Goal: Task Accomplishment & Management: Manage account settings

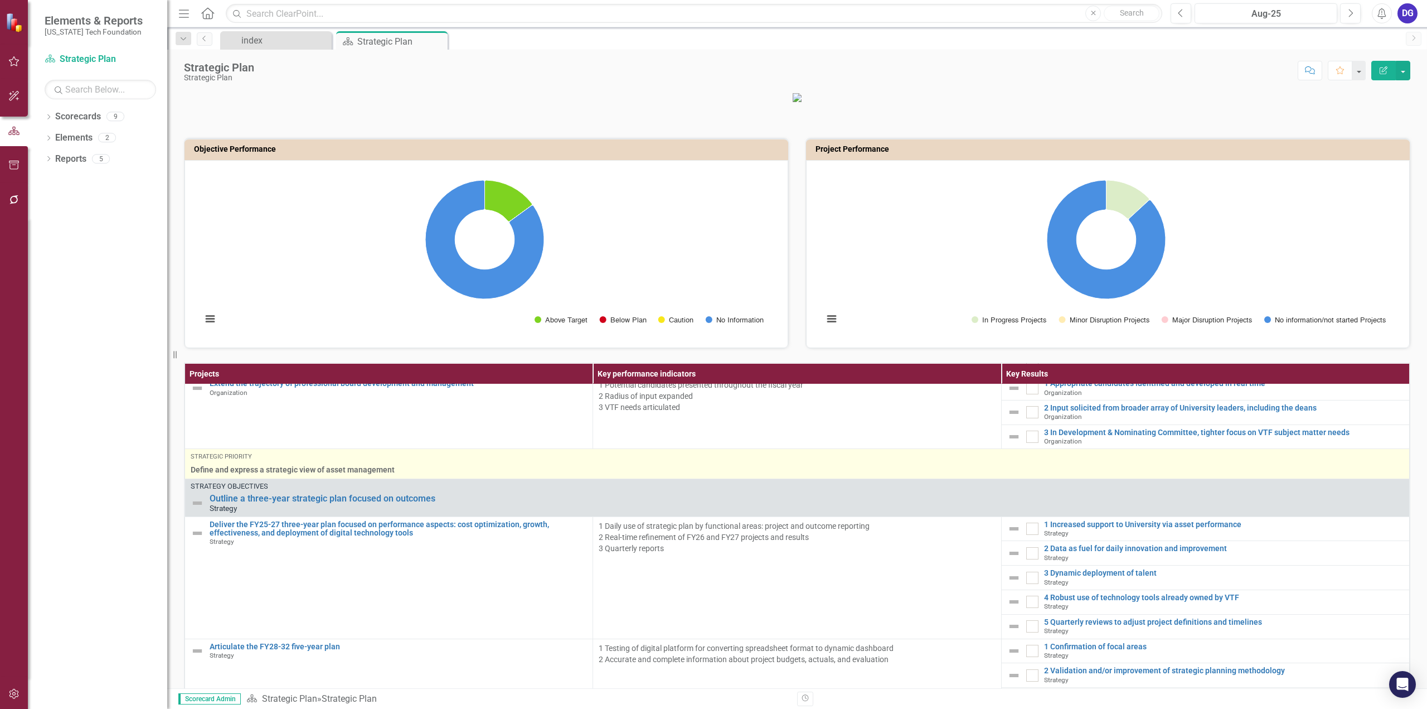
scroll to position [334, 0]
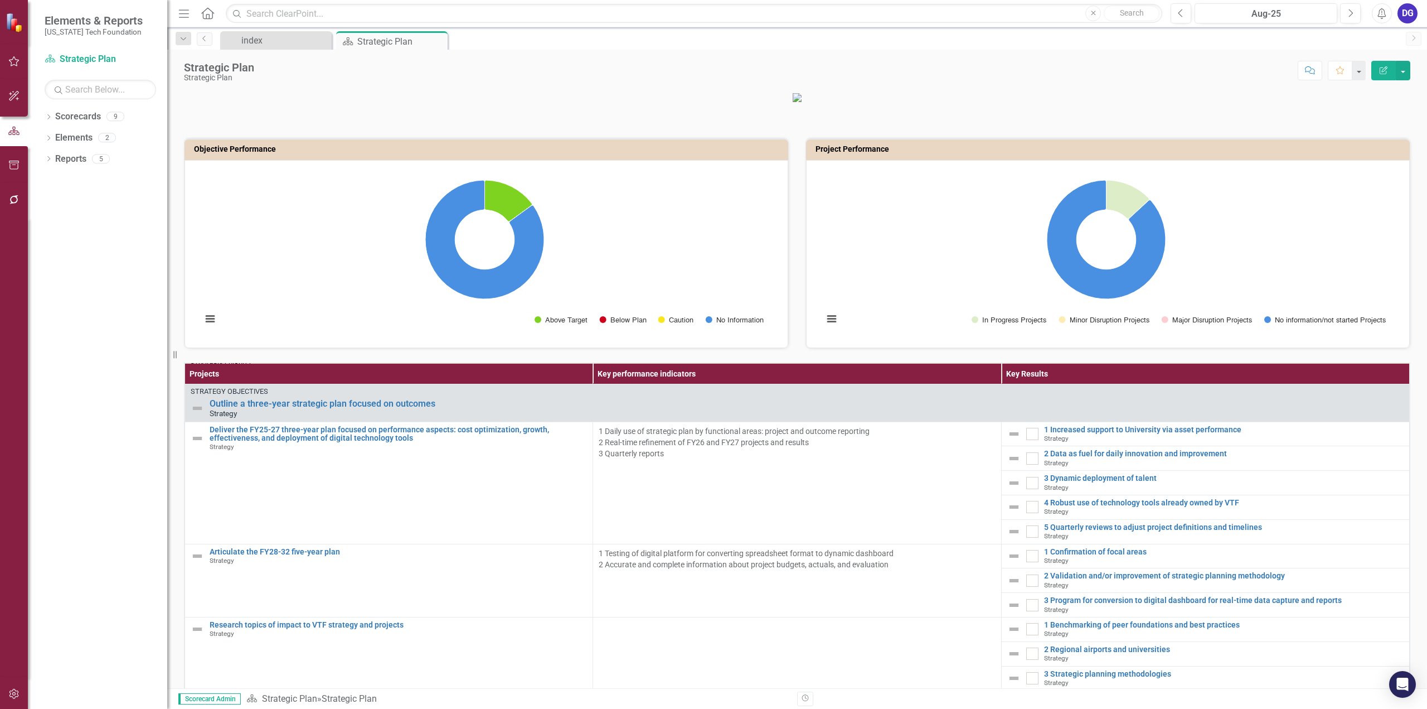
click at [255, 50] on div "Strategic Plan Strategic Plan Score: N/A Aug-25 Completed Comment Favorite Edit…" at bounding box center [797, 66] width 1260 height 33
click at [256, 42] on div "index" at bounding box center [278, 40] width 74 height 14
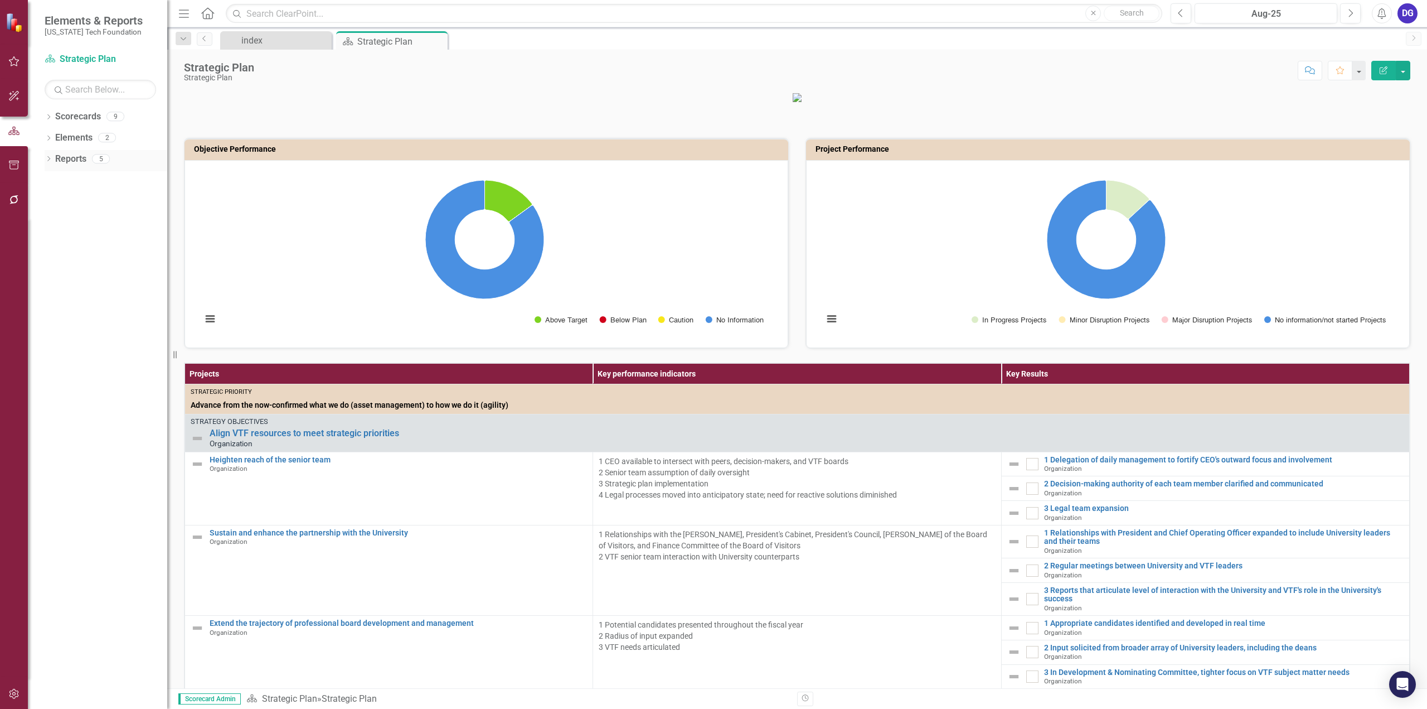
click at [82, 158] on link "Reports" at bounding box center [70, 159] width 31 height 13
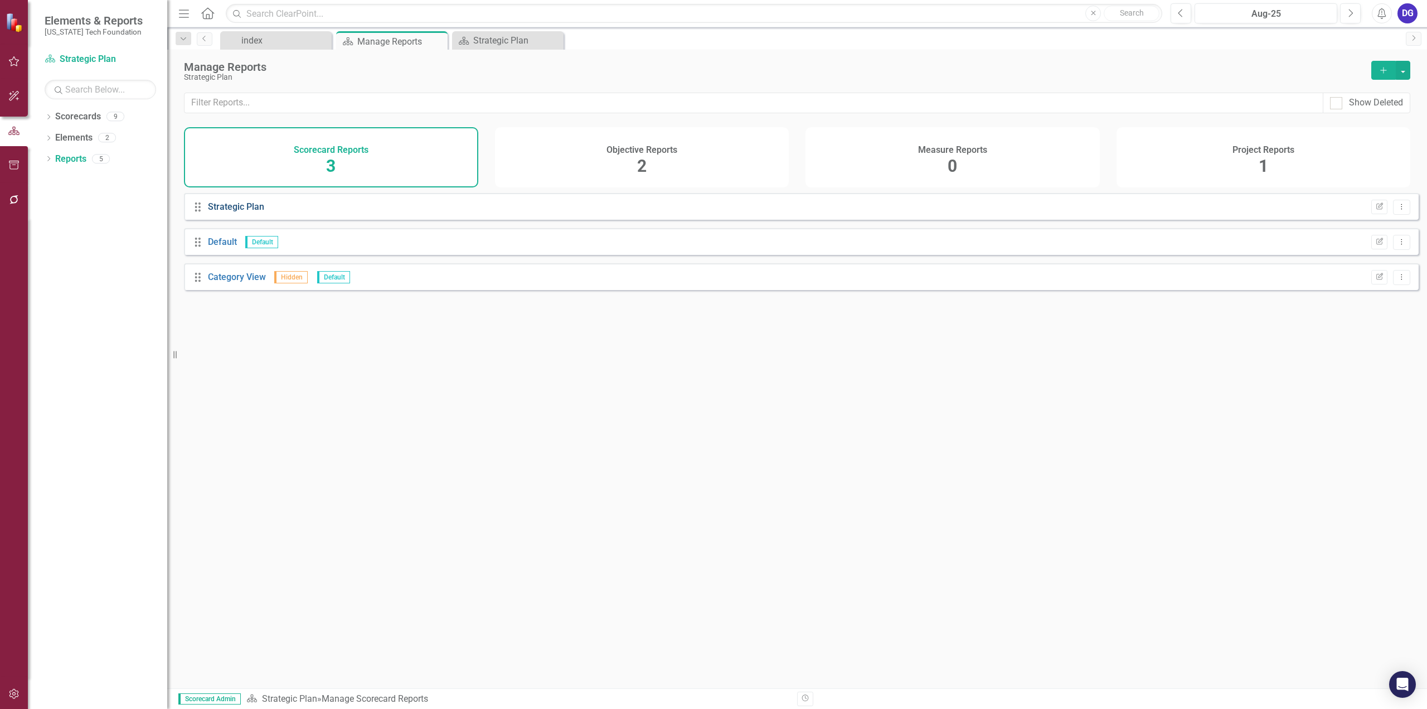
click at [220, 212] on link "Strategic Plan" at bounding box center [236, 206] width 56 height 11
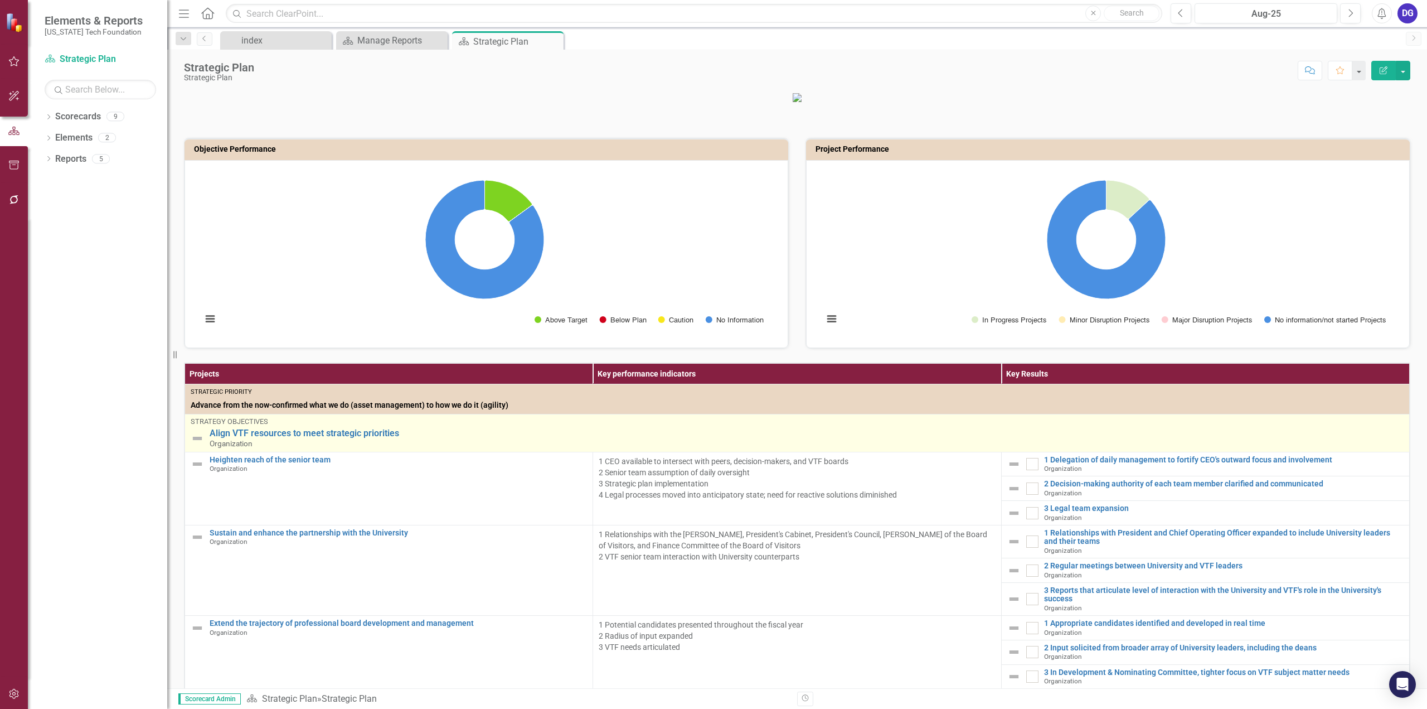
click at [193, 445] on img at bounding box center [197, 437] width 13 height 13
click at [196, 445] on img at bounding box center [197, 437] width 13 height 13
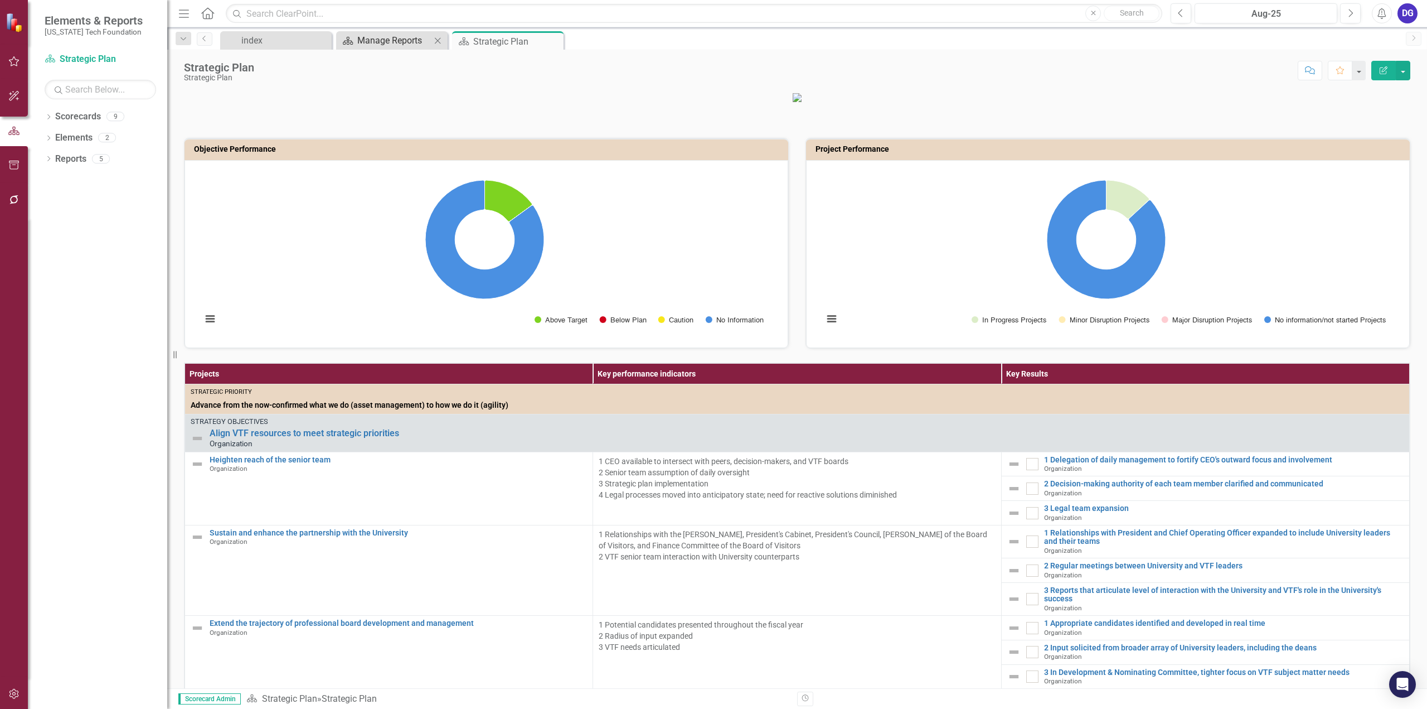
click at [388, 41] on div "Manage Reports" at bounding box center [394, 40] width 74 height 14
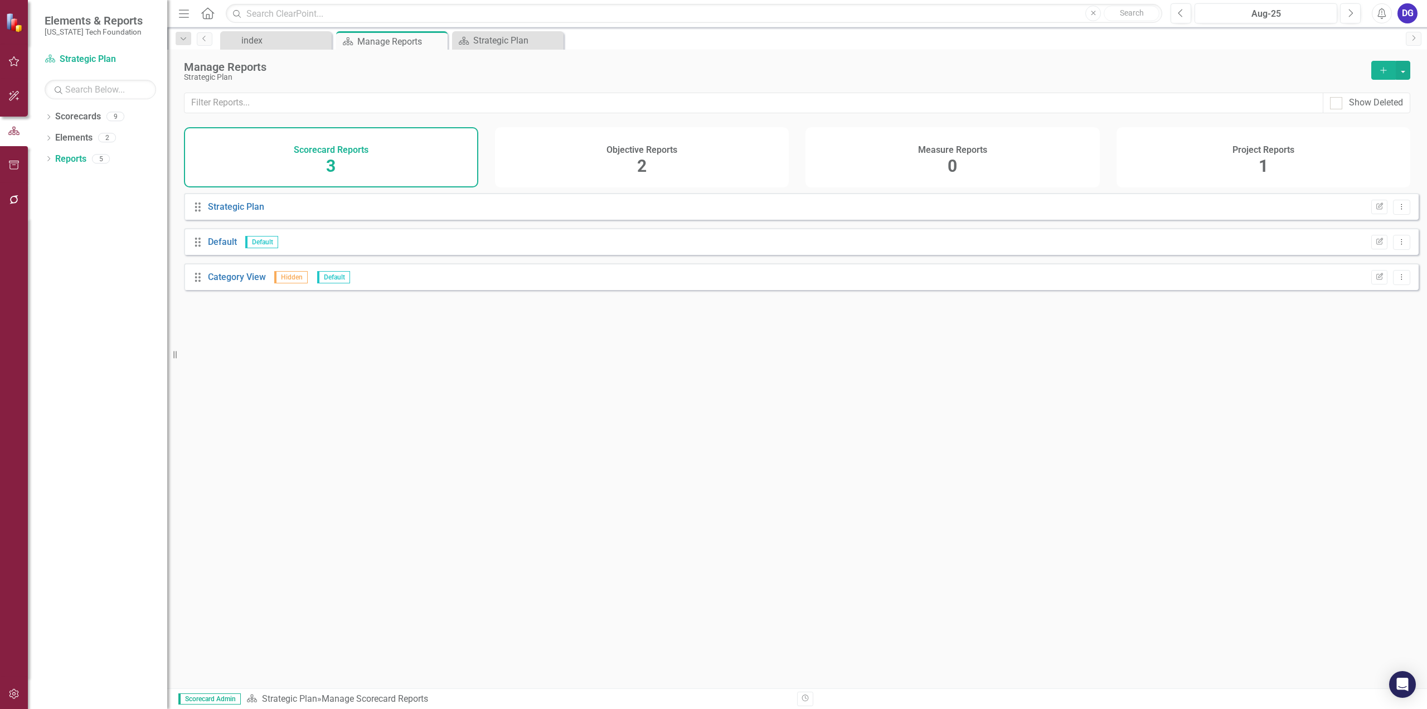
click at [609, 152] on h4 "Objective Reports" at bounding box center [642, 150] width 71 height 10
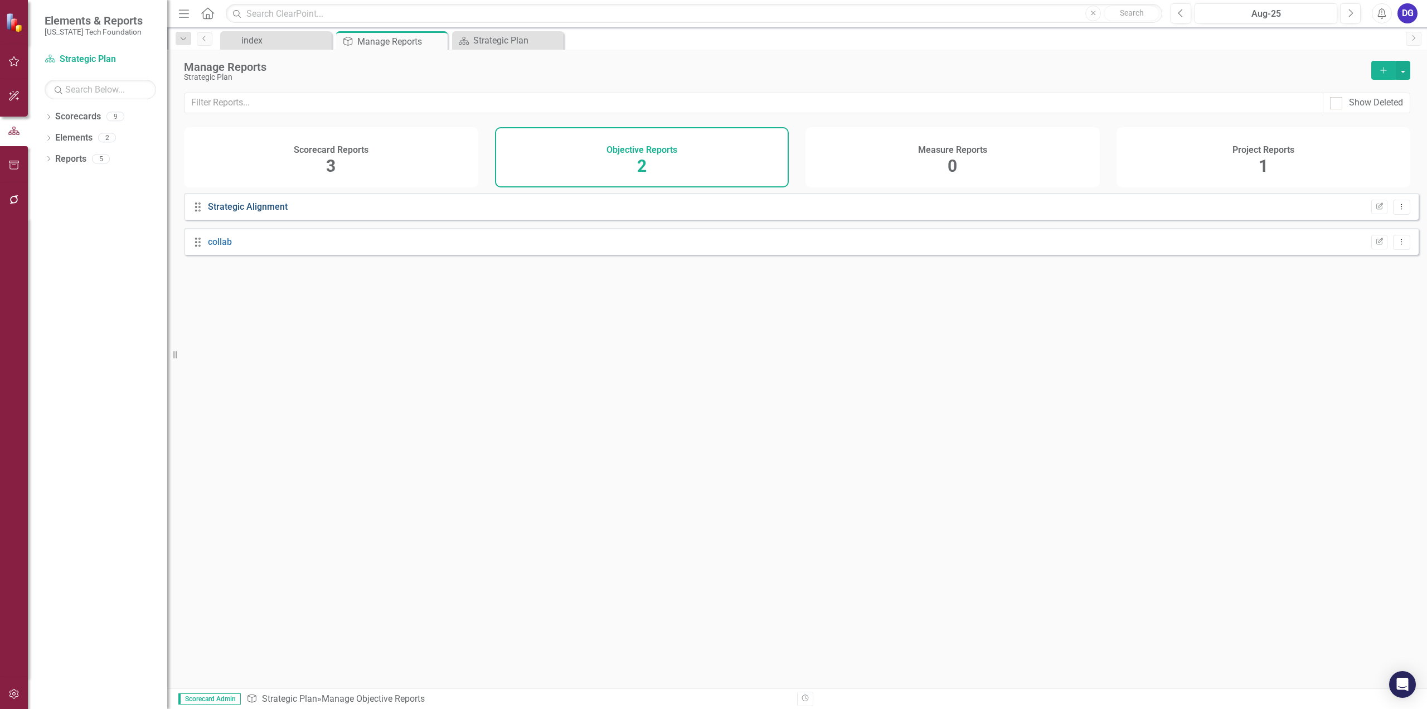
click at [269, 210] on link "Strategic Alignment" at bounding box center [248, 206] width 80 height 11
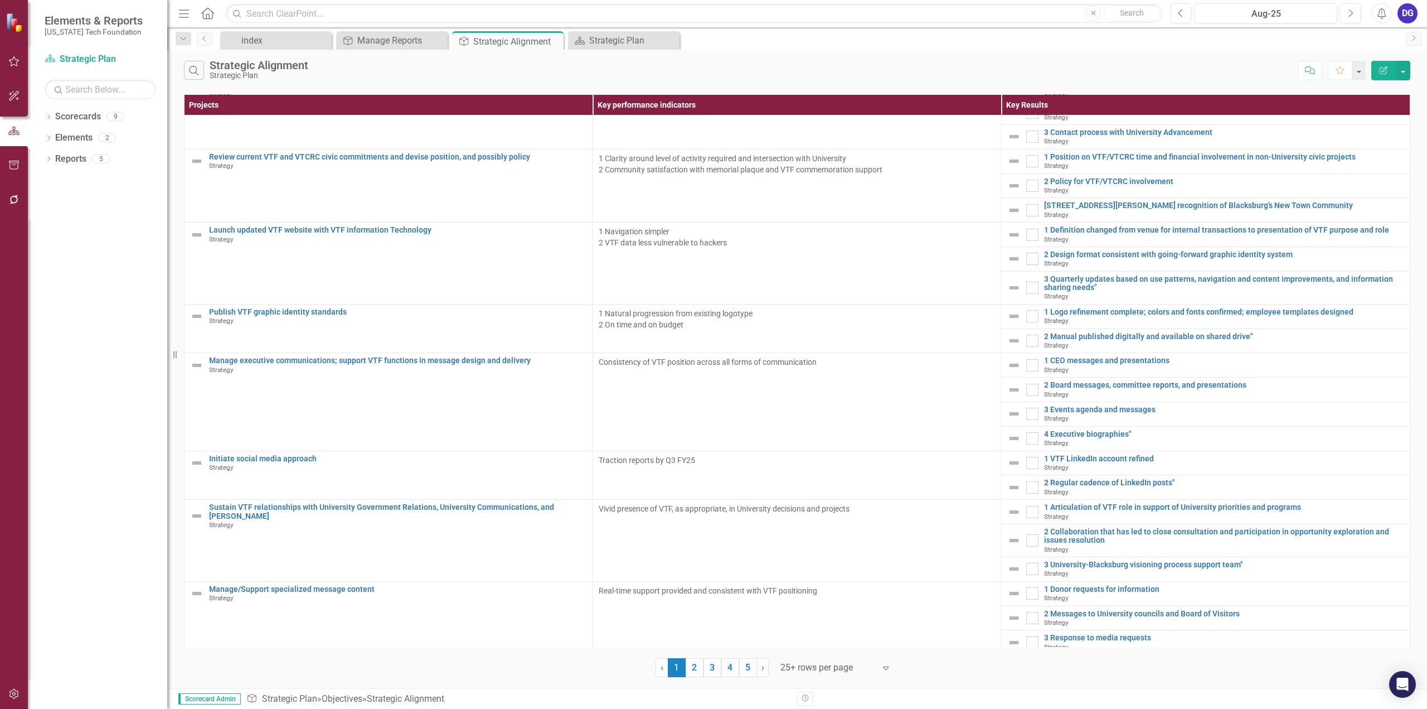
scroll to position [992, 0]
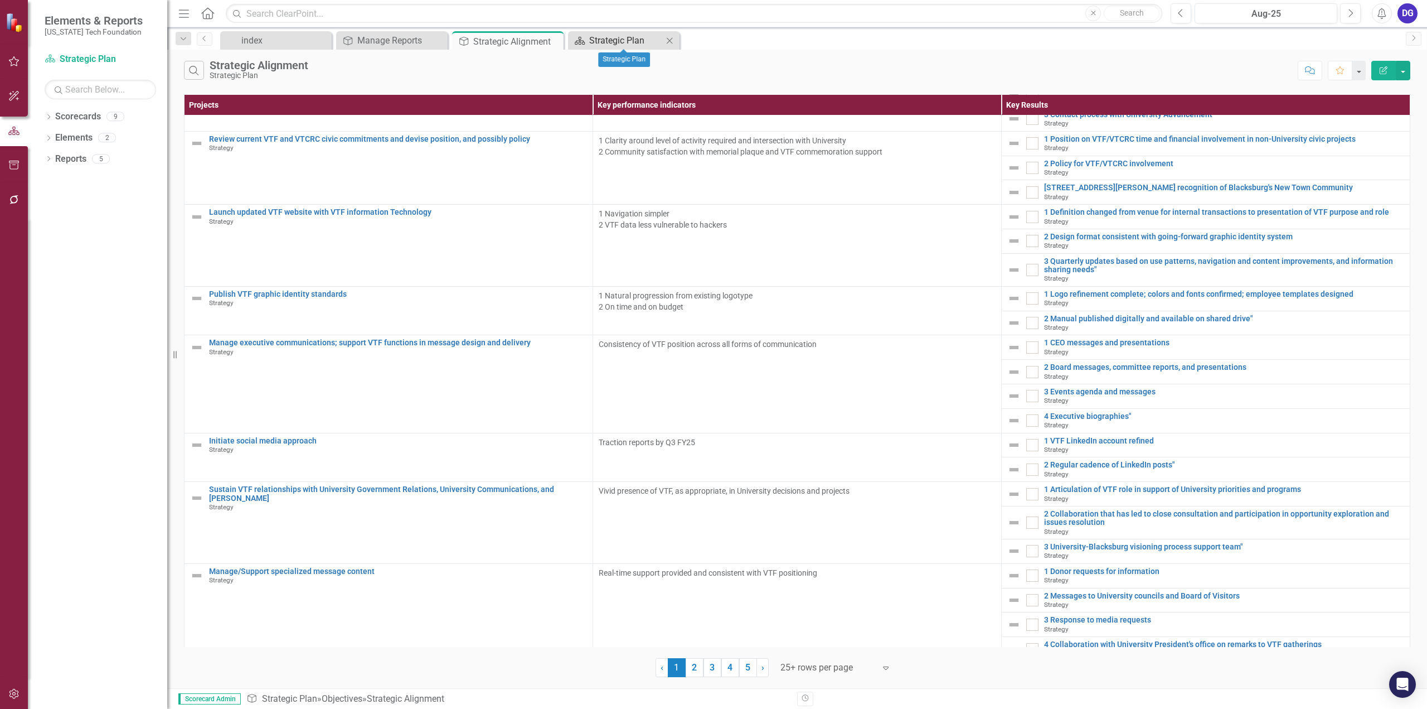
click at [608, 43] on div "Strategic Plan" at bounding box center [626, 40] width 74 height 14
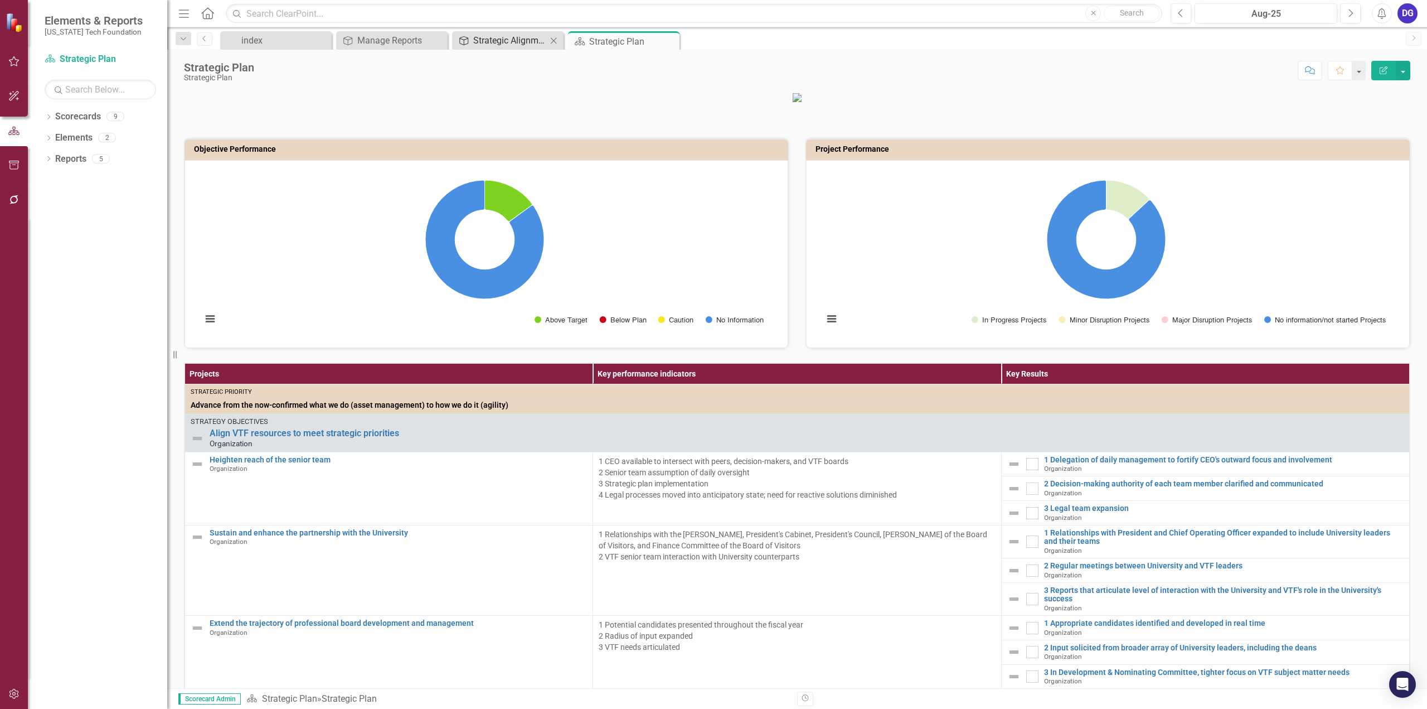
click at [500, 45] on div "Strategic Alignment" at bounding box center [510, 40] width 74 height 14
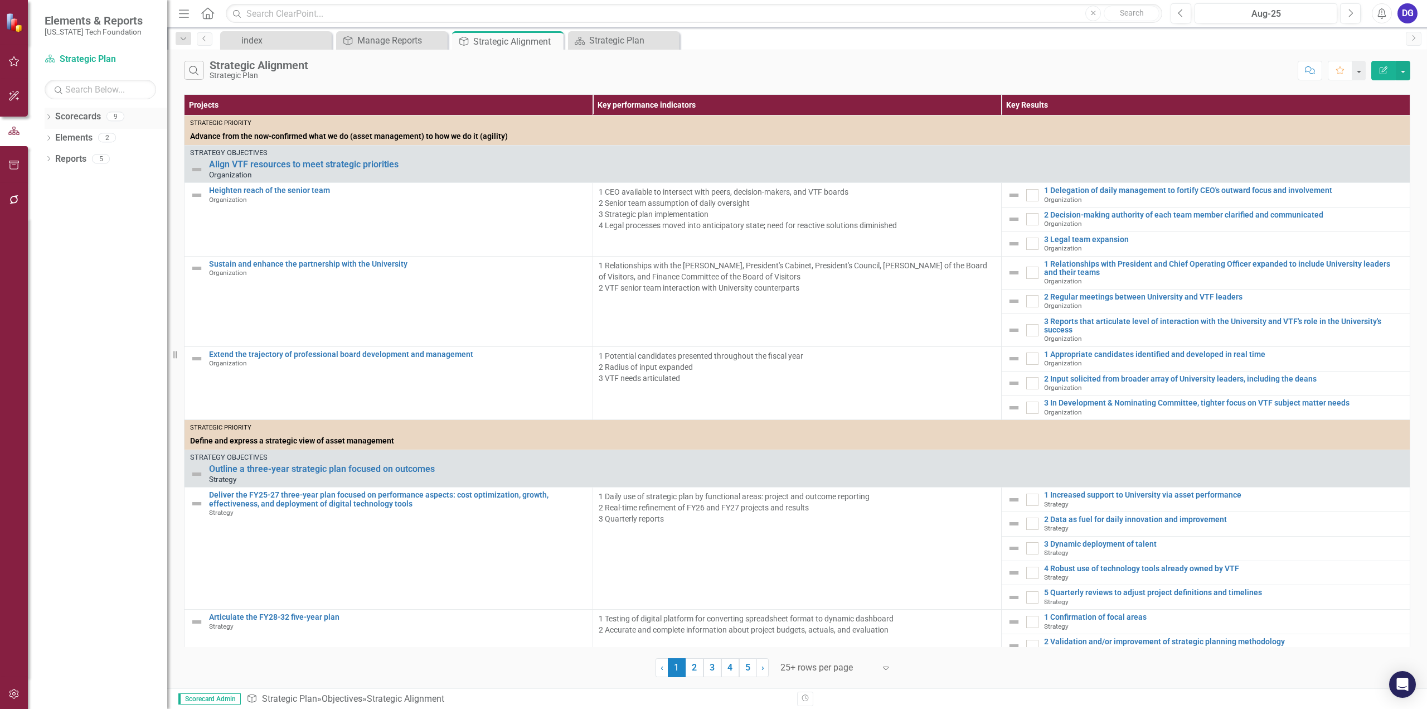
click at [85, 113] on link "Scorecards" at bounding box center [78, 116] width 46 height 13
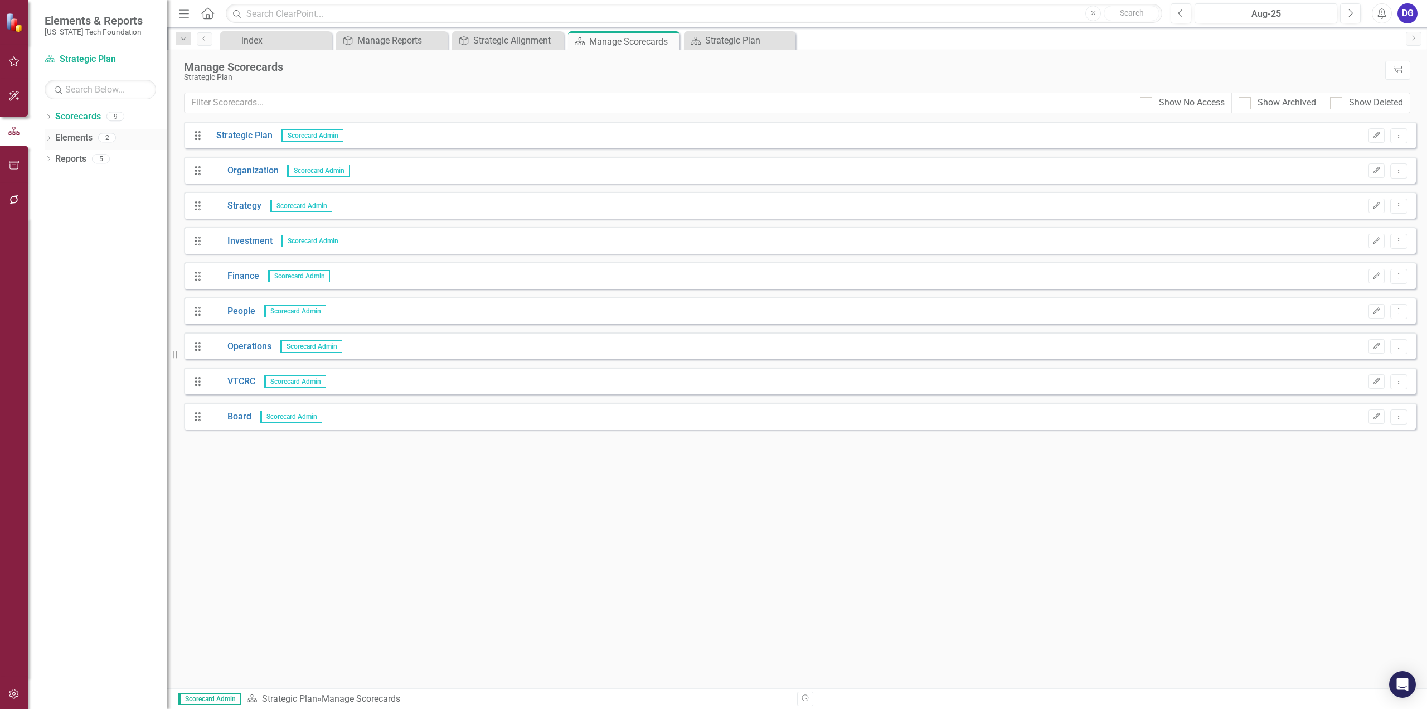
click at [86, 139] on link "Elements" at bounding box center [73, 138] width 37 height 13
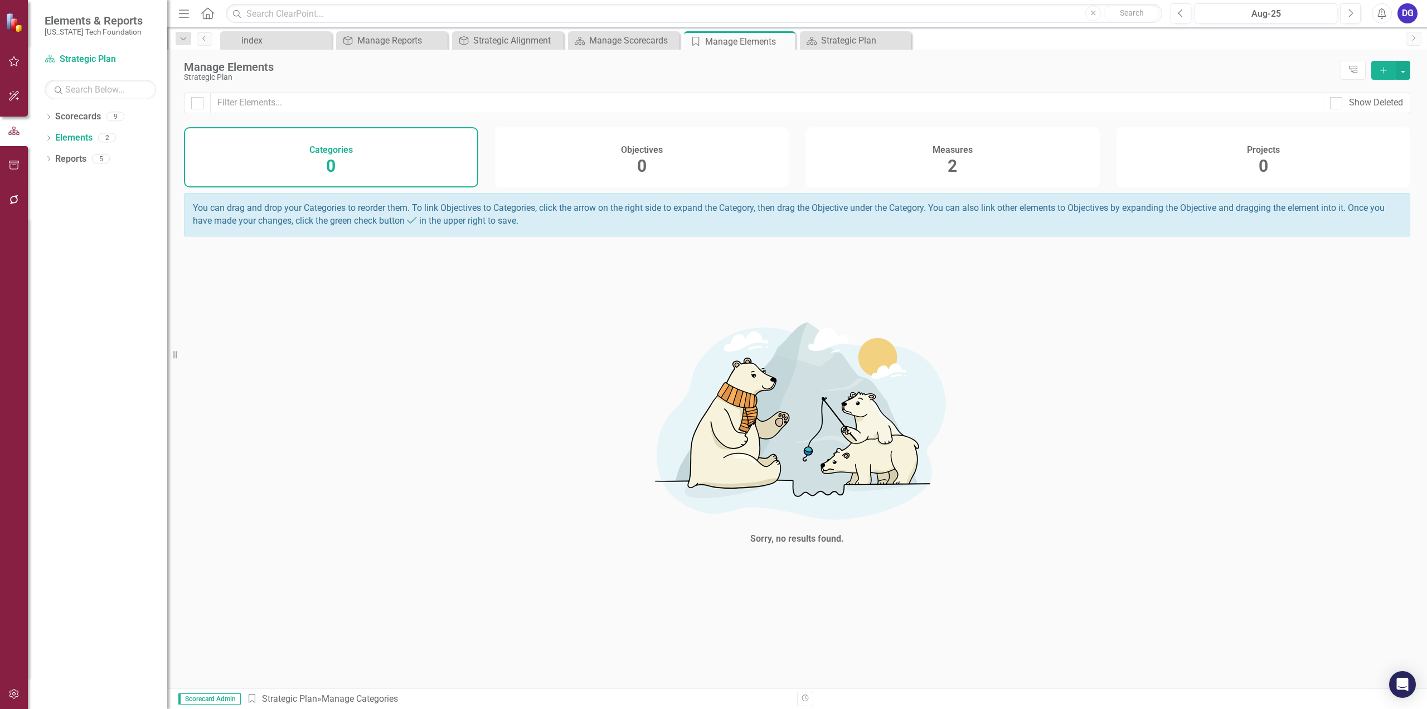
click at [965, 170] on div "Measures 2" at bounding box center [953, 157] width 294 height 60
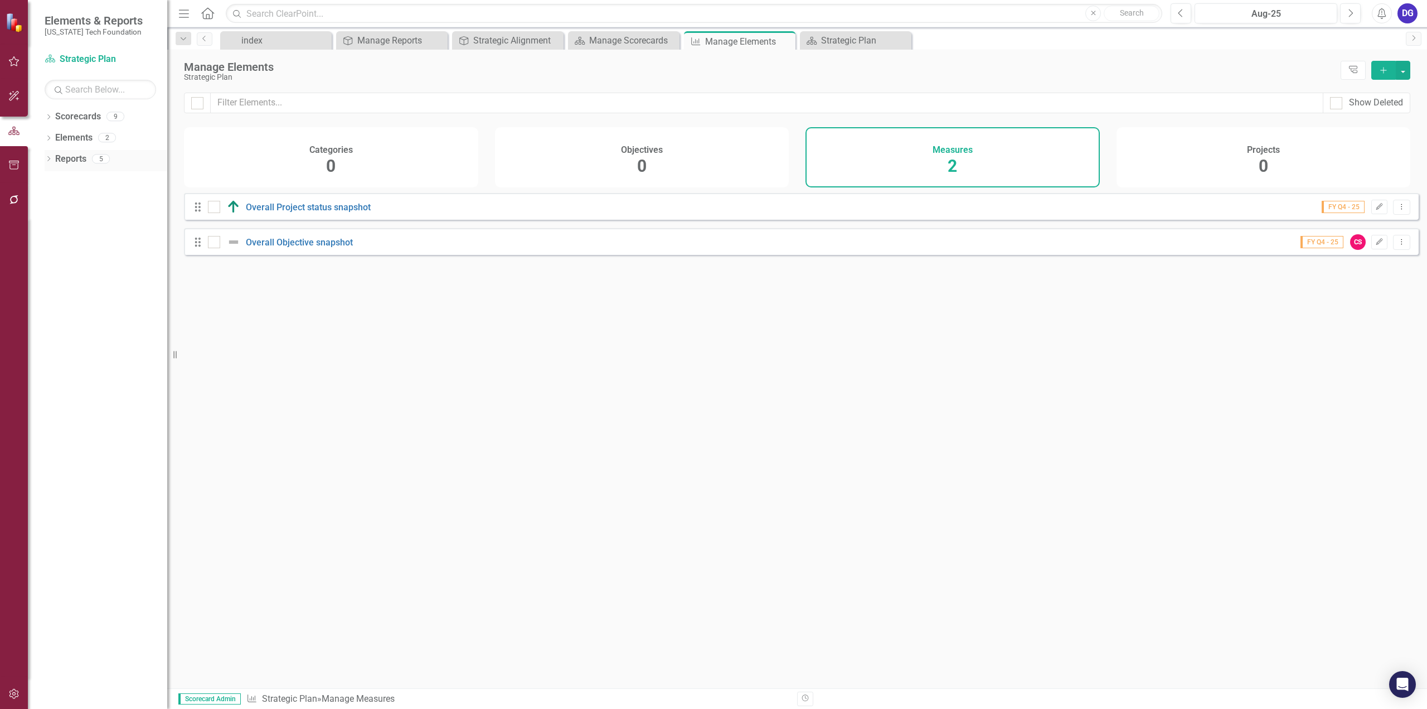
click at [65, 162] on link "Reports" at bounding box center [70, 159] width 31 height 13
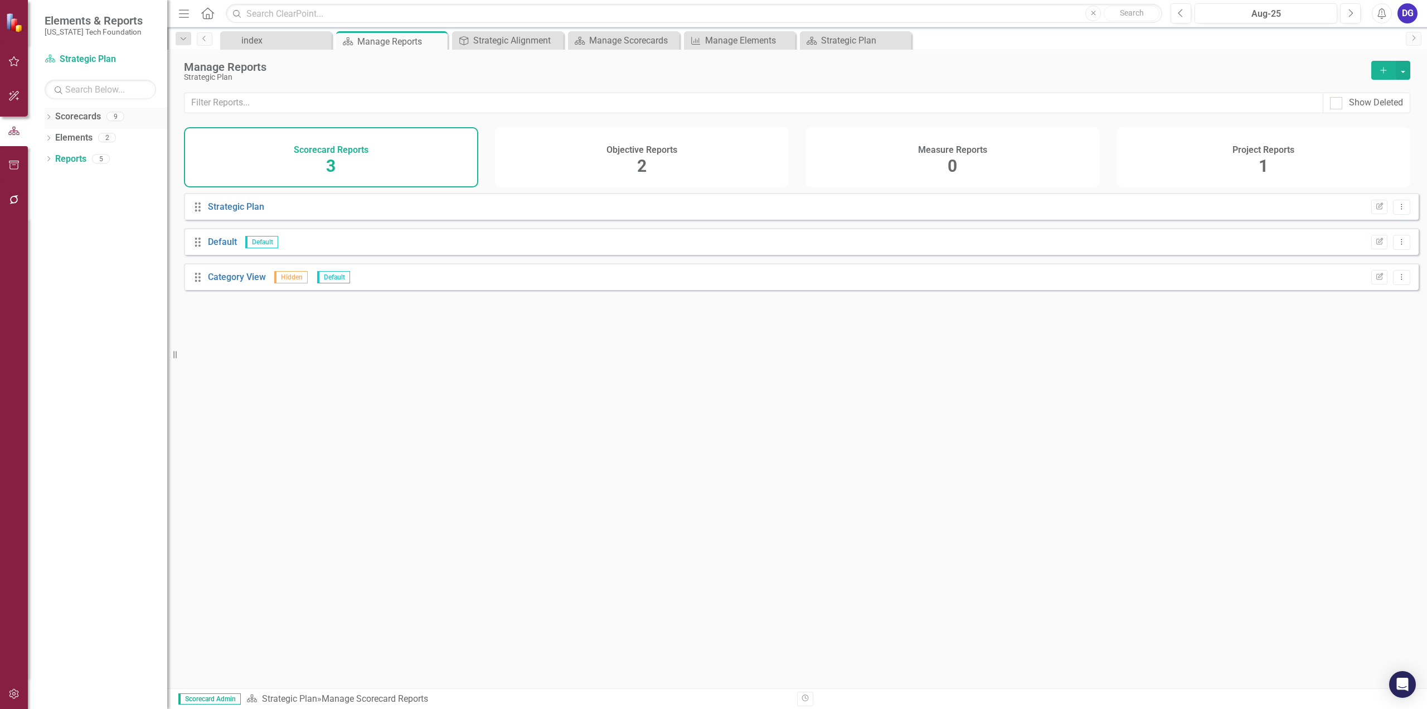
click at [76, 118] on link "Scorecards" at bounding box center [78, 116] width 46 height 13
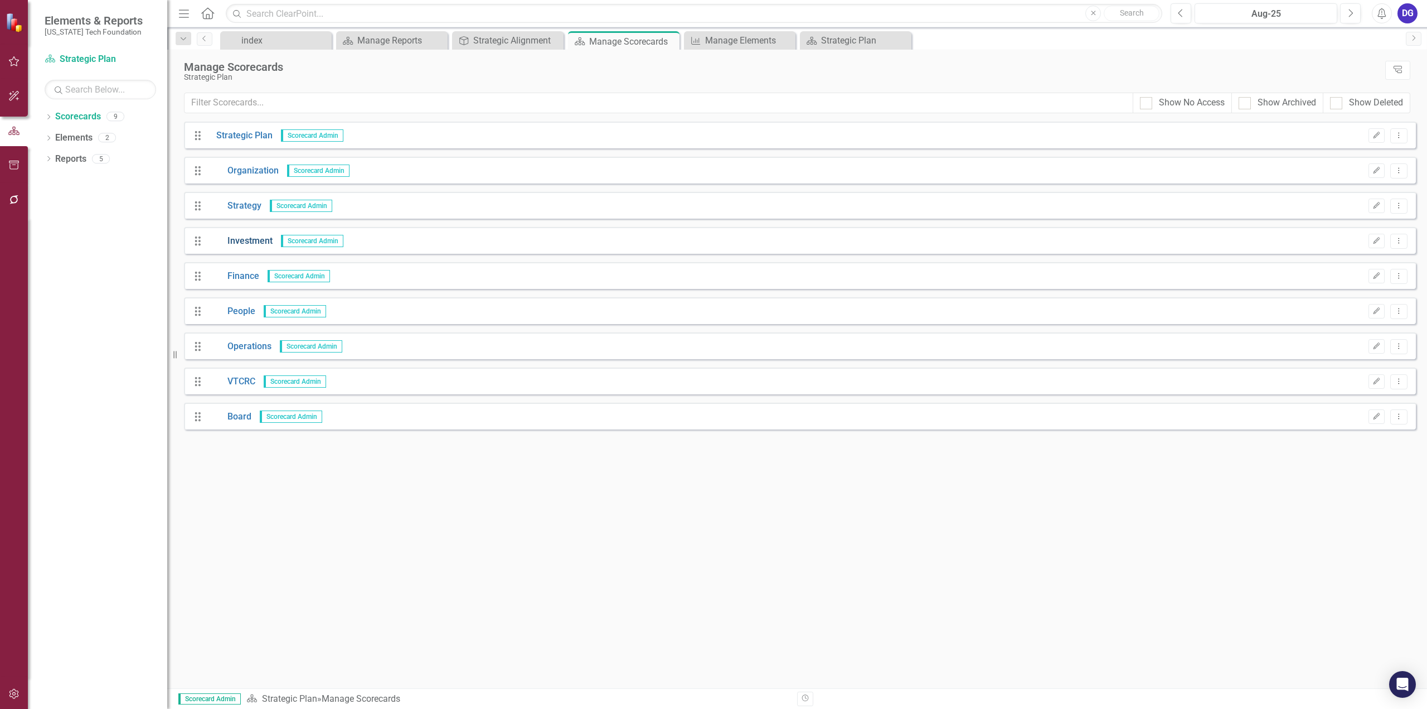
click at [243, 237] on link "Investment" at bounding box center [240, 241] width 65 height 13
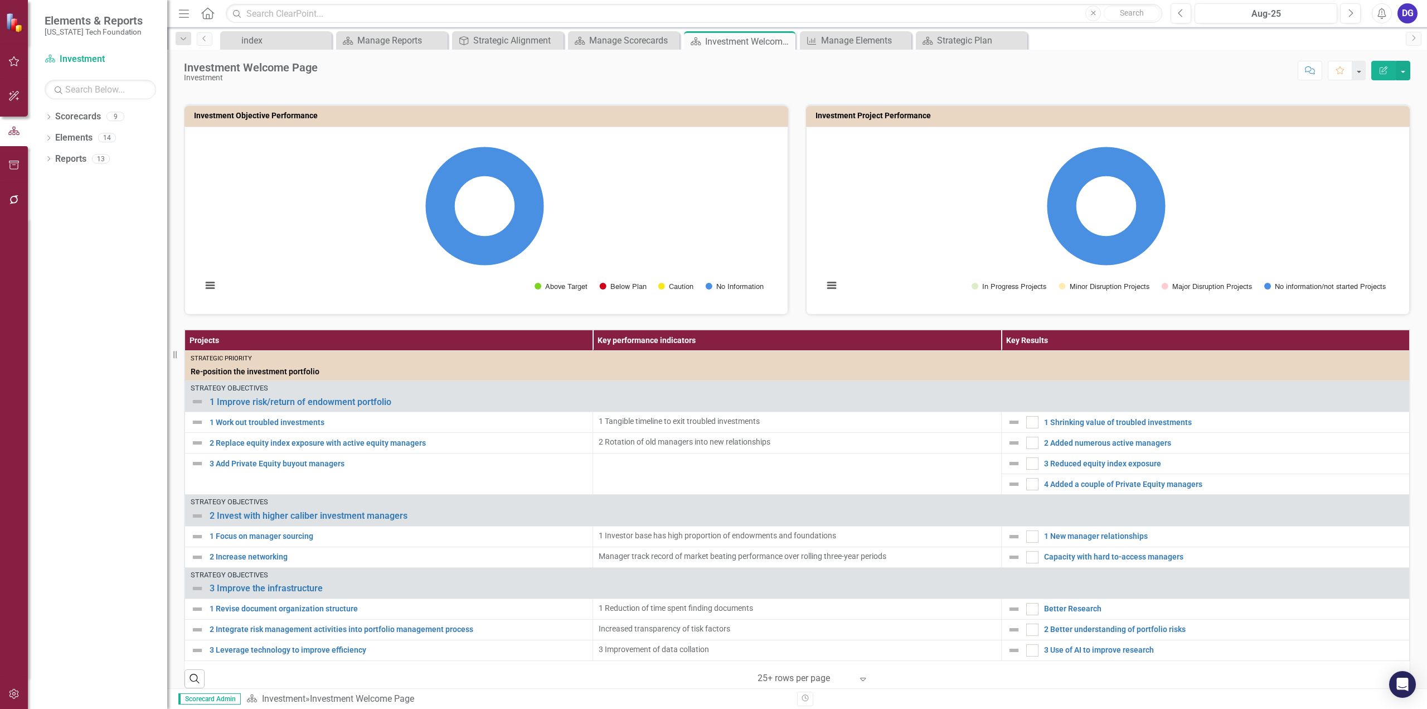
scroll to position [41, 0]
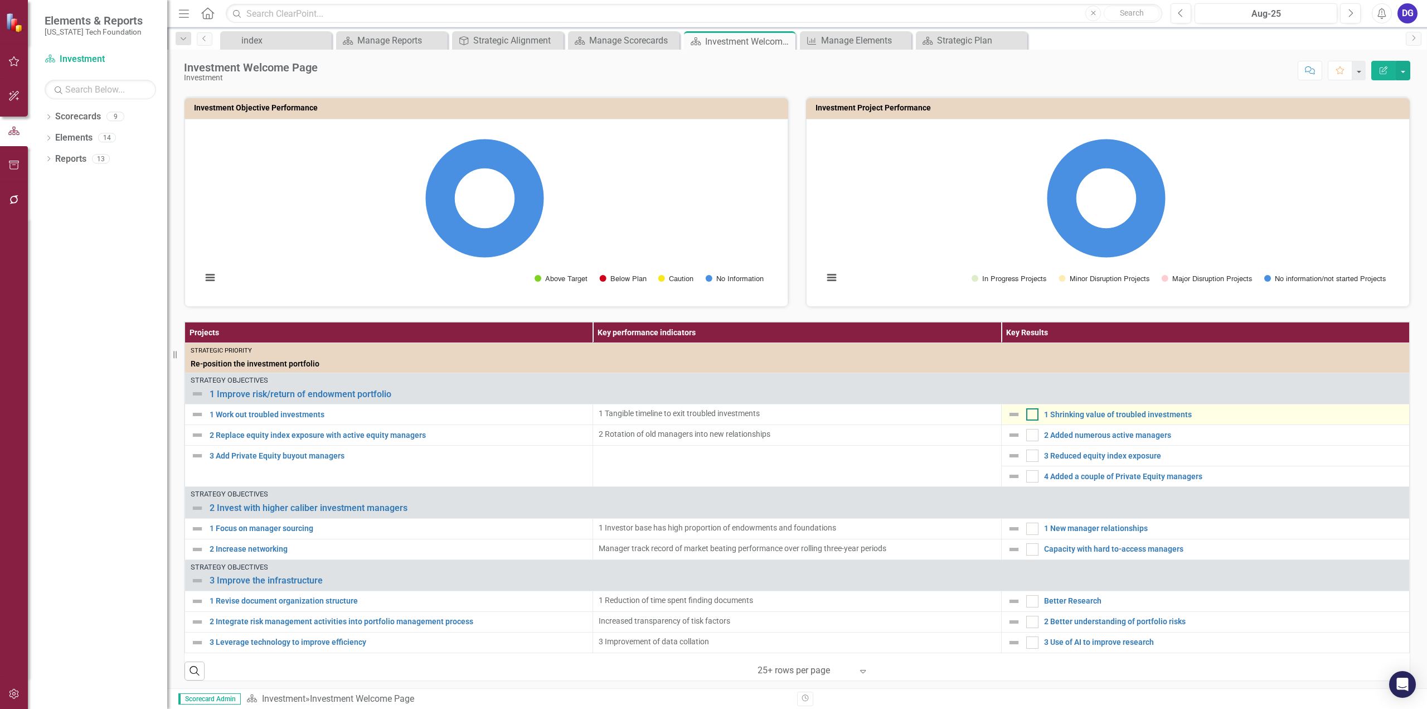
click at [1029, 413] on div at bounding box center [1032, 414] width 12 height 12
click at [1029, 413] on input "checkbox" at bounding box center [1029, 411] width 7 height 7
checkbox input "true"
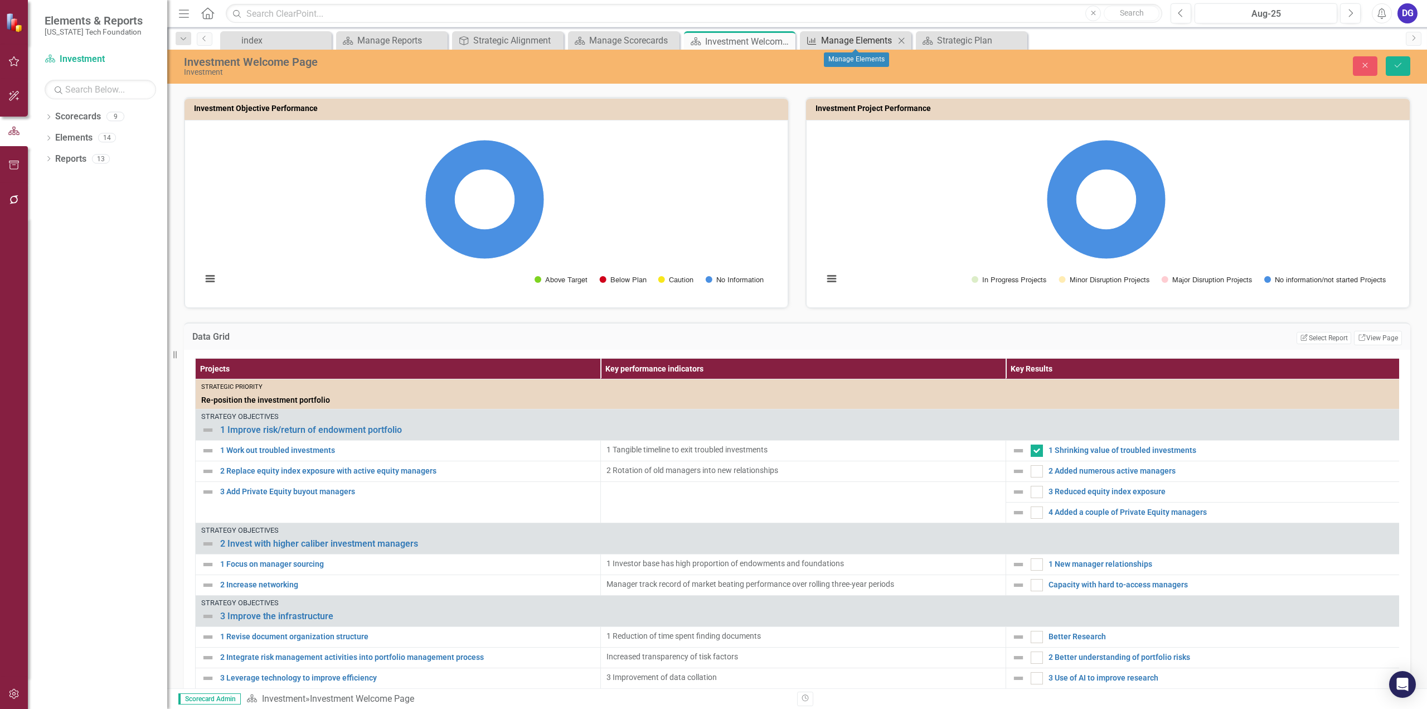
click at [847, 37] on div "Manage Elements" at bounding box center [858, 40] width 74 height 14
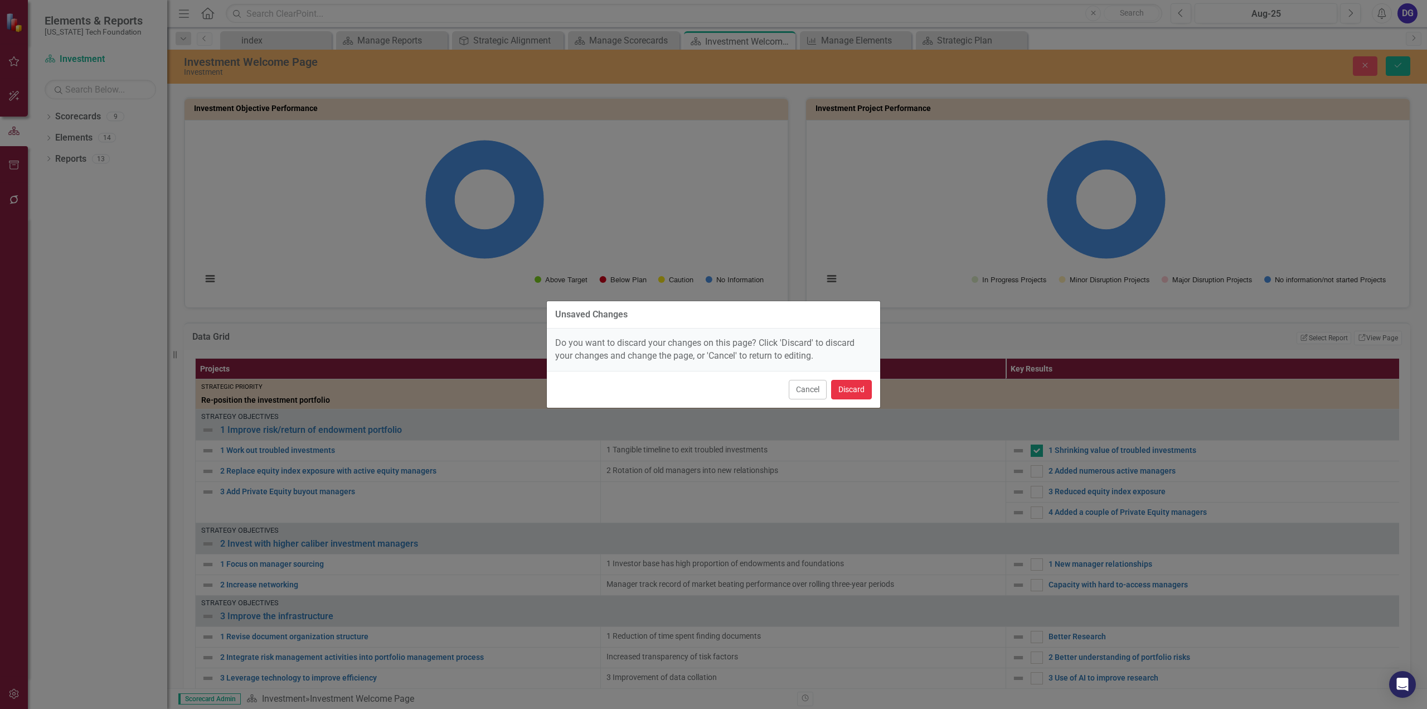
click at [851, 392] on button "Discard" at bounding box center [851, 390] width 41 height 20
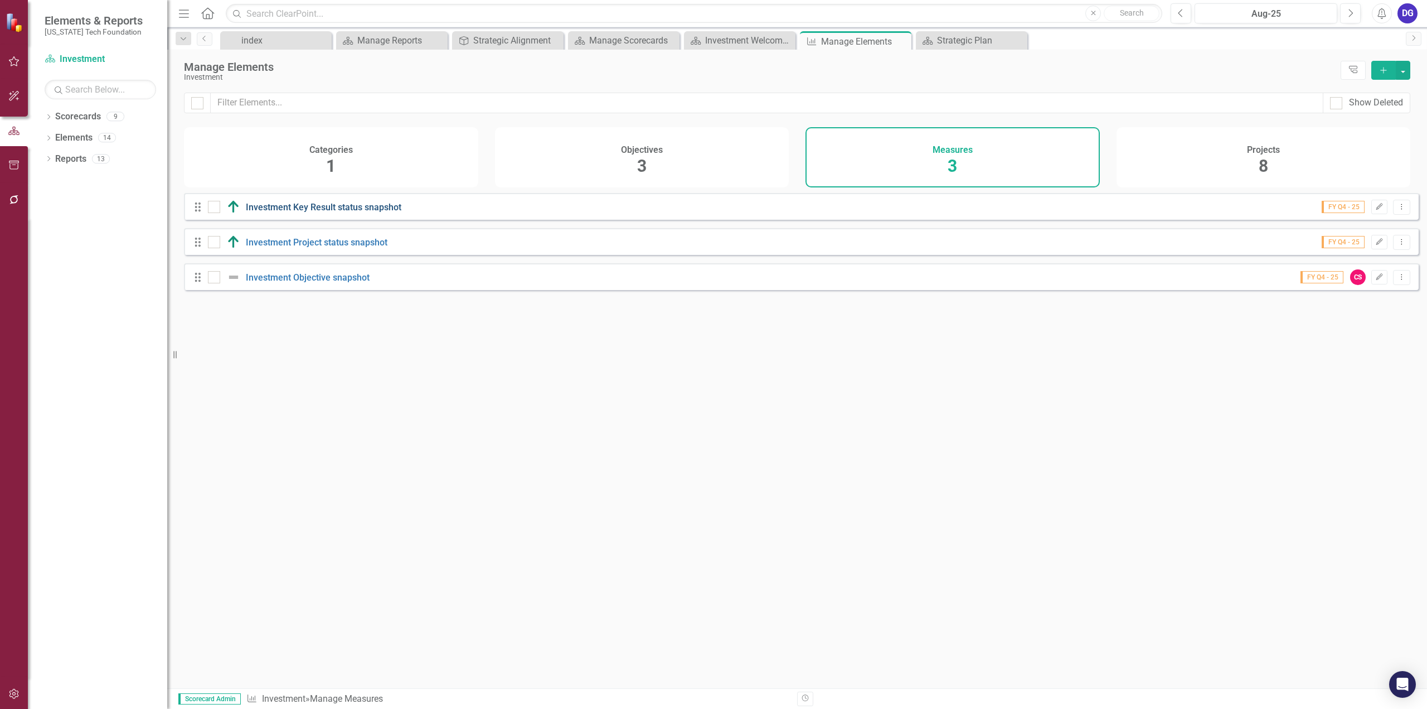
click at [311, 212] on link "Investment Key Result status snapshot" at bounding box center [324, 207] width 156 height 11
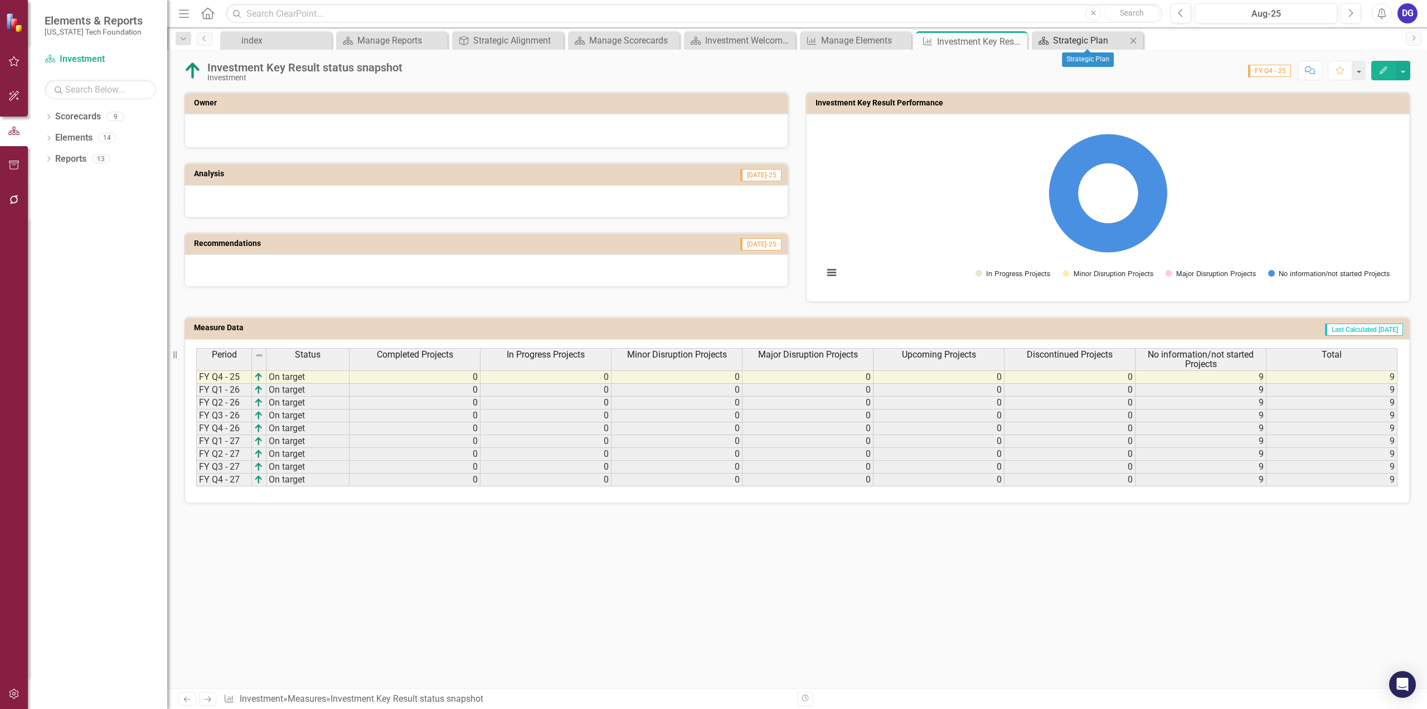
click at [1080, 44] on div "Strategic Plan" at bounding box center [1090, 40] width 74 height 14
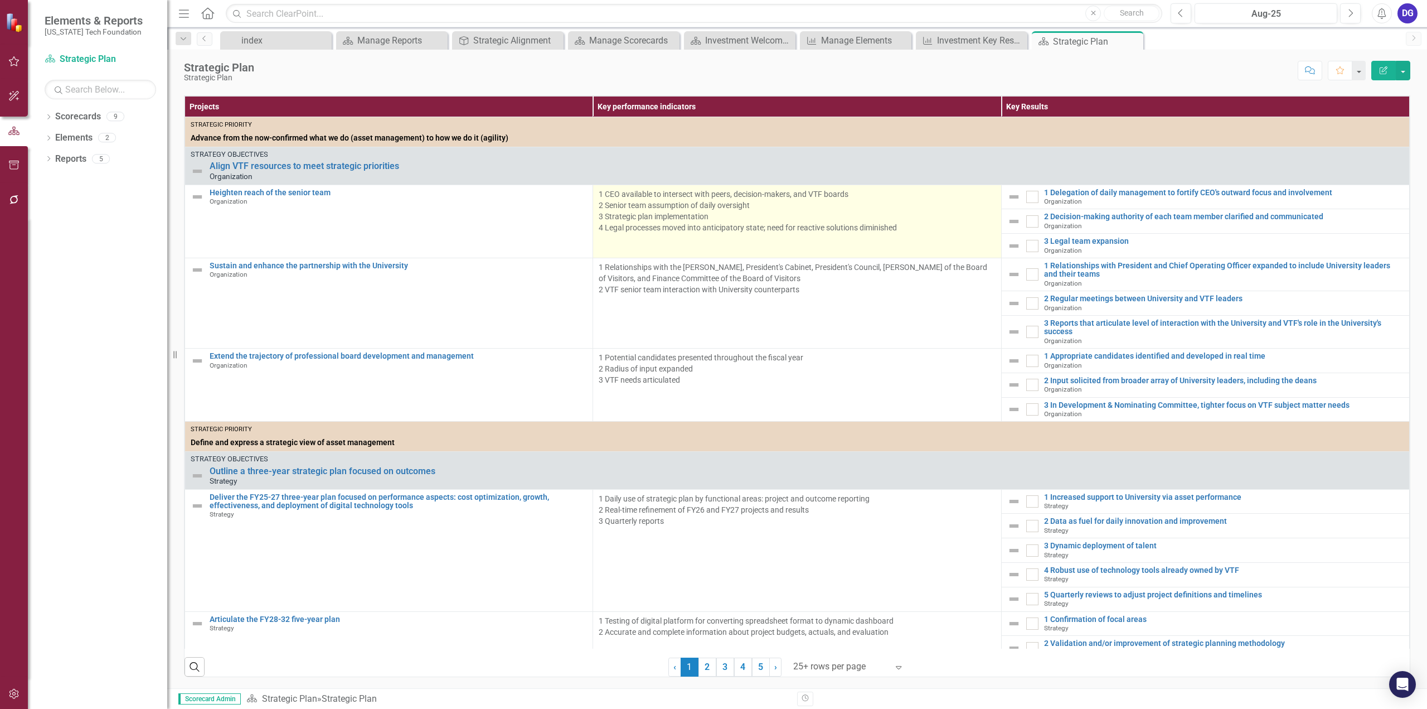
scroll to position [279, 0]
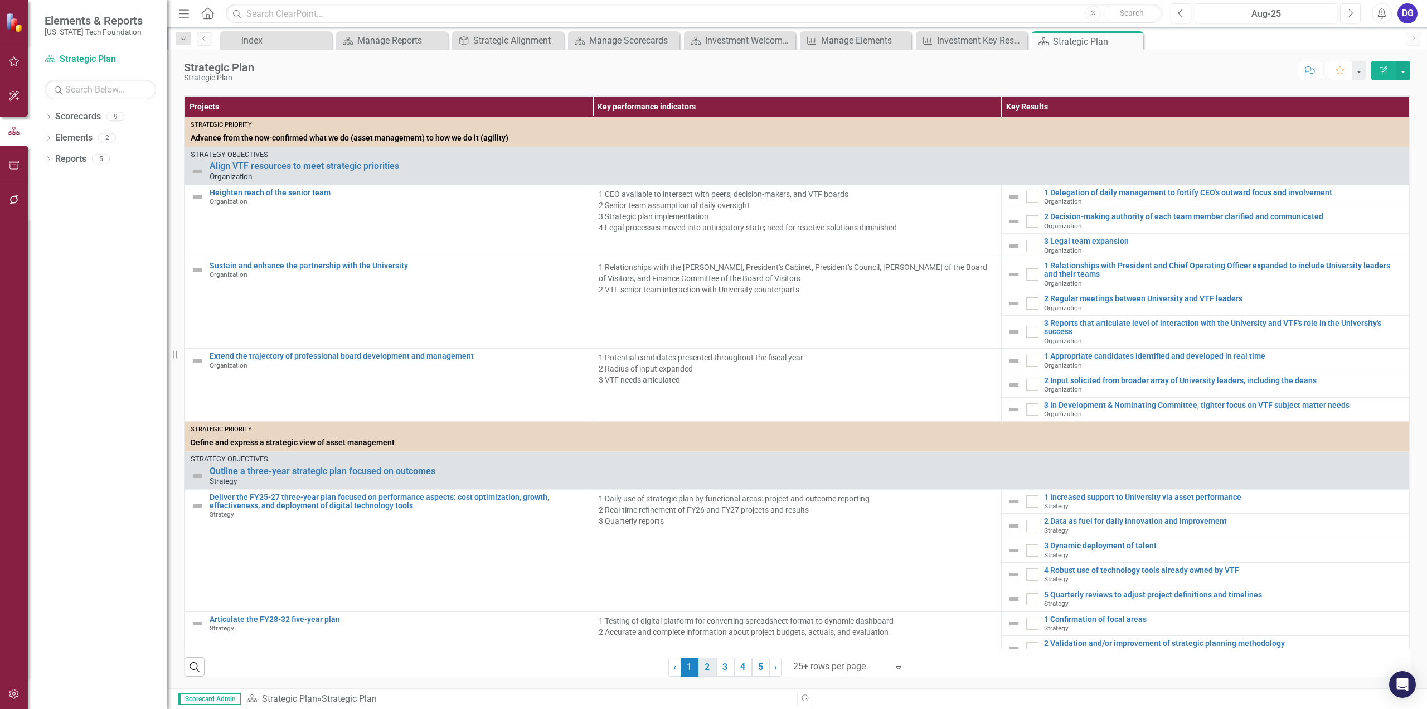
click at [709, 670] on link "2" at bounding box center [708, 666] width 18 height 19
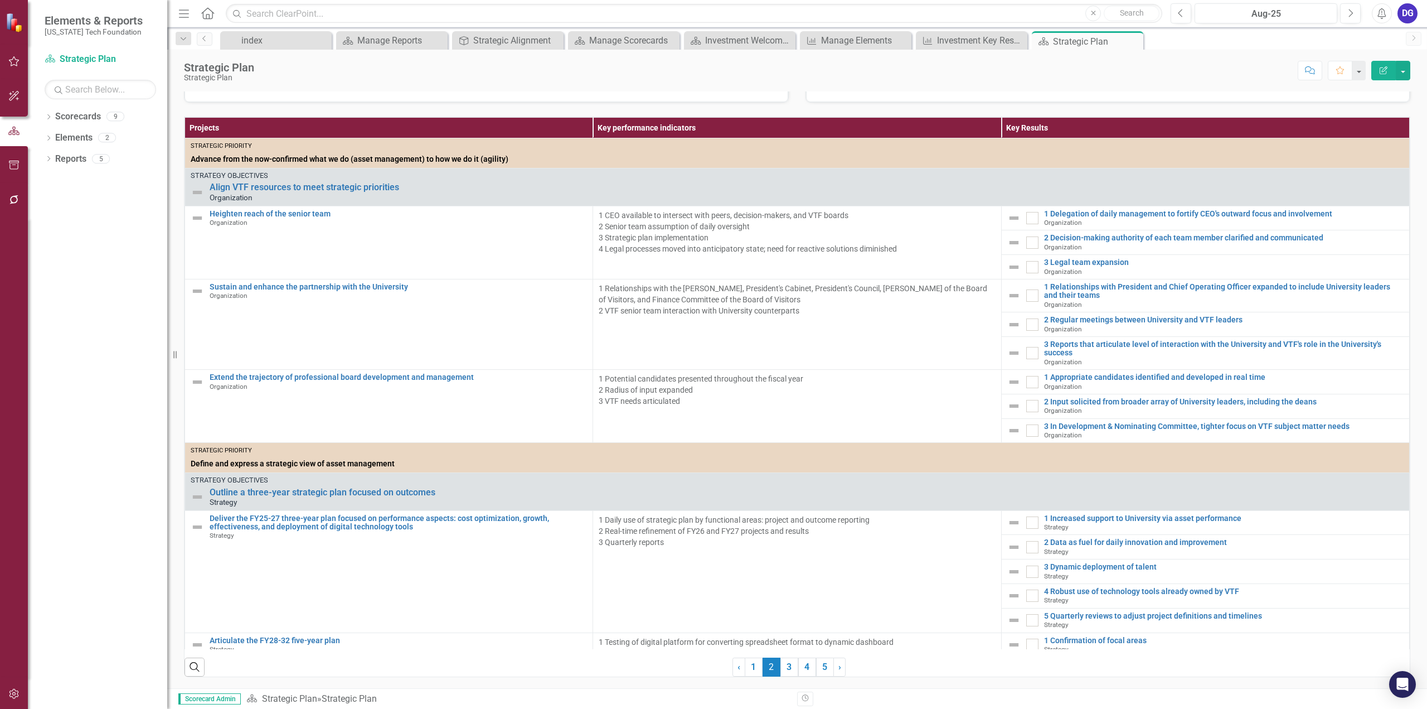
scroll to position [262, 0]
click at [782, 667] on link "3" at bounding box center [789, 666] width 18 height 19
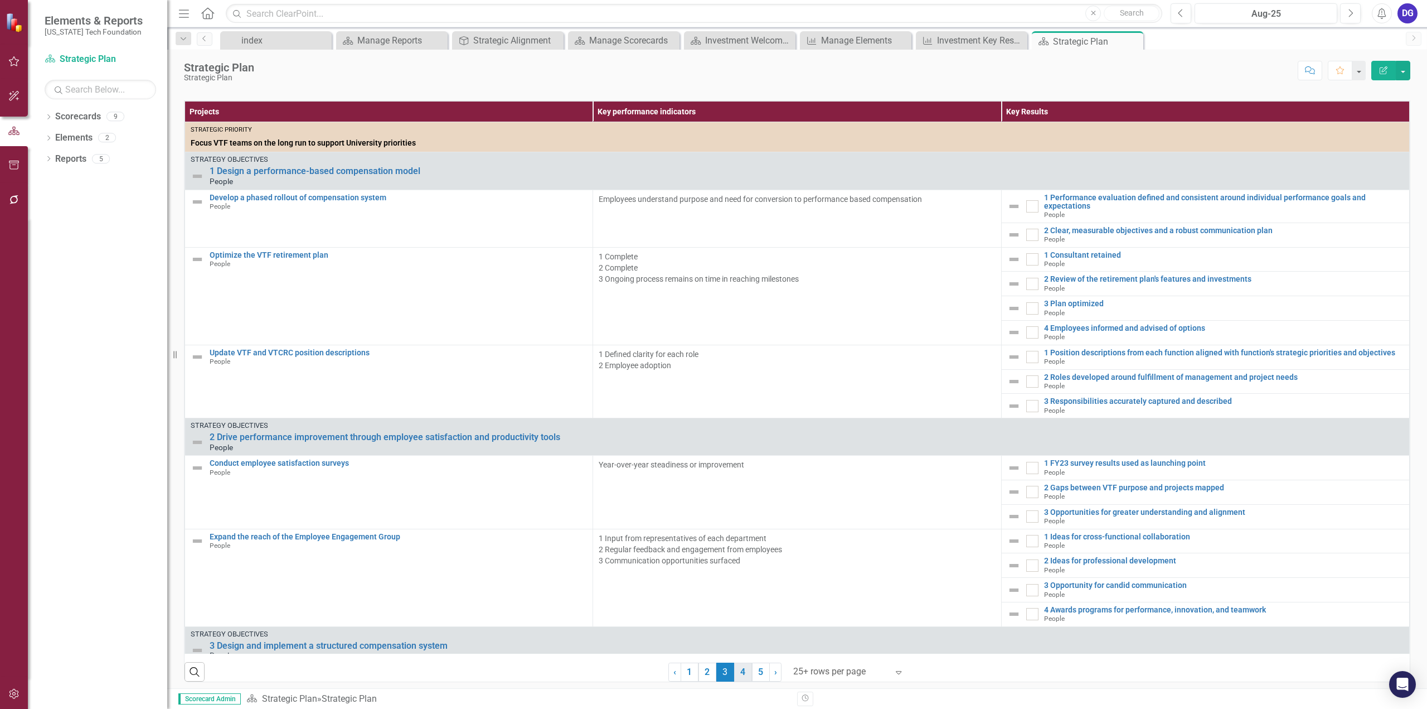
click at [741, 681] on link "4" at bounding box center [743, 671] width 18 height 19
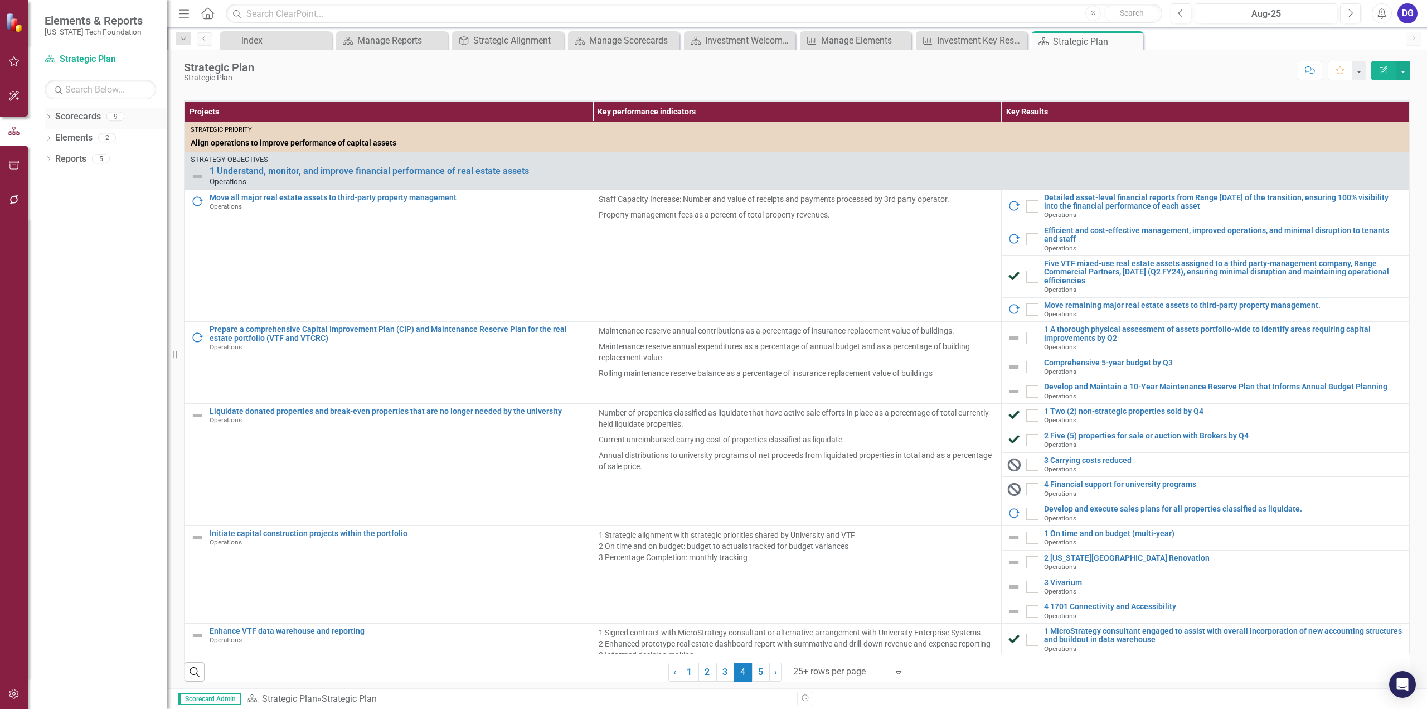
click at [71, 118] on link "Scorecards" at bounding box center [78, 116] width 46 height 13
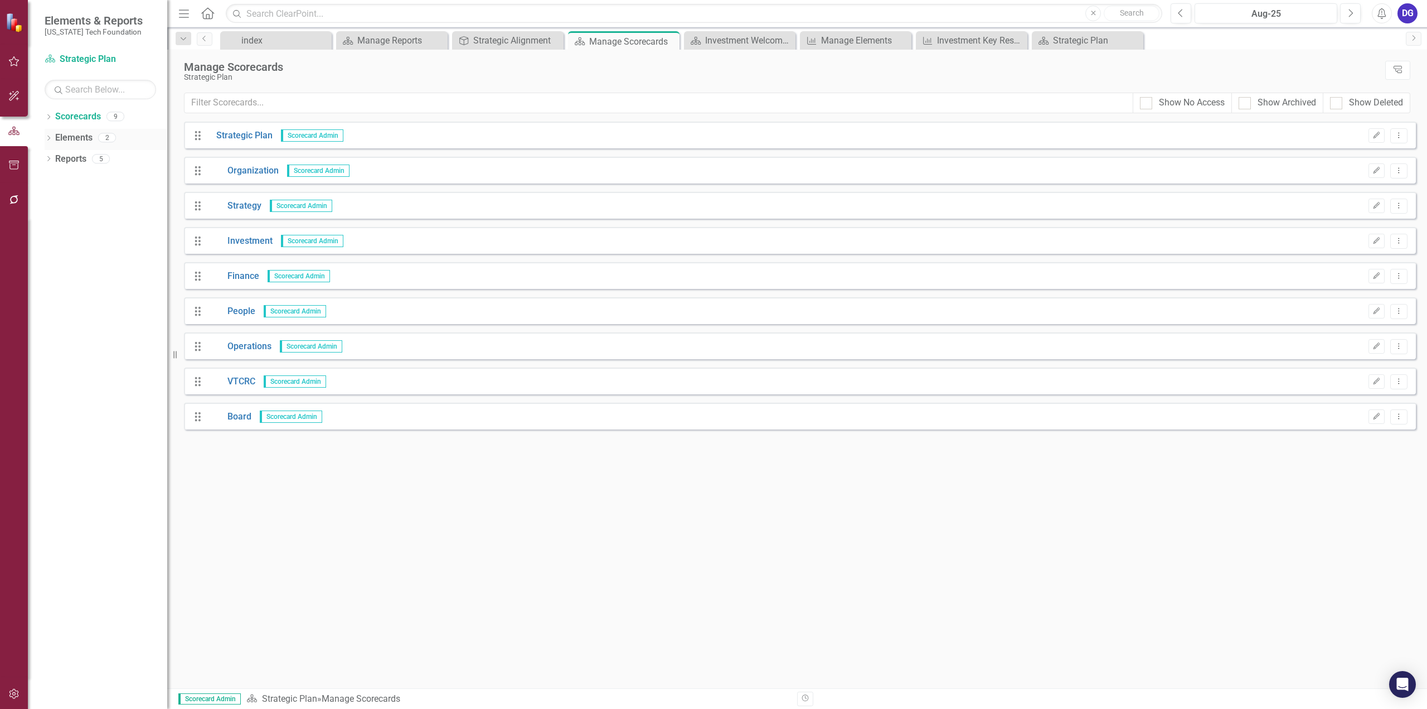
click at [88, 134] on link "Elements" at bounding box center [73, 138] width 37 height 13
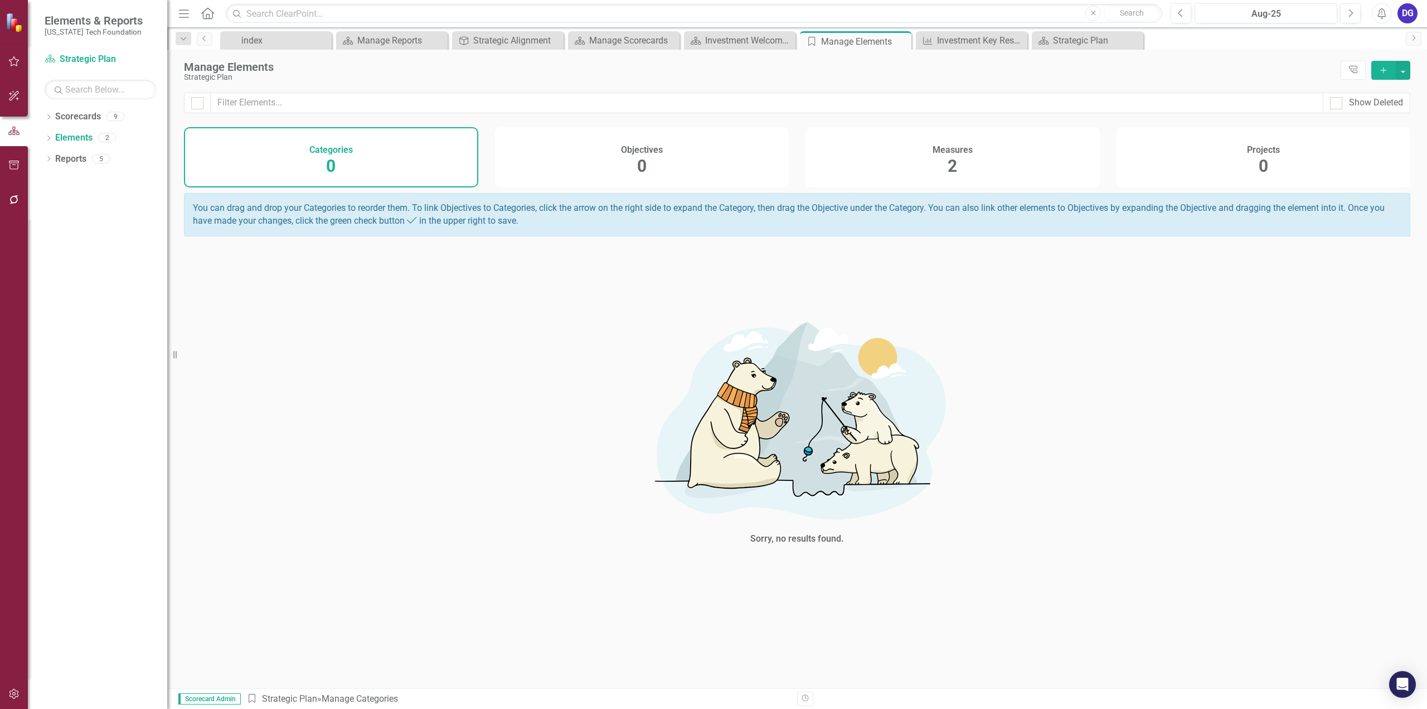
click at [975, 163] on div "Measures 2" at bounding box center [953, 157] width 294 height 60
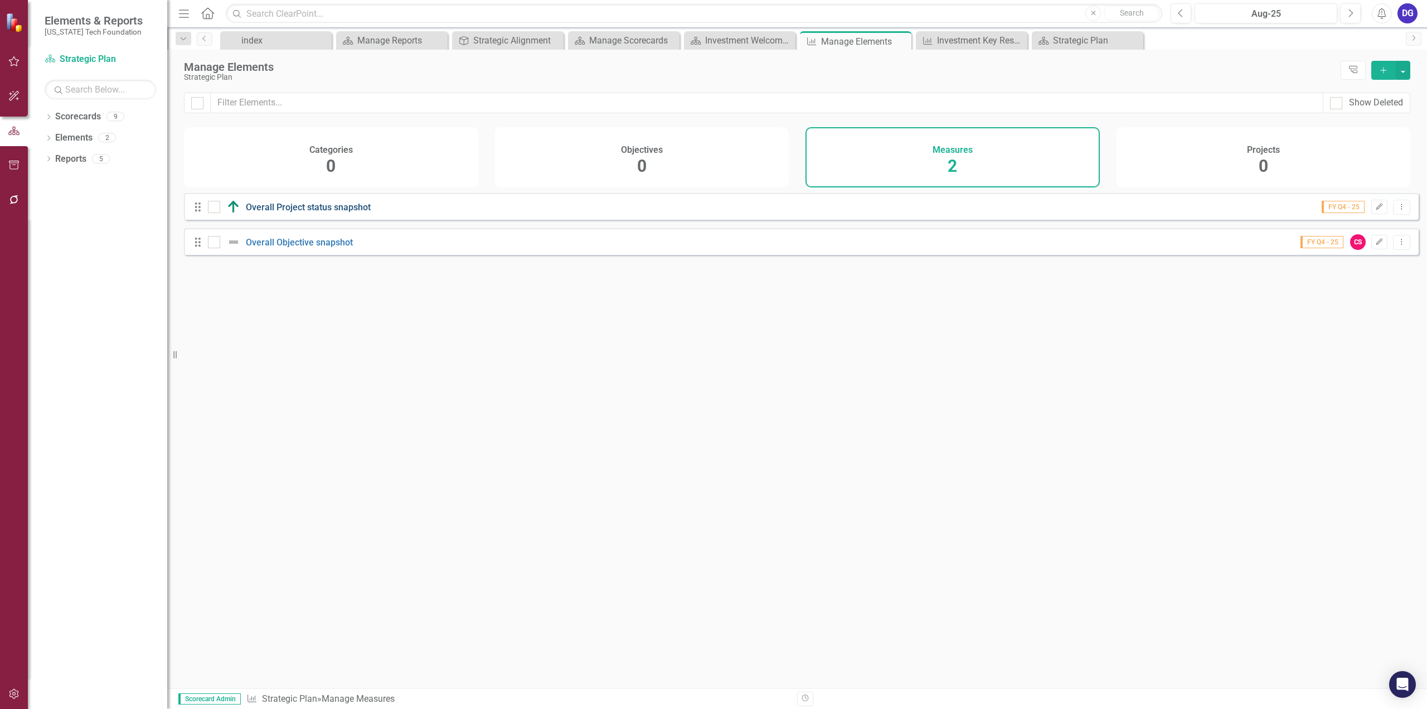
click at [293, 212] on link "Overall Project status snapshot" at bounding box center [308, 207] width 125 height 11
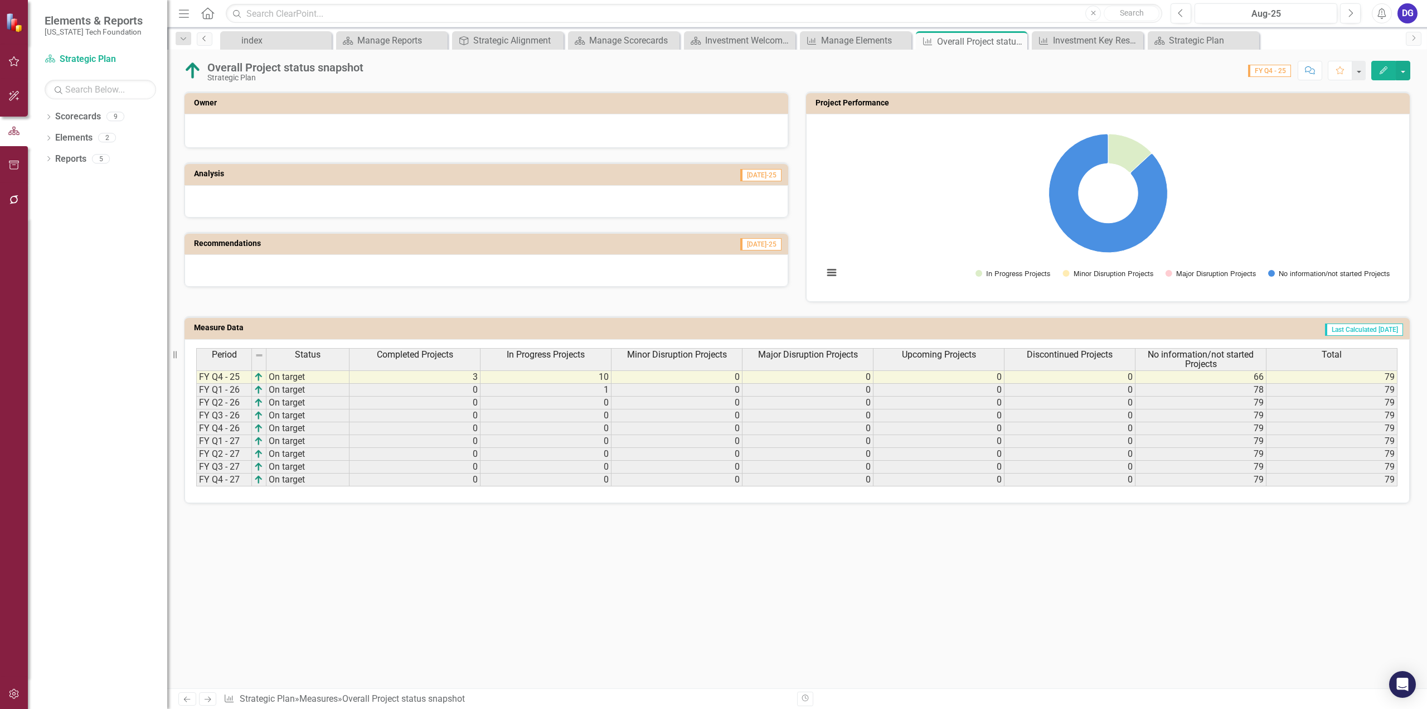
click at [205, 40] on icon "Previous" at bounding box center [204, 38] width 9 height 7
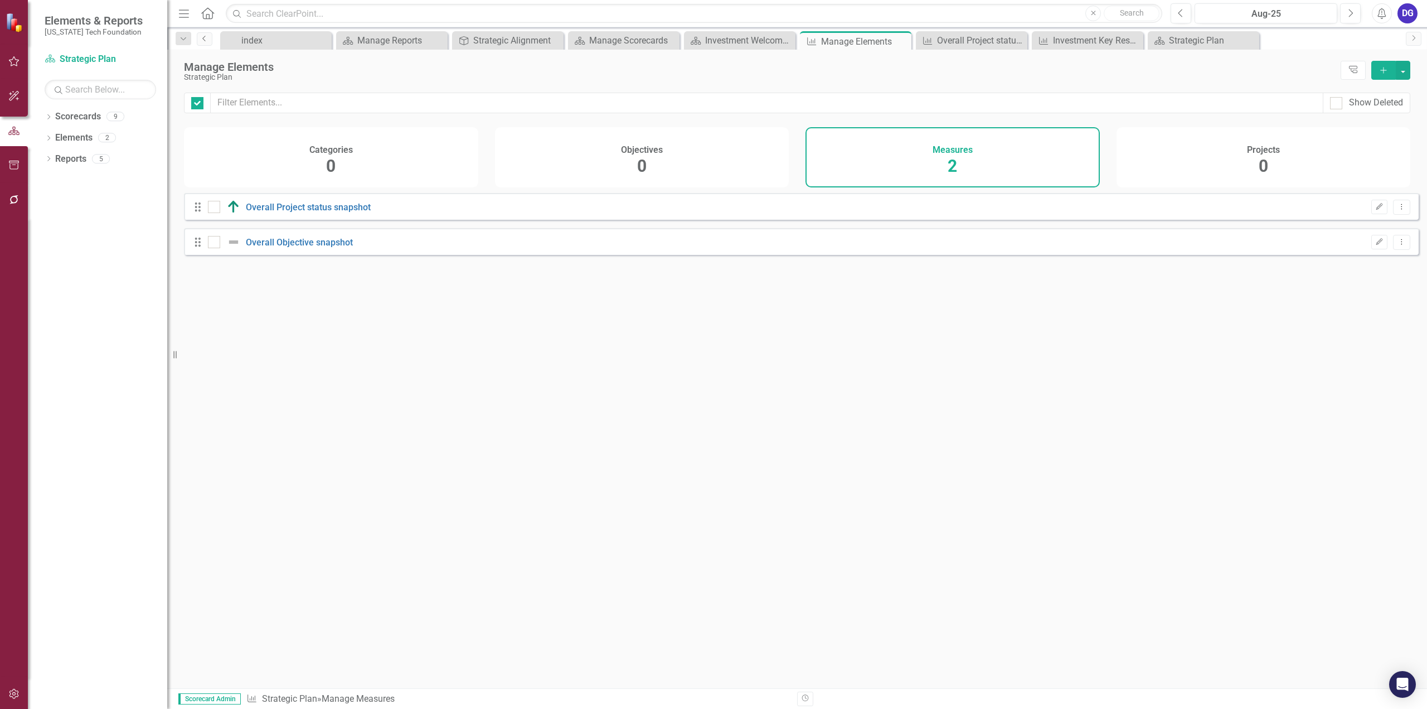
checkbox input "false"
click at [298, 248] on link "Overall Objective snapshot" at bounding box center [299, 242] width 107 height 11
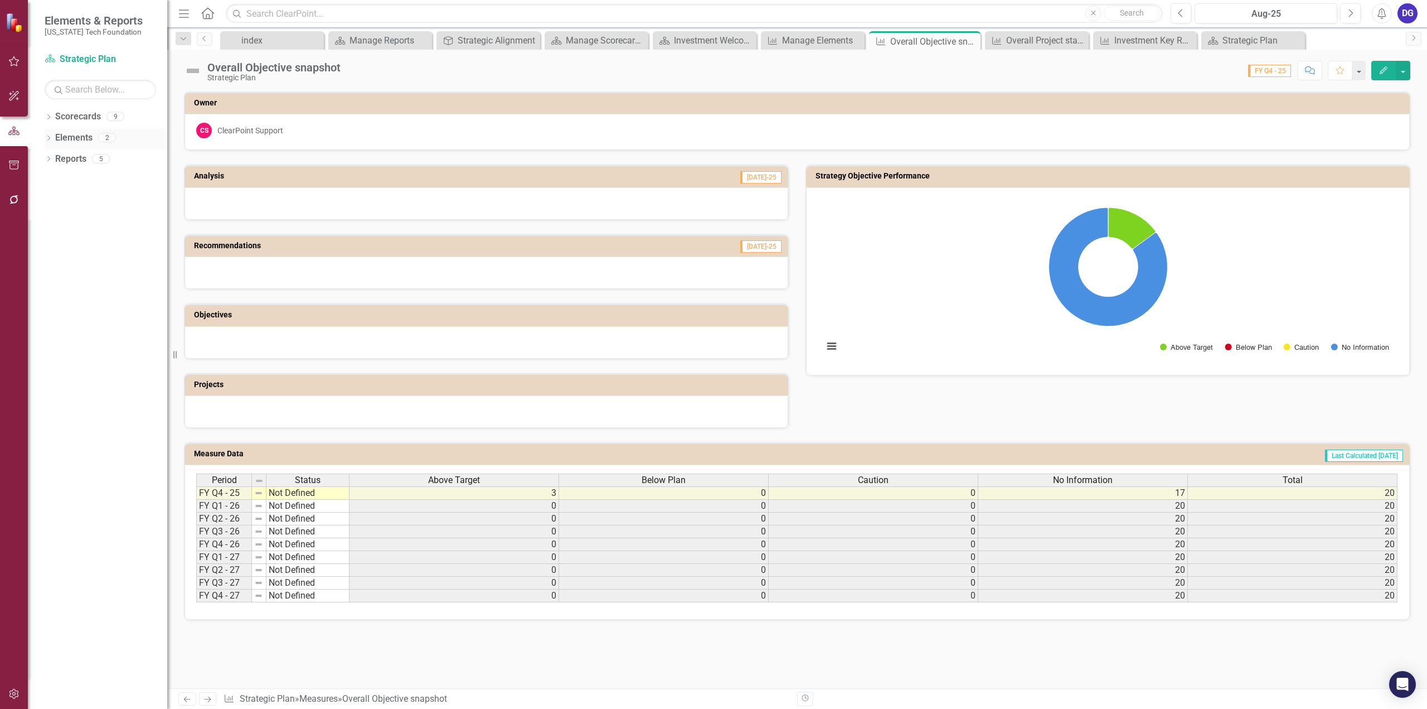
click at [50, 133] on div "Dropdown Elements 2" at bounding box center [106, 139] width 123 height 21
click at [48, 139] on icon at bounding box center [48, 137] width 3 height 5
click at [109, 177] on link "Measure Measures" at bounding box center [88, 180] width 55 height 13
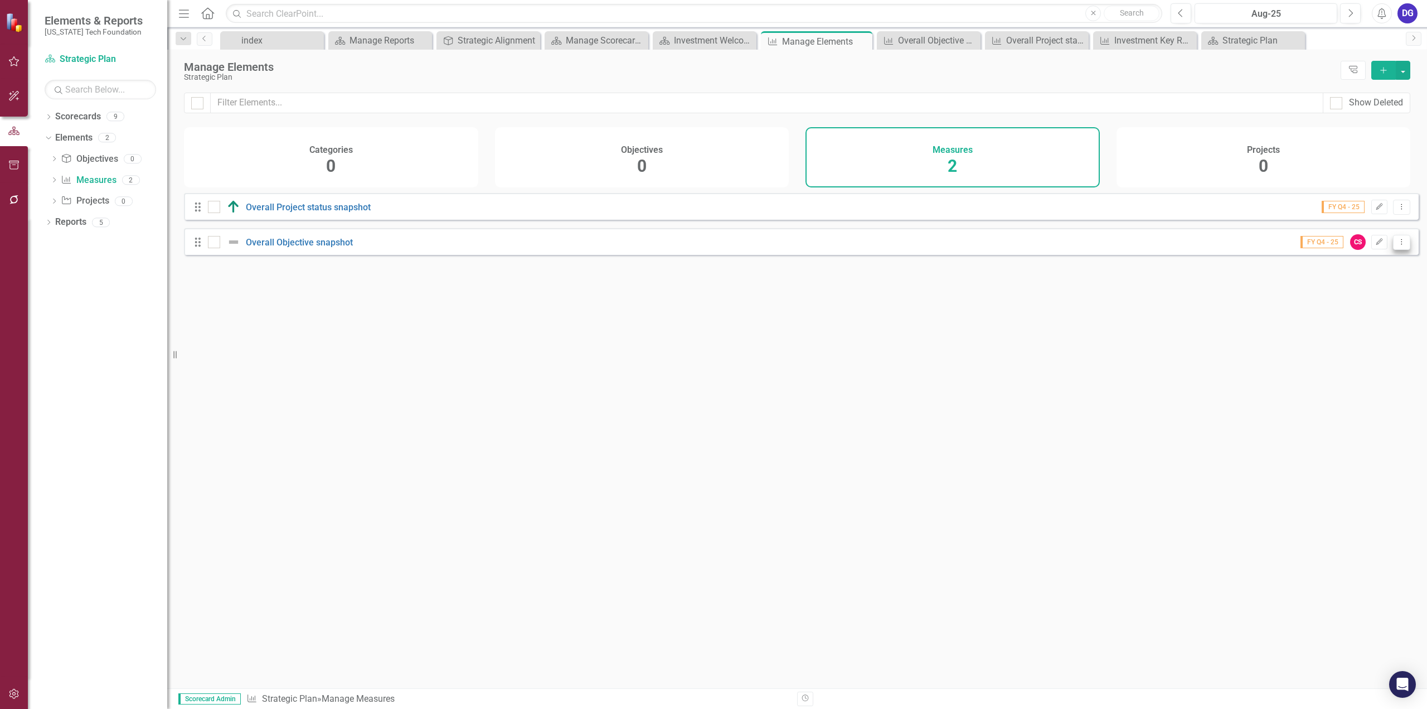
click at [1401, 244] on icon at bounding box center [1401, 242] width 1 height 6
click at [833, 309] on div "Looks like you don't have any Measures set up yet. Why don't you add a Measure …" at bounding box center [801, 426] width 1235 height 467
click at [49, 219] on div "Dropdown" at bounding box center [49, 223] width 8 height 9
click at [101, 259] on div "Strategic Plan" at bounding box center [113, 261] width 108 height 10
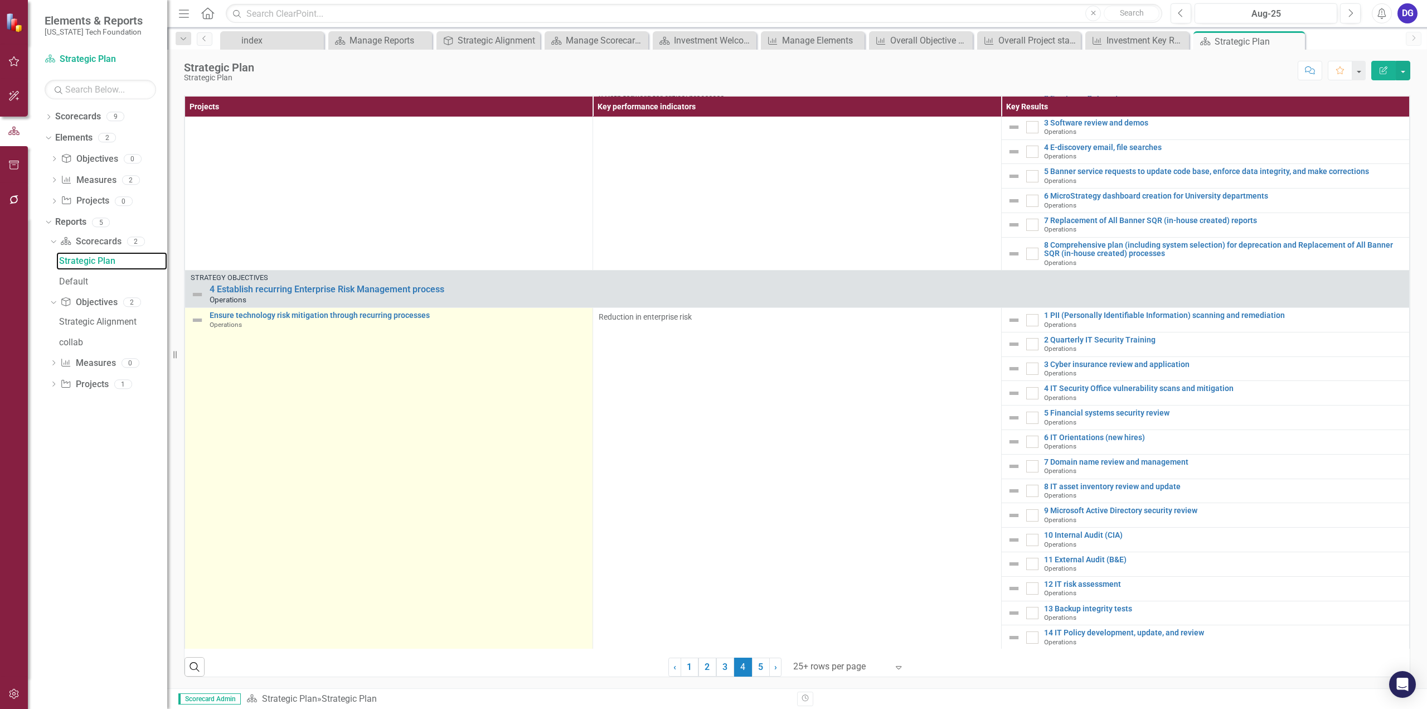
scroll to position [283, 0]
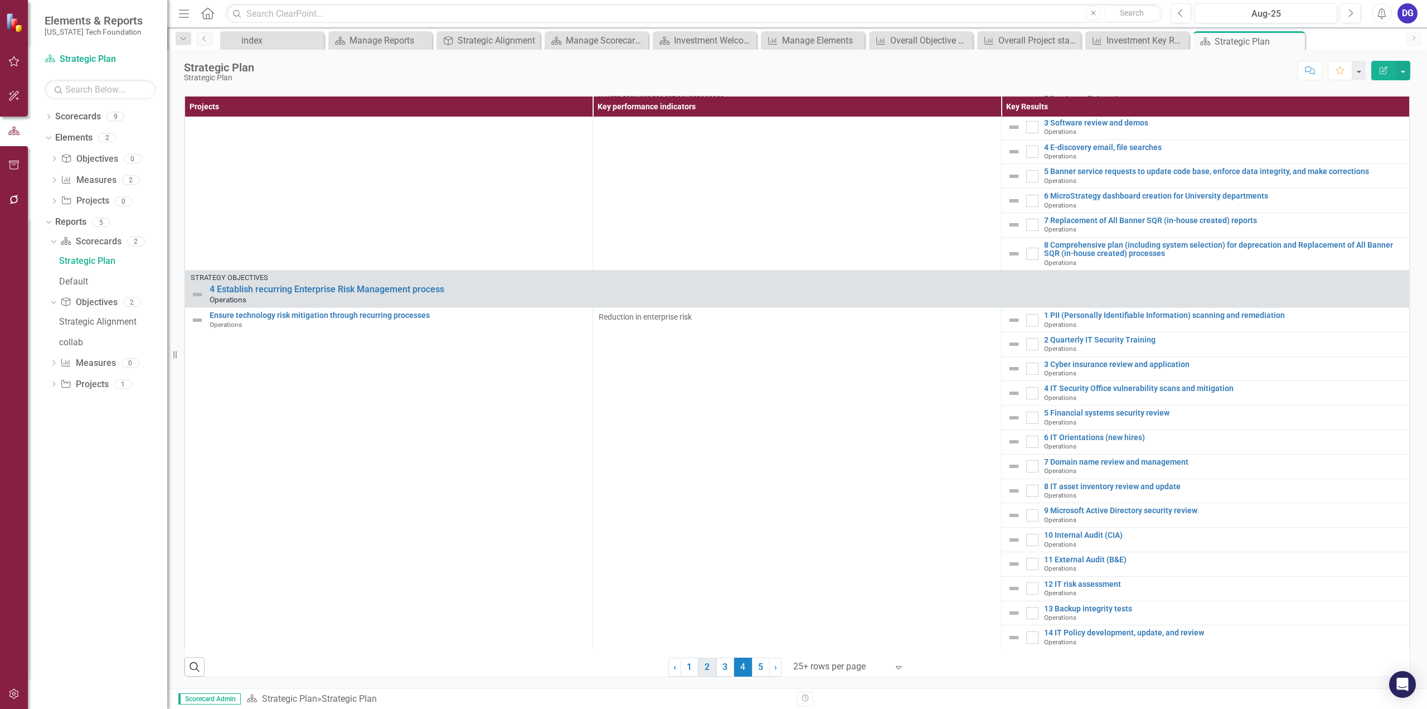
click at [703, 667] on link "2" at bounding box center [708, 666] width 18 height 19
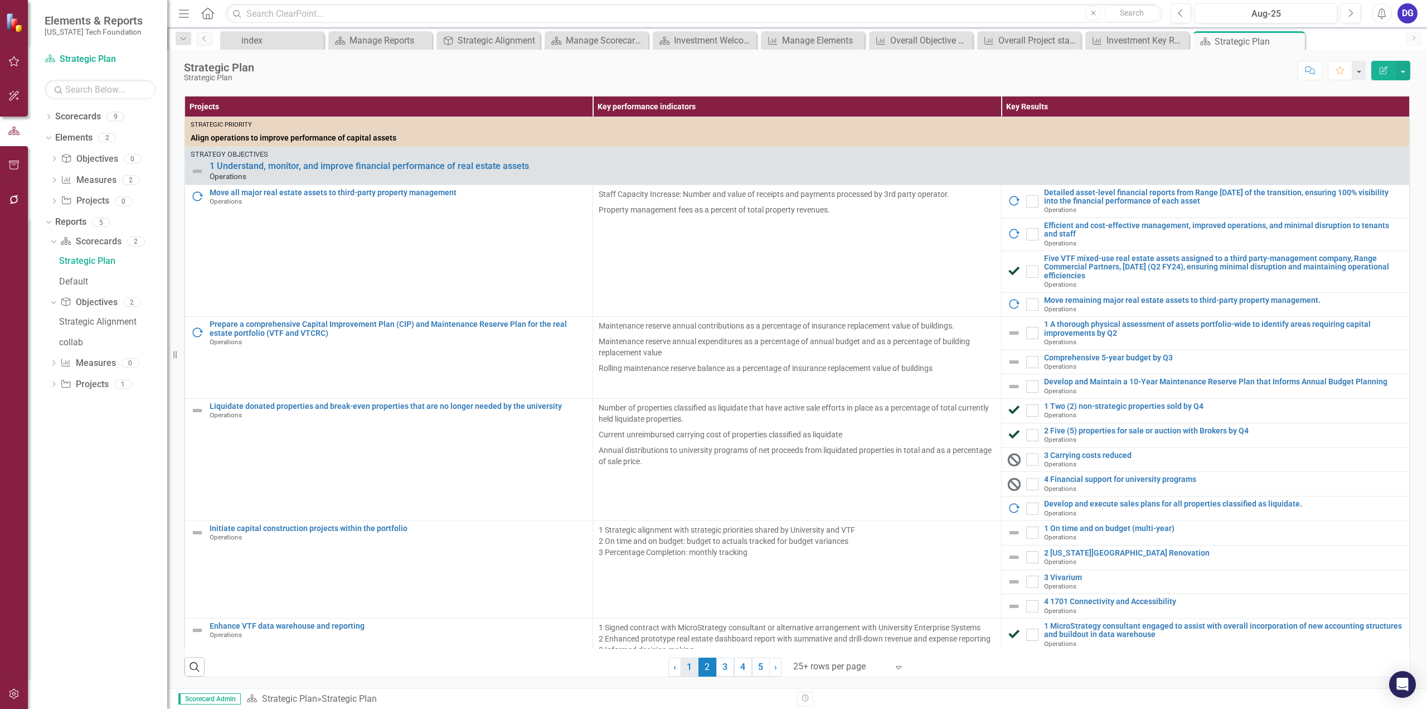
click at [687, 672] on link "1" at bounding box center [690, 666] width 18 height 19
click at [720, 668] on link "3" at bounding box center [725, 666] width 18 height 19
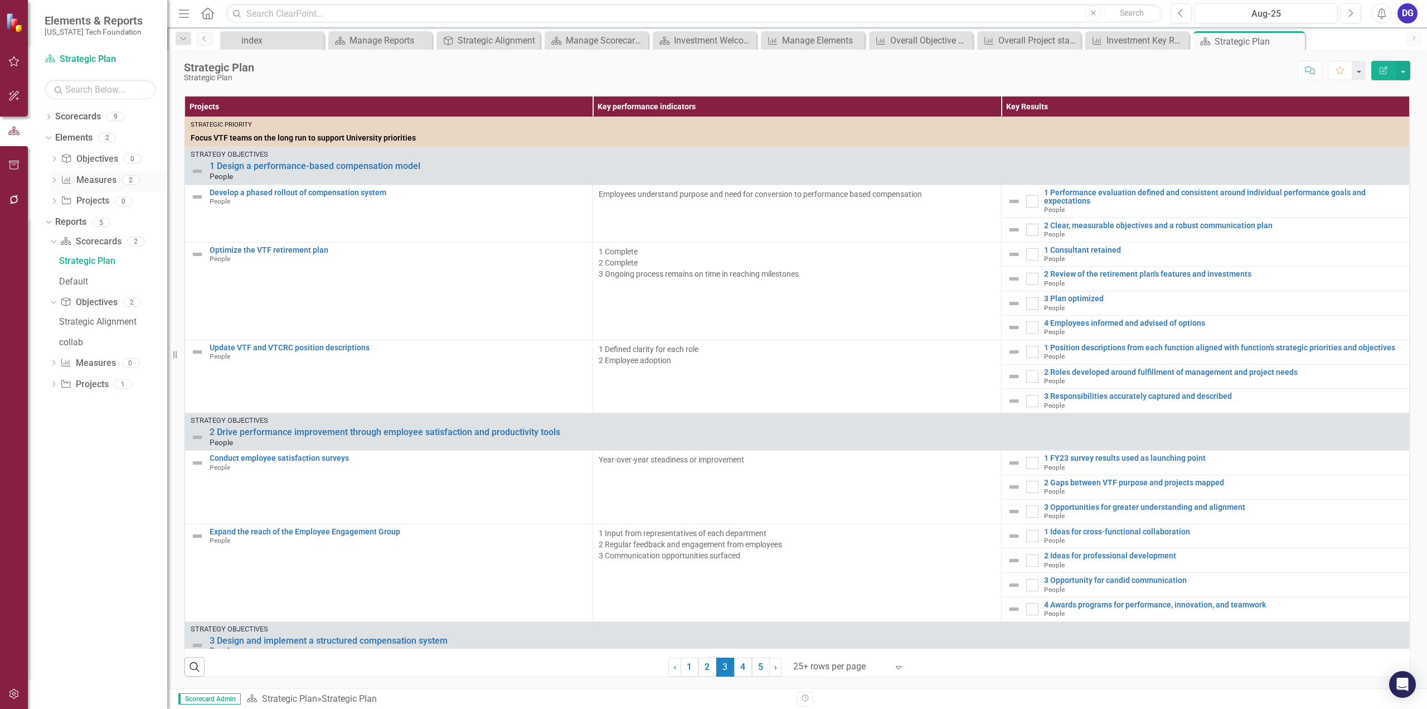
click at [59, 178] on div "Dropdown Measure Measures 2" at bounding box center [108, 181] width 117 height 21
click at [52, 178] on icon "Dropdown" at bounding box center [54, 181] width 8 height 6
click at [98, 197] on div "Overall Project status snapshot" at bounding box center [123, 198] width 89 height 10
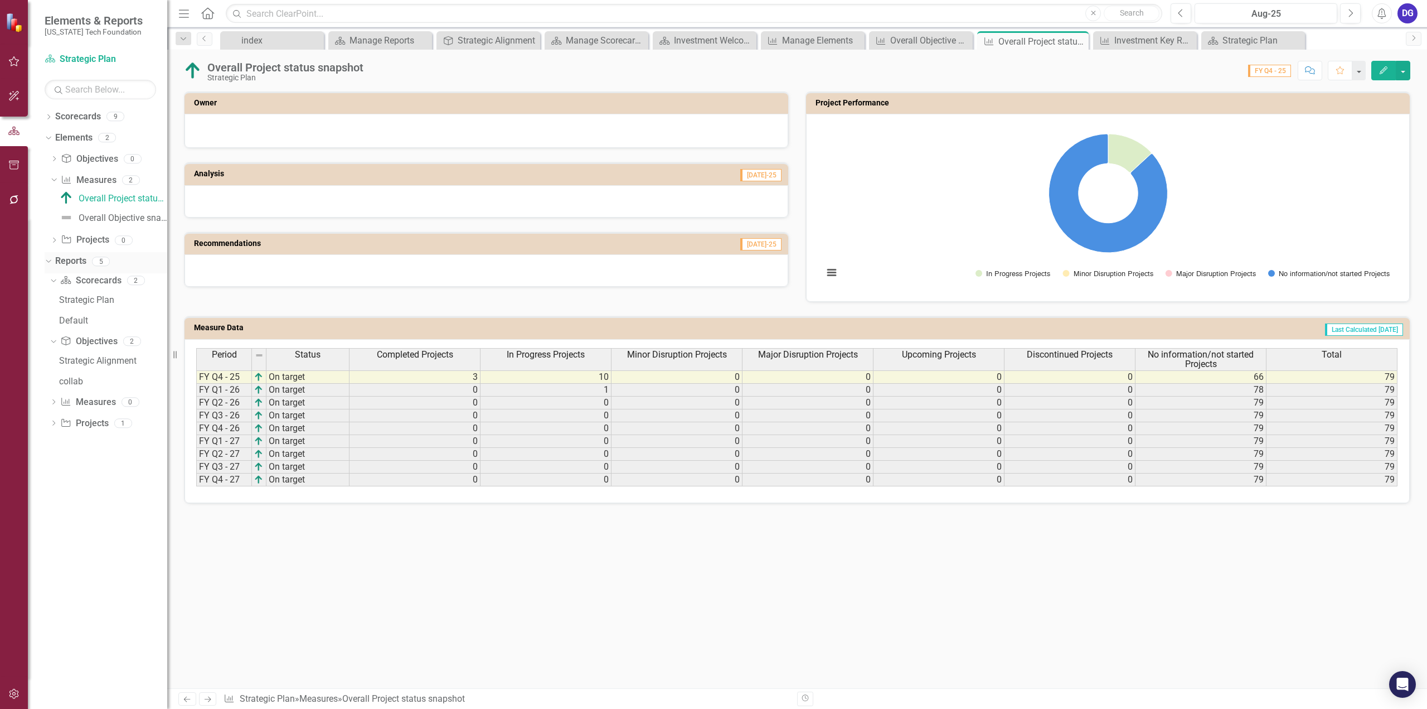
click at [48, 261] on icon "Dropdown" at bounding box center [47, 261] width 6 height 8
click at [109, 217] on div "Overall Objective snapshot" at bounding box center [123, 218] width 89 height 10
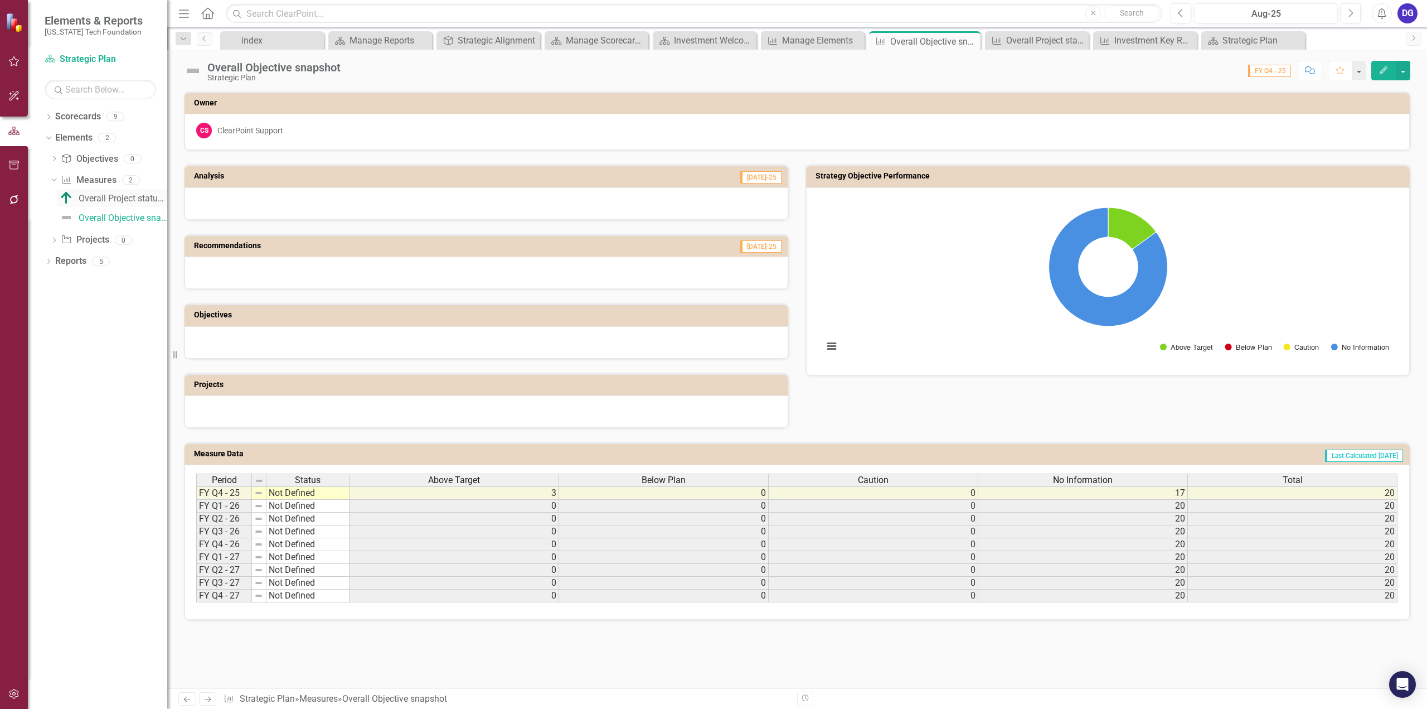
click at [111, 201] on div "Overall Project status snapshot" at bounding box center [123, 198] width 89 height 10
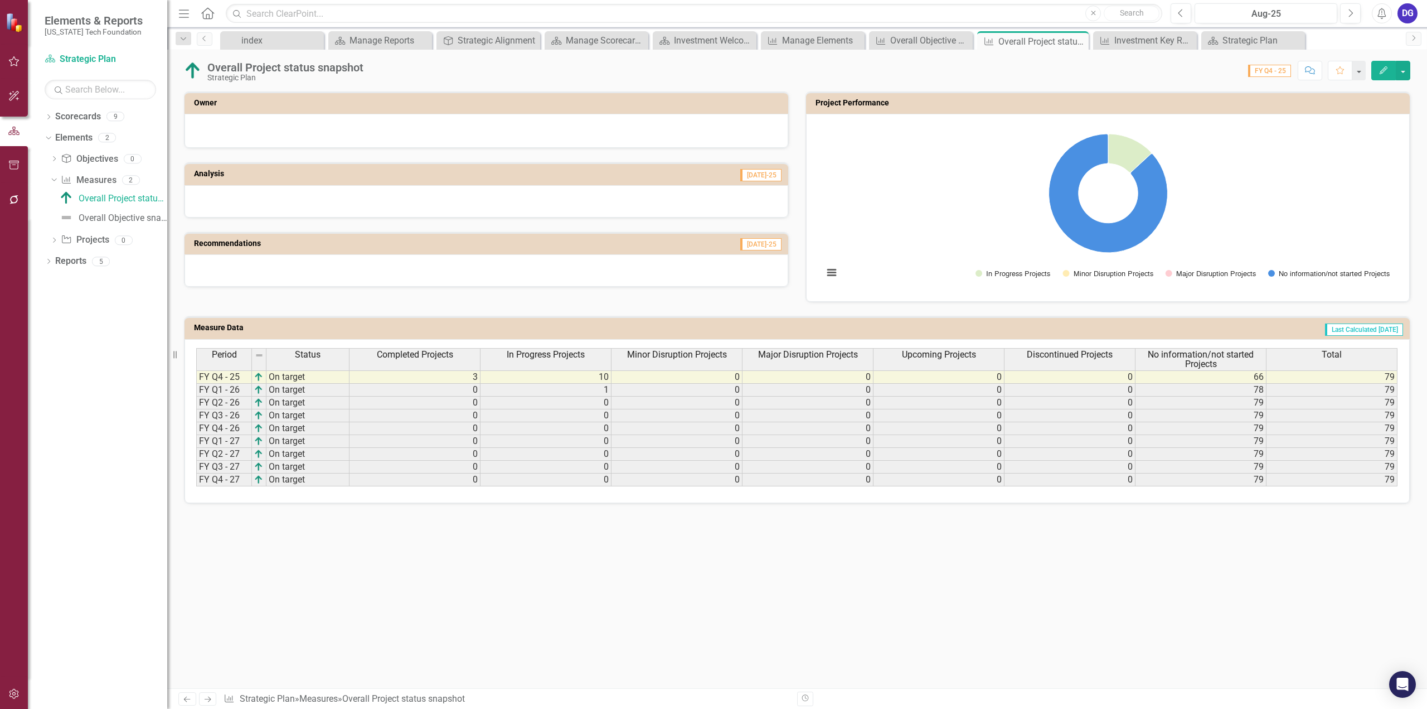
click at [400, 379] on td "3" at bounding box center [415, 376] width 131 height 13
click at [426, 389] on td "0" at bounding box center [415, 390] width 131 height 13
click at [454, 375] on td "3" at bounding box center [415, 376] width 131 height 13
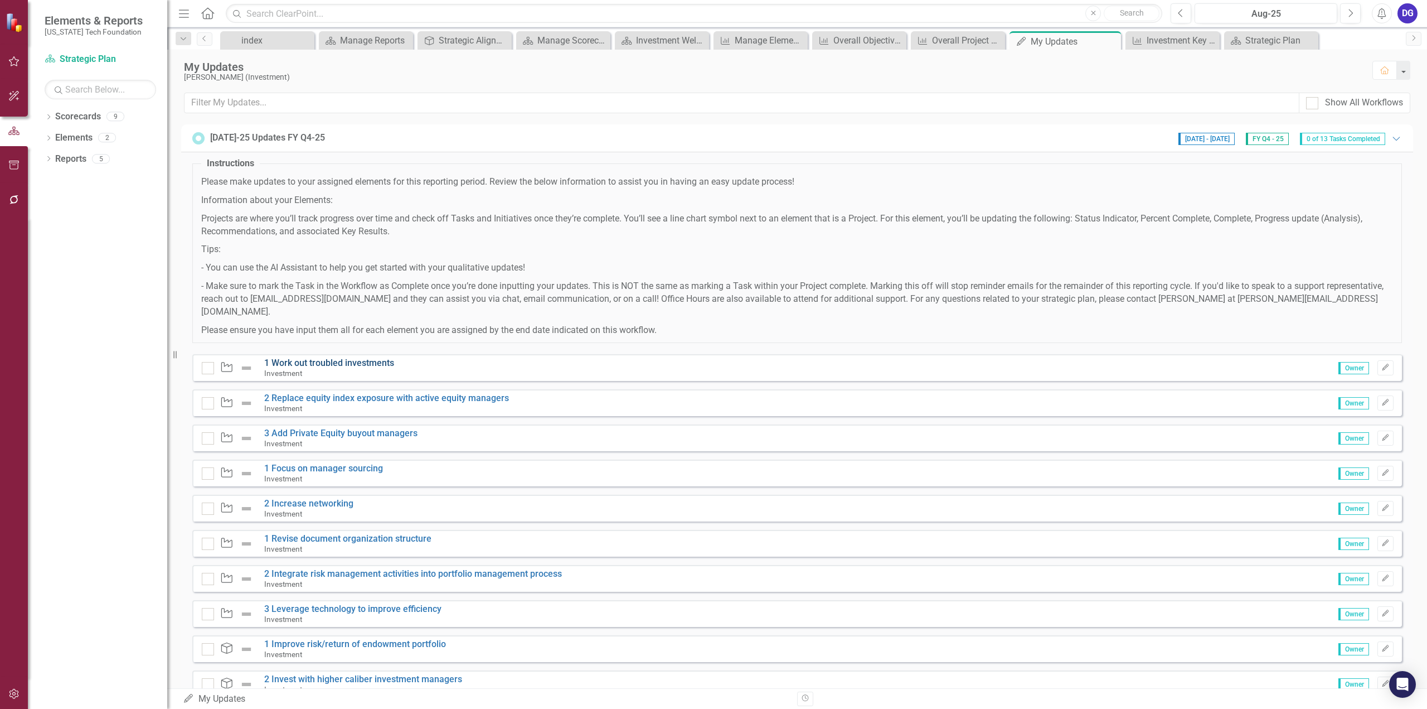
click at [319, 357] on link "1 Work out troubled investments" at bounding box center [329, 362] width 130 height 11
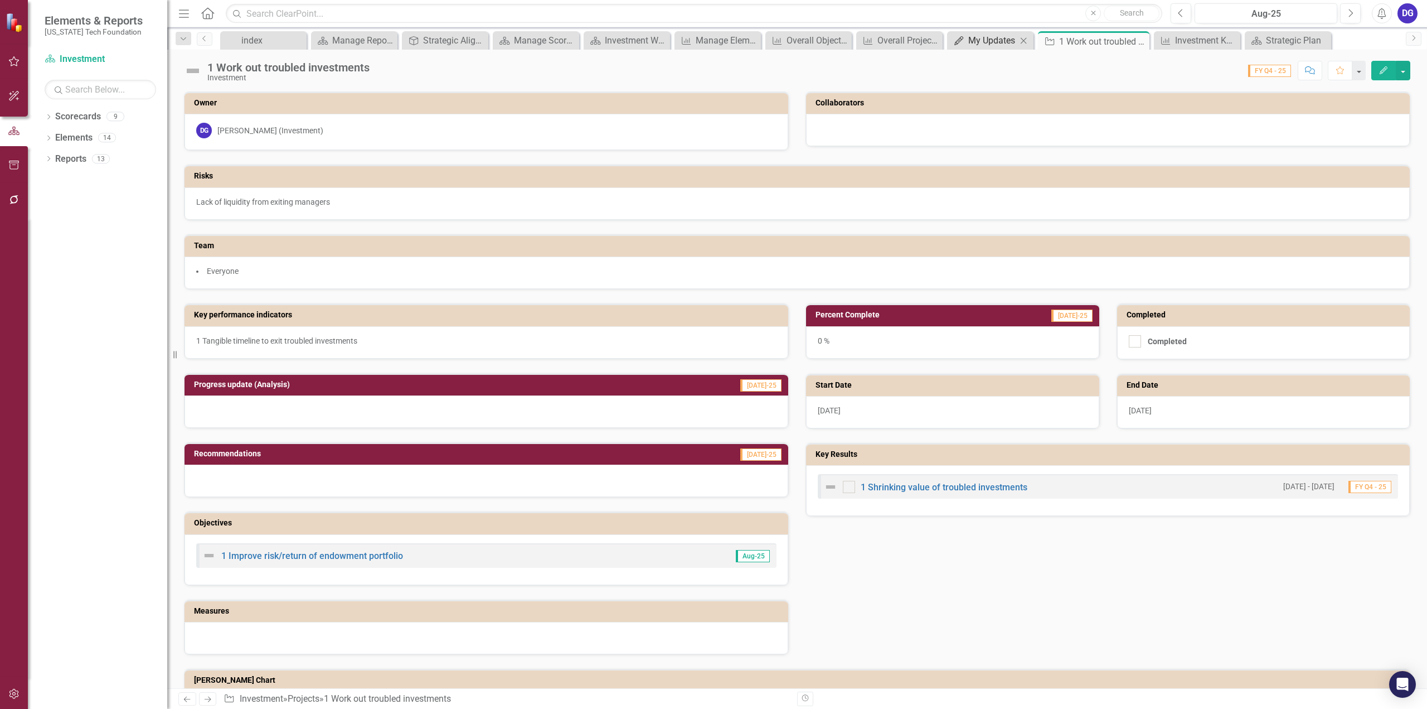
click at [975, 42] on div "My Updates" at bounding box center [992, 40] width 49 height 14
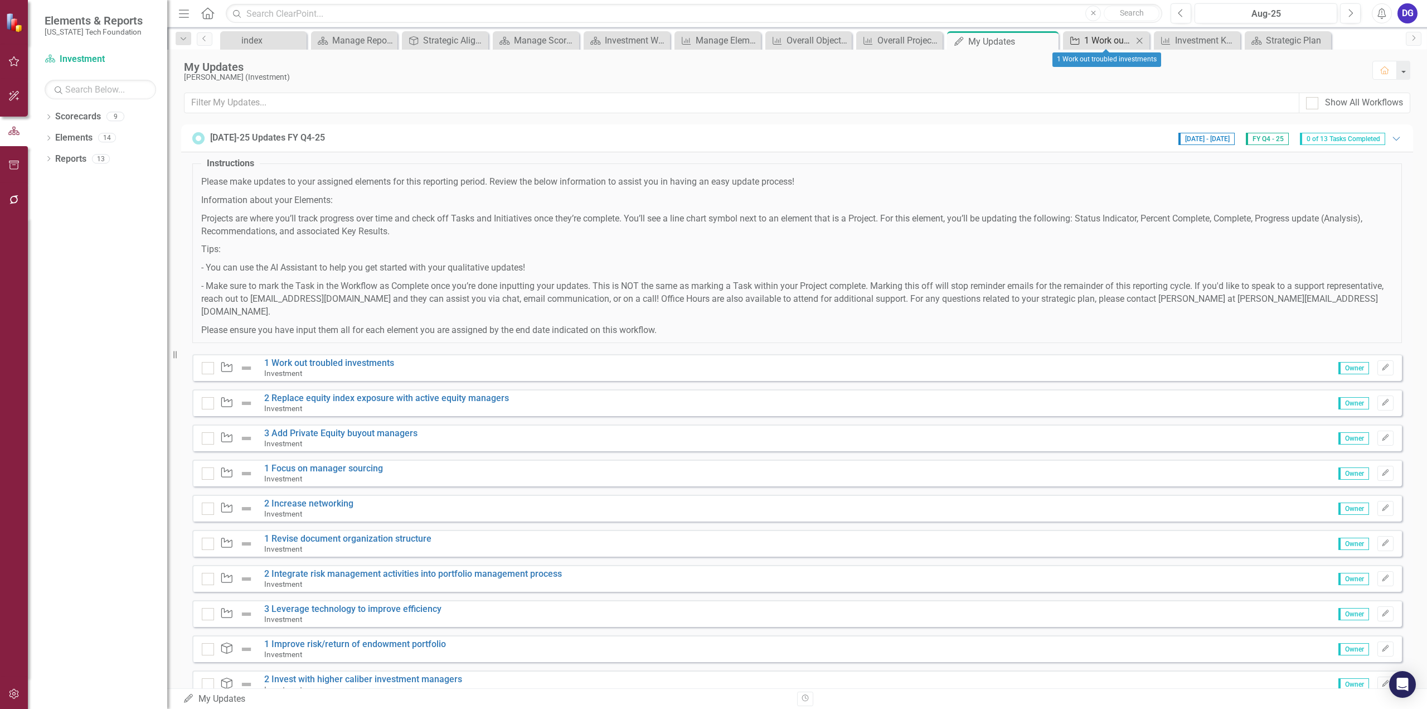
click at [1090, 41] on div "1 Work out troubled investments" at bounding box center [1108, 40] width 49 height 14
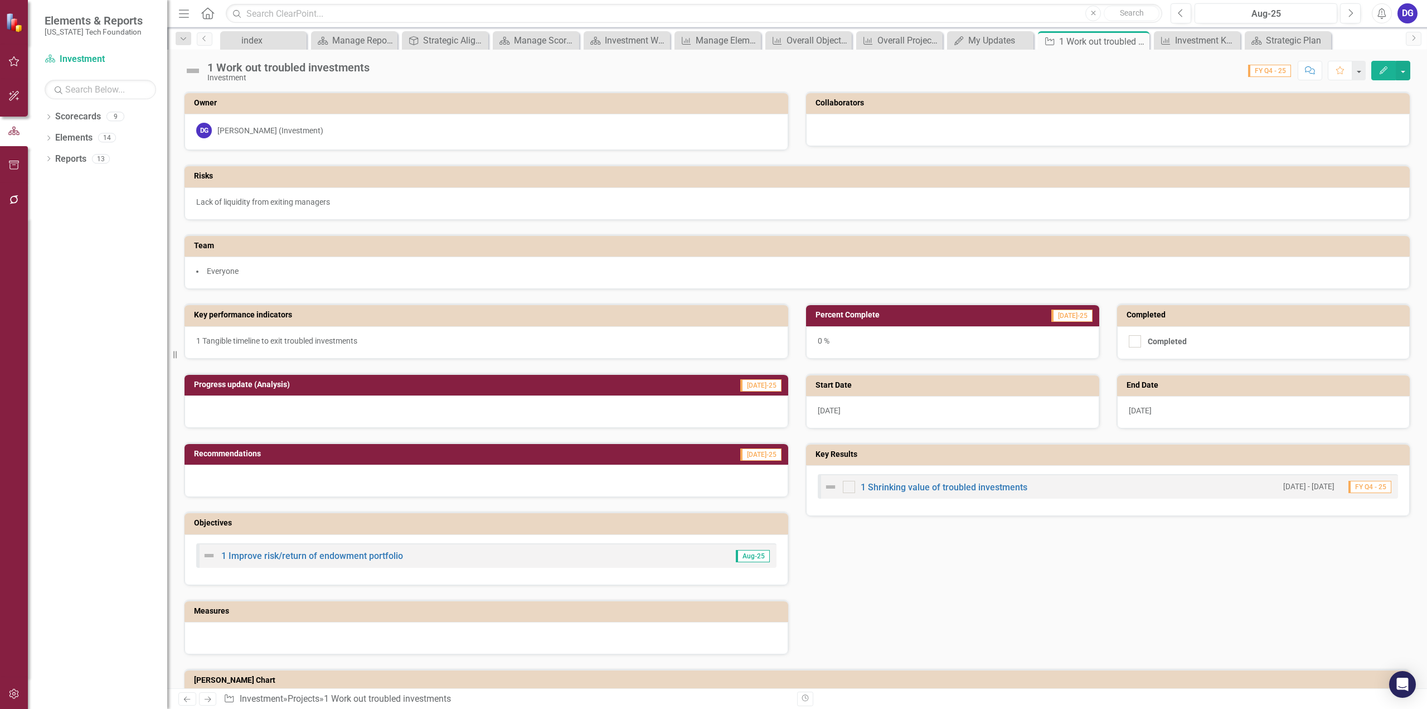
click at [579, 405] on div at bounding box center [487, 411] width 604 height 32
click at [579, 406] on div at bounding box center [487, 411] width 604 height 32
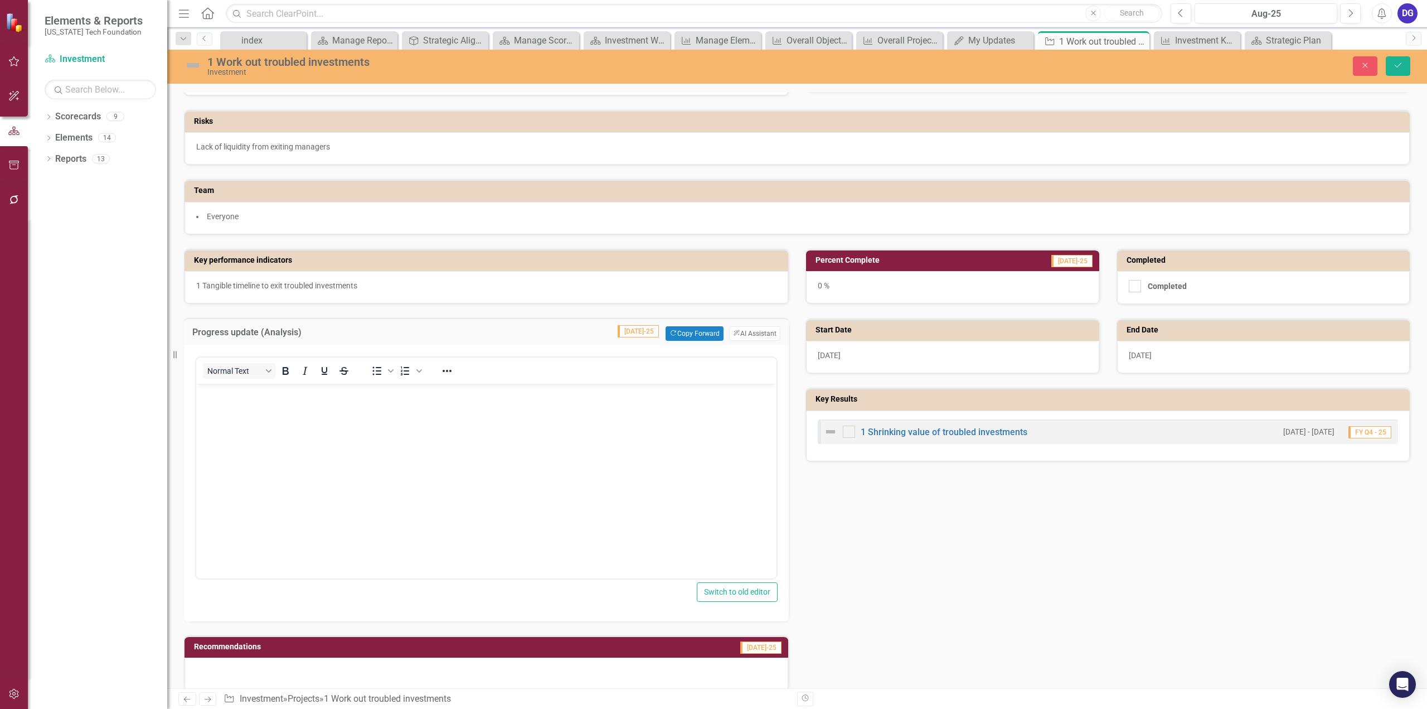
scroll to position [111, 0]
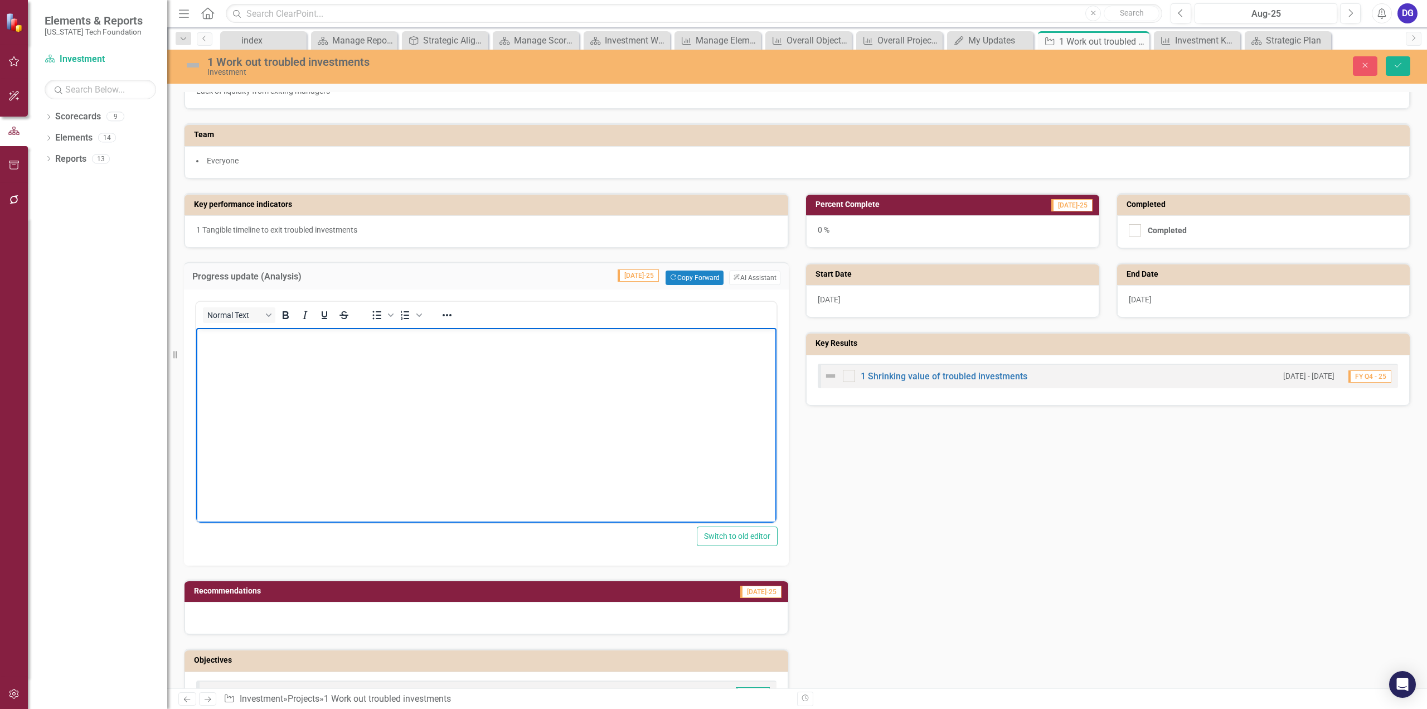
click at [449, 339] on p "Rich Text Area. Press ALT-0 for help." at bounding box center [486, 337] width 575 height 13
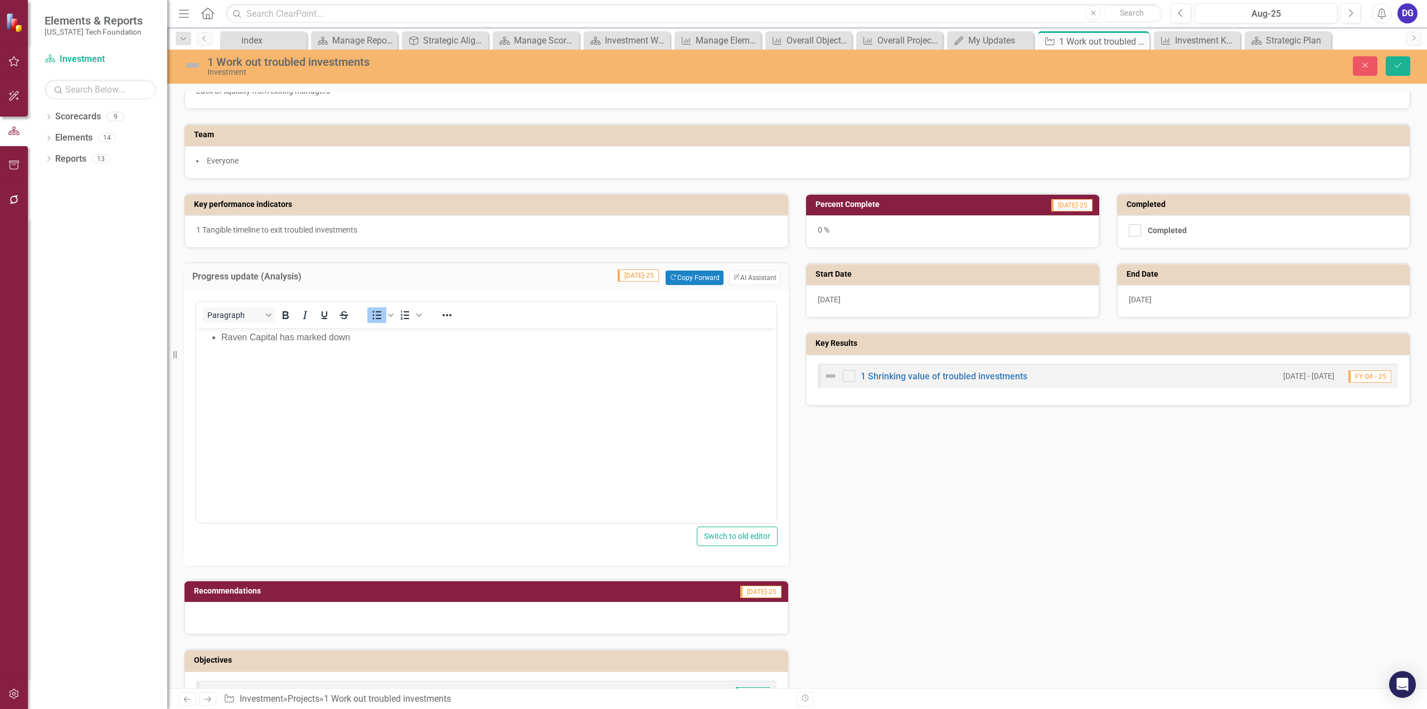
click at [1022, 542] on div "Key performance indicators 1 Tangible timeline to exit troubled investments Pro…" at bounding box center [797, 485] width 1243 height 613
click at [997, 38] on div "My Updates" at bounding box center [992, 40] width 49 height 14
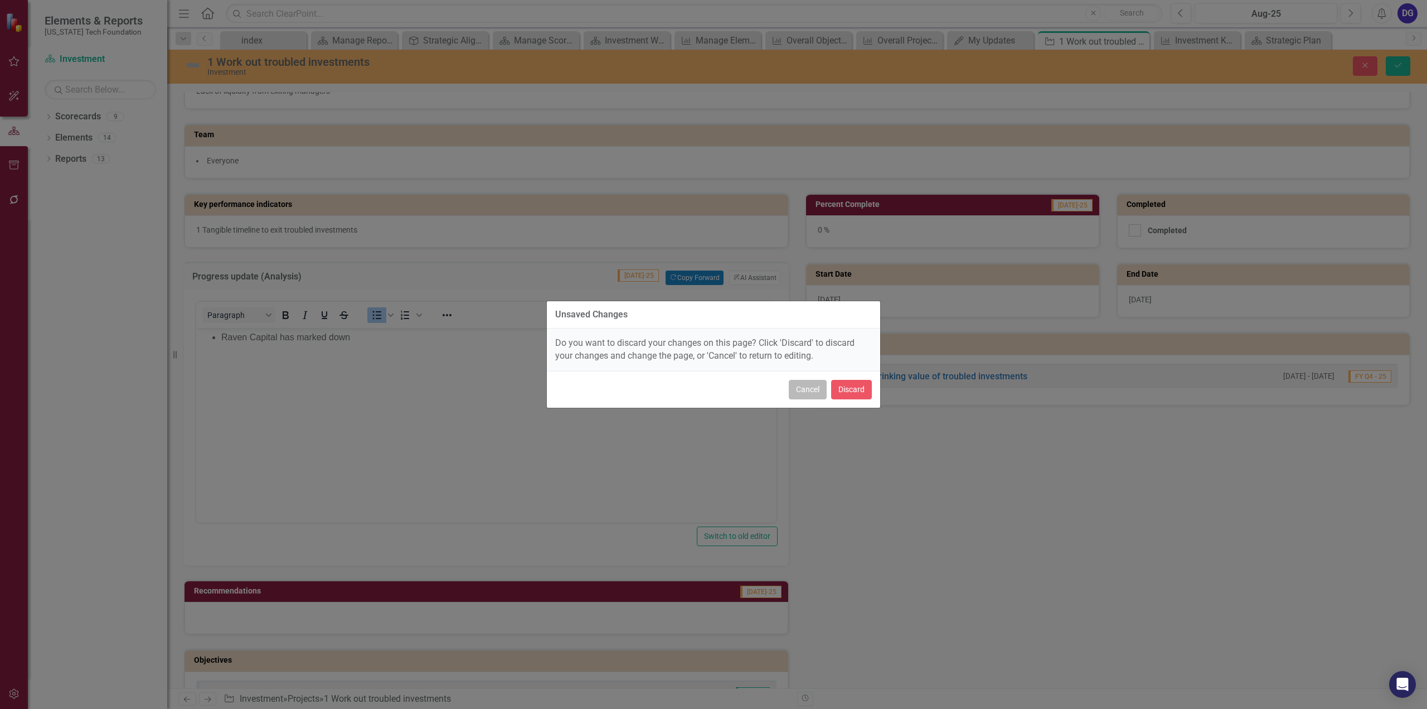
click at [806, 384] on button "Cancel" at bounding box center [808, 390] width 38 height 20
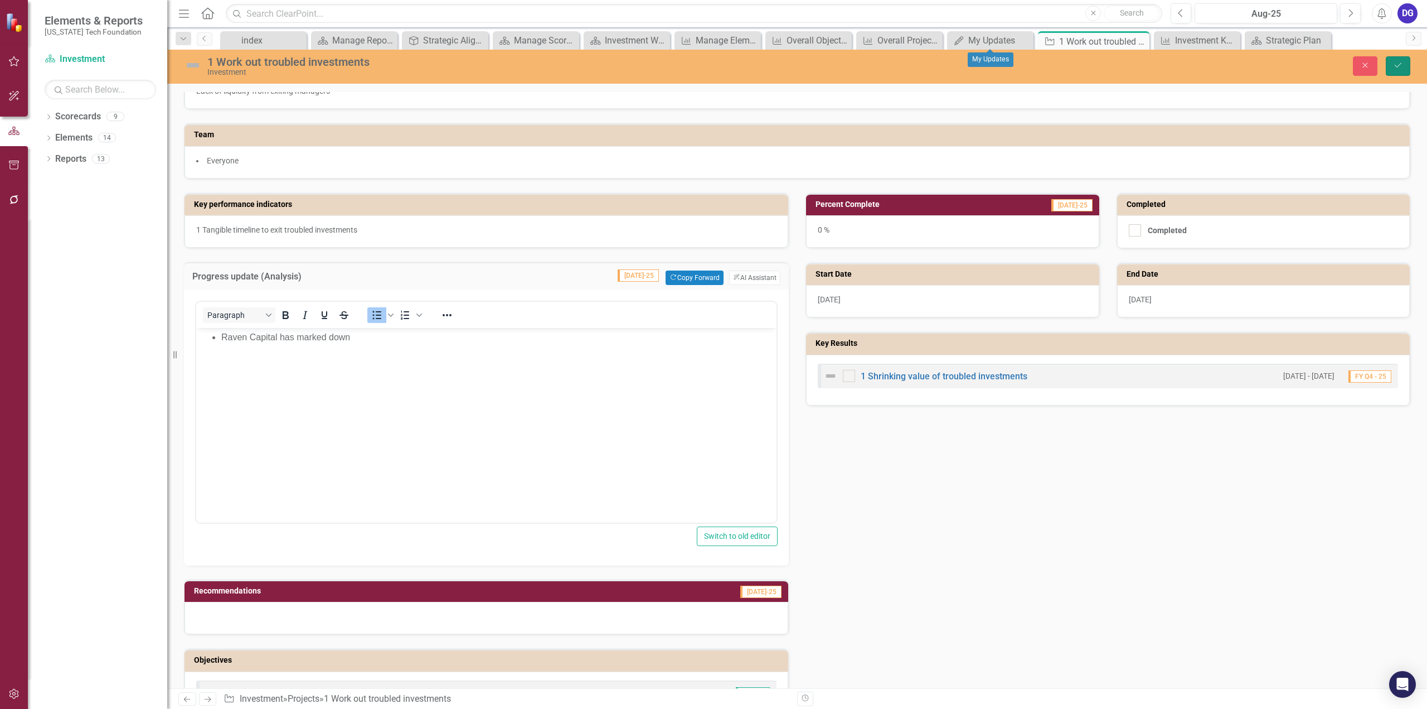
click at [1395, 64] on icon "Save" at bounding box center [1398, 65] width 10 height 8
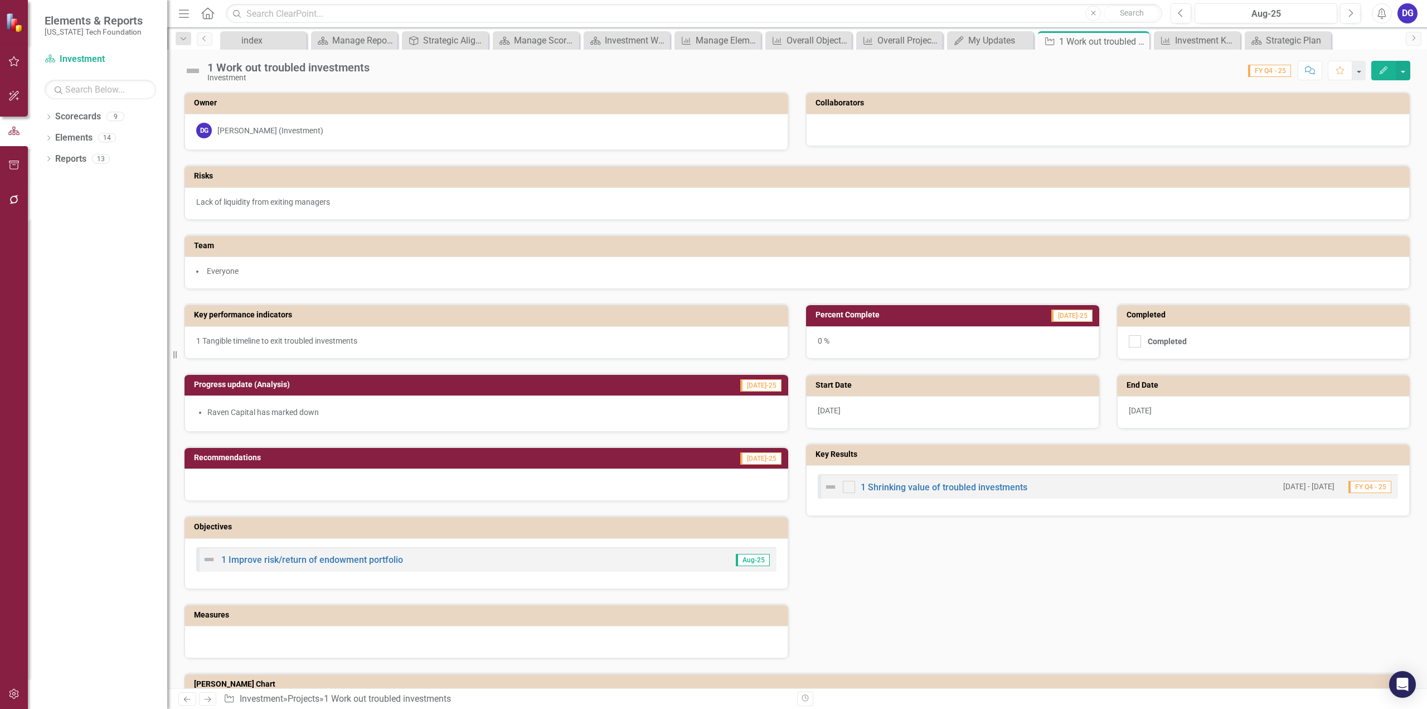
click at [504, 406] on li "Raven Capital has marked down" at bounding box center [491, 411] width 569 height 11
click at [369, 410] on li "Raven Capital has marked down" at bounding box center [491, 411] width 569 height 11
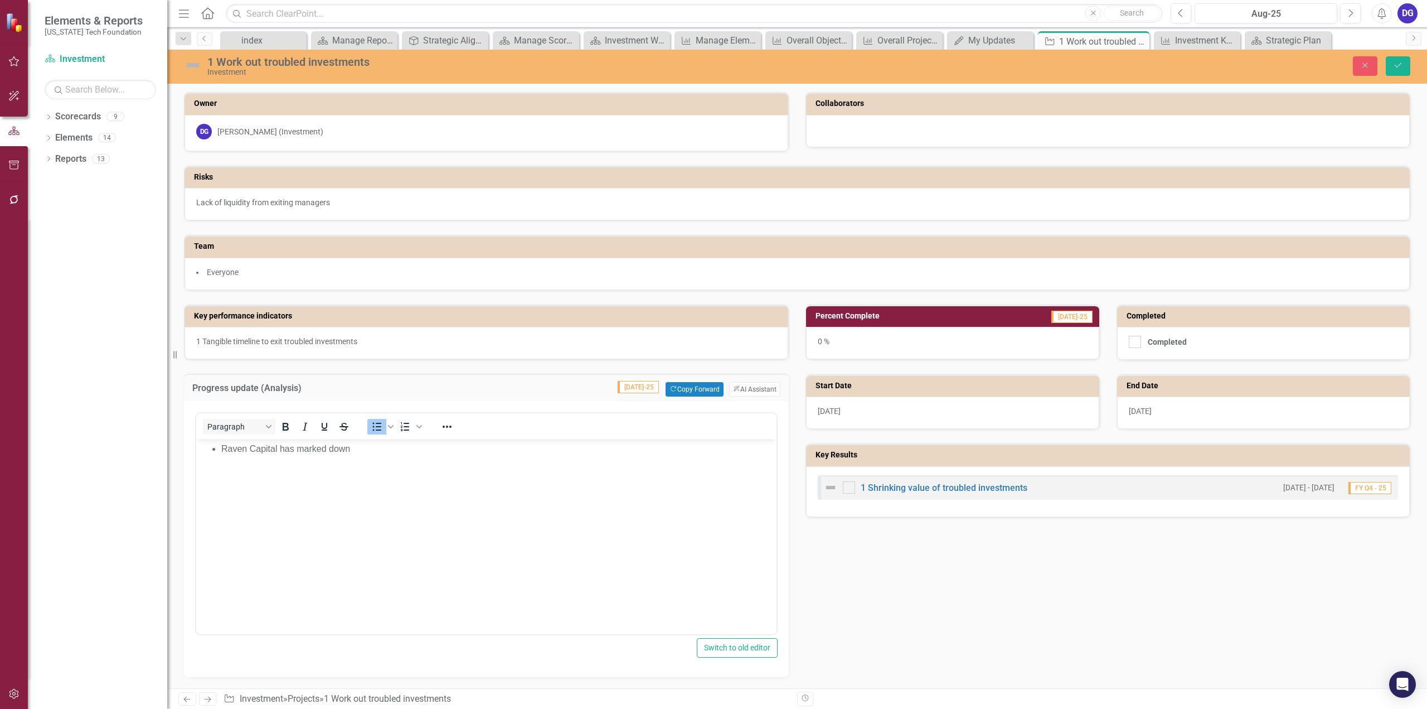
scroll to position [0, 0]
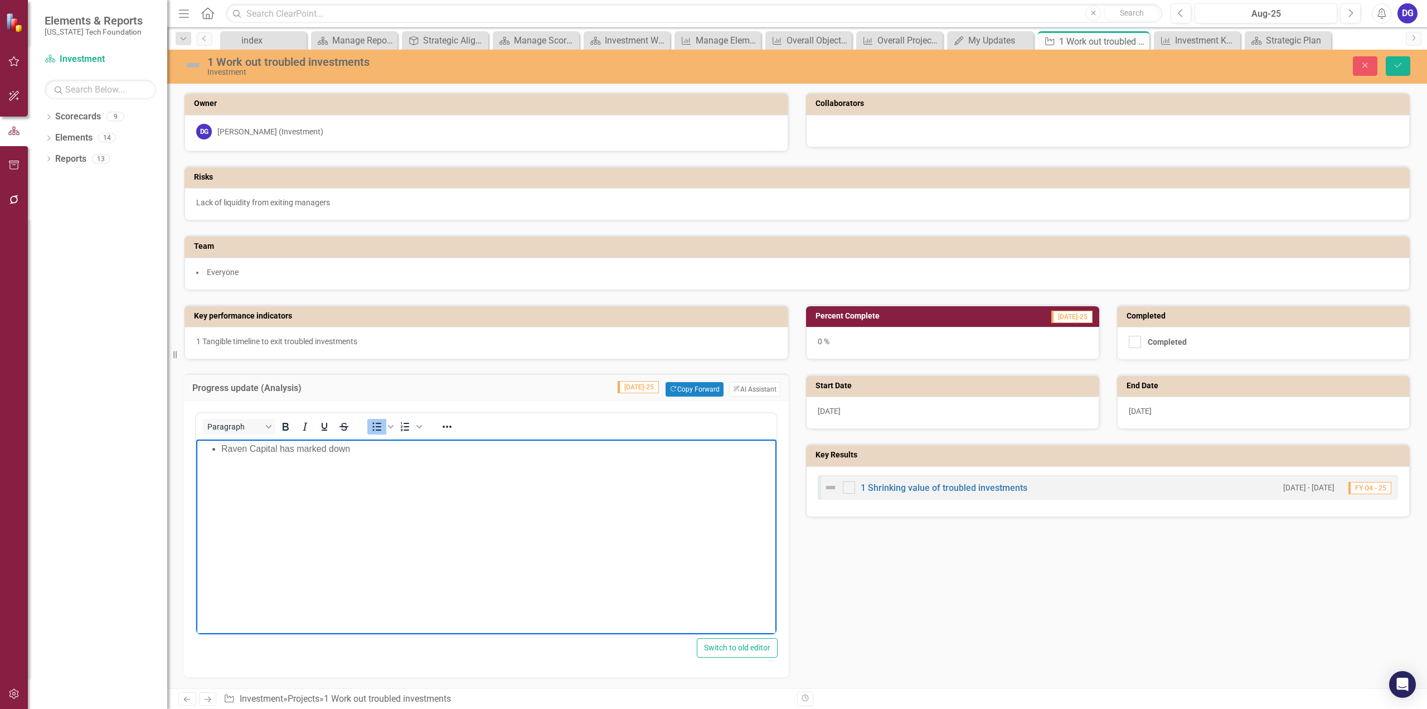
click at [346, 454] on li "Raven Capital has marked down" at bounding box center [497, 448] width 552 height 13
click at [514, 455] on li "It is expected that they will mark the remaining values down slowly over the ne…" at bounding box center [497, 461] width 552 height 13
click at [515, 445] on li "Raven Capital has marked down assets with only $22mm remaining" at bounding box center [497, 448] width 552 height 13
click at [540, 474] on li "ASM has been liquidating capital and returning it where they can" at bounding box center [497, 475] width 552 height 13
click at [985, 345] on div "0 %" at bounding box center [952, 343] width 293 height 32
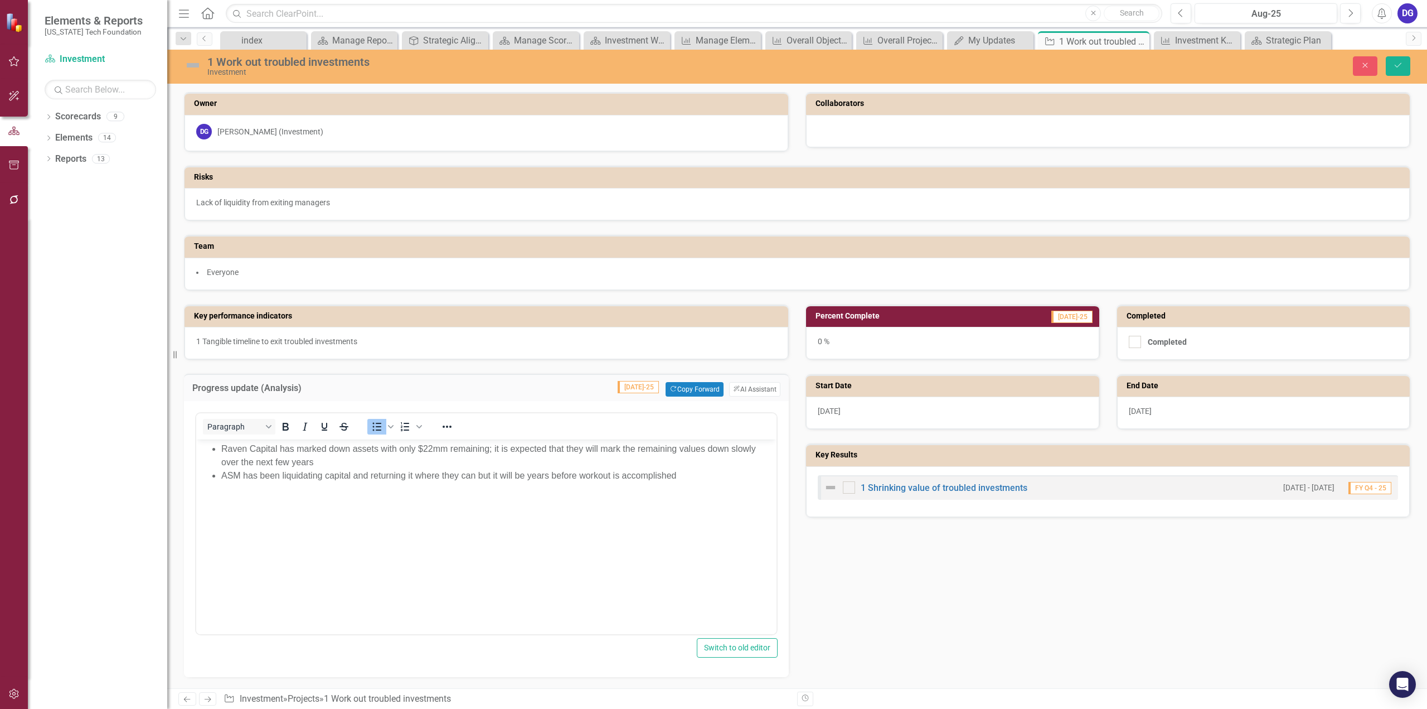
click at [985, 345] on div "0 %" at bounding box center [952, 343] width 293 height 32
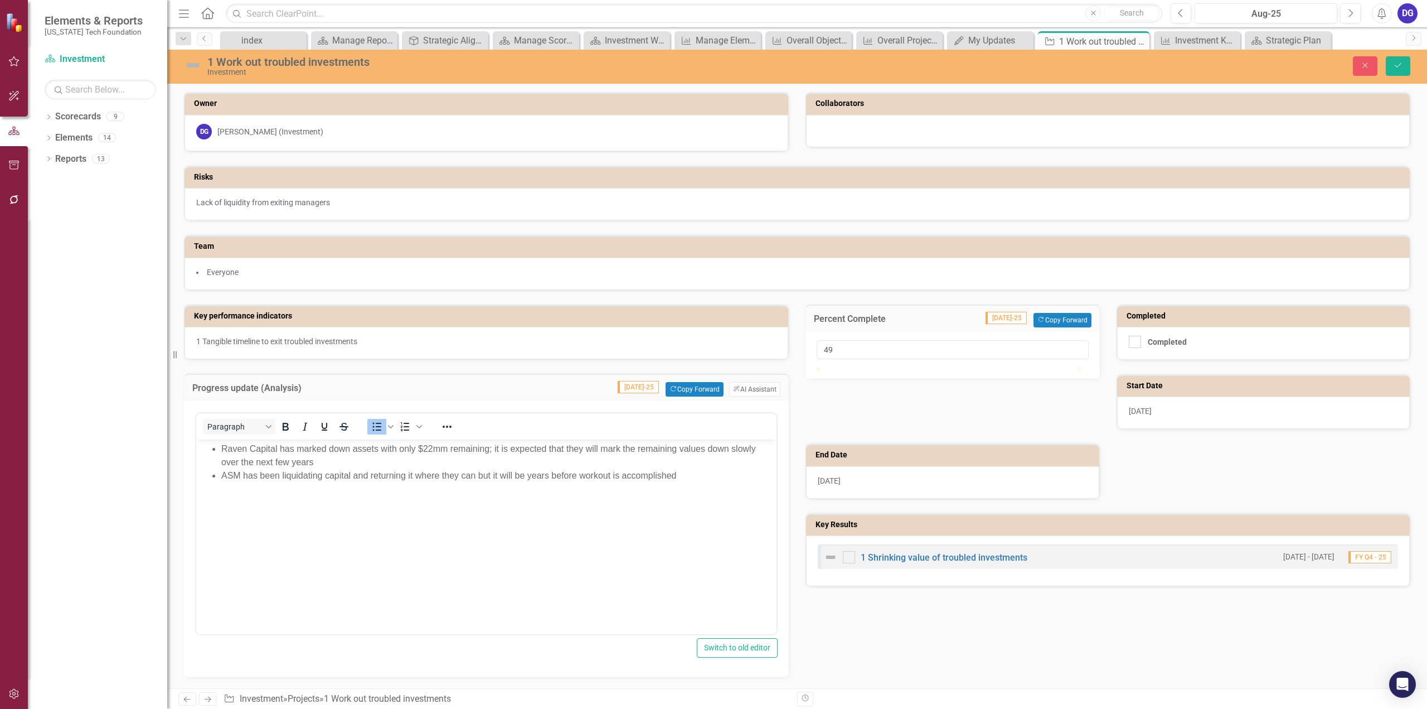
type input "50"
drag, startPoint x: 816, startPoint y: 379, endPoint x: 948, endPoint y: 373, distance: 131.7
click at [947, 367] on div at bounding box center [947, 367] width 0 height 0
click at [1212, 459] on div "Percent Complete Jul-25 Copy Forward Copy Forward 50 Completed Completed Start …" at bounding box center [1108, 438] width 622 height 297
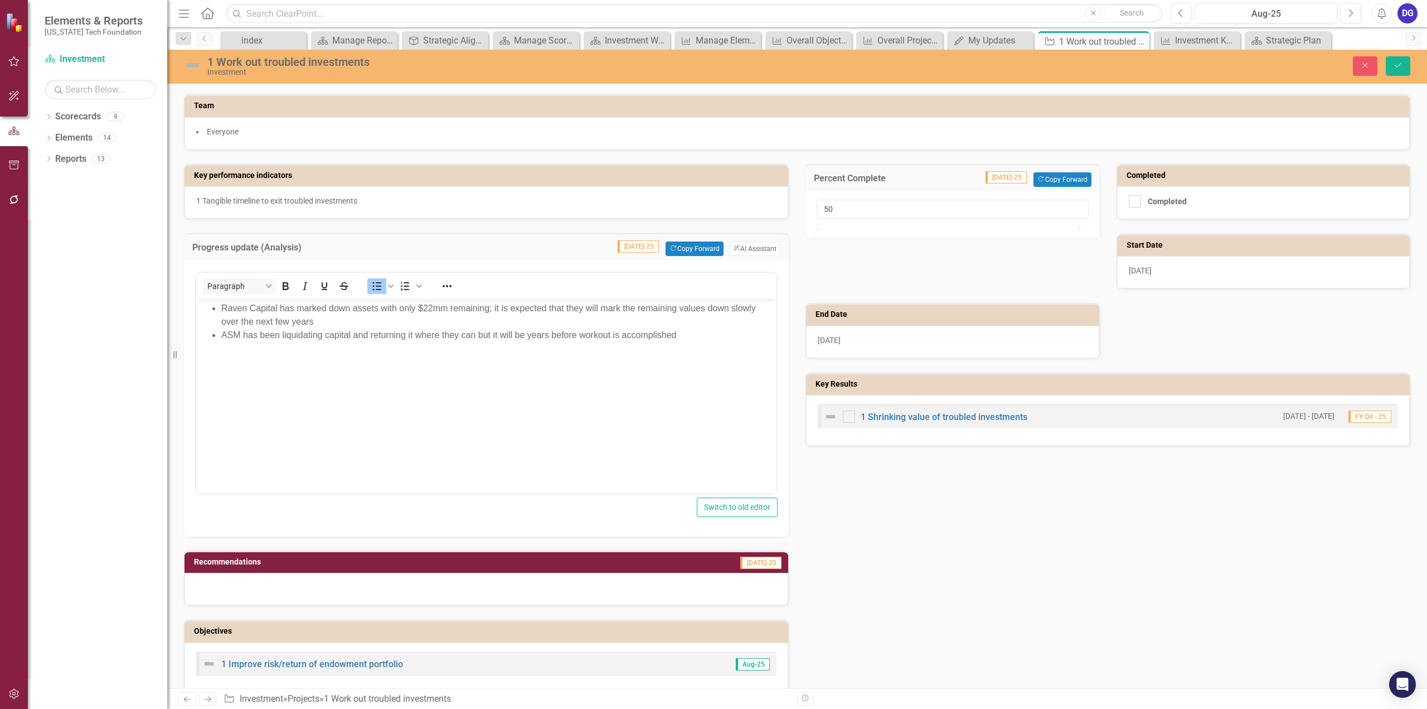
scroll to position [168, 0]
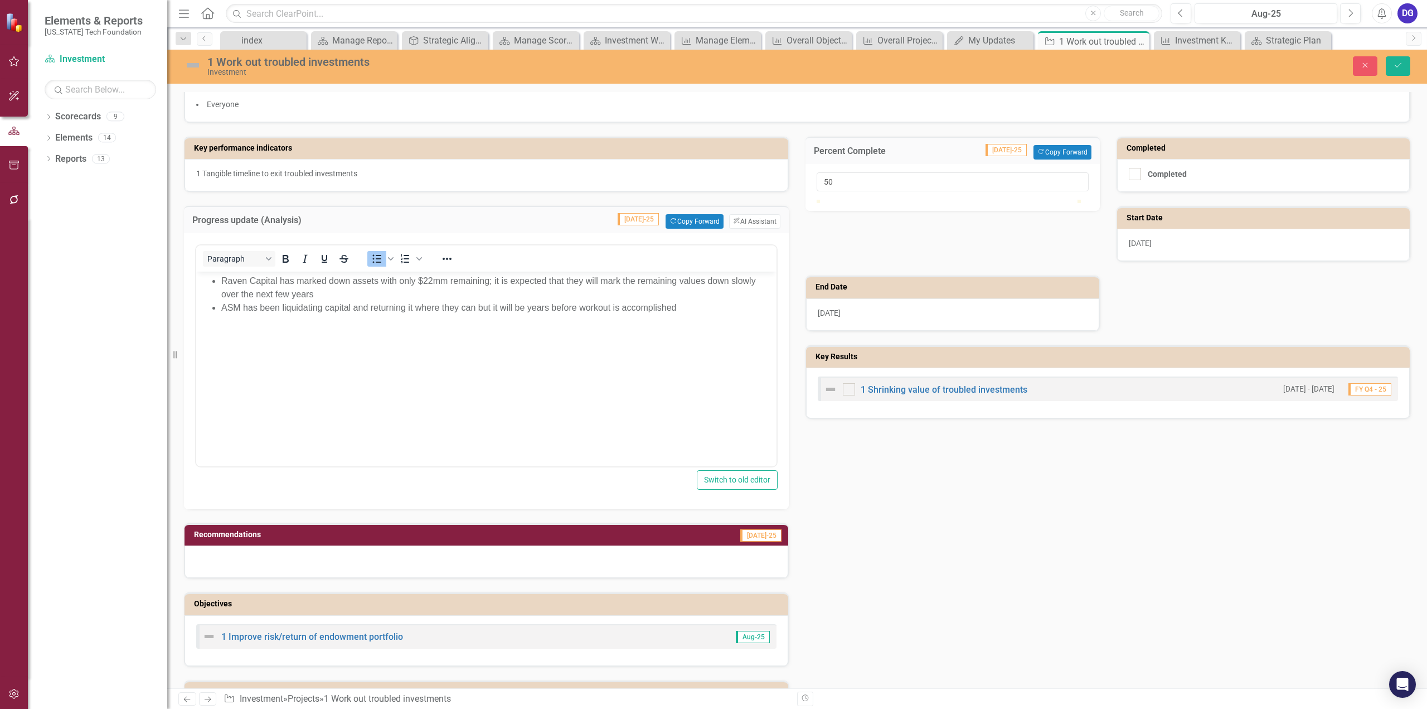
click at [501, 554] on div at bounding box center [487, 561] width 604 height 32
click at [498, 550] on div at bounding box center [487, 561] width 604 height 32
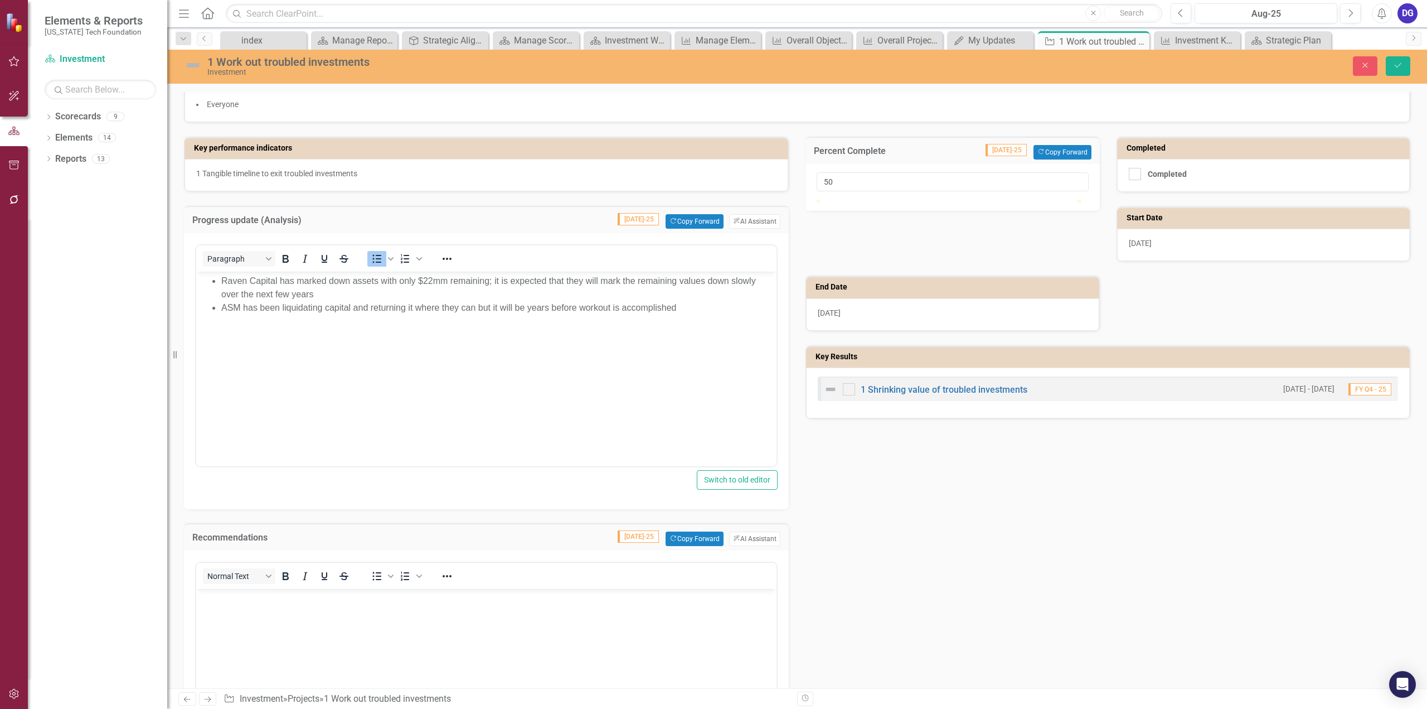
scroll to position [335, 0]
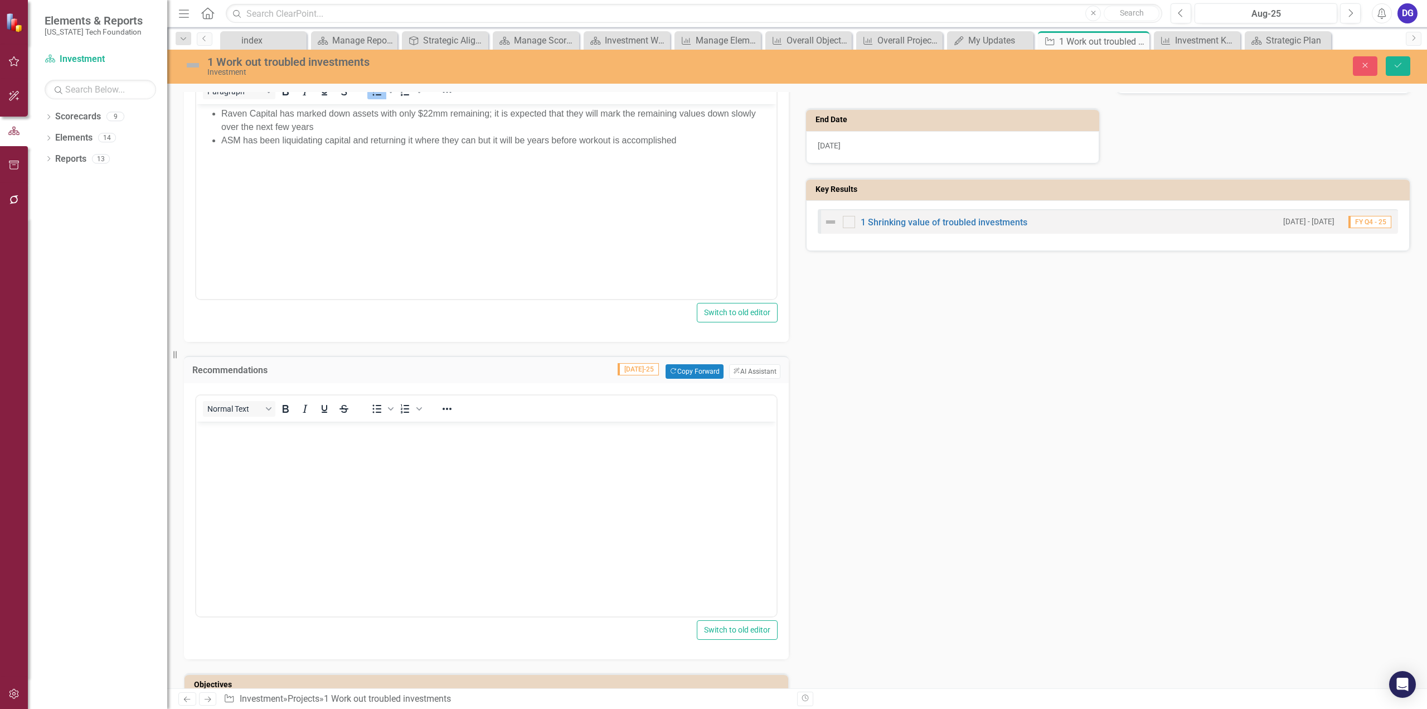
click at [679, 444] on body "Rich Text Area. Press ALT-0 for help." at bounding box center [486, 504] width 580 height 167
drag, startPoint x: 1397, startPoint y: 70, endPoint x: 1353, endPoint y: 151, distance: 92.1
click at [1397, 70] on button "Save" at bounding box center [1398, 66] width 25 height 20
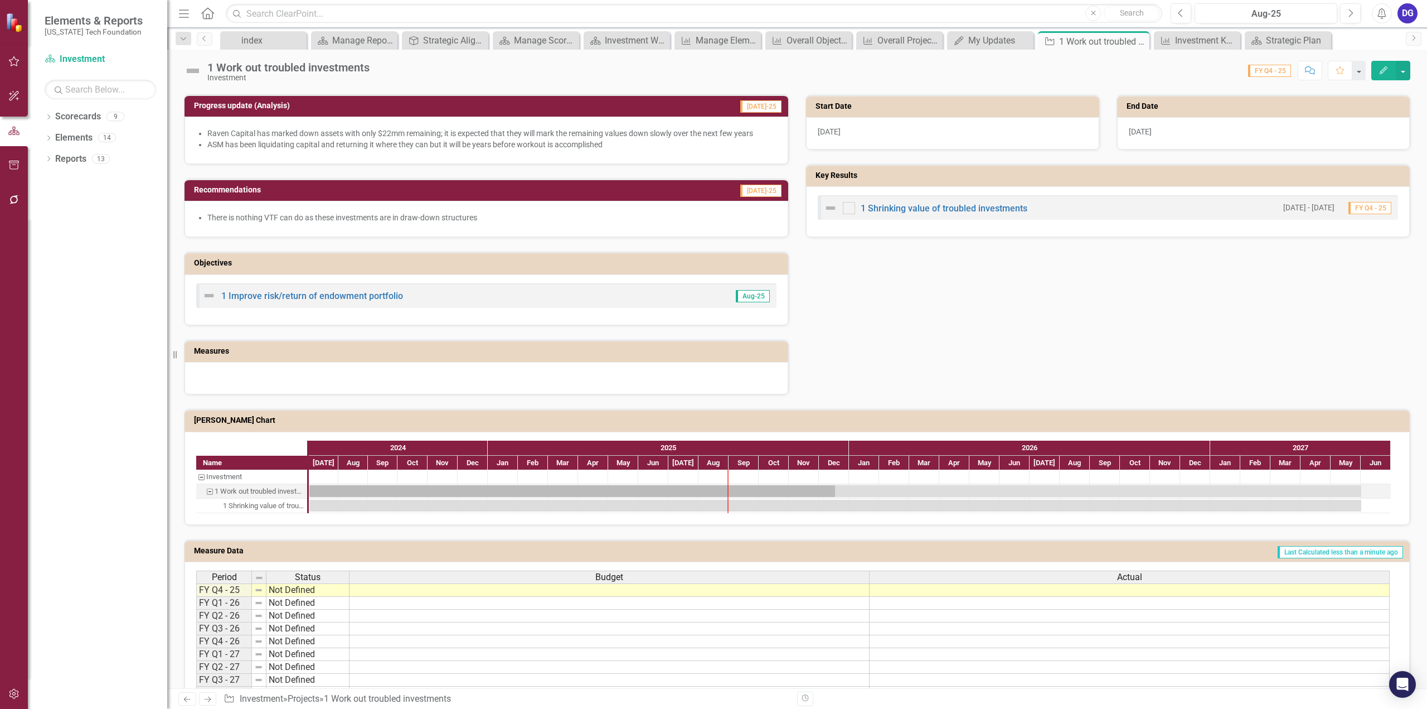
scroll to position [312, 0]
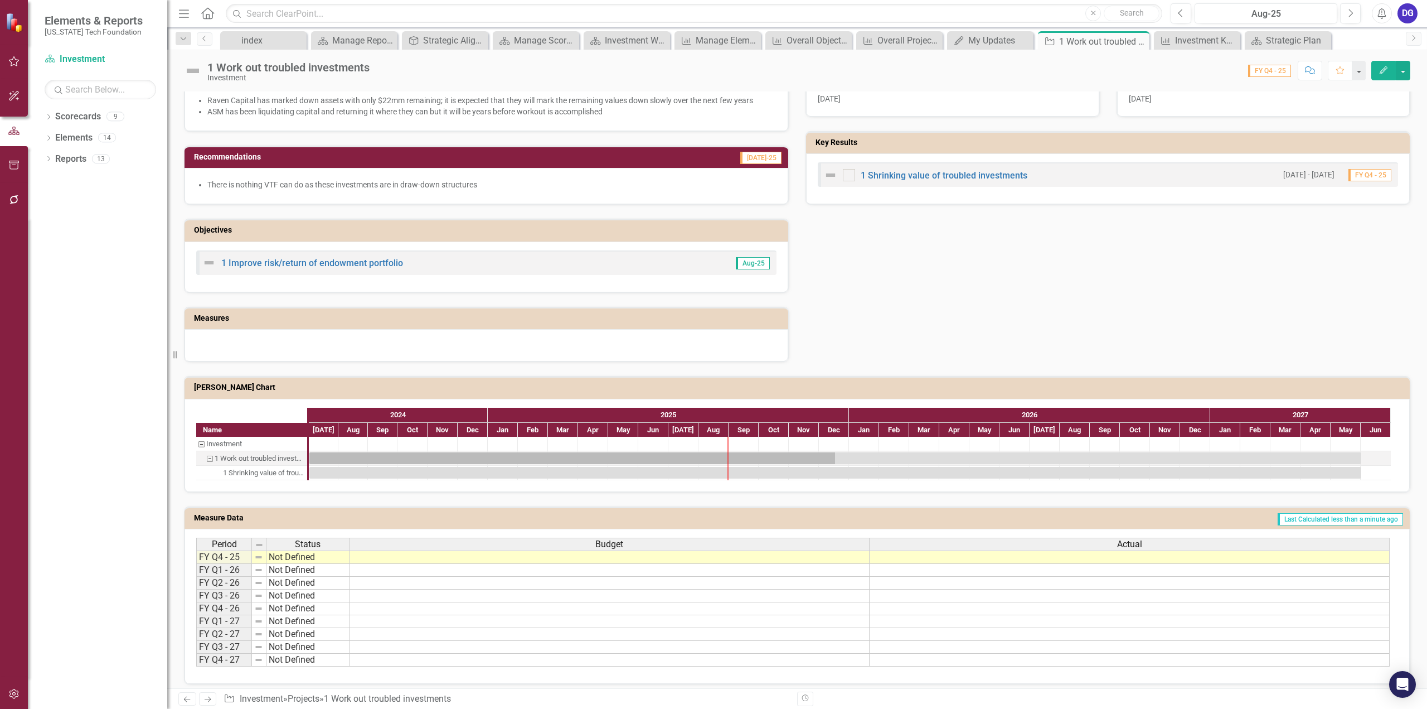
click at [264, 467] on div "1 Shrinking value of troubled investments" at bounding box center [263, 472] width 81 height 14
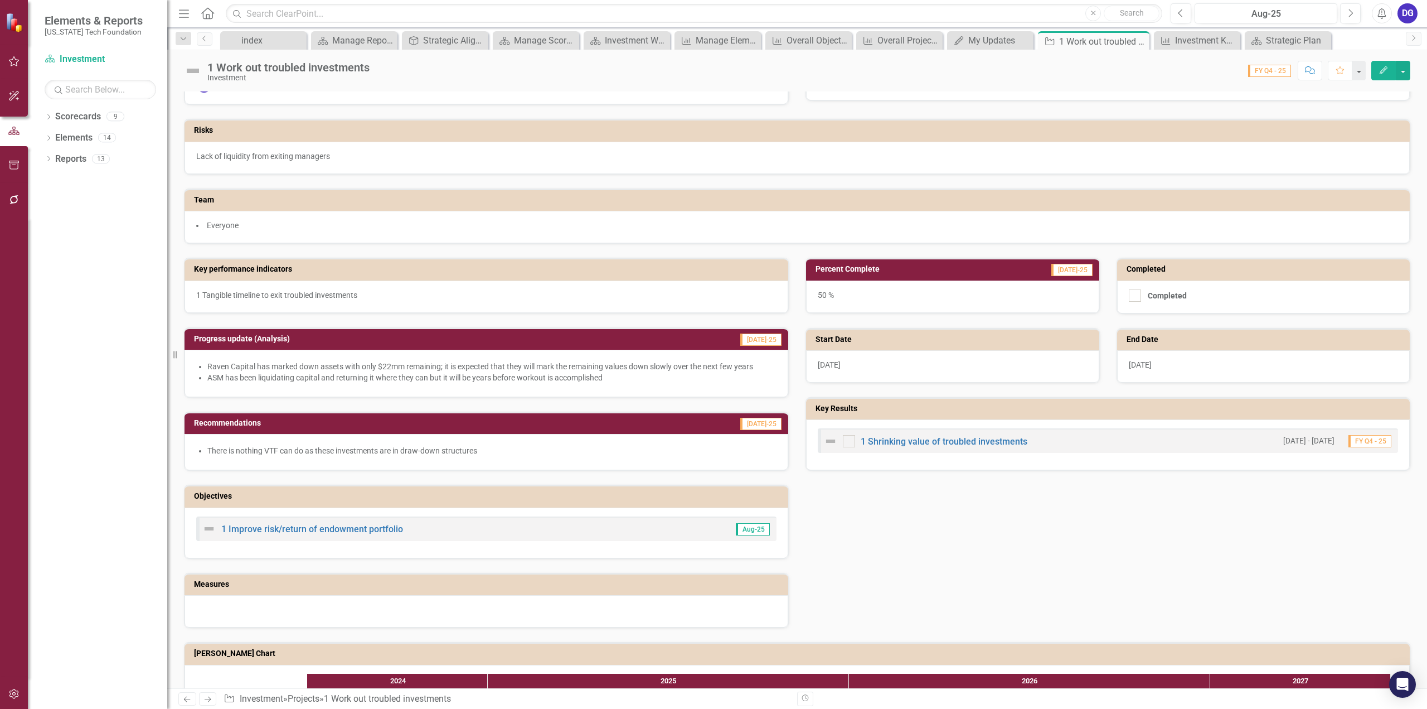
scroll to position [0, 0]
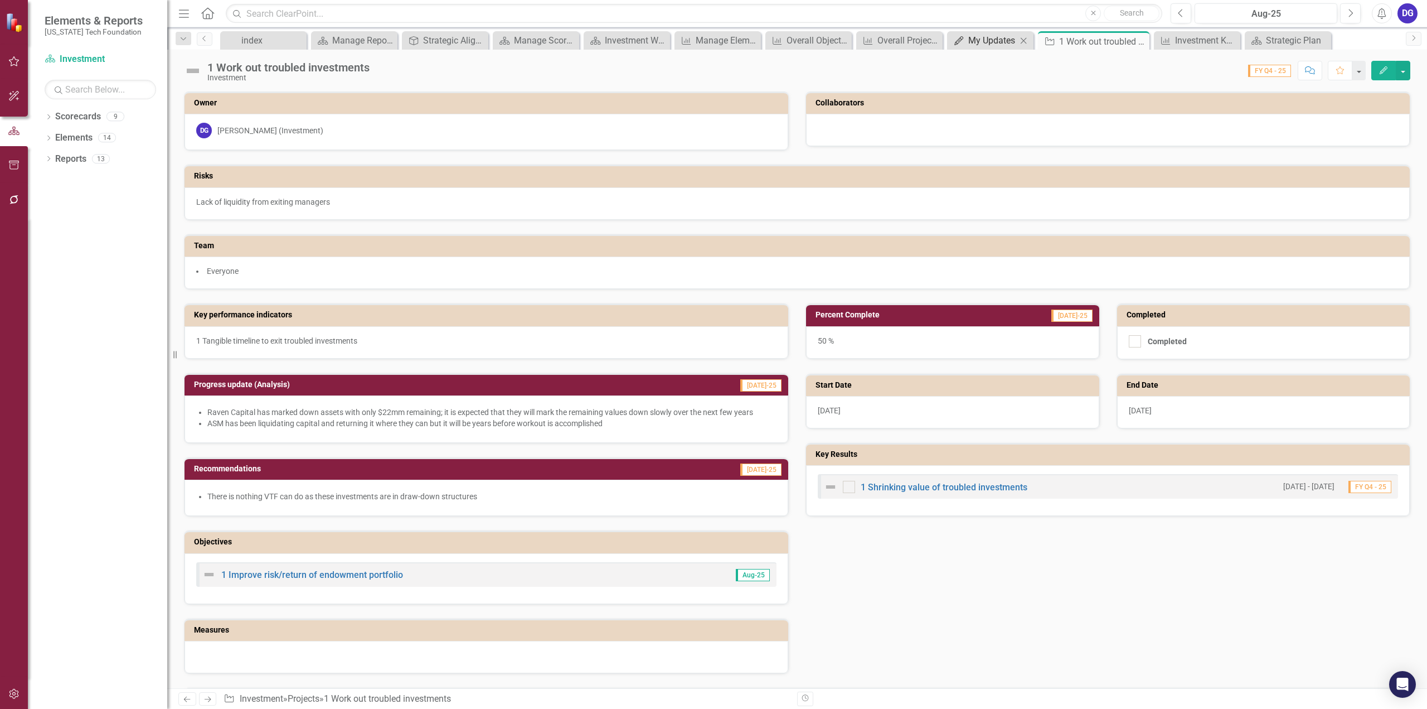
click at [976, 40] on div "My Updates" at bounding box center [992, 40] width 49 height 14
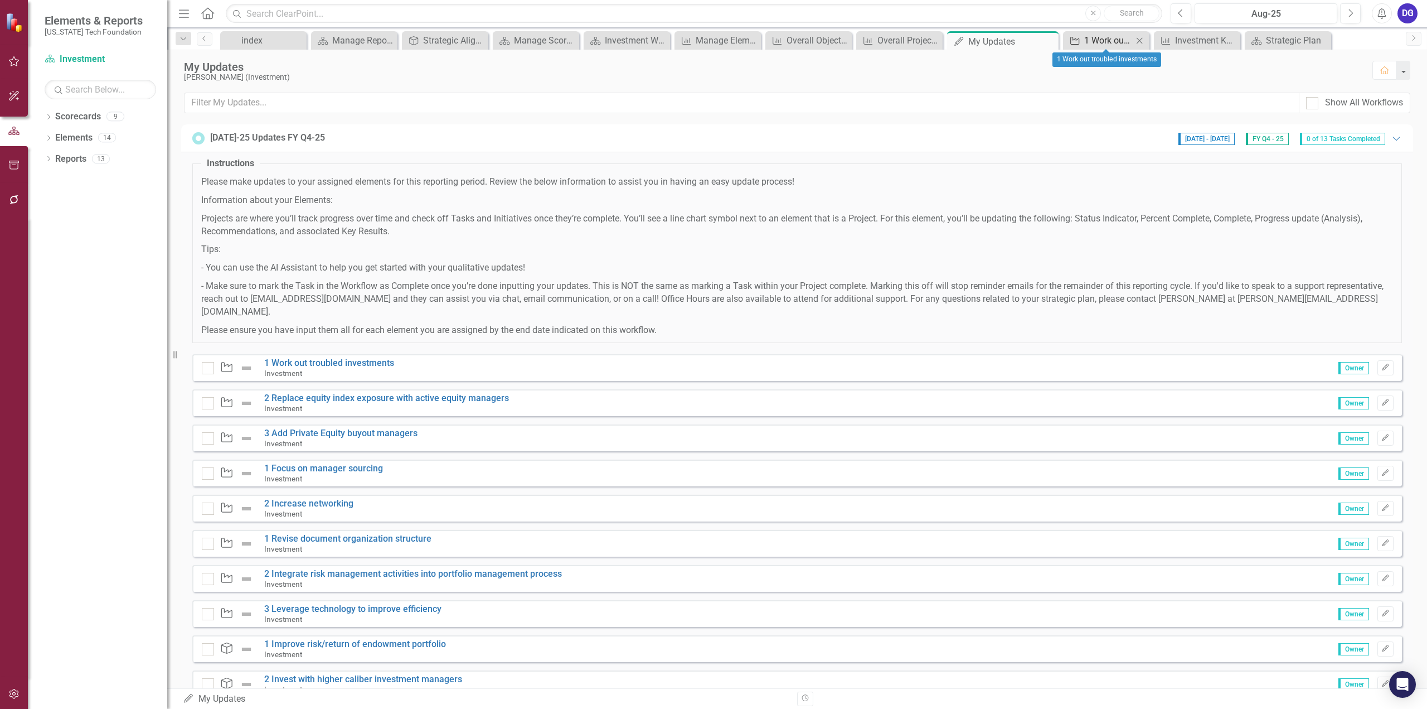
click at [1088, 42] on div "1 Work out troubled investments" at bounding box center [1108, 40] width 49 height 14
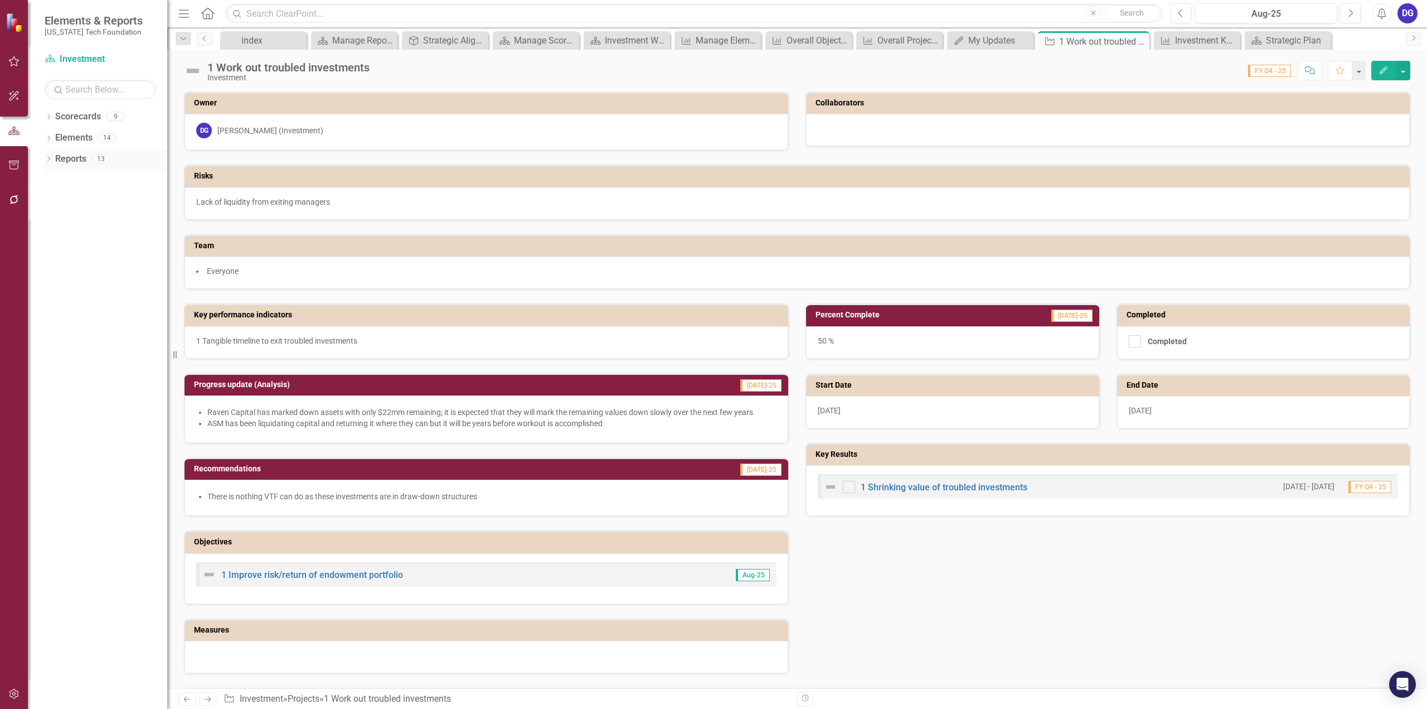
click at [49, 159] on icon "Dropdown" at bounding box center [49, 160] width 8 height 6
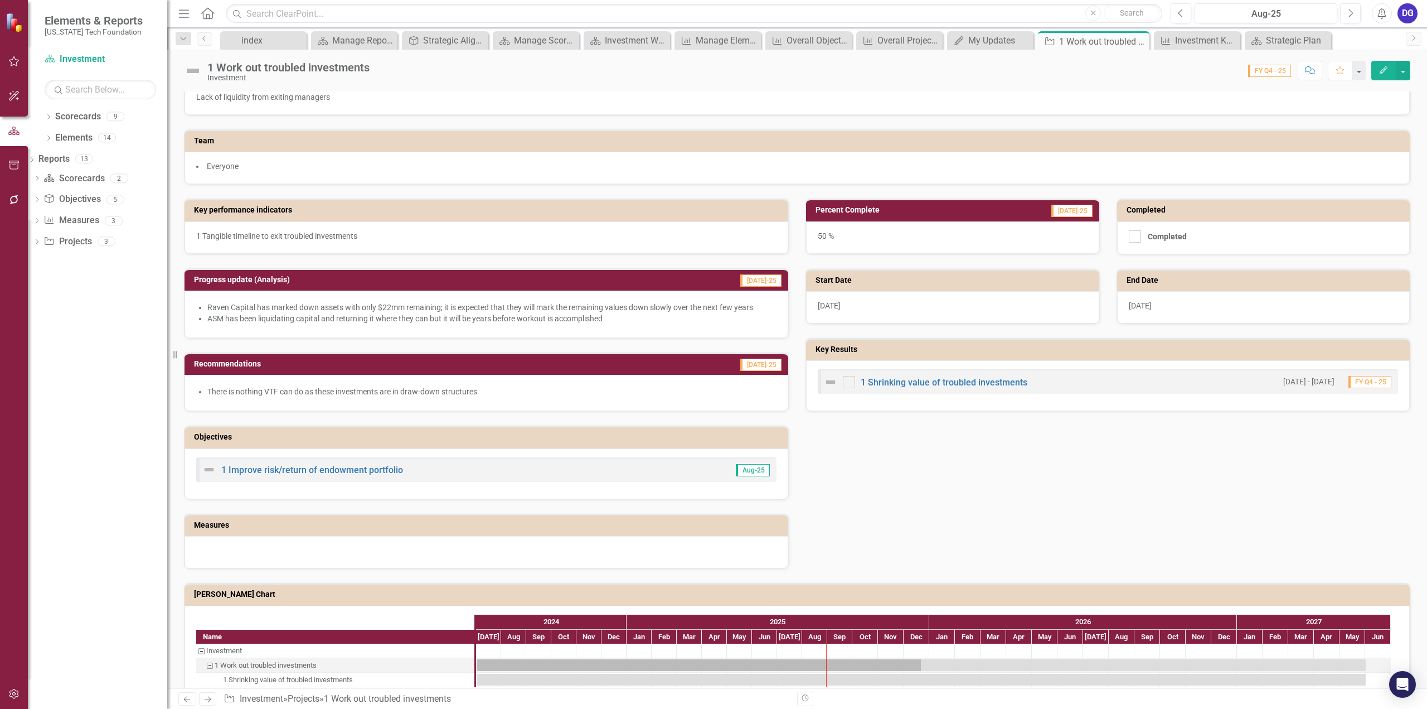
scroll to position [167, 0]
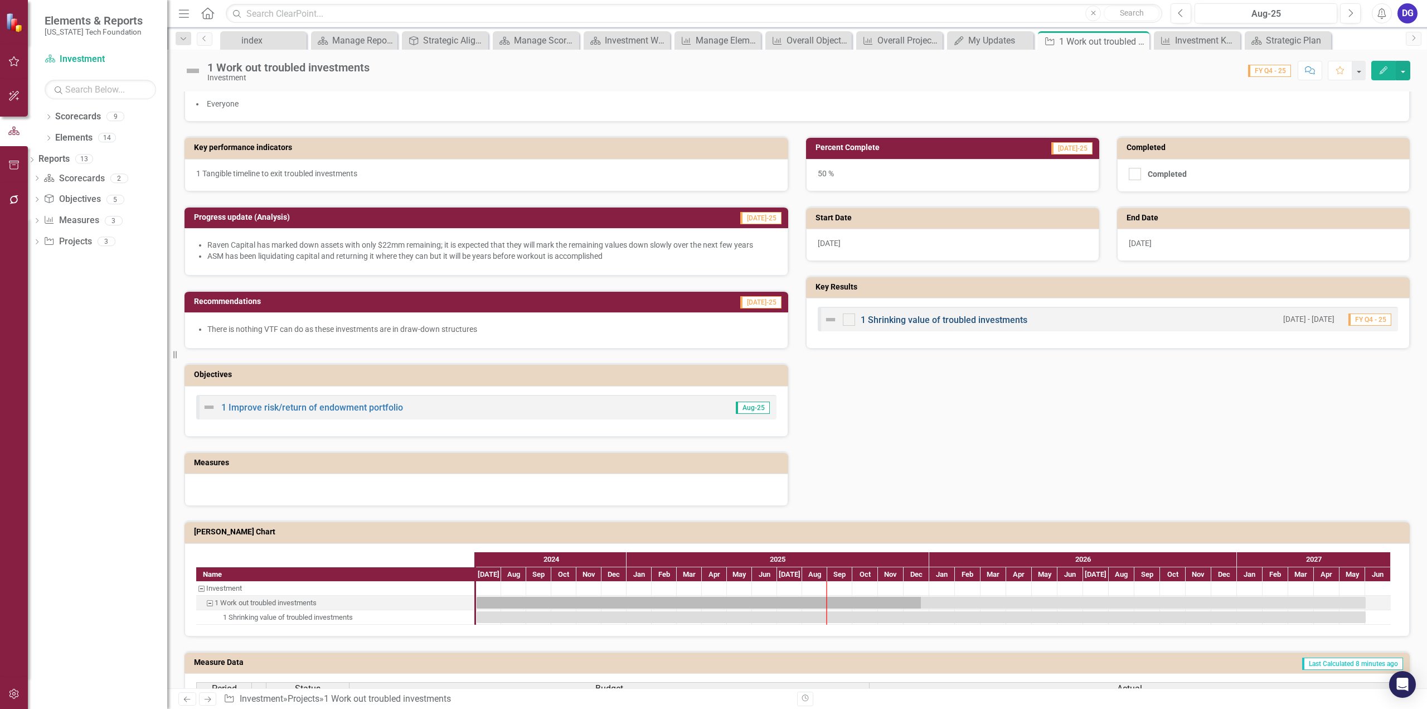
click at [906, 317] on link "1 Shrinking value of troubled investments" at bounding box center [944, 319] width 167 height 11
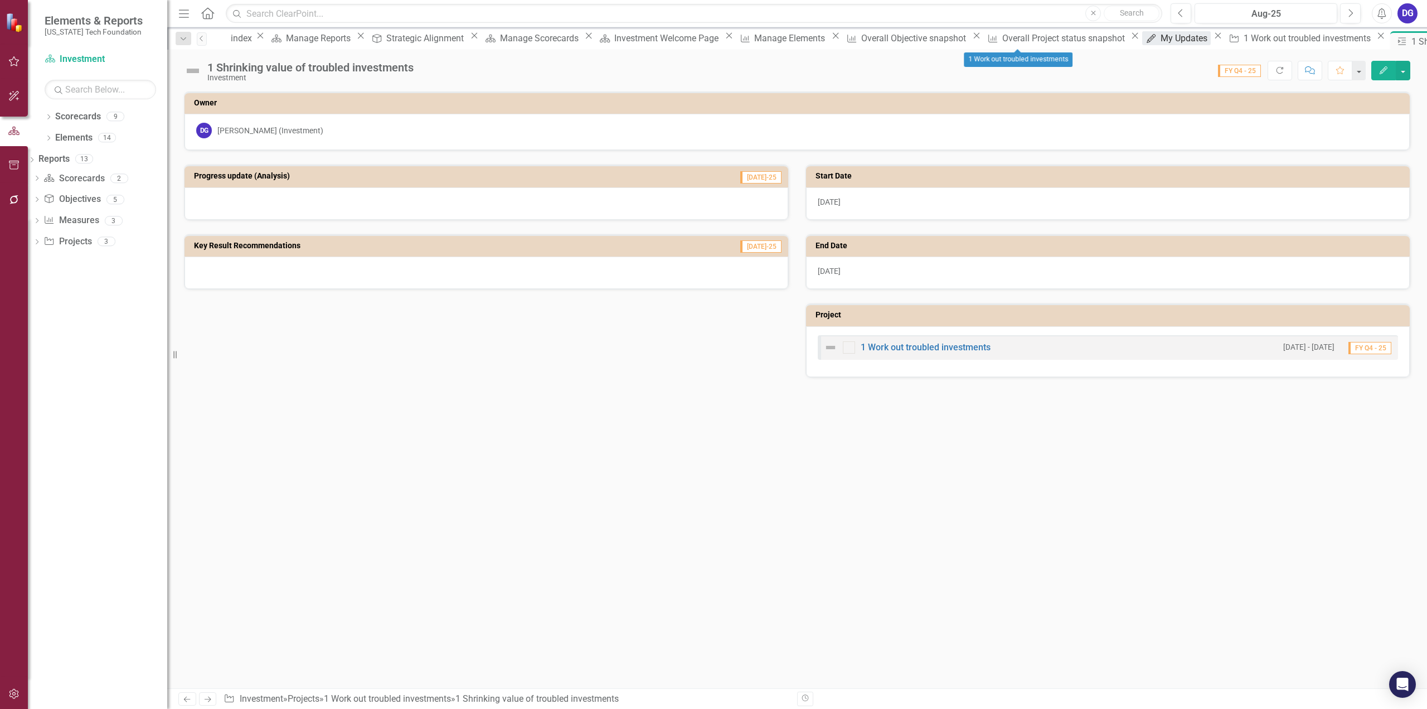
click at [1142, 41] on link "My Updates My Updates" at bounding box center [1176, 38] width 69 height 14
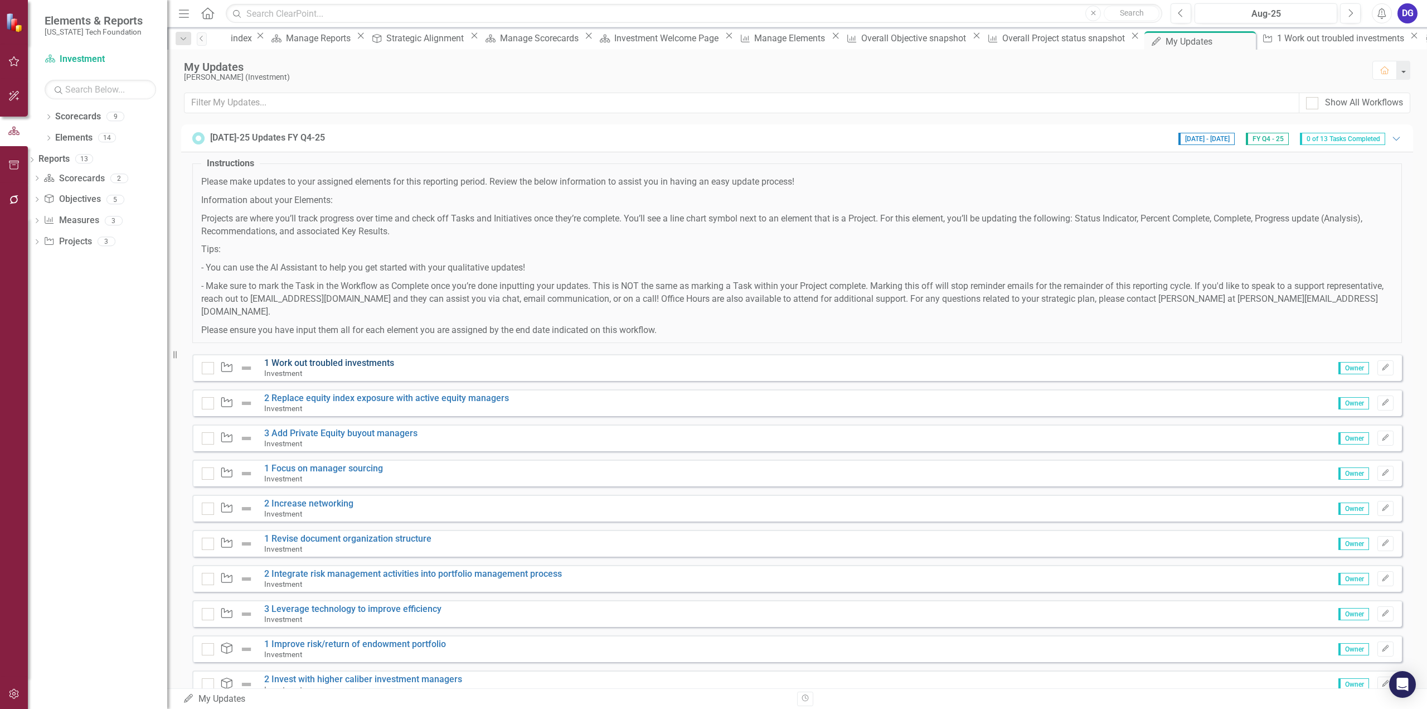
click at [301, 357] on link "1 Work out troubled investments" at bounding box center [329, 362] width 130 height 11
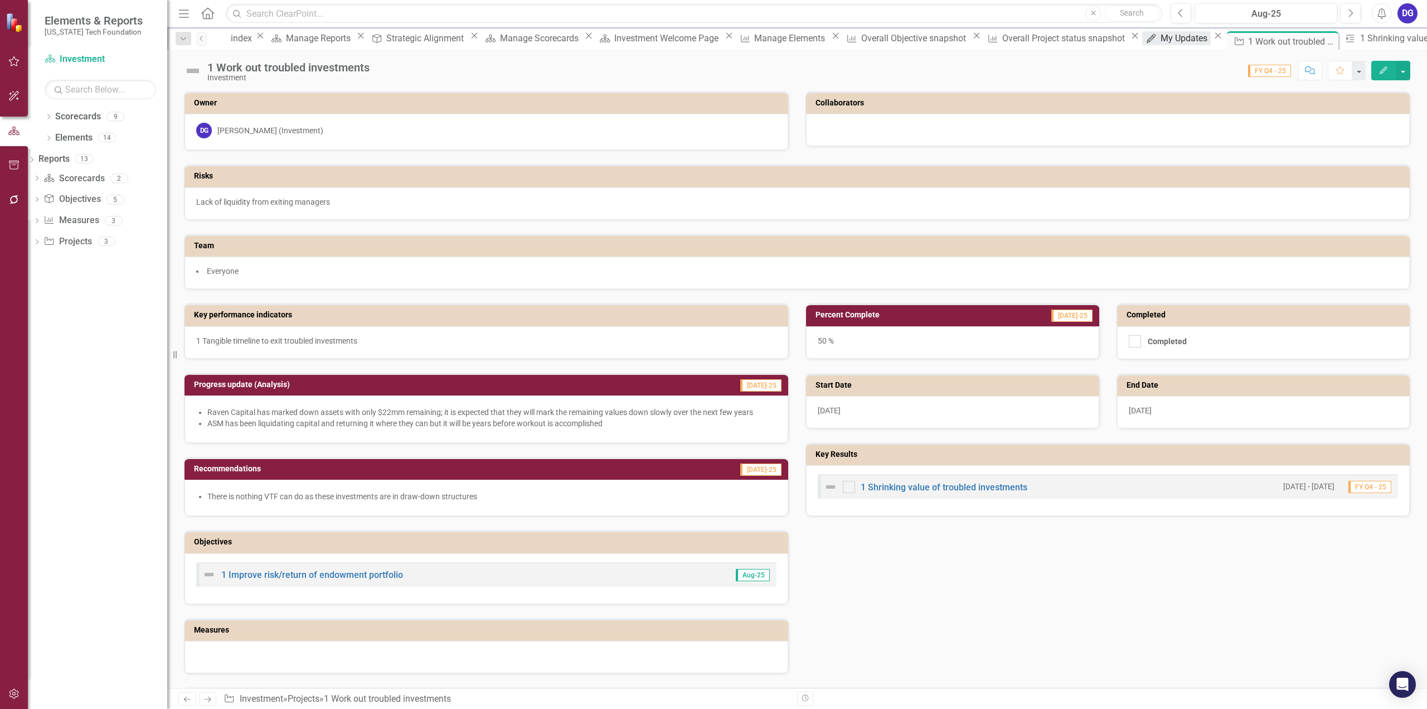
click at [1161, 35] on div "My Updates" at bounding box center [1186, 38] width 50 height 14
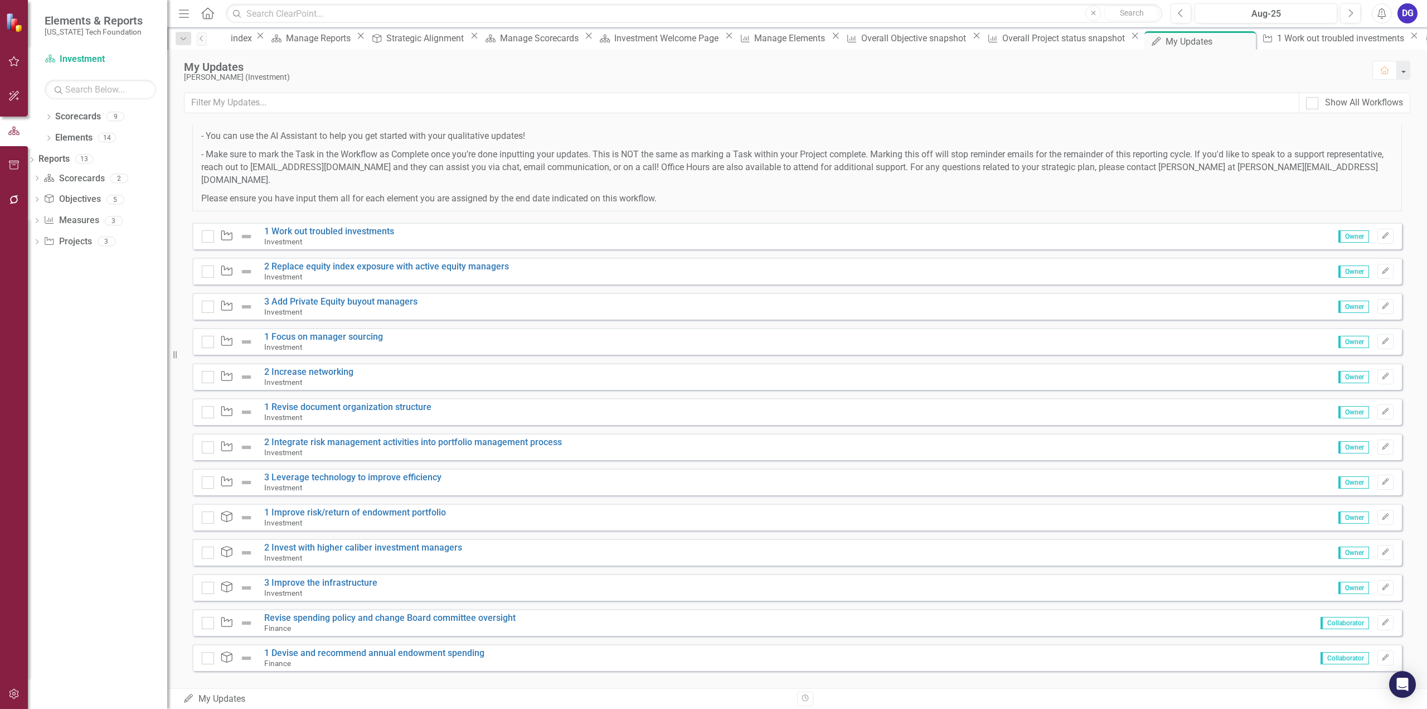
scroll to position [133, 0]
click at [375, 260] on link "2 Replace equity index exposure with active equity managers" at bounding box center [386, 265] width 245 height 11
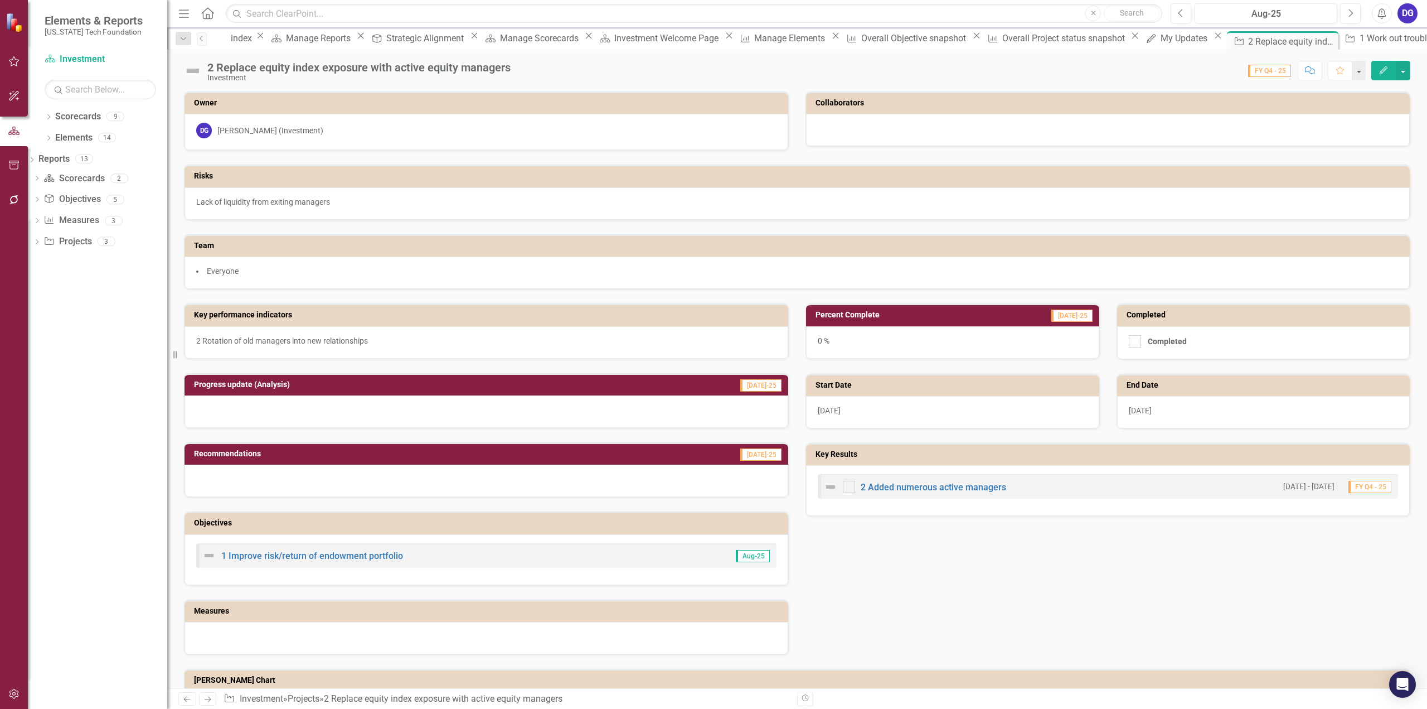
click at [492, 406] on div at bounding box center [487, 411] width 604 height 32
click at [556, 401] on div at bounding box center [487, 411] width 604 height 32
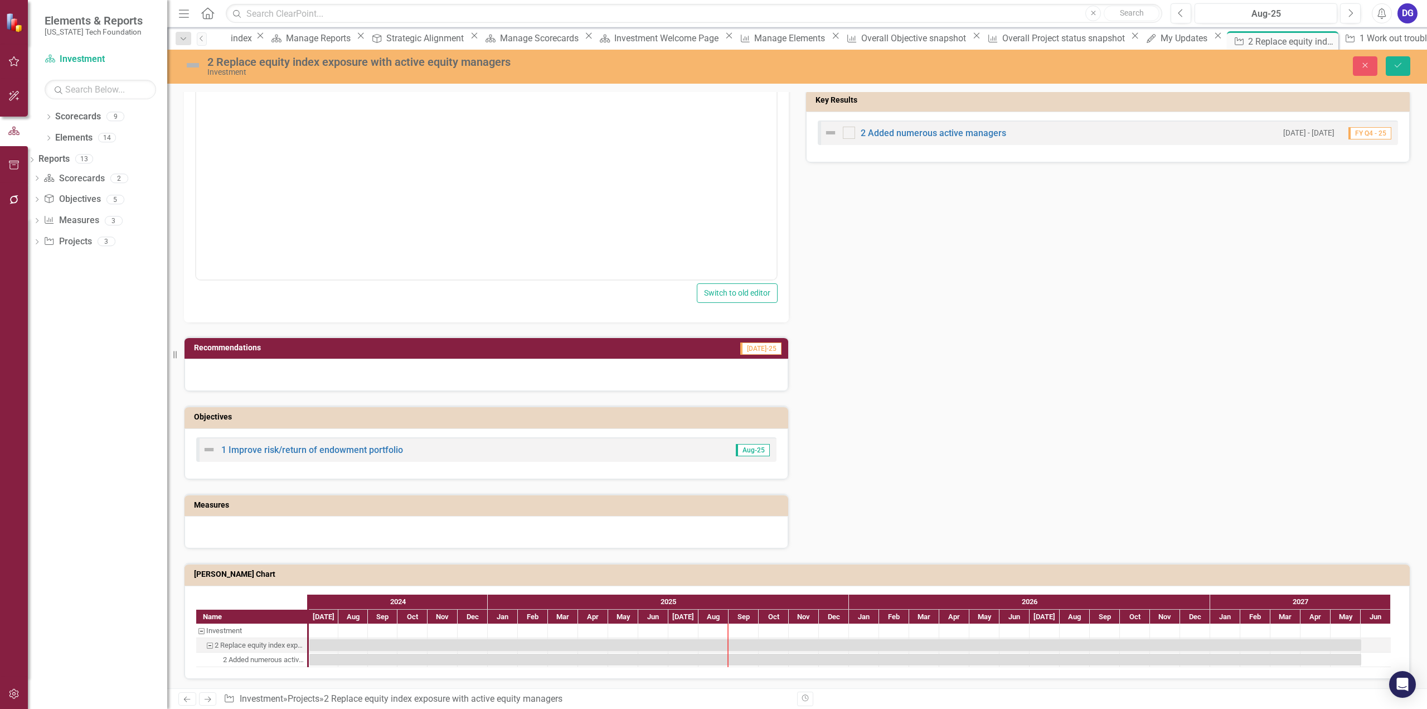
scroll to position [20, 0]
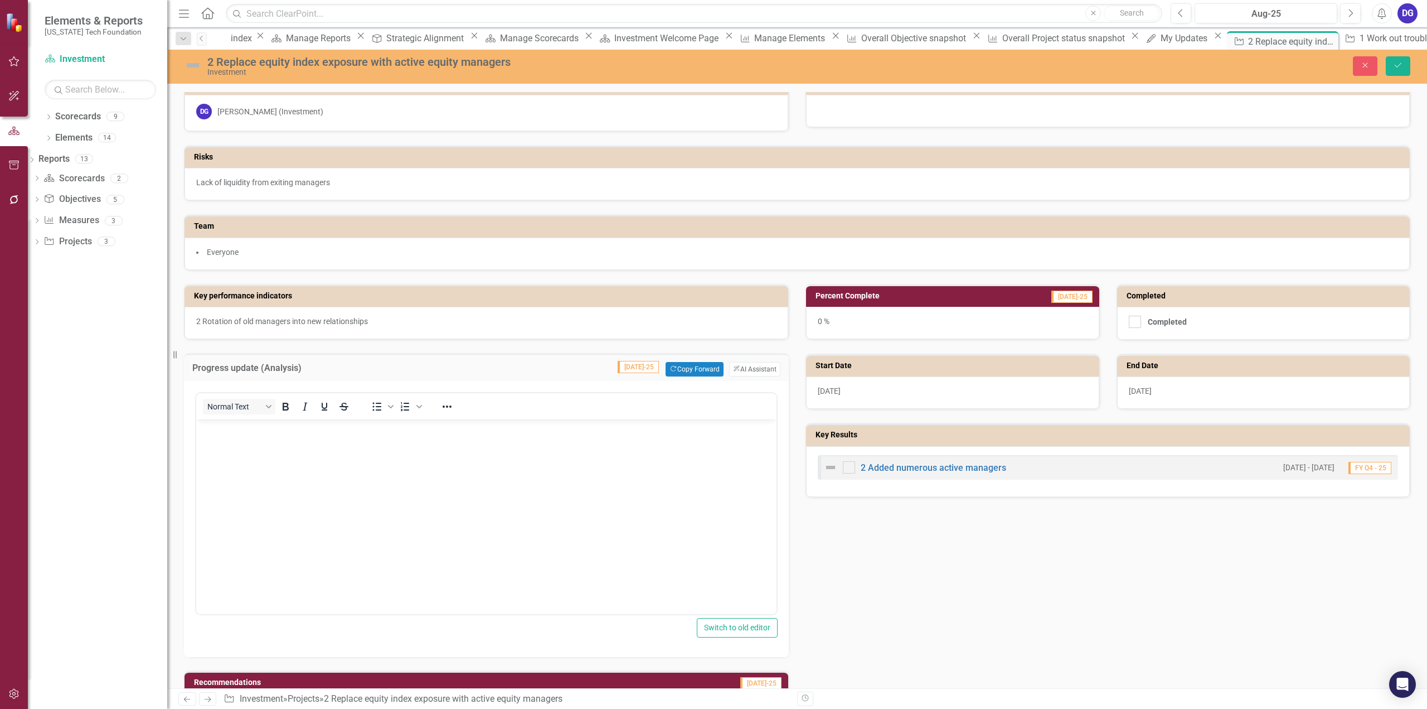
click at [534, 430] on p "Rich Text Area. Press ALT-0 for help." at bounding box center [486, 428] width 575 height 13
click at [821, 319] on div "0 %" at bounding box center [952, 323] width 293 height 32
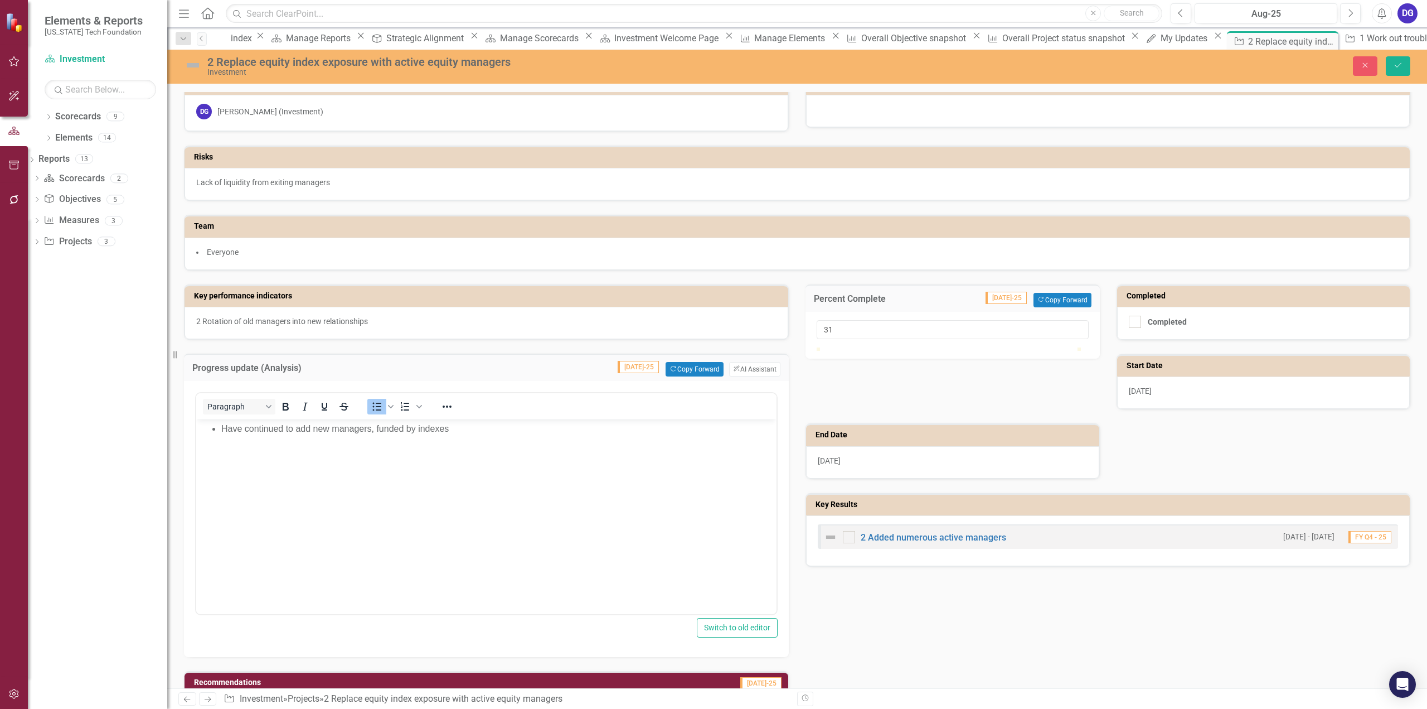
drag, startPoint x: 818, startPoint y: 358, endPoint x: 899, endPoint y: 356, distance: 80.9
click at [898, 347] on div at bounding box center [898, 347] width 0 height 0
click at [885, 327] on input "31" at bounding box center [953, 329] width 272 height 19
type input "30"
click at [1132, 449] on div "Percent Complete Jul-25 Copy Forward Copy Forward 30 Completed Completed Start …" at bounding box center [1108, 418] width 622 height 297
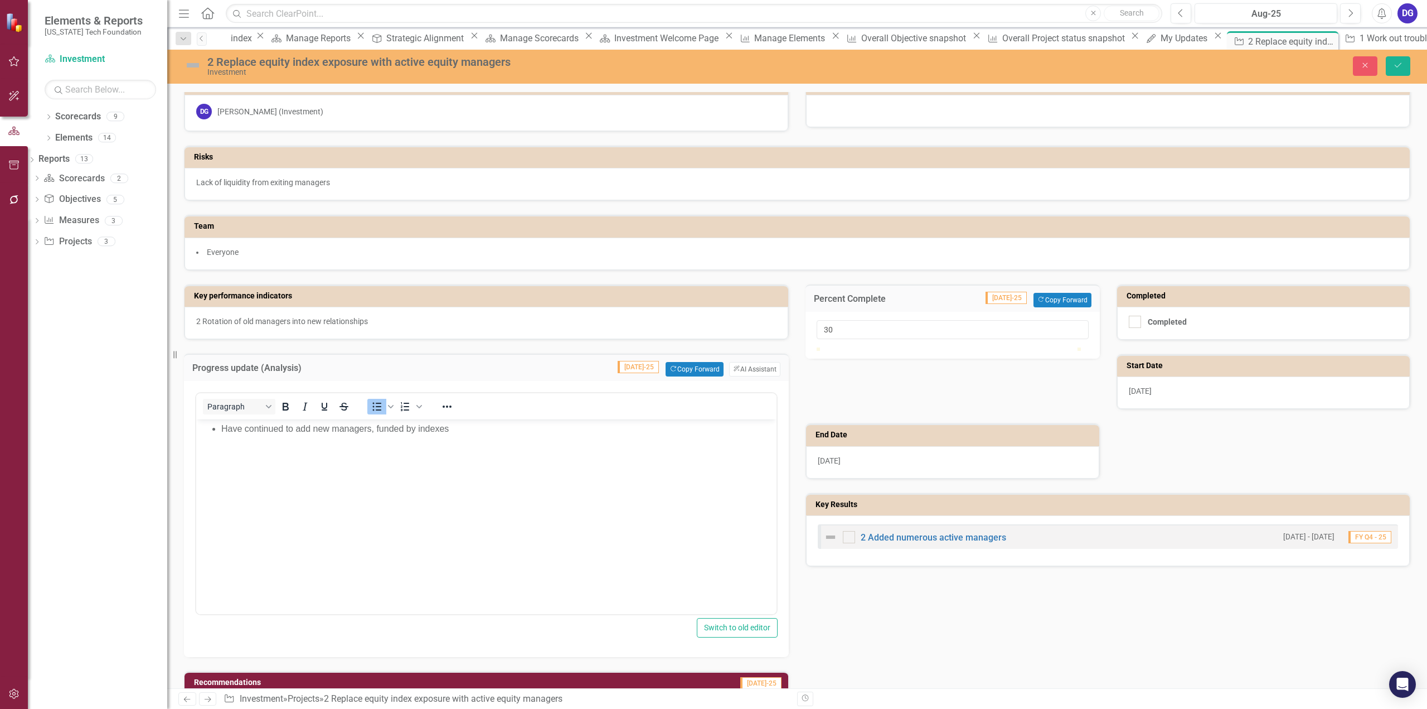
scroll to position [187, 0]
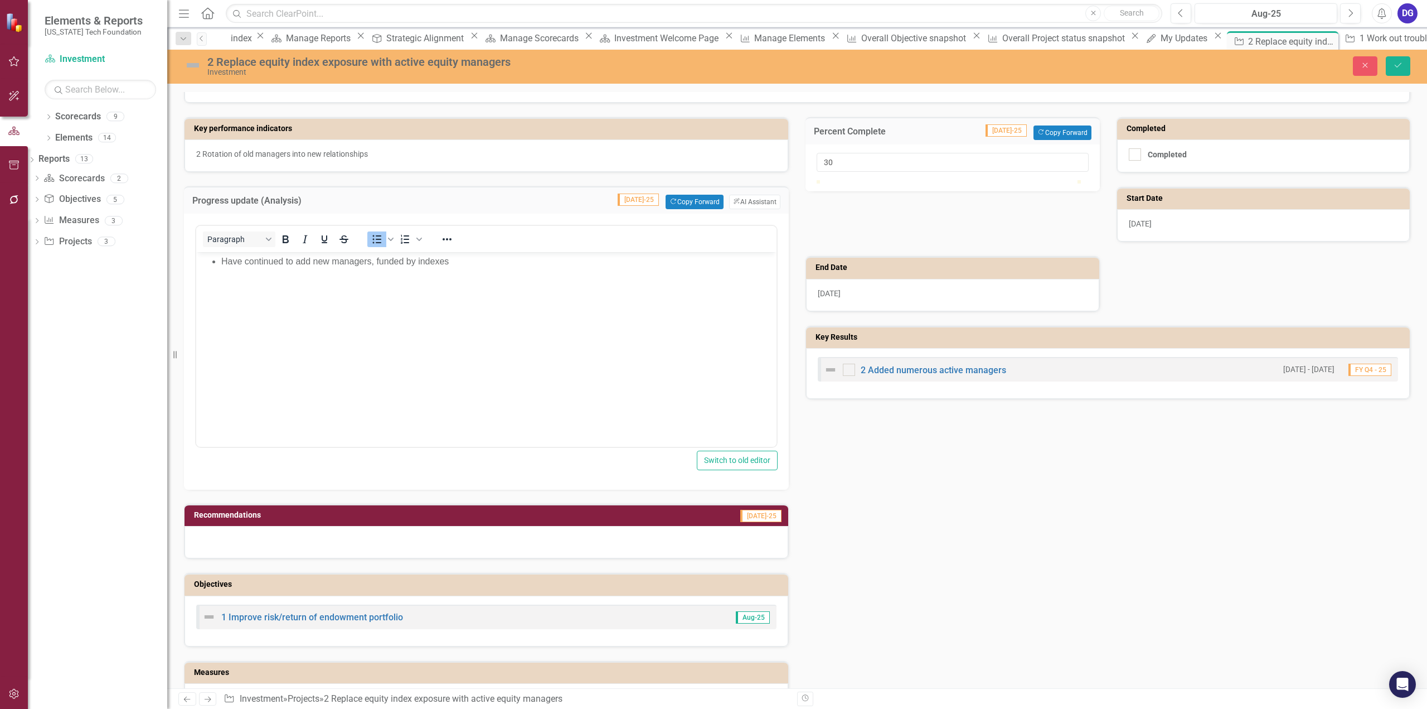
click at [472, 539] on div at bounding box center [487, 542] width 604 height 32
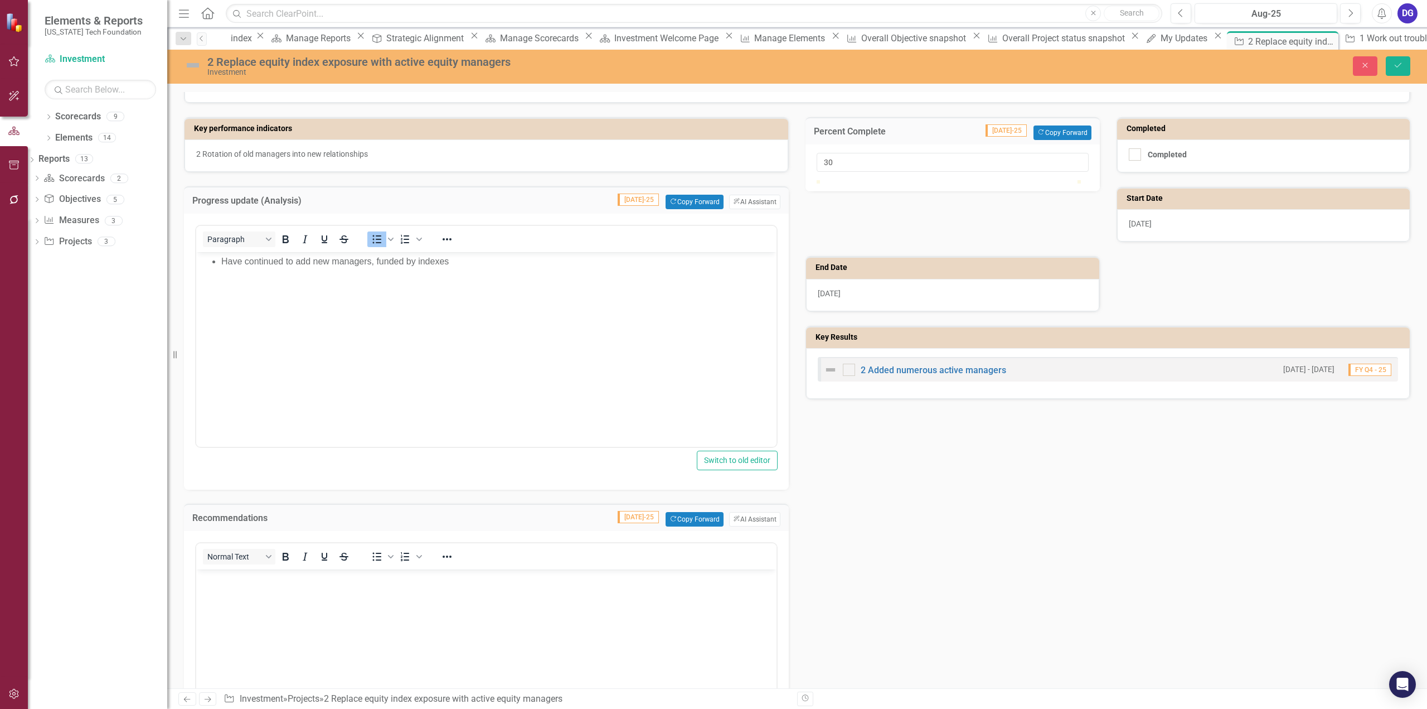
scroll to position [0, 0]
click at [495, 586] on body "Rich Text Area. Press ALT-0 for help." at bounding box center [486, 652] width 580 height 167
click at [909, 487] on div "Key performance indicators 2 Rotation of old managers into new relationships Pr…" at bounding box center [797, 533] width 1243 height 861
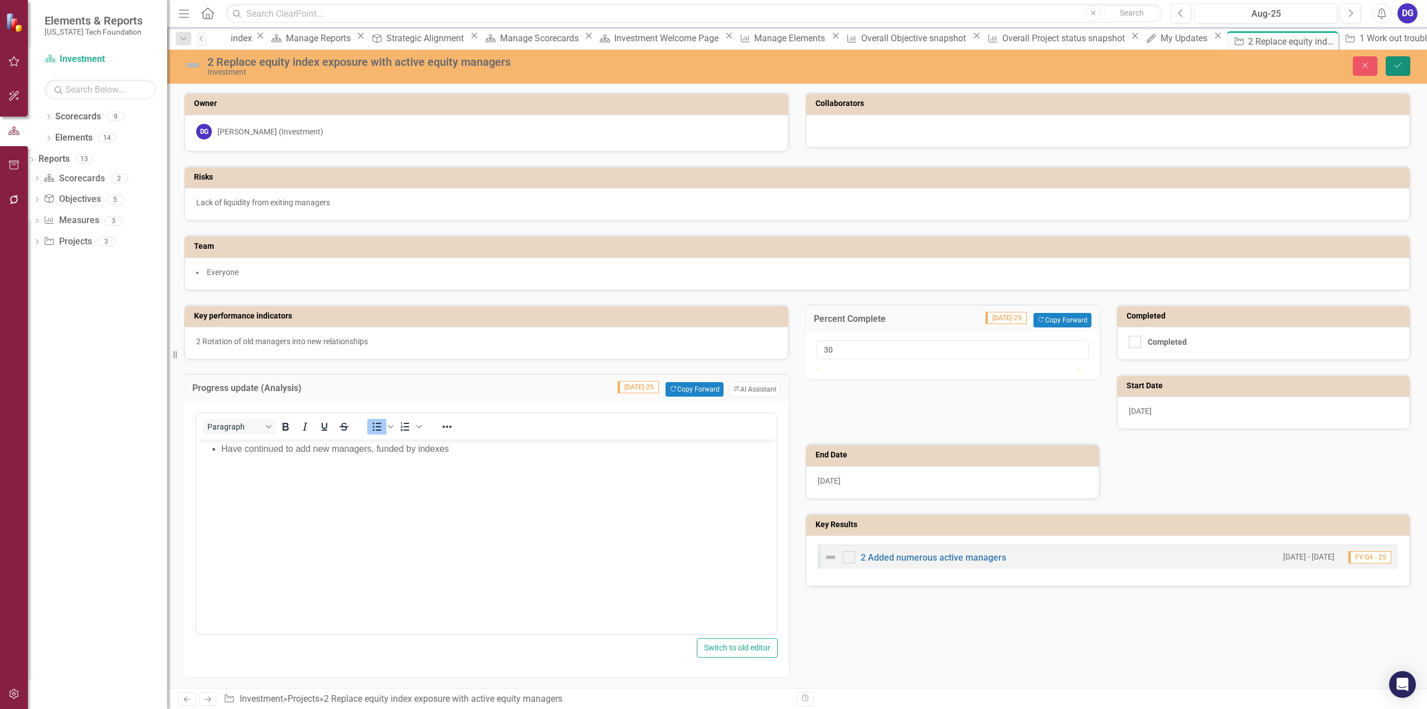
click at [1398, 64] on icon "Save" at bounding box center [1398, 65] width 10 height 8
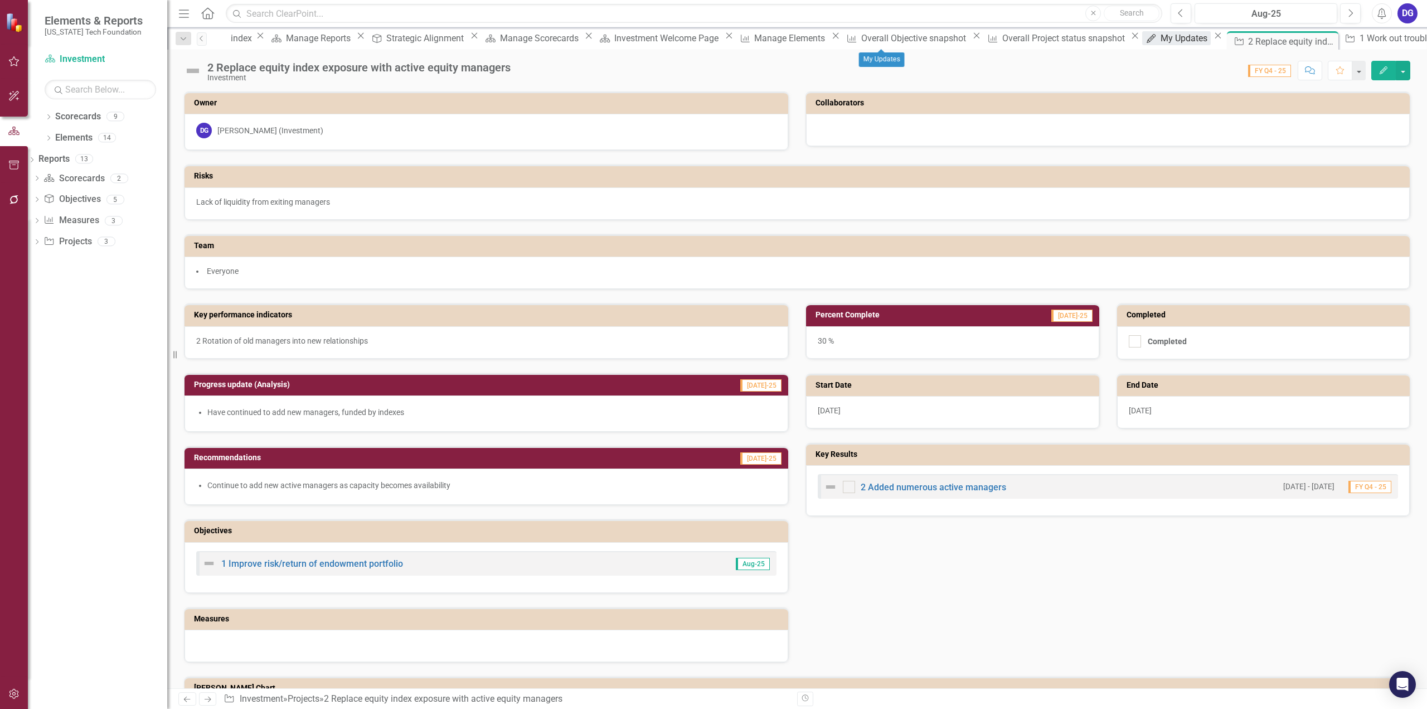
click at [1161, 39] on div "My Updates" at bounding box center [1186, 38] width 50 height 14
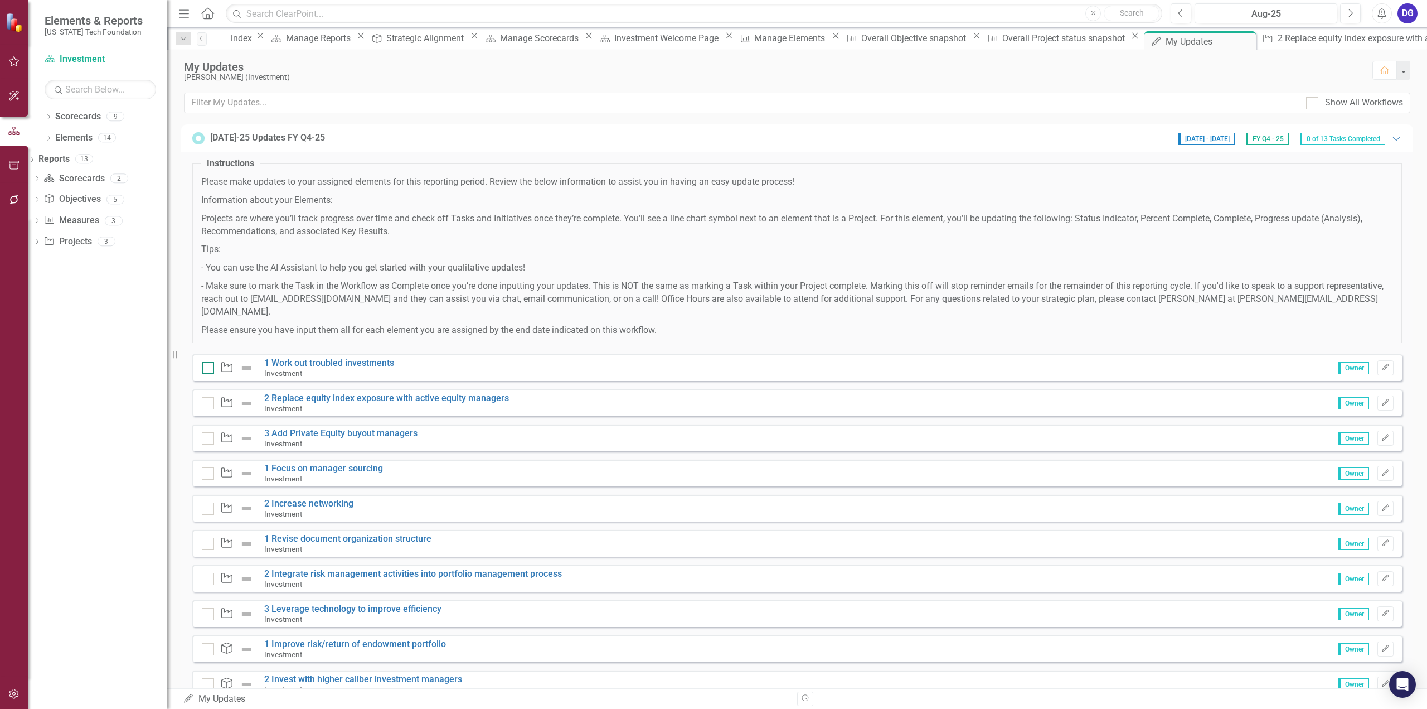
click at [212, 362] on div at bounding box center [208, 368] width 12 height 12
click at [209, 362] on input "checkbox" at bounding box center [205, 365] width 7 height 7
click at [208, 362] on input "checkbox" at bounding box center [205, 365] width 7 height 7
click at [210, 362] on div at bounding box center [208, 368] width 12 height 12
click at [209, 362] on input "checkbox" at bounding box center [205, 365] width 7 height 7
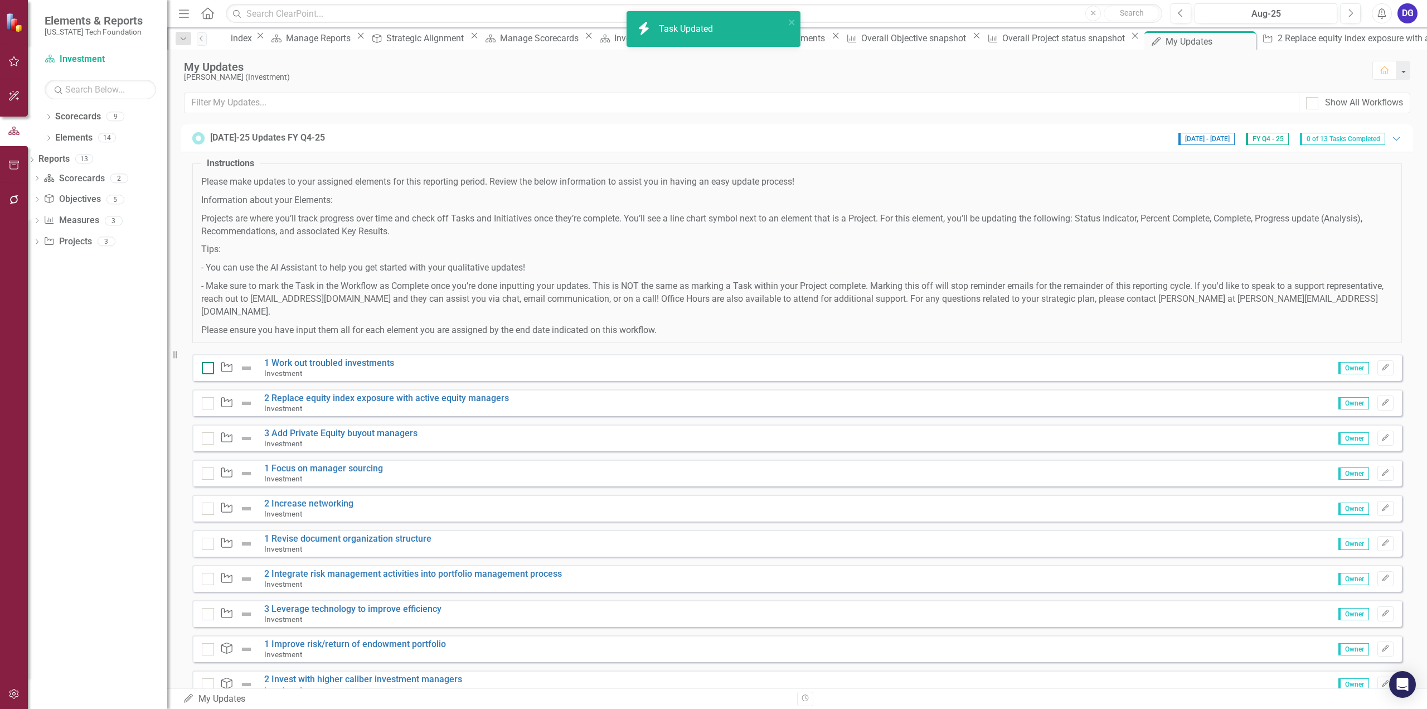
checkbox input "true"
click at [207, 397] on div at bounding box center [208, 403] width 12 height 12
click at [207, 397] on input "checkbox" at bounding box center [205, 400] width 7 height 7
checkbox input "true"
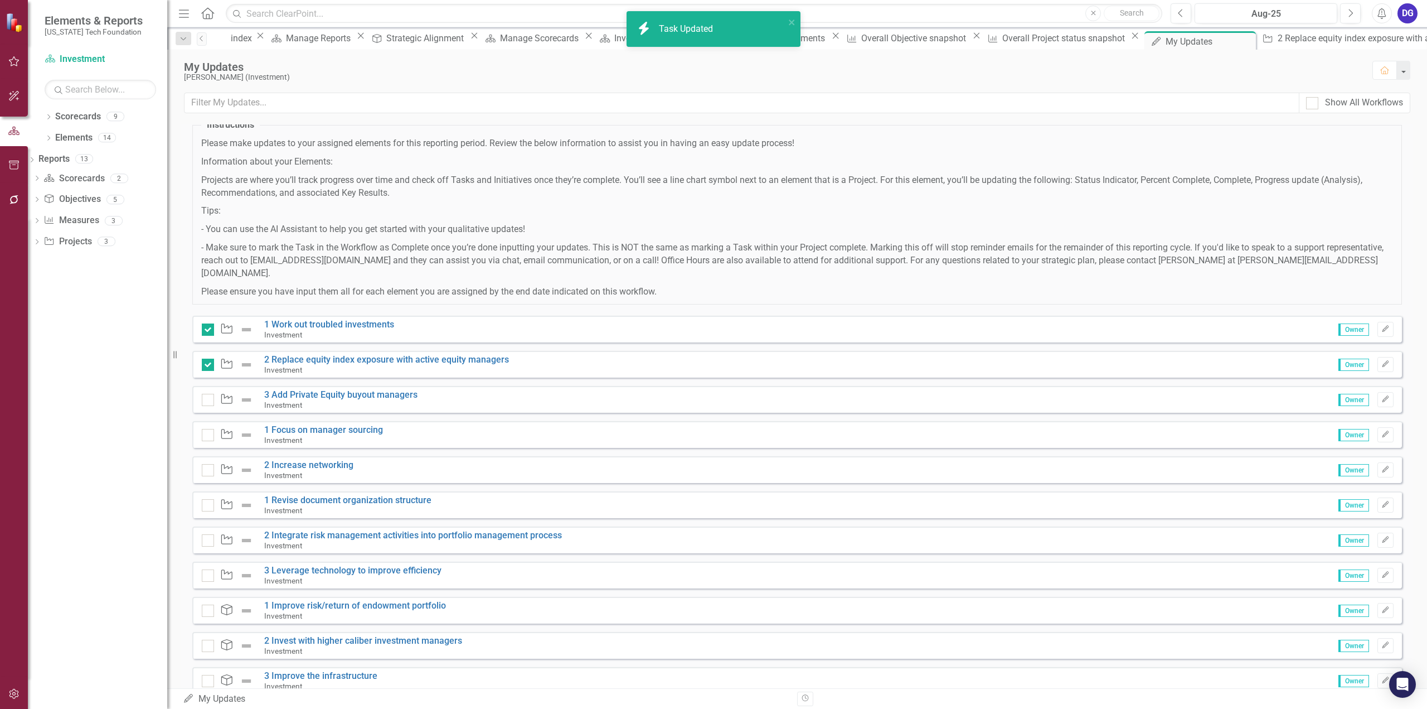
scroll to position [56, 0]
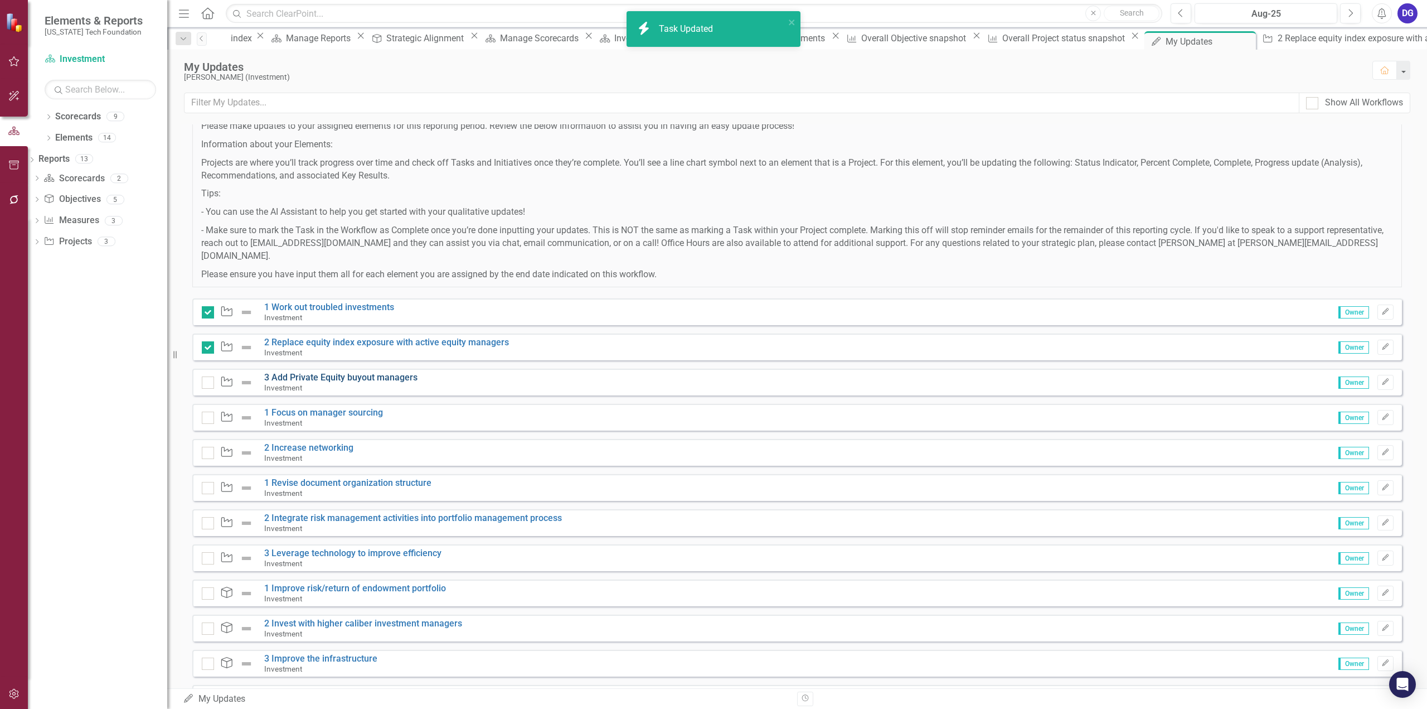
click at [386, 372] on link "3 Add Private Equity buyout managers" at bounding box center [340, 377] width 153 height 11
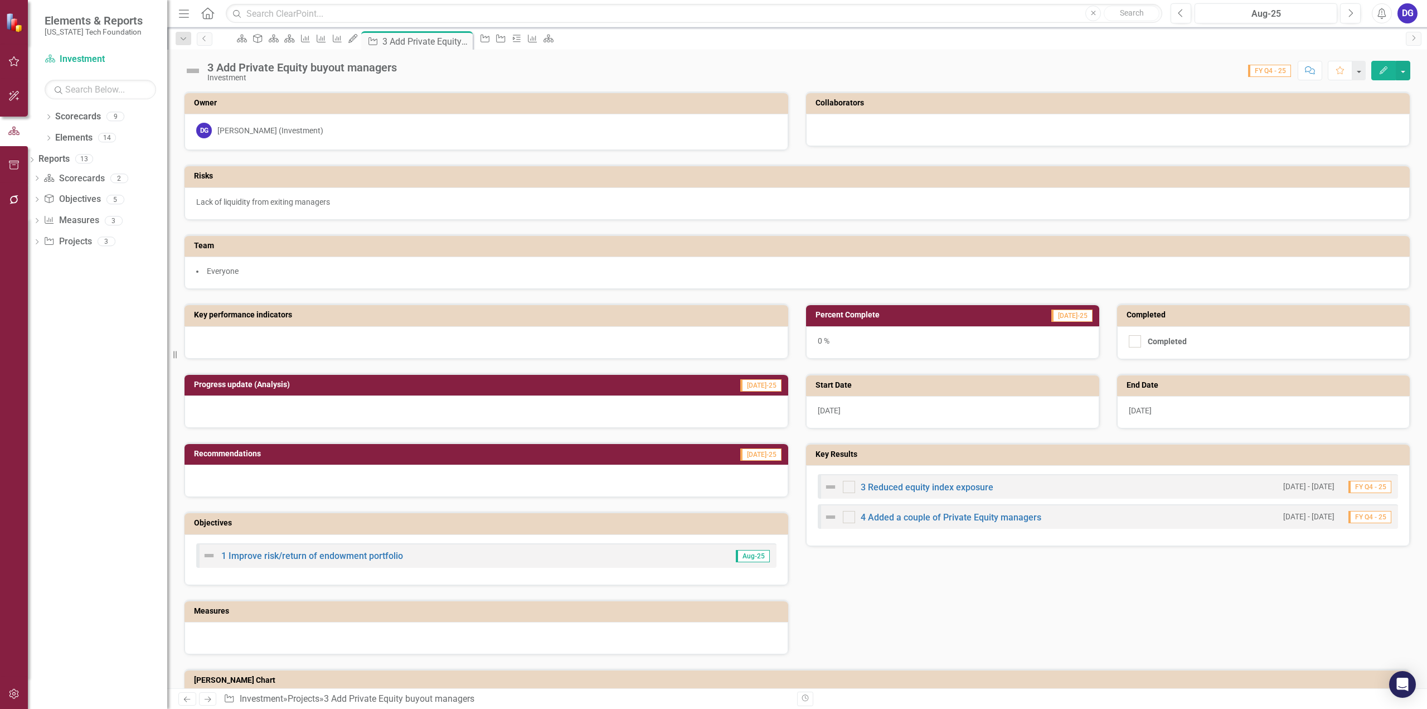
click at [371, 408] on div at bounding box center [487, 411] width 604 height 32
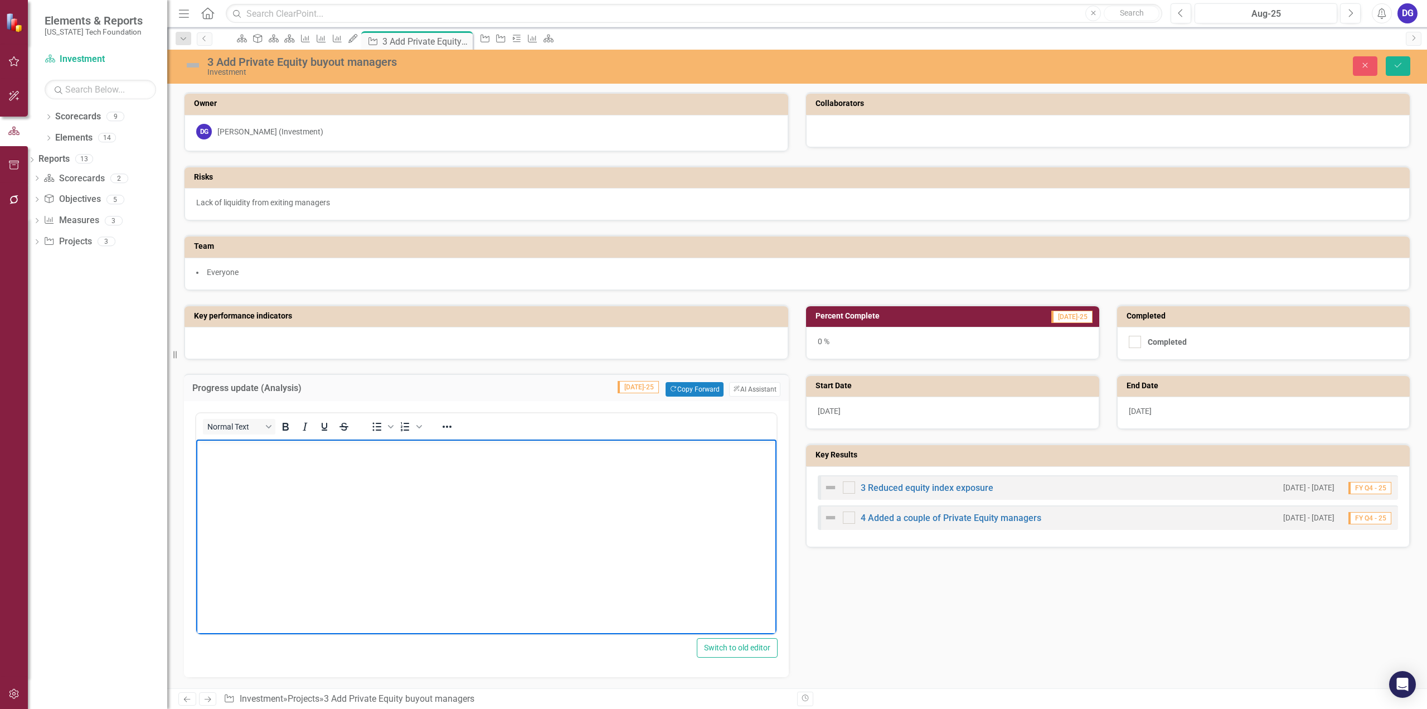
click at [369, 480] on body "Rich Text Area. Press ALT-0 for help." at bounding box center [486, 522] width 580 height 167
click at [819, 337] on div "0 %" at bounding box center [952, 343] width 293 height 32
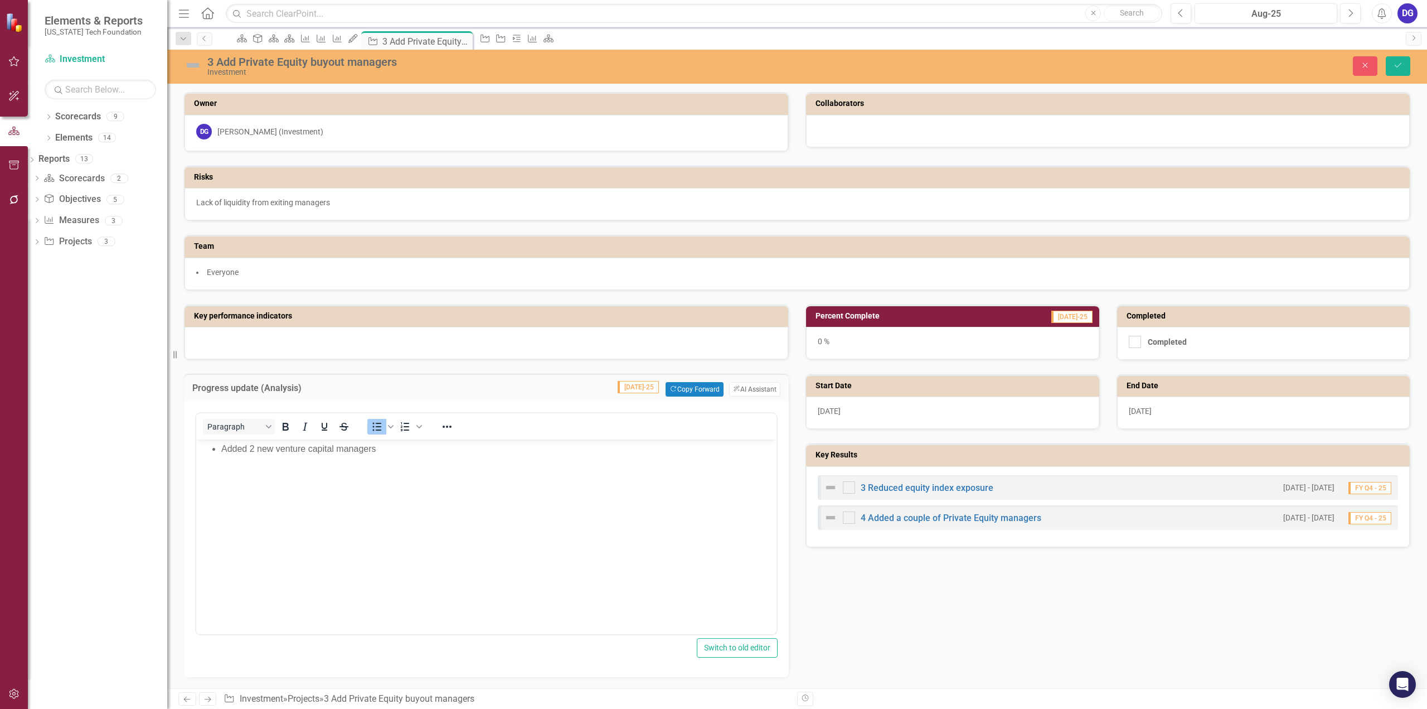
click at [816, 341] on div "0 %" at bounding box center [952, 343] width 293 height 32
click at [815, 338] on div "0 %" at bounding box center [952, 343] width 293 height 32
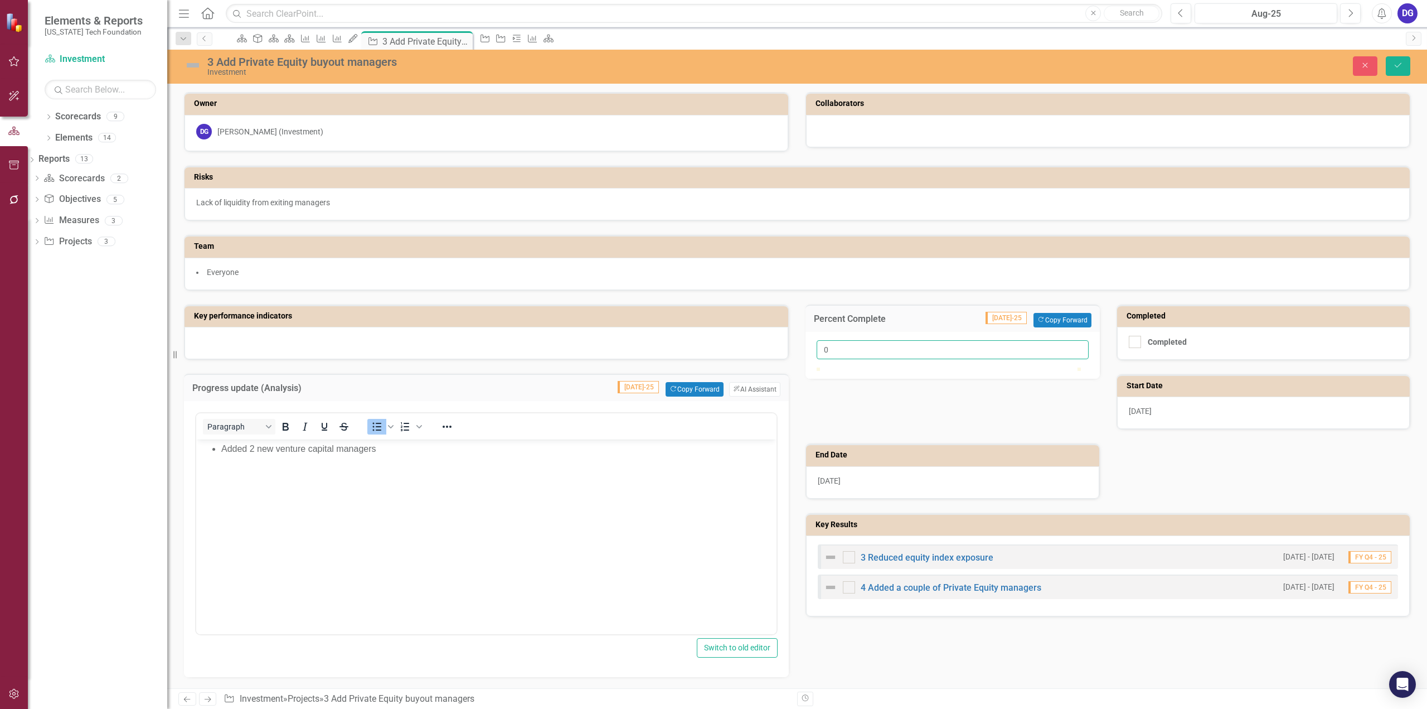
click at [818, 345] on input "0" at bounding box center [953, 349] width 272 height 19
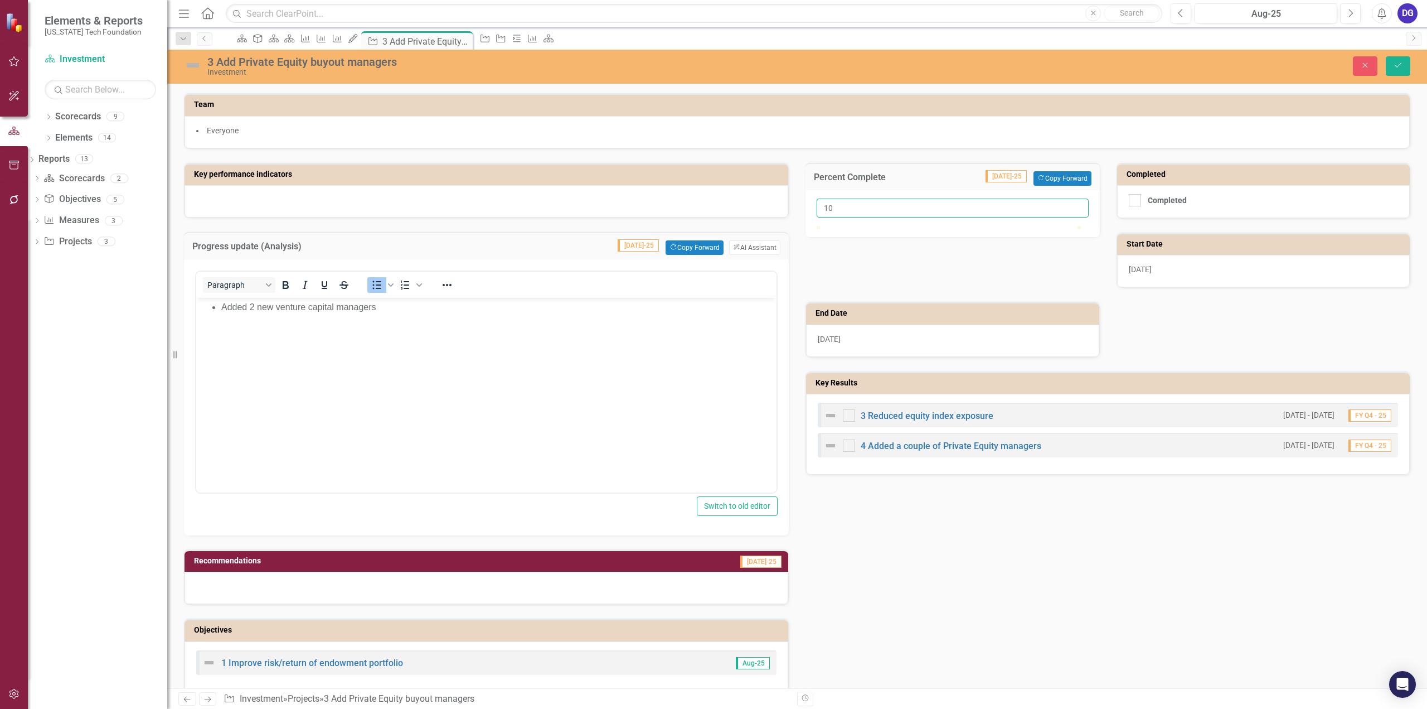
scroll to position [167, 0]
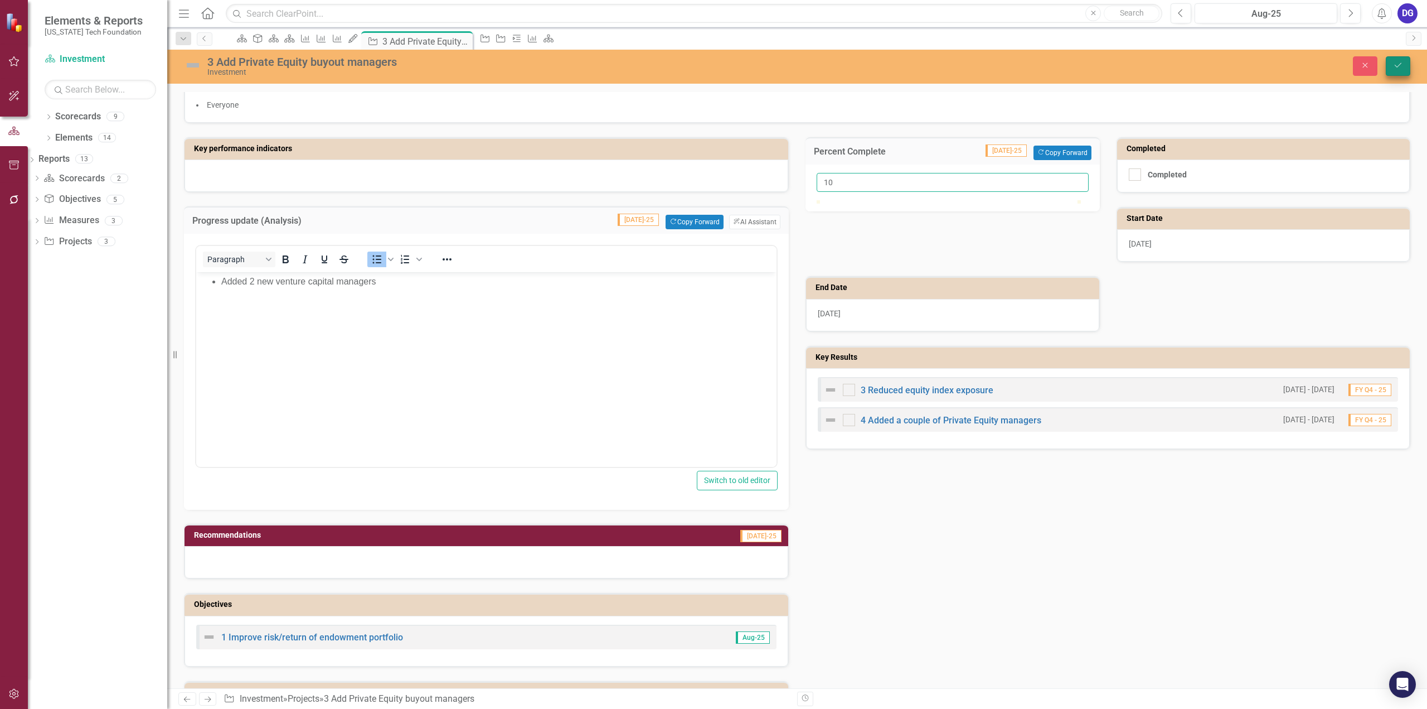
type input "10"
click at [1399, 65] on icon "submit" at bounding box center [1398, 65] width 7 height 4
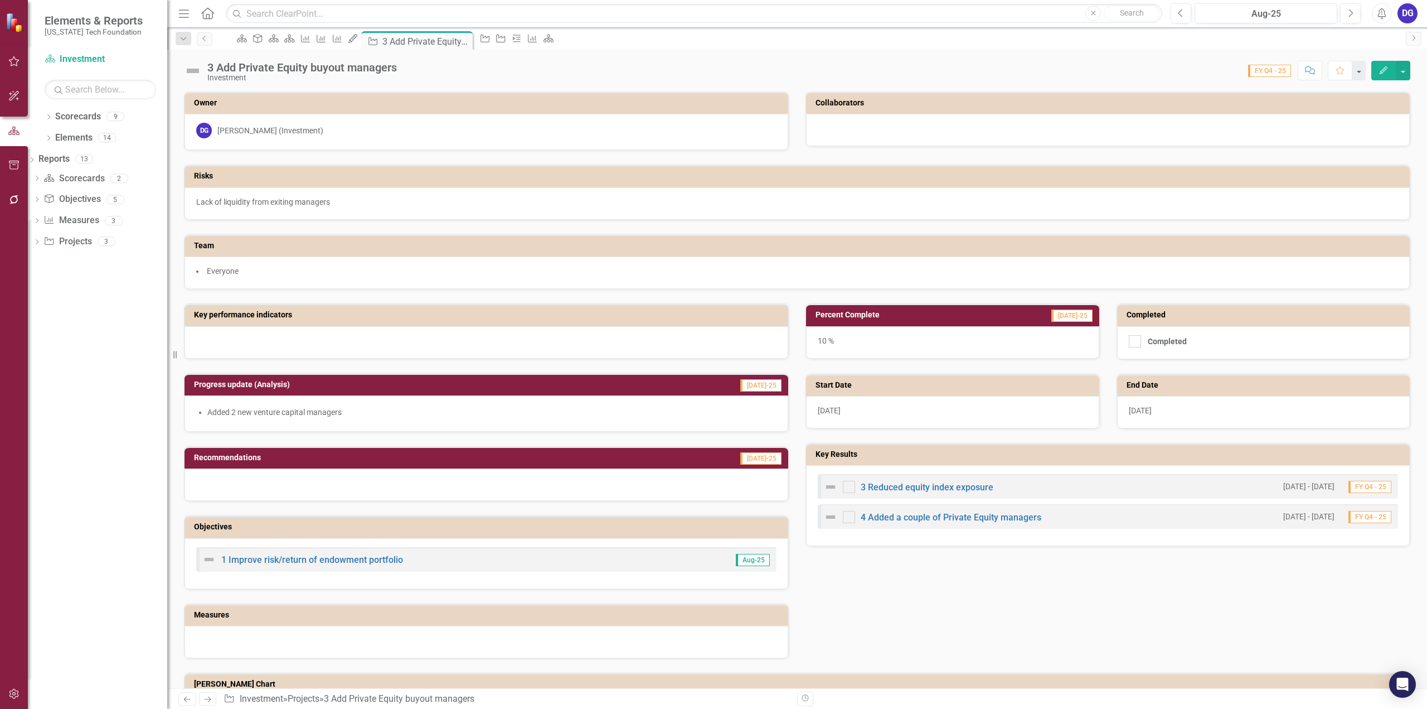
click at [362, 474] on div at bounding box center [487, 484] width 604 height 32
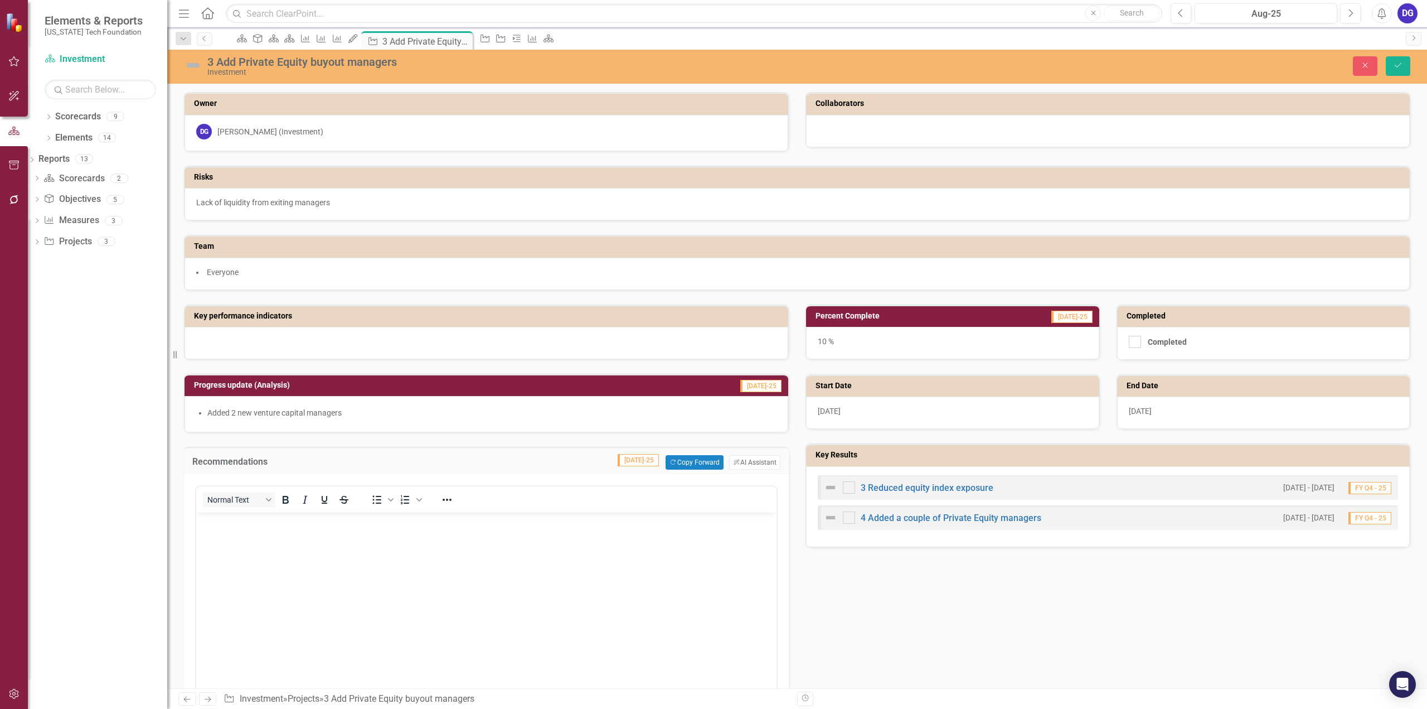
click at [418, 528] on body "Rich Text Area. Press ALT-0 for help." at bounding box center [486, 595] width 580 height 167
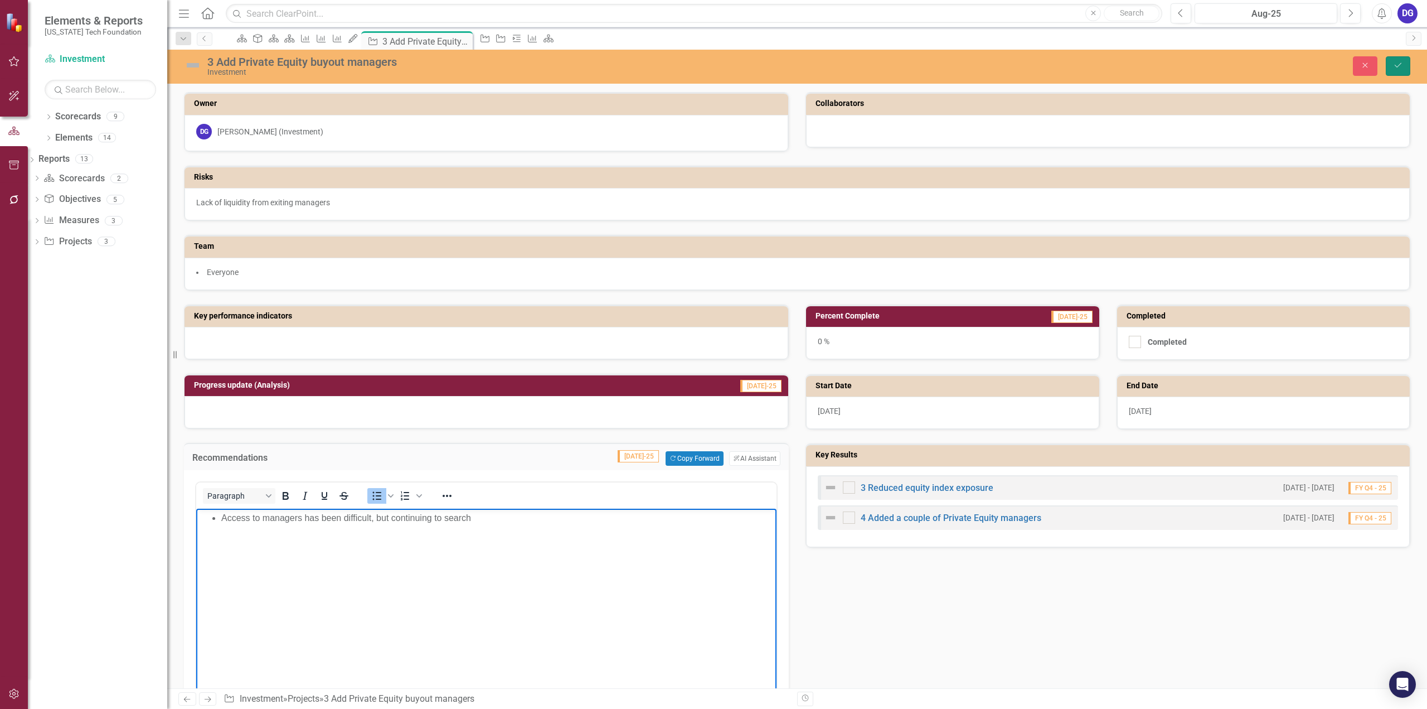
click at [1400, 62] on icon "Save" at bounding box center [1398, 65] width 10 height 8
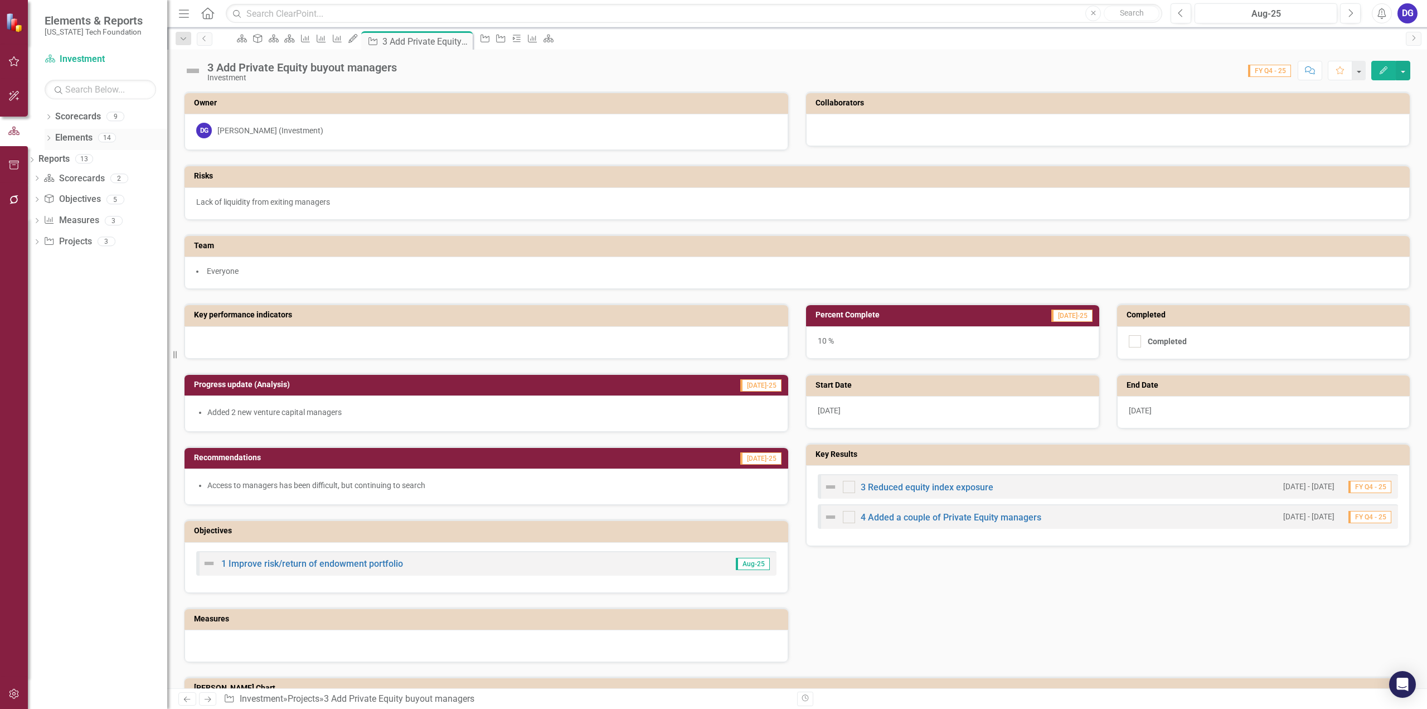
click at [82, 134] on link "Elements" at bounding box center [73, 138] width 37 height 13
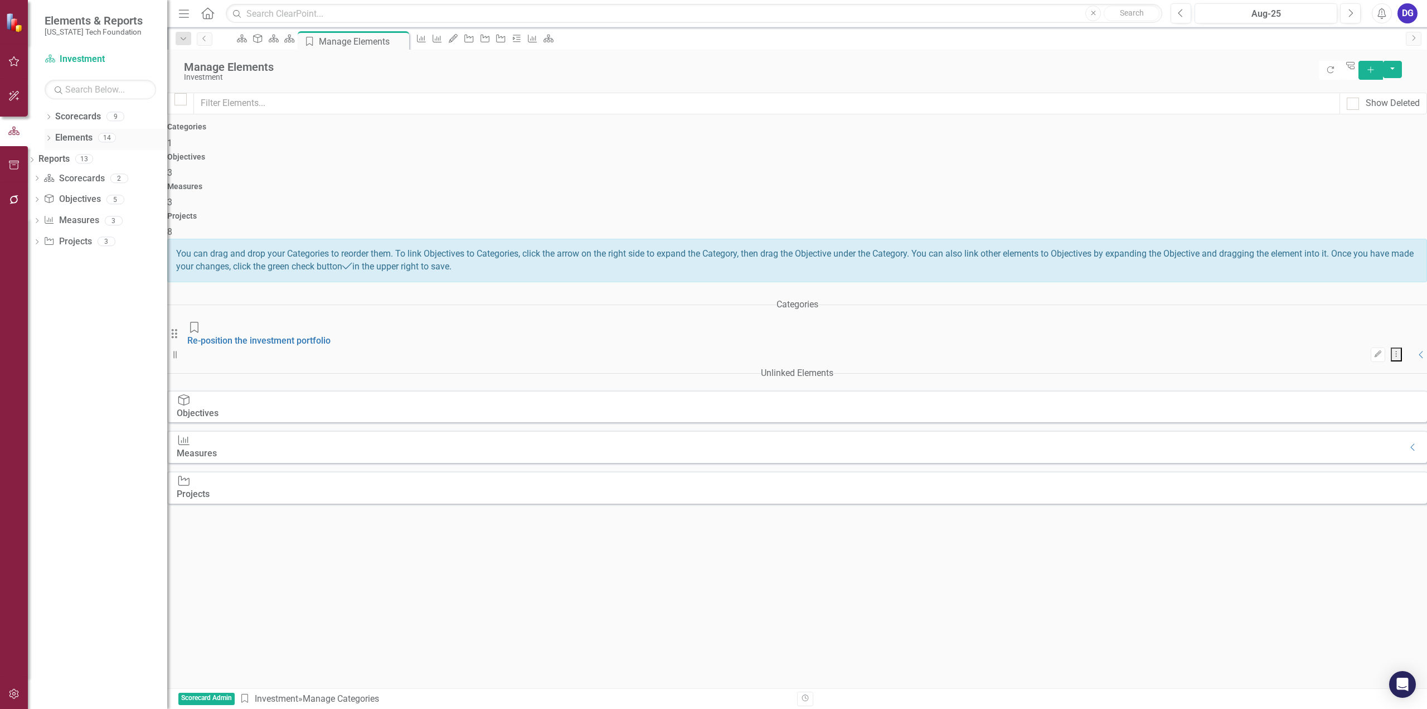
click at [50, 137] on icon "Dropdown" at bounding box center [49, 139] width 8 height 6
click at [92, 200] on link "Project Projects" at bounding box center [68, 201] width 48 height 13
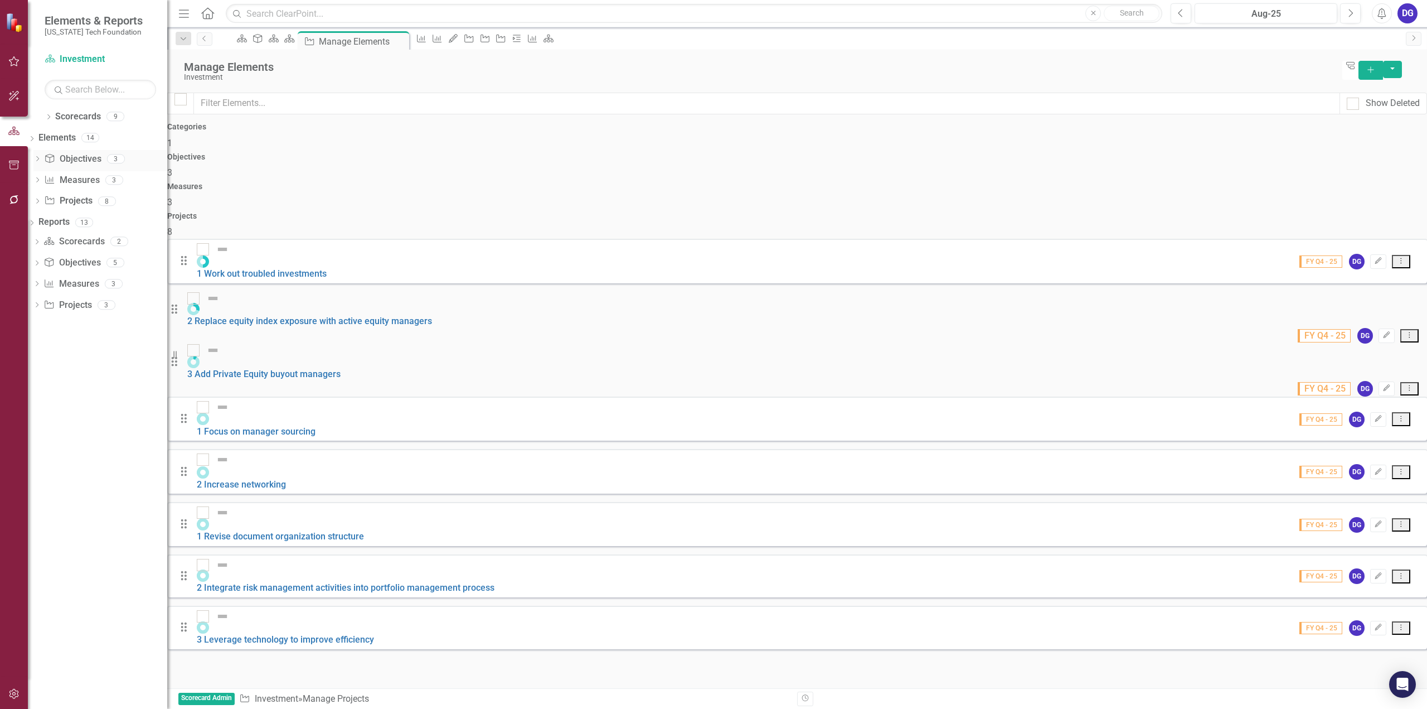
click at [101, 159] on link "Objective Objectives" at bounding box center [72, 159] width 57 height 13
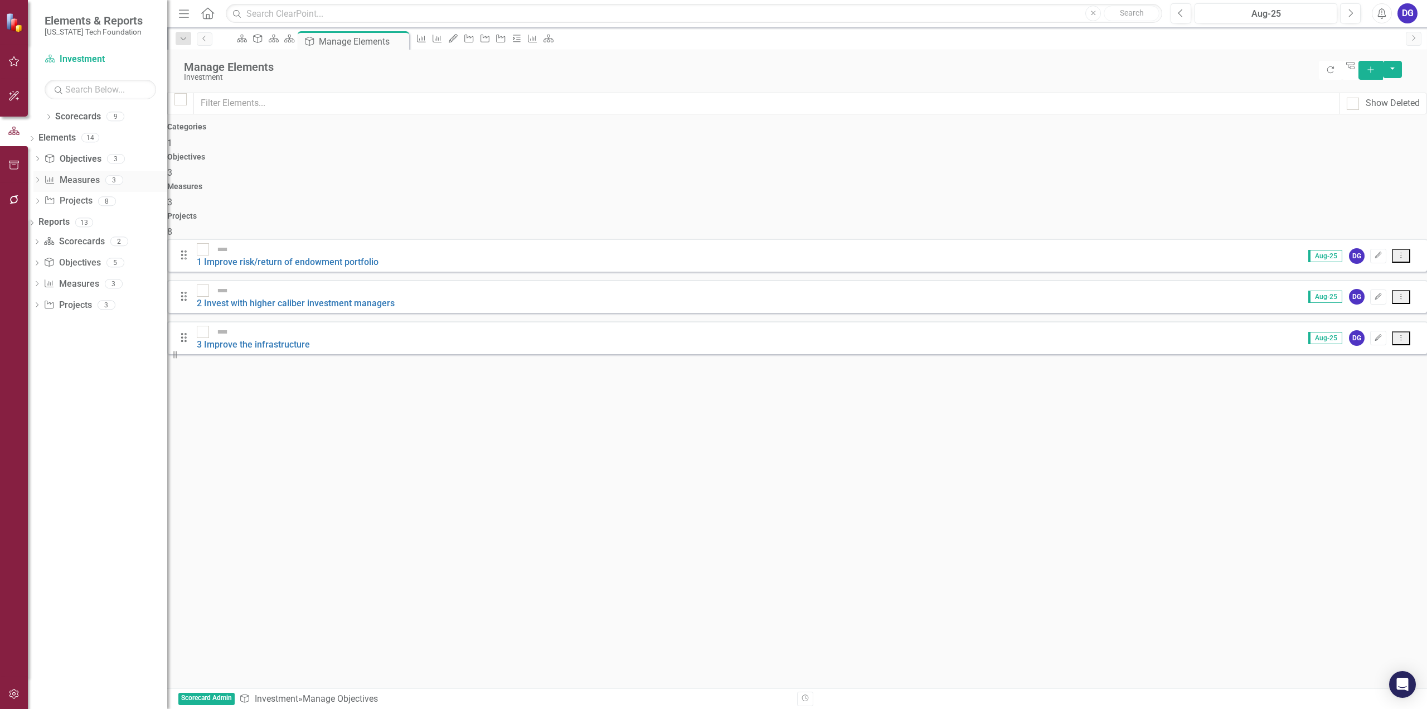
click at [95, 182] on link "Measure Measures" at bounding box center [71, 180] width 55 height 13
click at [94, 263] on link "Objective Objectives" at bounding box center [71, 262] width 57 height 13
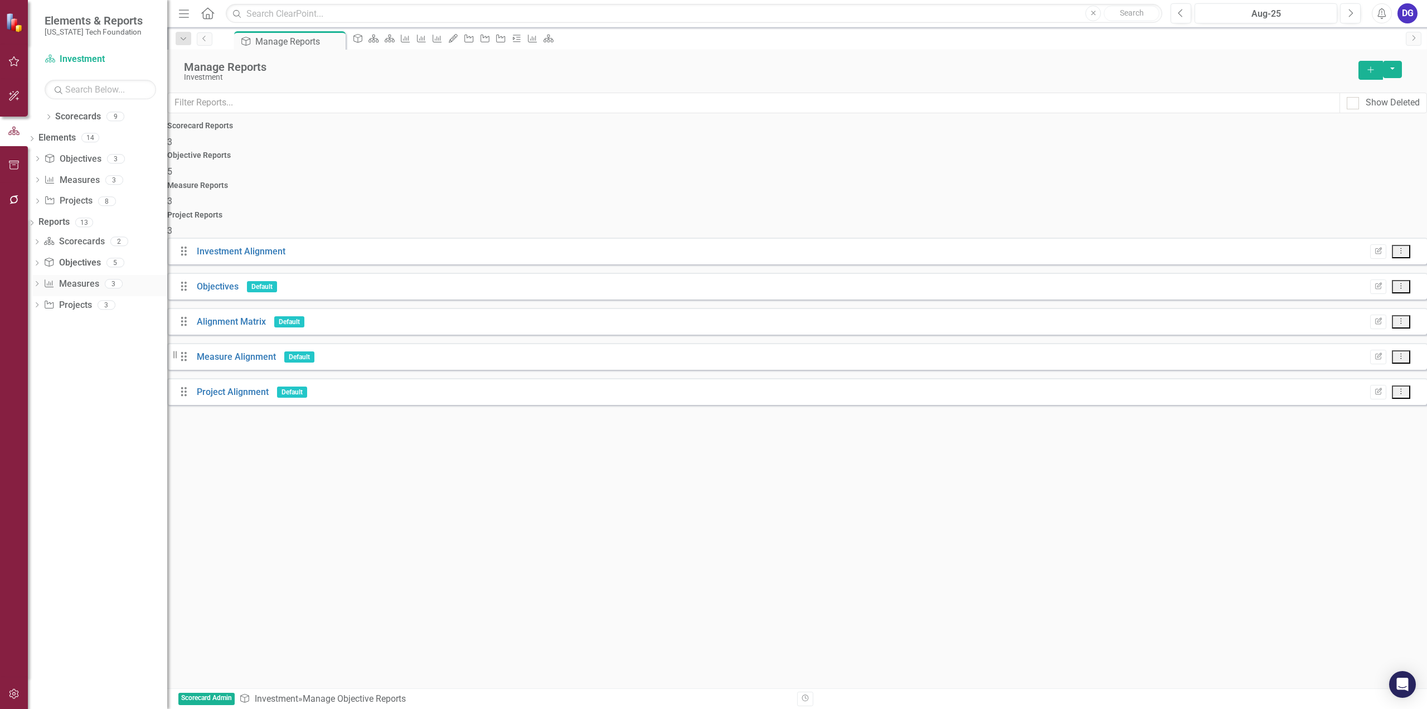
click at [98, 276] on div "Measure Measures" at bounding box center [70, 284] width 55 height 18
click at [91, 304] on link "Project Projects" at bounding box center [67, 305] width 48 height 13
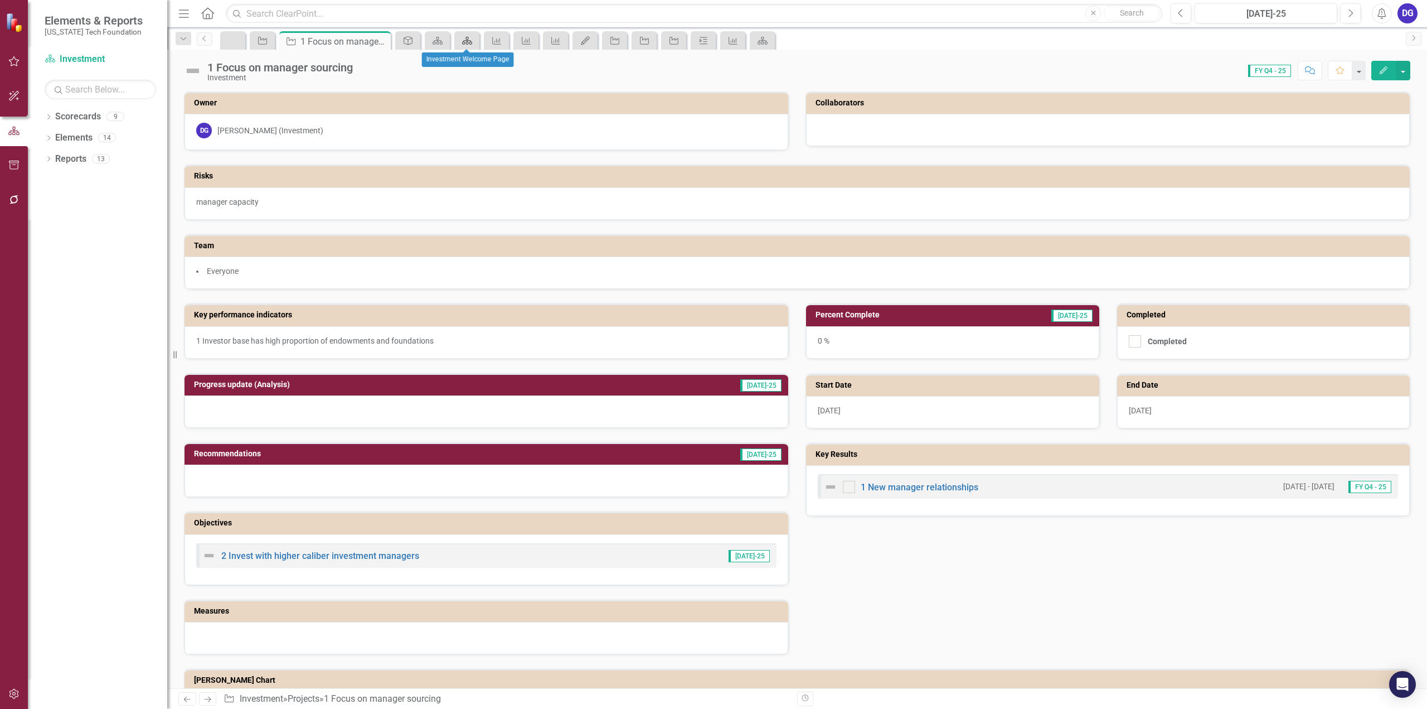
click at [469, 40] on icon "Scorecard" at bounding box center [467, 40] width 11 height 9
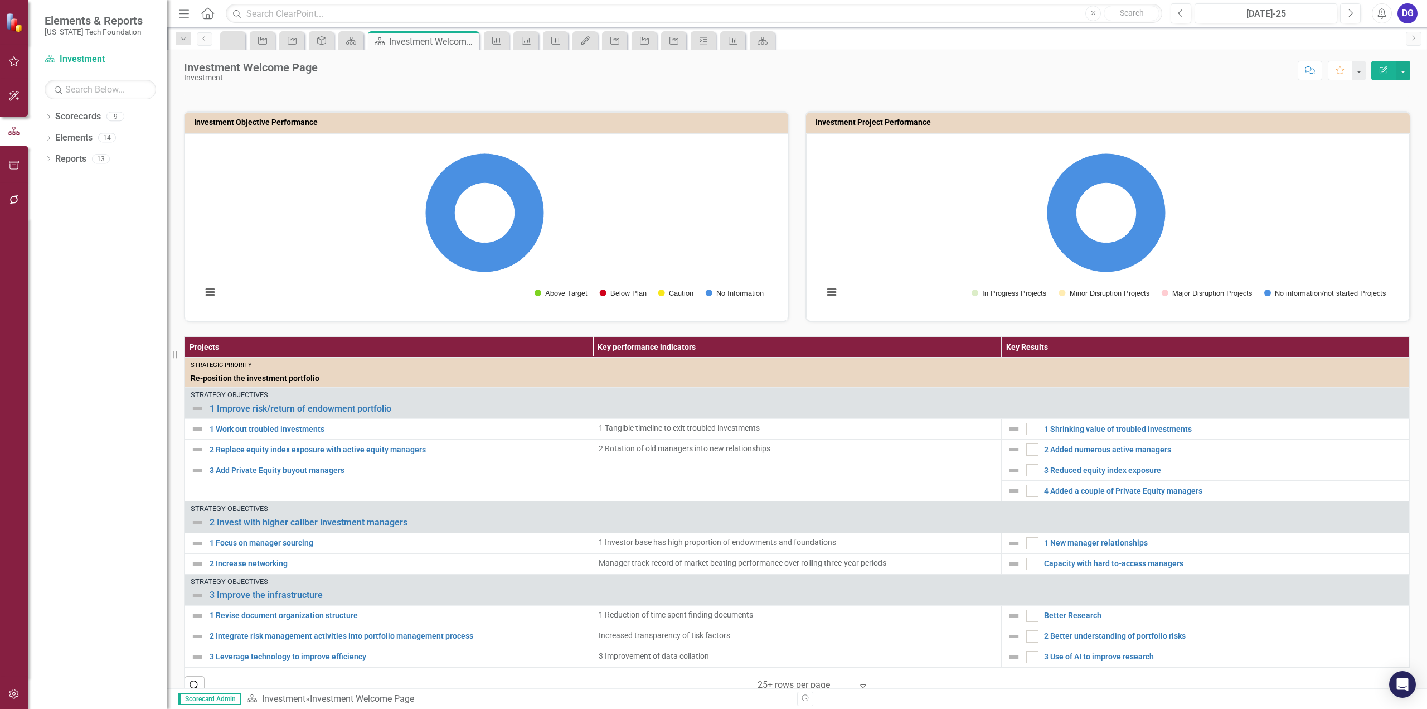
scroll to position [41, 0]
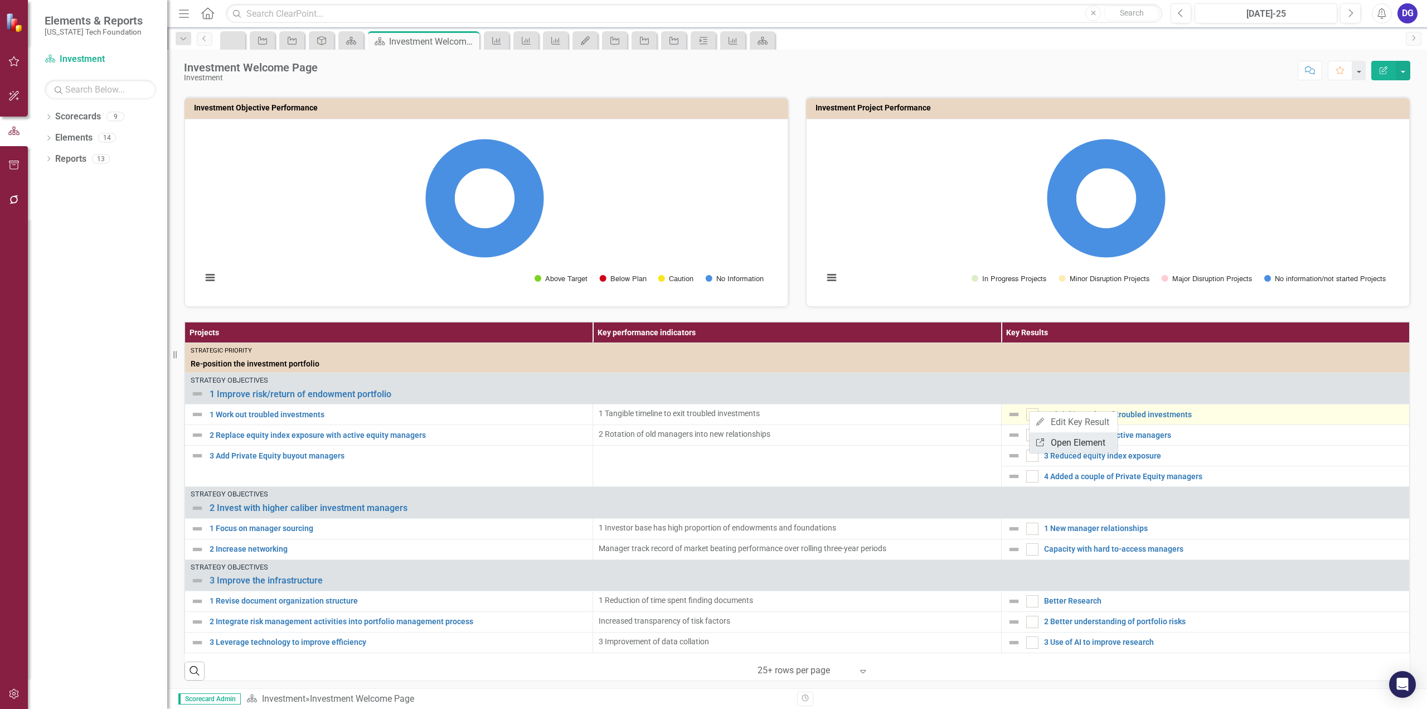
click at [1067, 439] on link "Link Open Element" at bounding box center [1074, 442] width 88 height 21
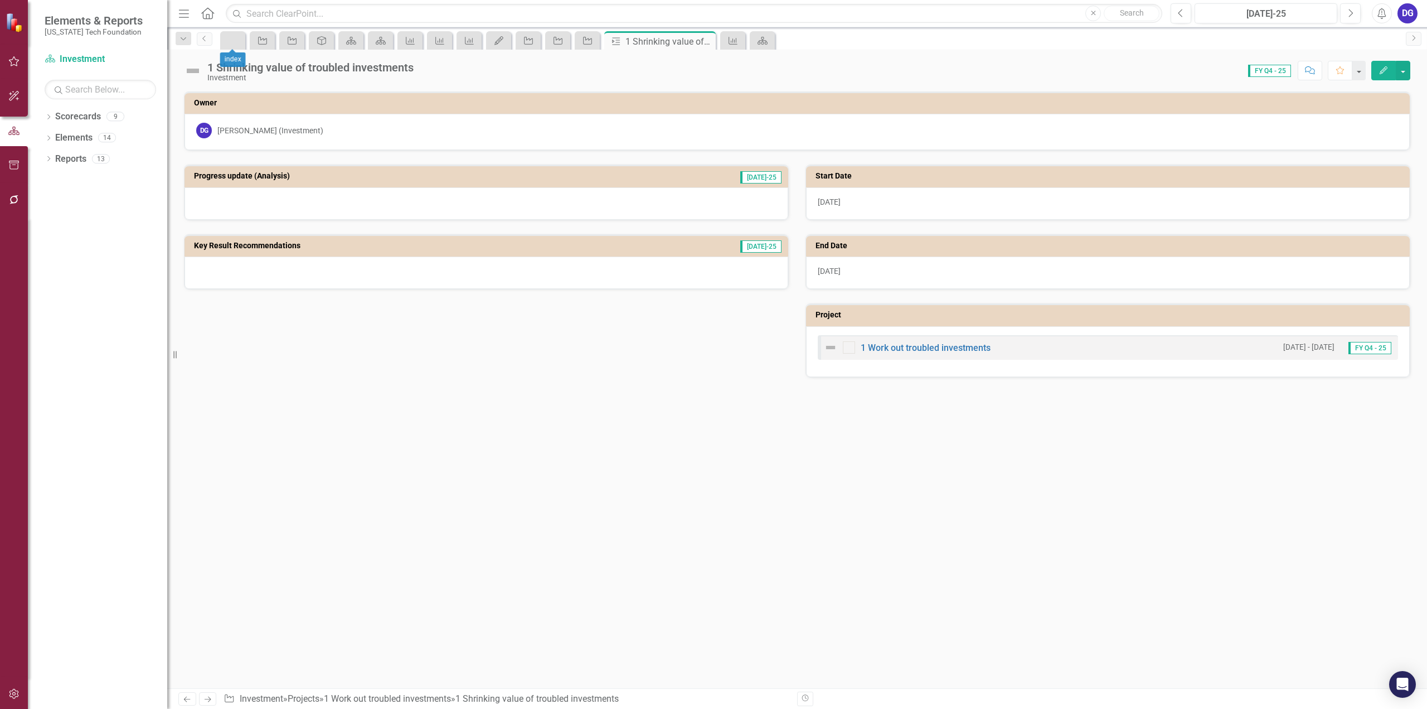
click at [231, 37] on div at bounding box center [230, 40] width 14 height 14
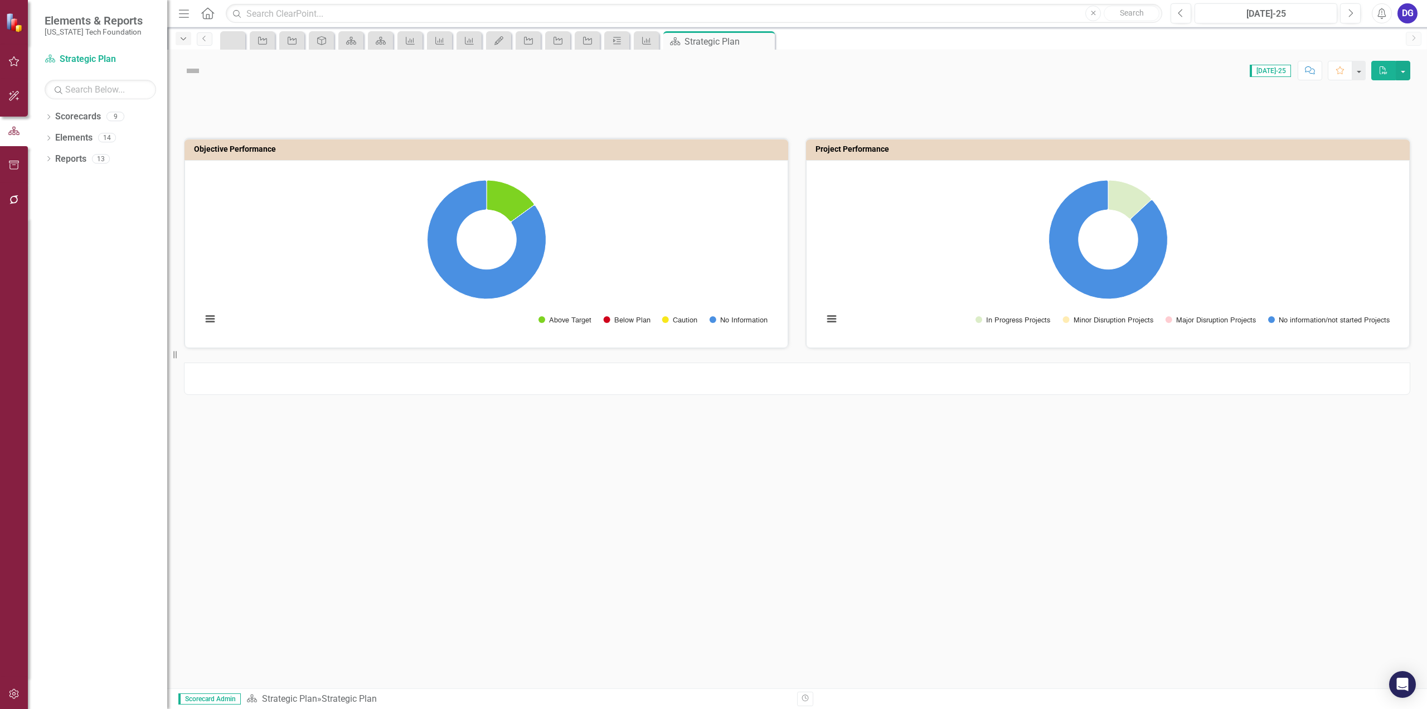
click at [186, 38] on icon "Dropdown" at bounding box center [183, 39] width 10 height 8
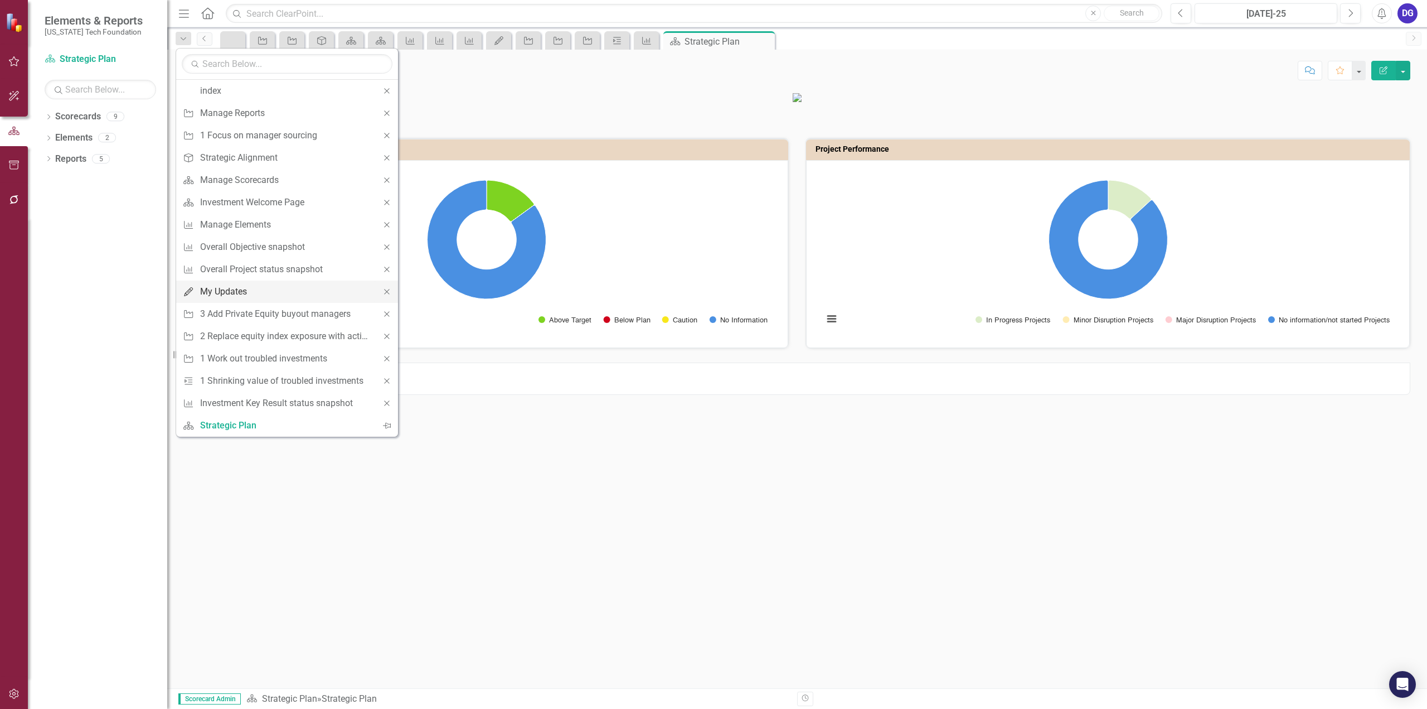
click at [245, 288] on div "My Updates" at bounding box center [285, 291] width 170 height 14
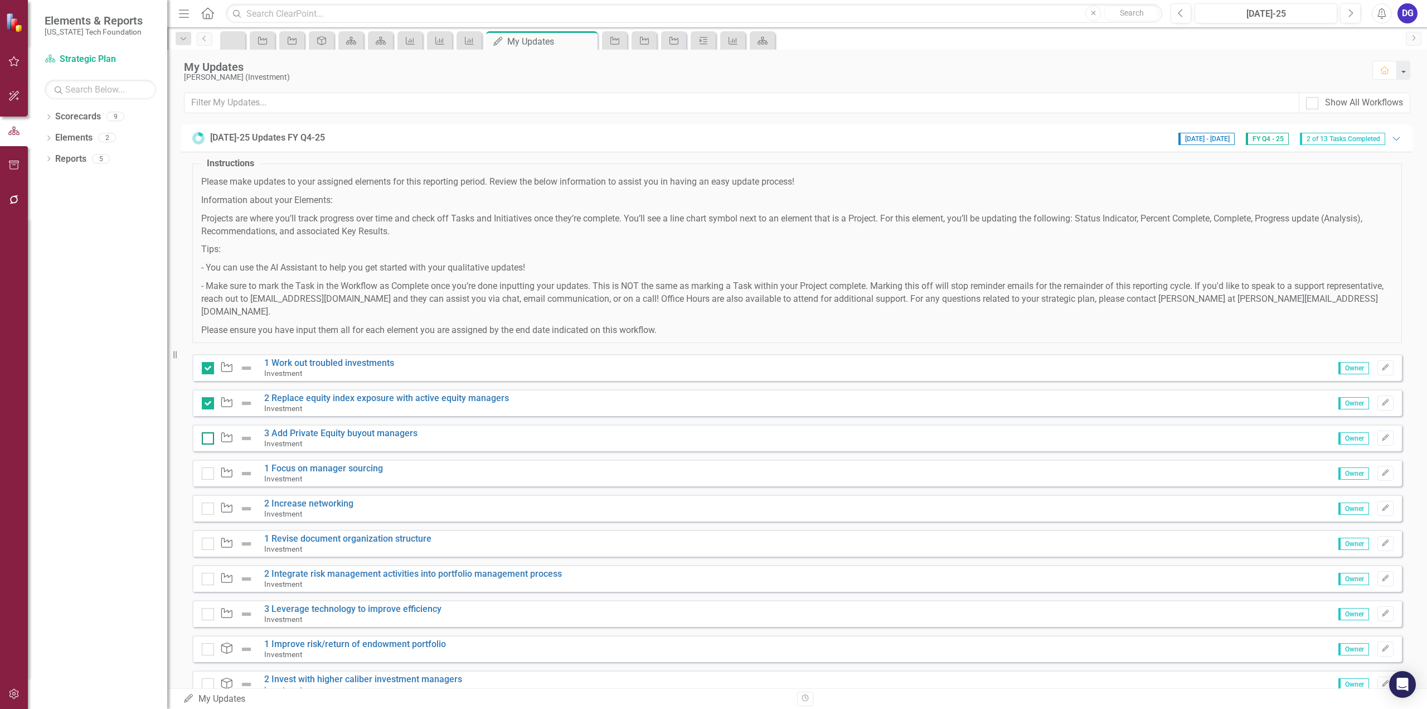
click at [203, 432] on input "checkbox" at bounding box center [205, 435] width 7 height 7
checkbox input "true"
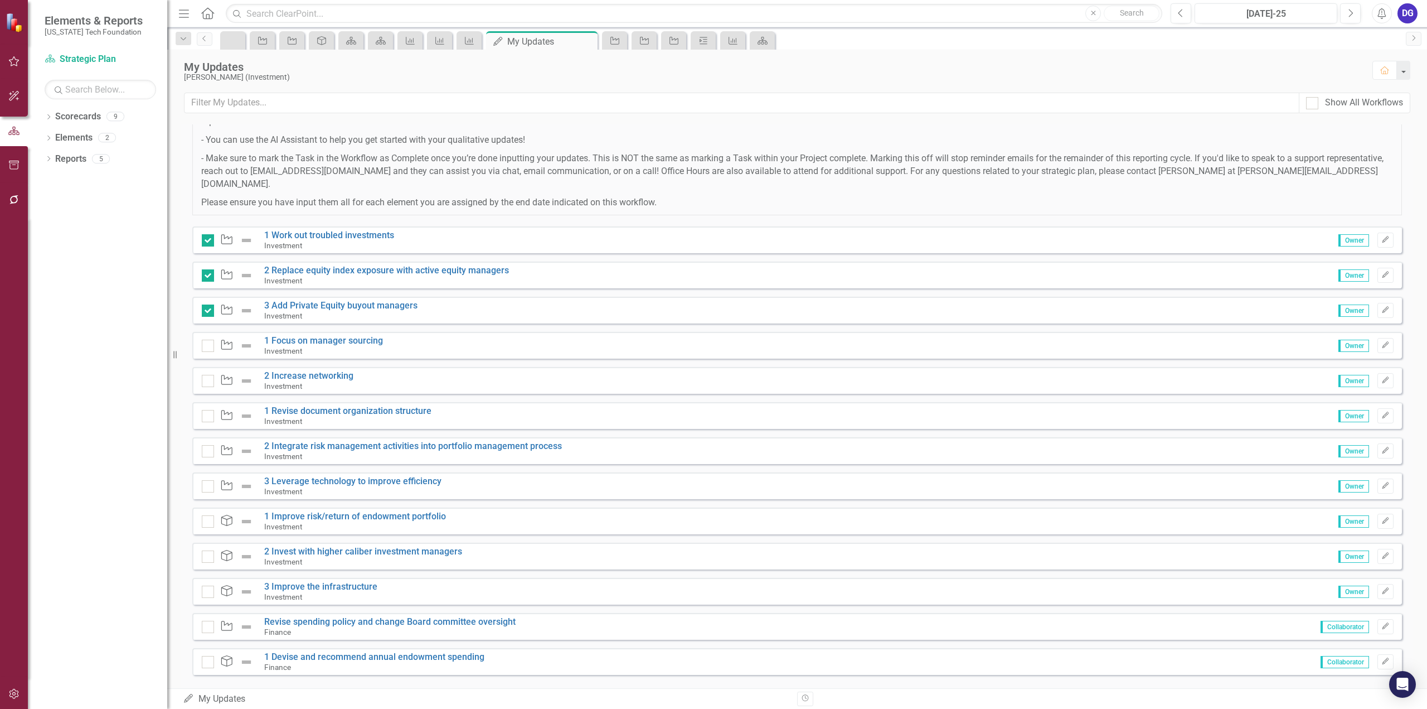
scroll to position [133, 0]
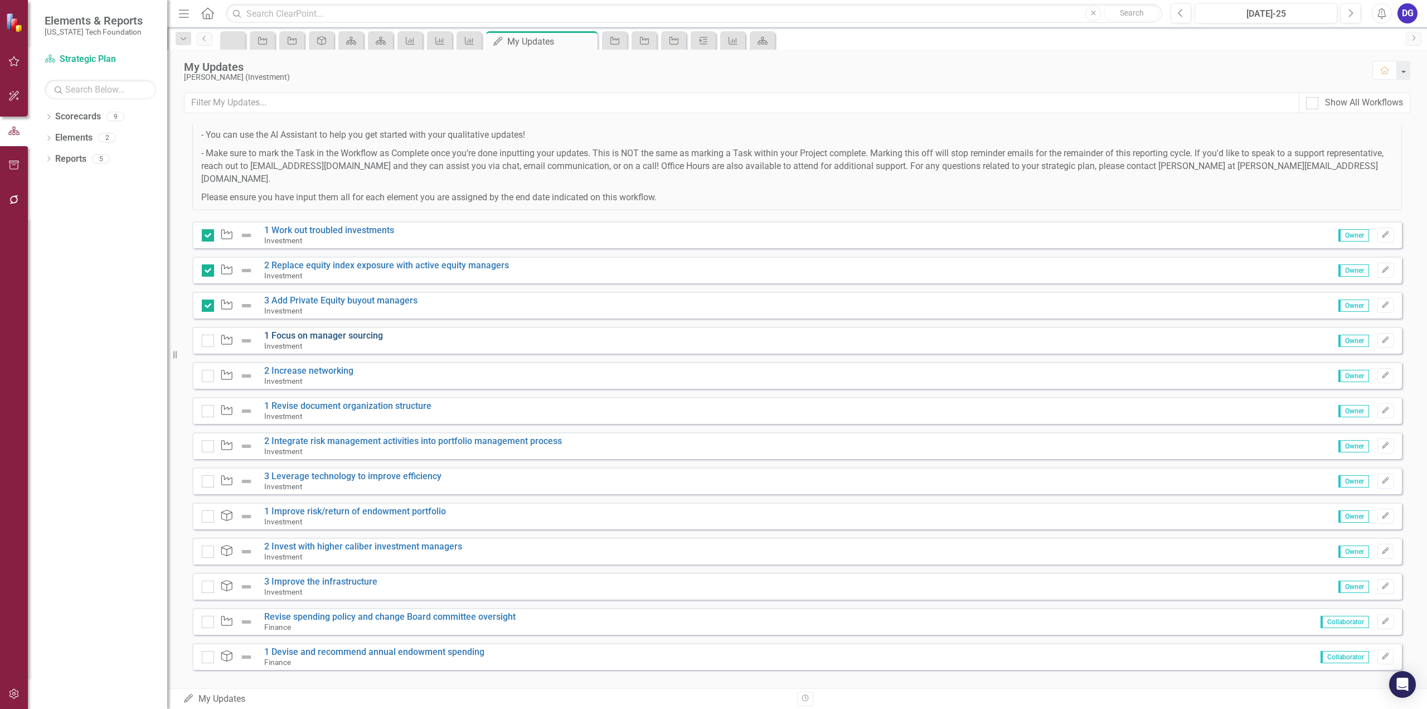
click at [332, 330] on link "1 Focus on manager sourcing" at bounding box center [323, 335] width 119 height 11
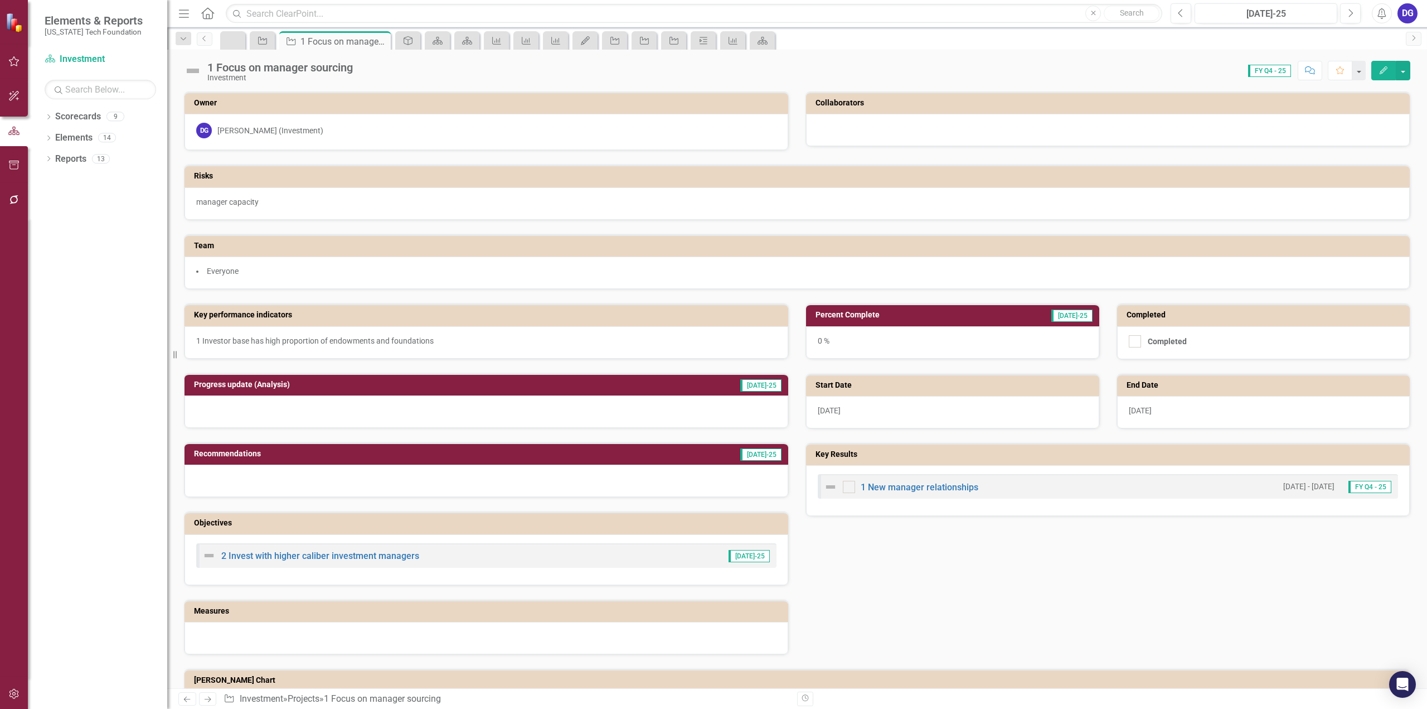
click at [477, 400] on div at bounding box center [487, 411] width 604 height 32
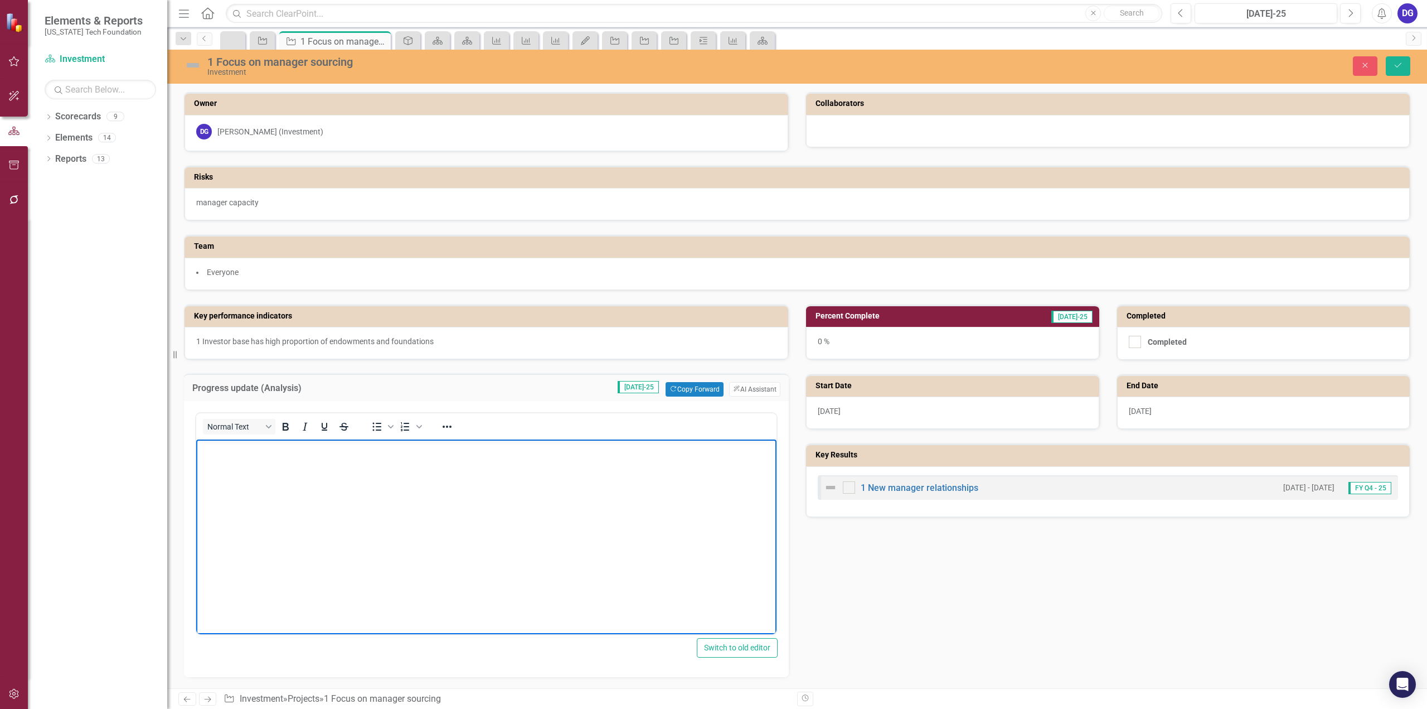
click at [387, 453] on p "Rich Text Area. Press ALT-0 for help." at bounding box center [486, 448] width 575 height 13
click at [832, 338] on div "0 %" at bounding box center [952, 343] width 293 height 32
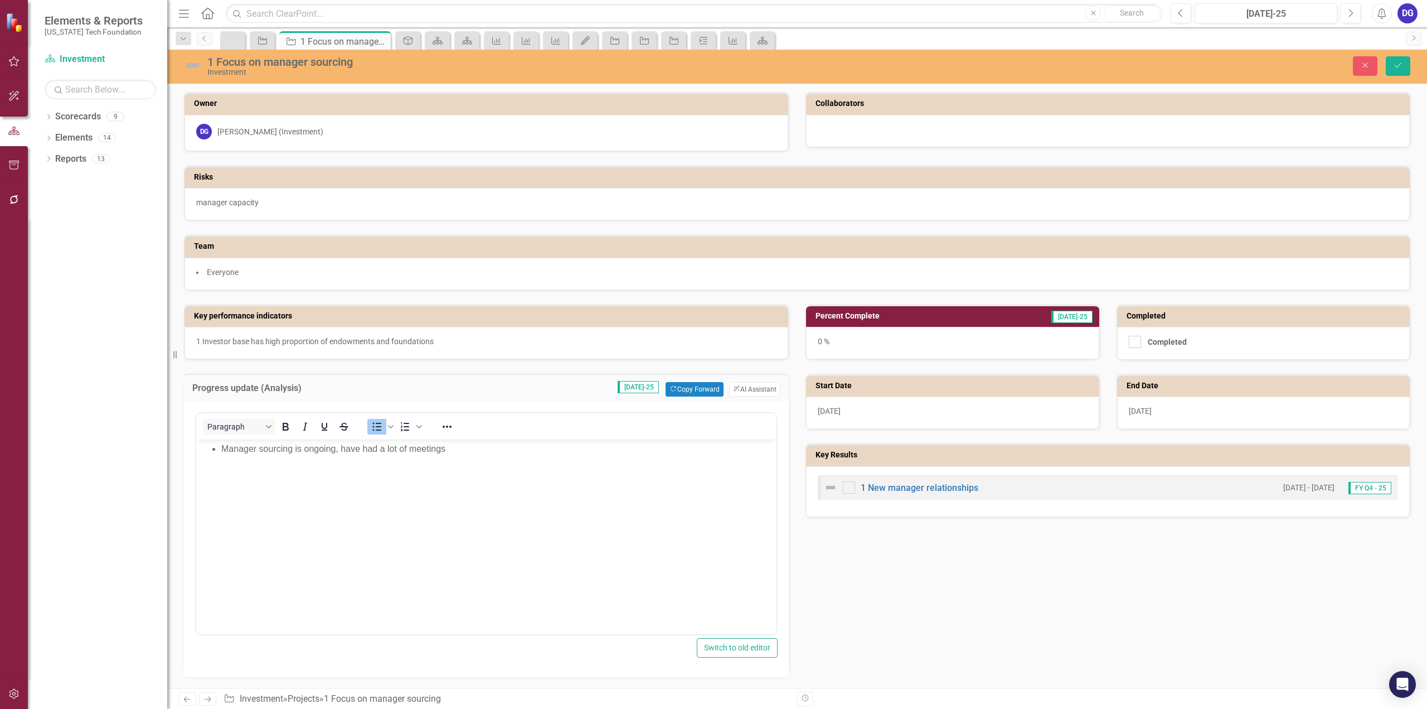
click at [832, 338] on div "0 %" at bounding box center [952, 343] width 293 height 32
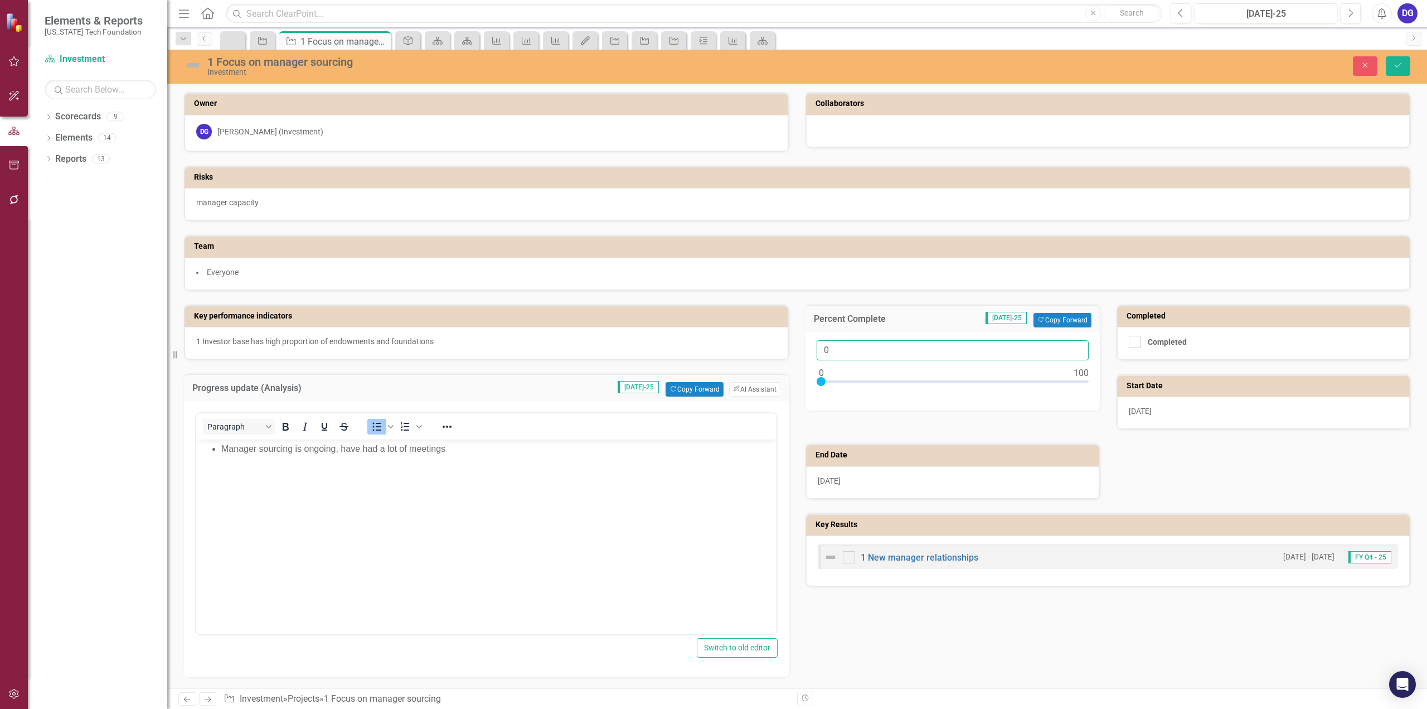
click at [826, 347] on input "0" at bounding box center [953, 350] width 272 height 21
type input "050"
click at [785, 434] on div "Progress update (Analysis) Jul-25 Copy Forward Copy Forward ClearPoint AI AI As…" at bounding box center [487, 518] width 622 height 317
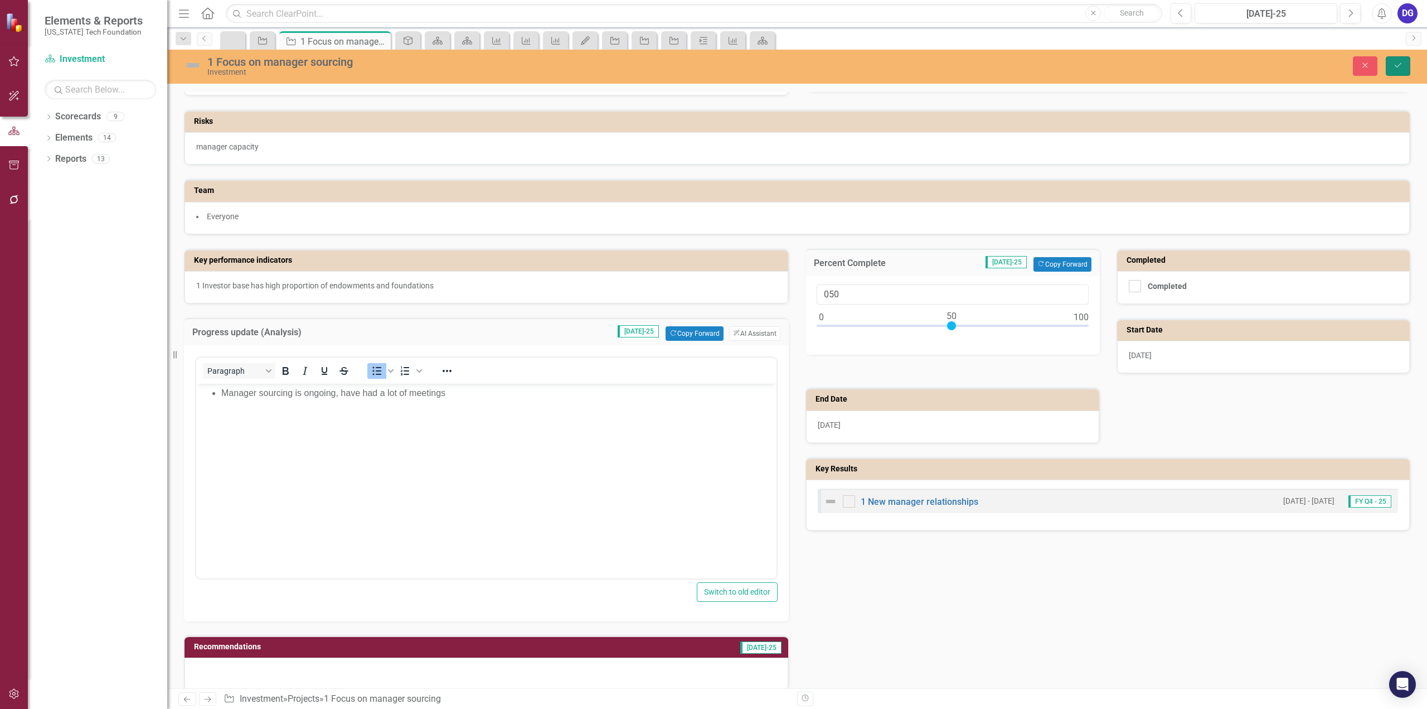
click at [1398, 63] on icon "Save" at bounding box center [1398, 65] width 10 height 8
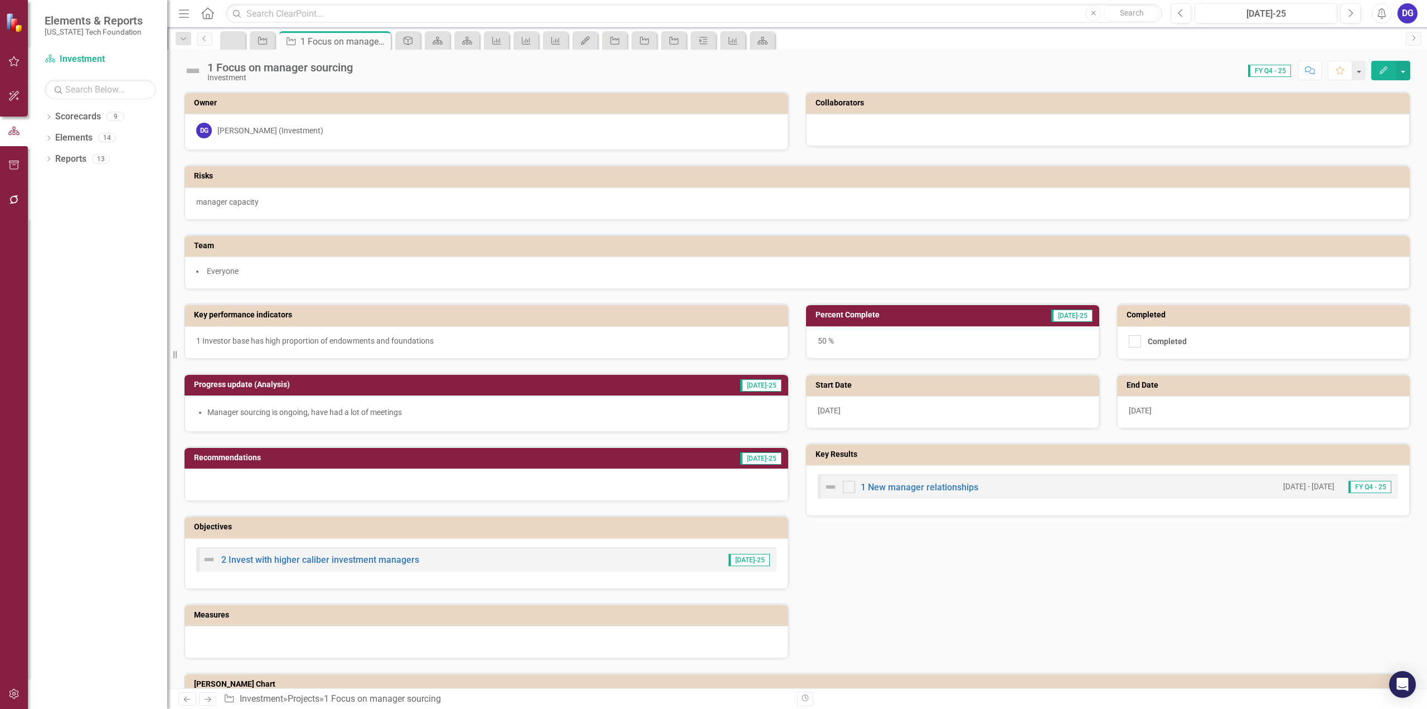
click at [377, 478] on div at bounding box center [487, 484] width 604 height 32
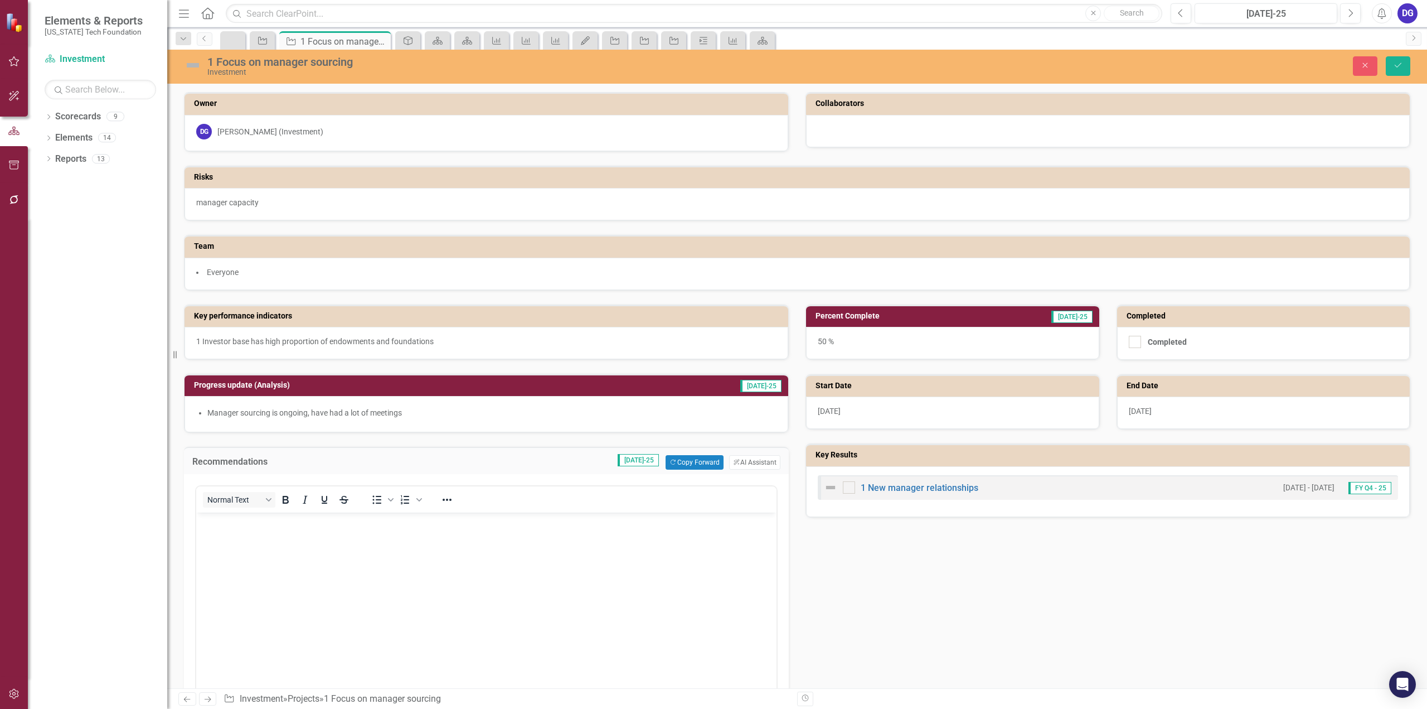
scroll to position [0, 0]
click at [357, 522] on p "Rich Text Area. Press ALT-0 for help." at bounding box center [486, 521] width 575 height 13
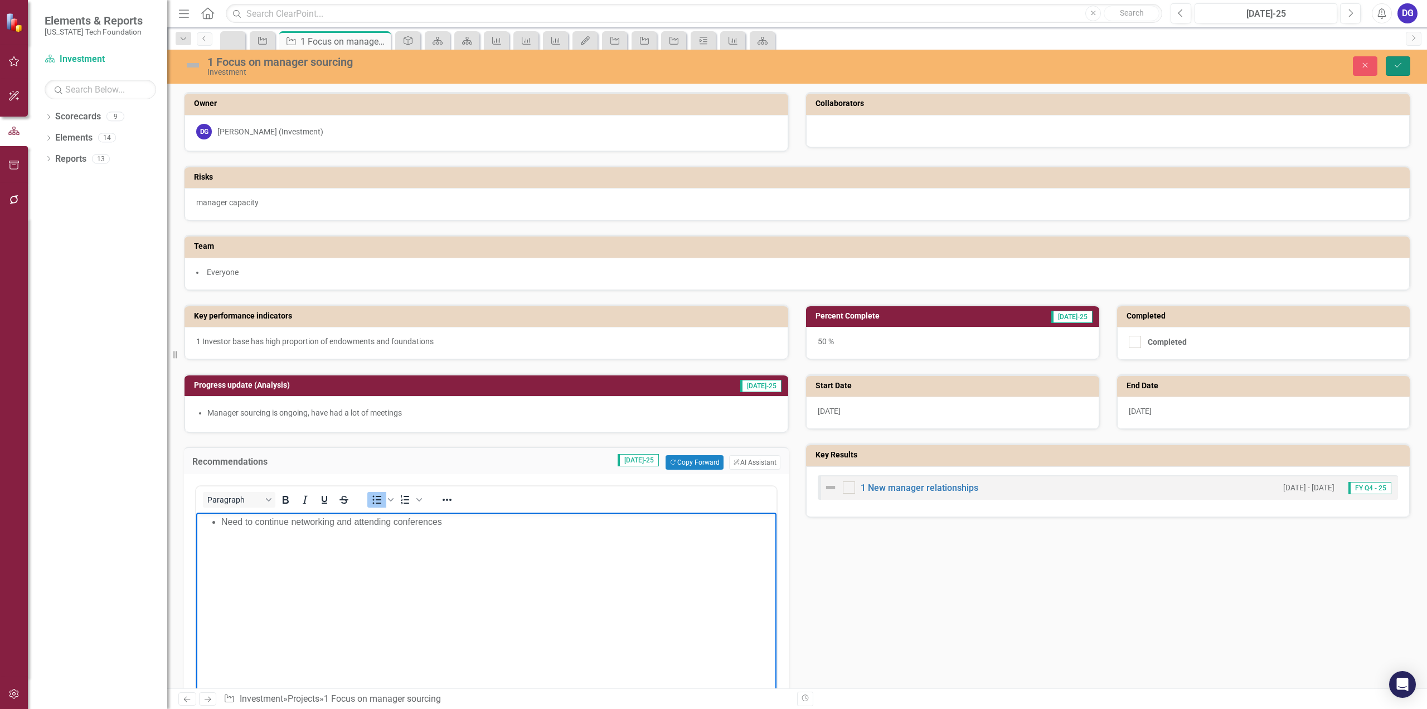
click at [1399, 69] on icon "Save" at bounding box center [1398, 65] width 10 height 8
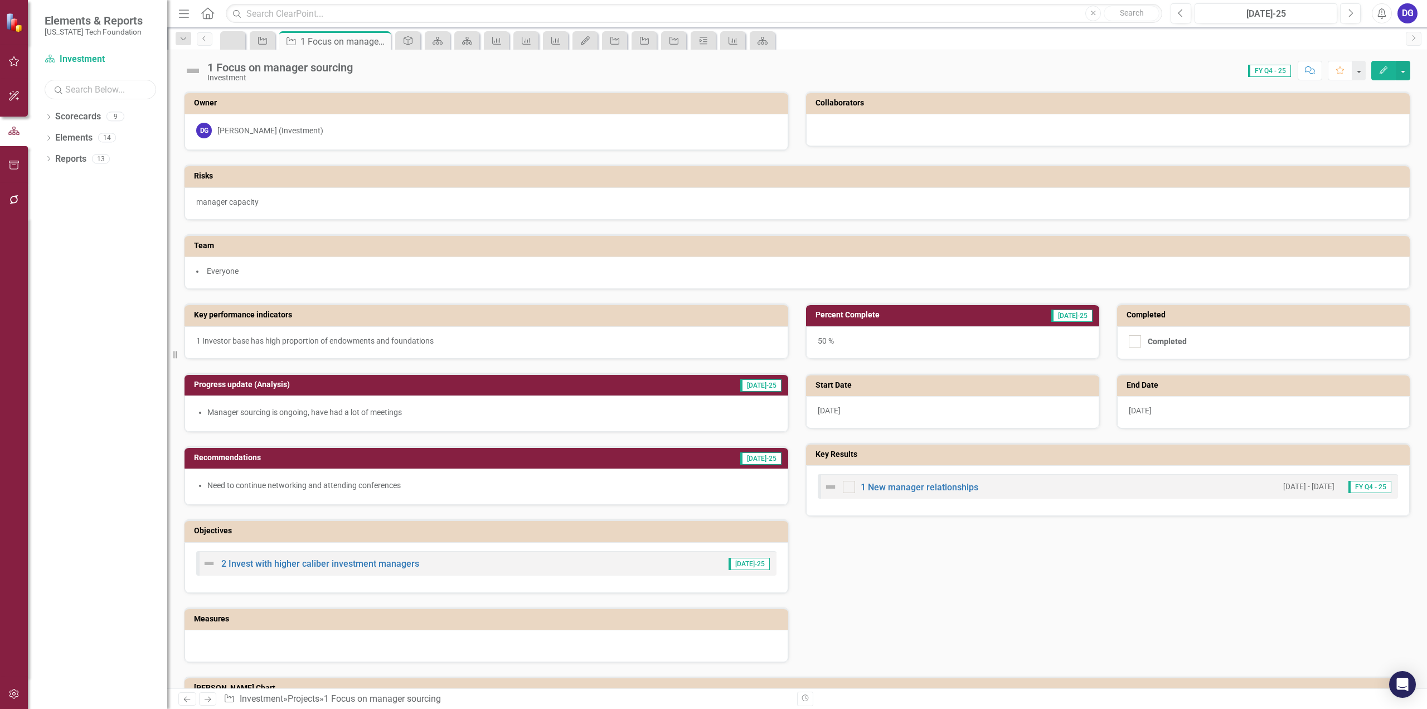
click at [133, 89] on input "text" at bounding box center [100, 90] width 111 height 20
type input "m"
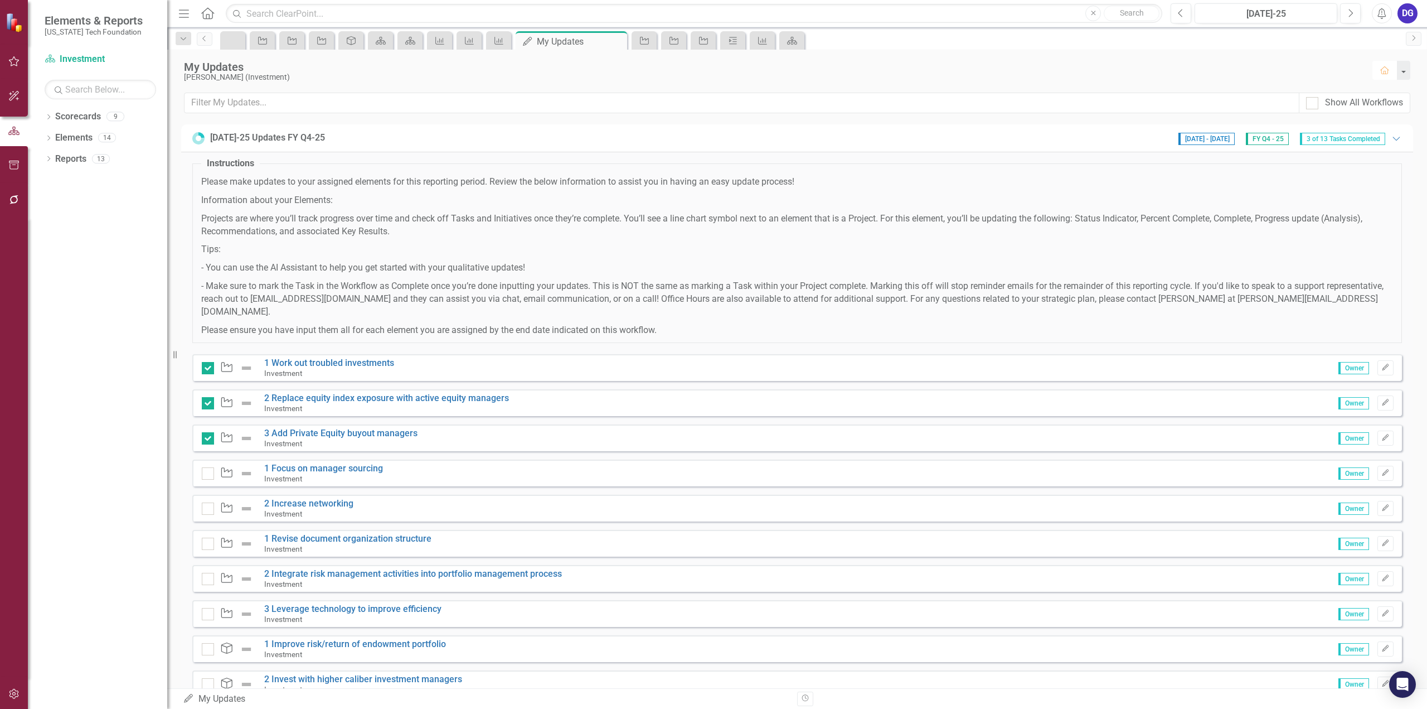
click at [1381, 70] on icon "button" at bounding box center [1384, 70] width 9 height 8
click at [947, 70] on div "My Updates" at bounding box center [772, 67] width 1177 height 12
click at [308, 463] on link "1 Focus on manager sourcing" at bounding box center [323, 468] width 119 height 11
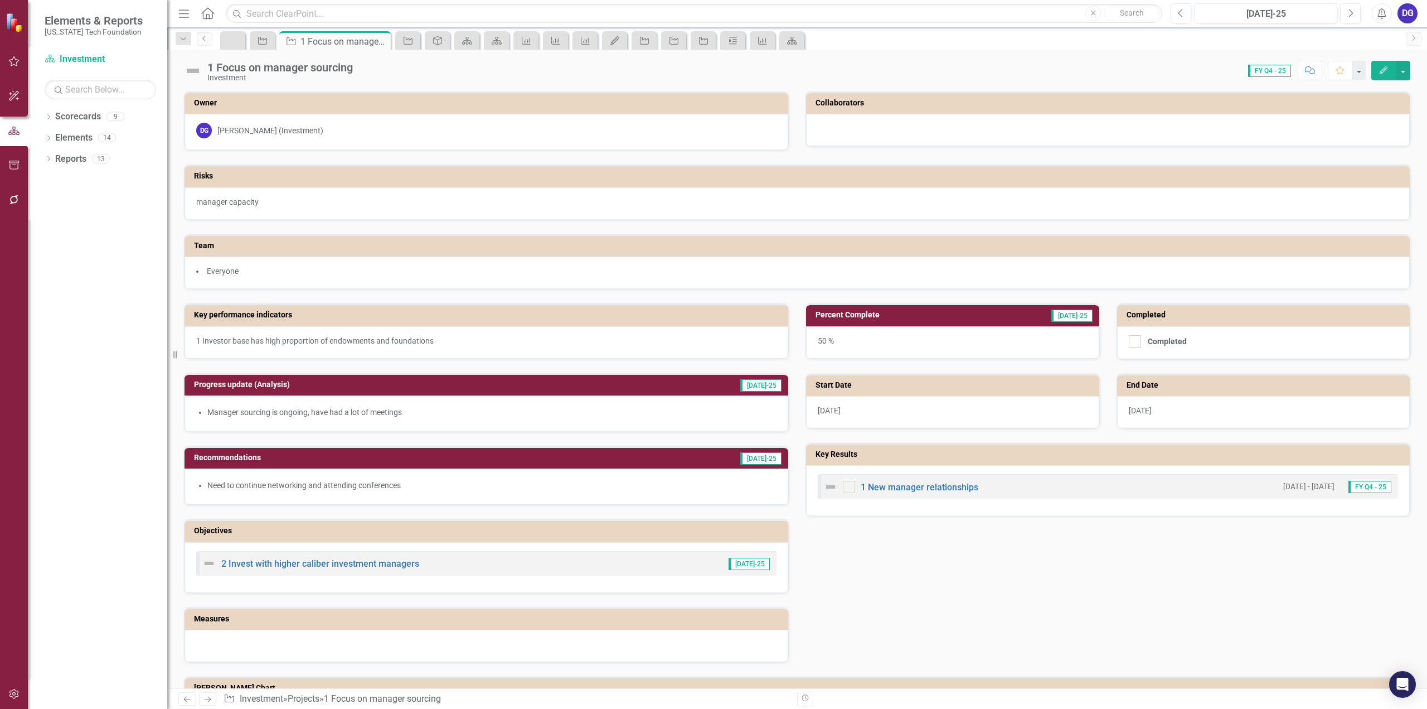
click at [312, 479] on li "Need to continue networking and attending conferences" at bounding box center [491, 484] width 569 height 11
click at [311, 479] on li "Need to continue networking and attending conferences" at bounding box center [491, 484] width 569 height 11
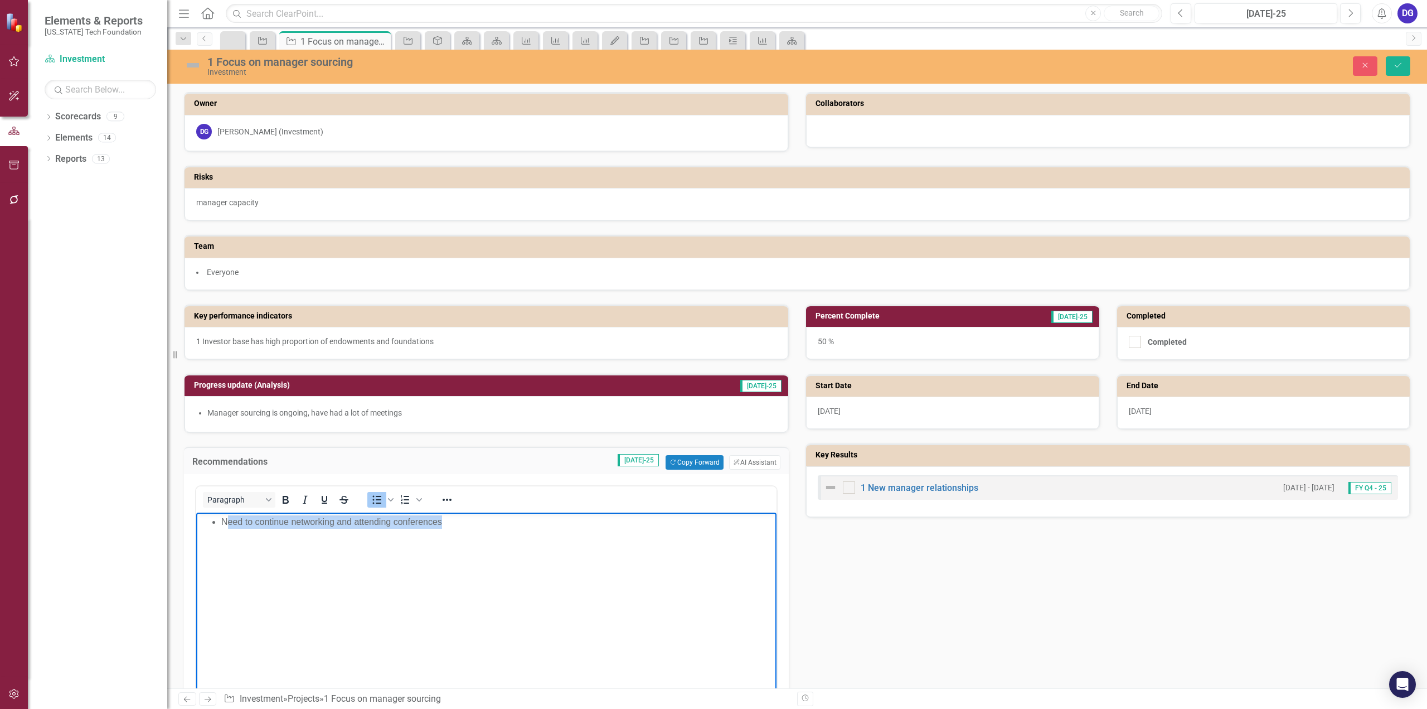
drag, startPoint x: 225, startPoint y: 522, endPoint x: 546, endPoint y: 518, distance: 321.7
click at [546, 518] on li "Need to continue networking and attending conferences" at bounding box center [497, 521] width 552 height 13
click at [285, 544] on body "Need to continue networking and attending conferences" at bounding box center [486, 595] width 580 height 167
drag, startPoint x: 293, startPoint y: 521, endPoint x: 501, endPoint y: 491, distance: 209.6
click at [501, 512] on html "Need to continue networking and attending conferences" at bounding box center [486, 595] width 580 height 167
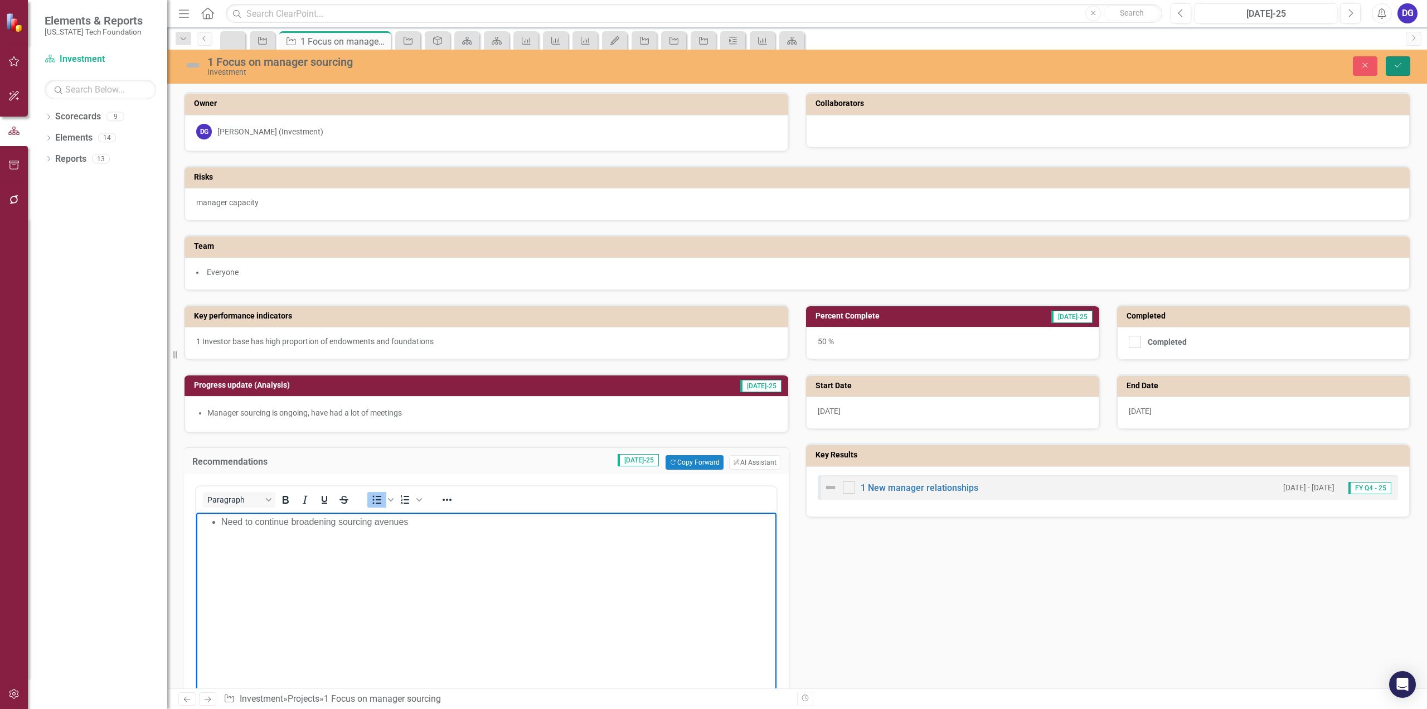
click at [1397, 57] on button "Save" at bounding box center [1398, 66] width 25 height 20
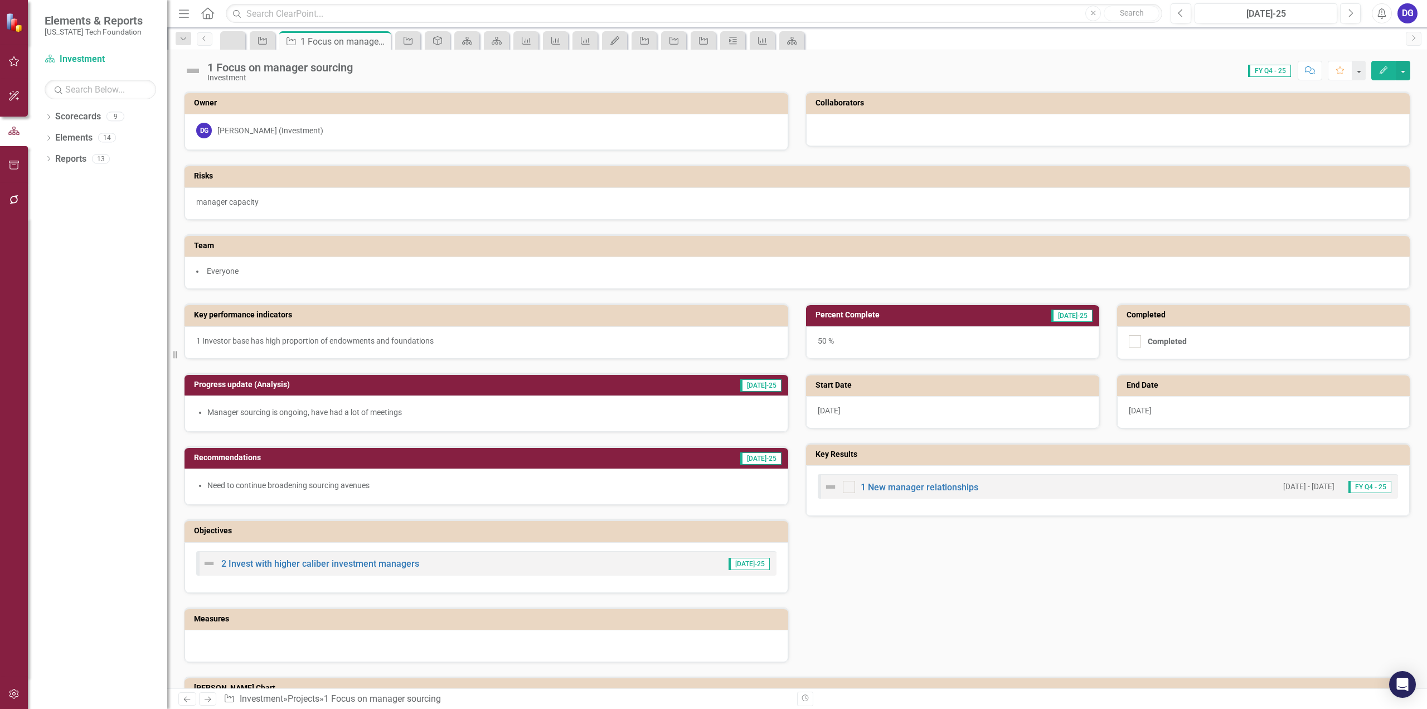
click at [206, 14] on icon at bounding box center [207, 13] width 13 height 12
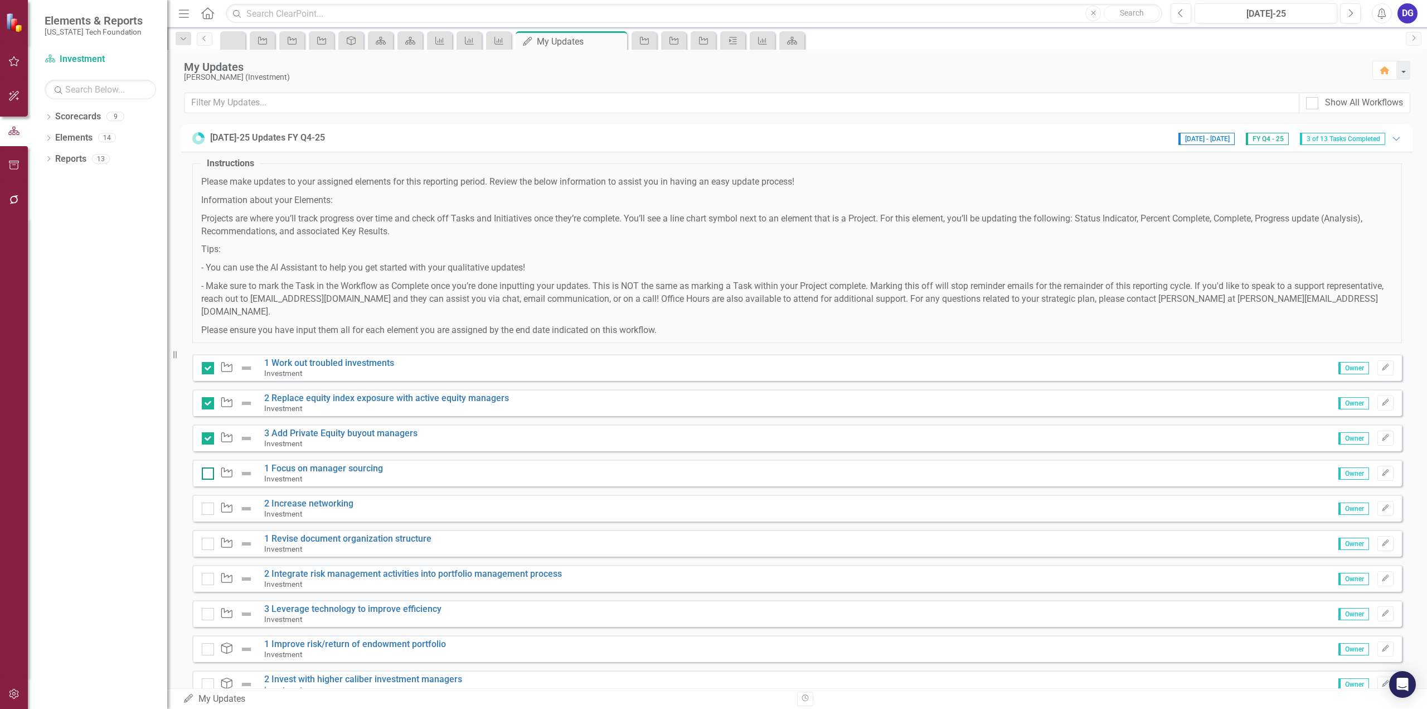
click at [208, 467] on input "checkbox" at bounding box center [205, 470] width 7 height 7
checkbox input "true"
click at [344, 498] on link "2 Increase networking" at bounding box center [308, 503] width 89 height 11
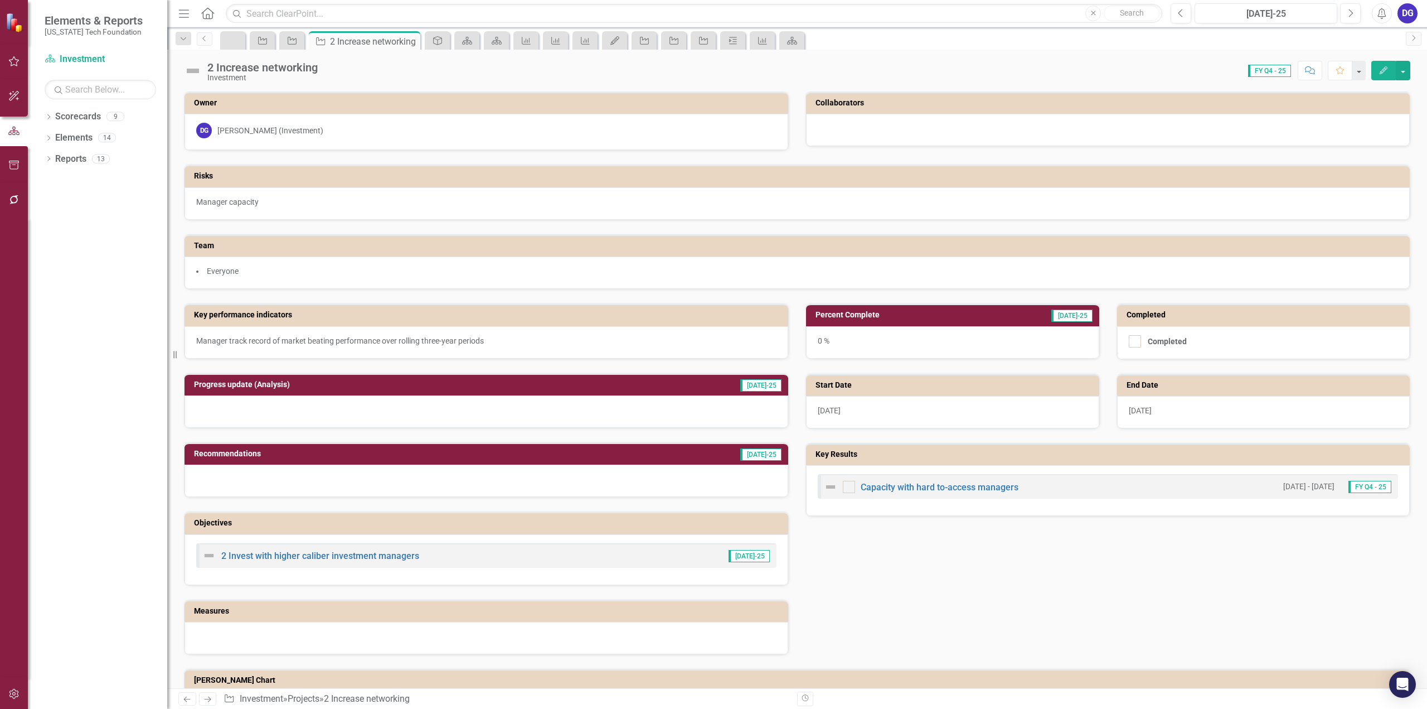
click at [559, 405] on div at bounding box center [487, 411] width 604 height 32
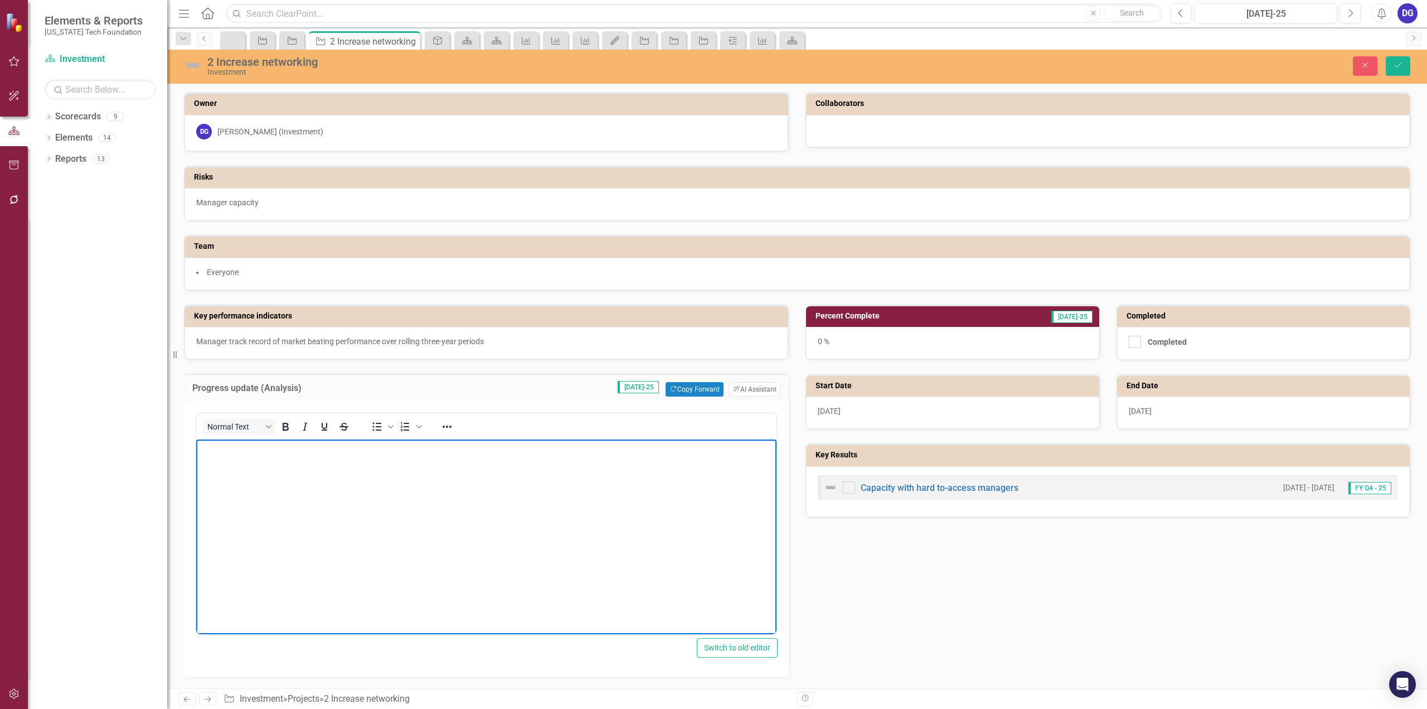
click at [492, 454] on p "Rich Text Area. Press ALT-0 for help." at bounding box center [486, 448] width 575 height 13
drag, startPoint x: 263, startPoint y: 449, endPoint x: 312, endPoint y: 449, distance: 49.1
click at [312, 449] on li "Team has continued to increase conference attendence" at bounding box center [497, 448] width 552 height 13
click at [818, 340] on div "0 %" at bounding box center [952, 343] width 293 height 32
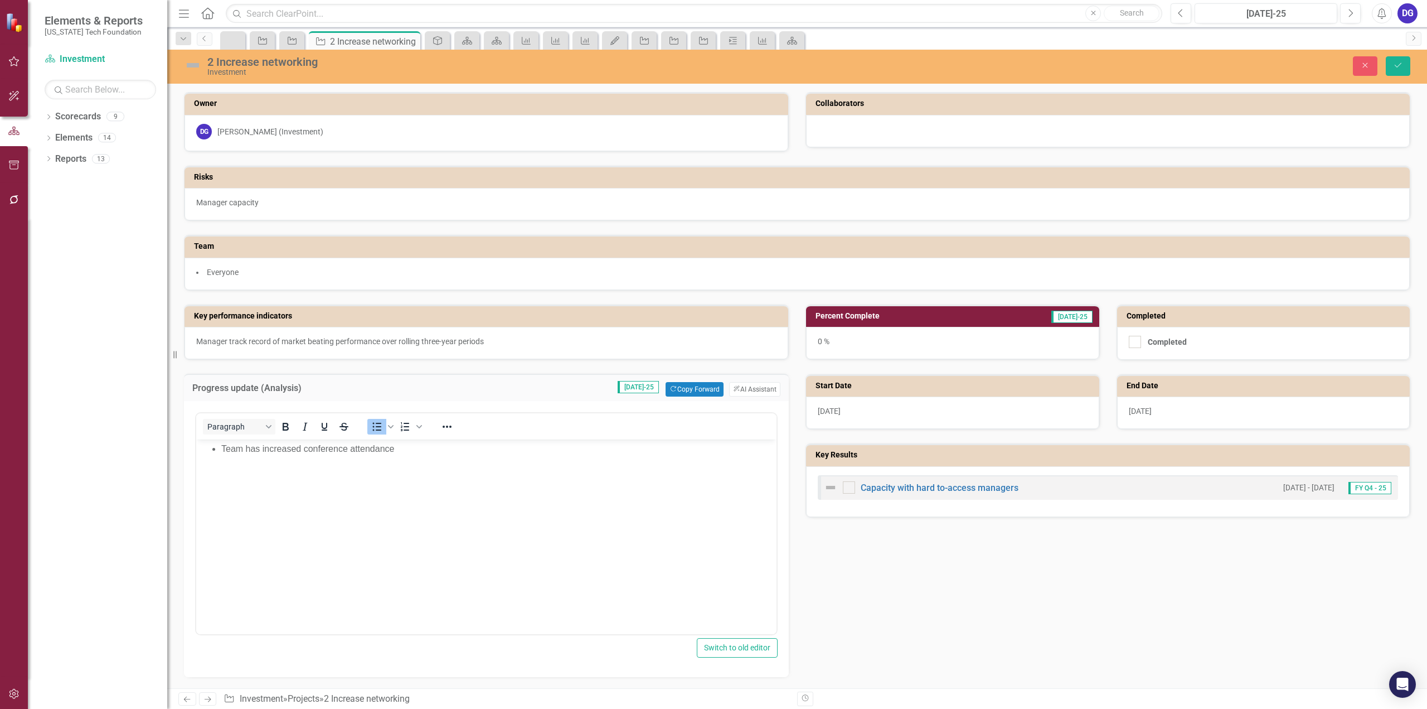
click at [818, 340] on div "0 %" at bounding box center [952, 343] width 293 height 32
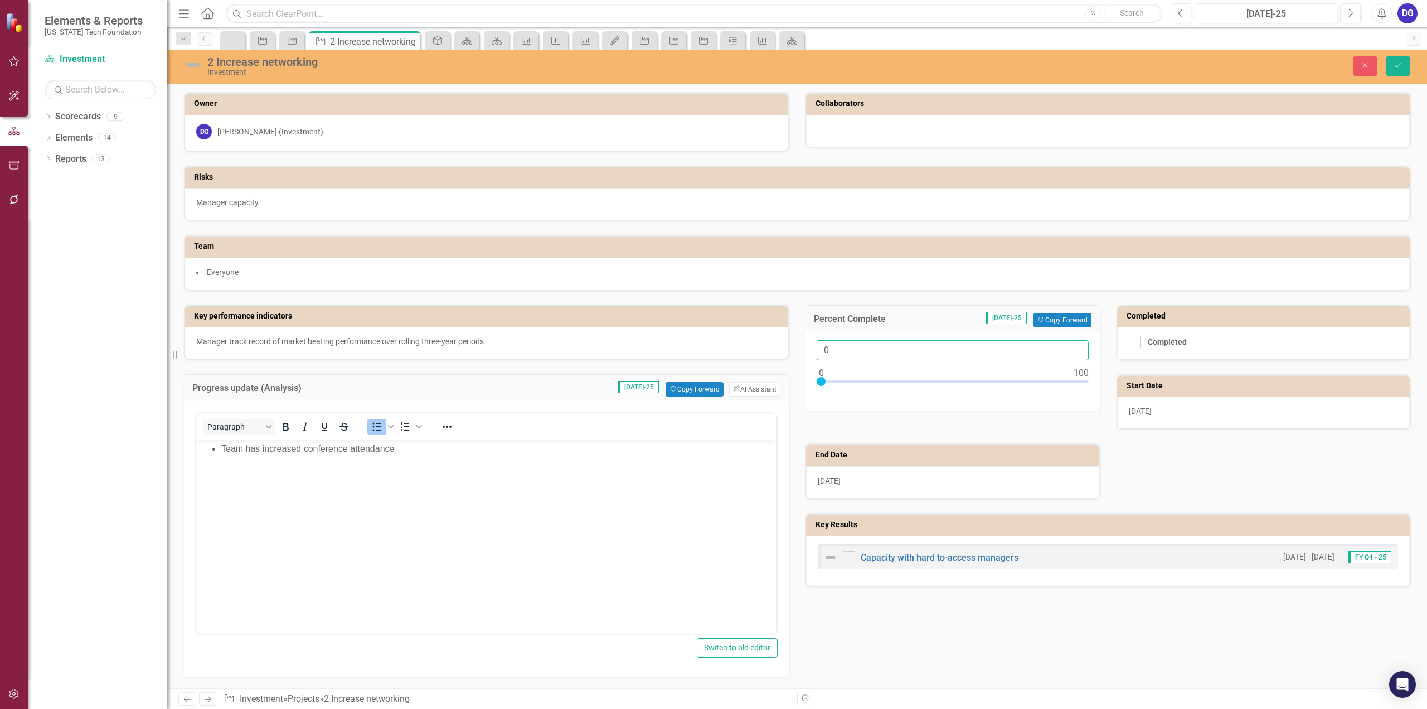
click at [821, 345] on input "0" at bounding box center [953, 350] width 272 height 21
type input "50"
click at [797, 483] on div "End Date [DATE]" at bounding box center [952, 463] width 311 height 69
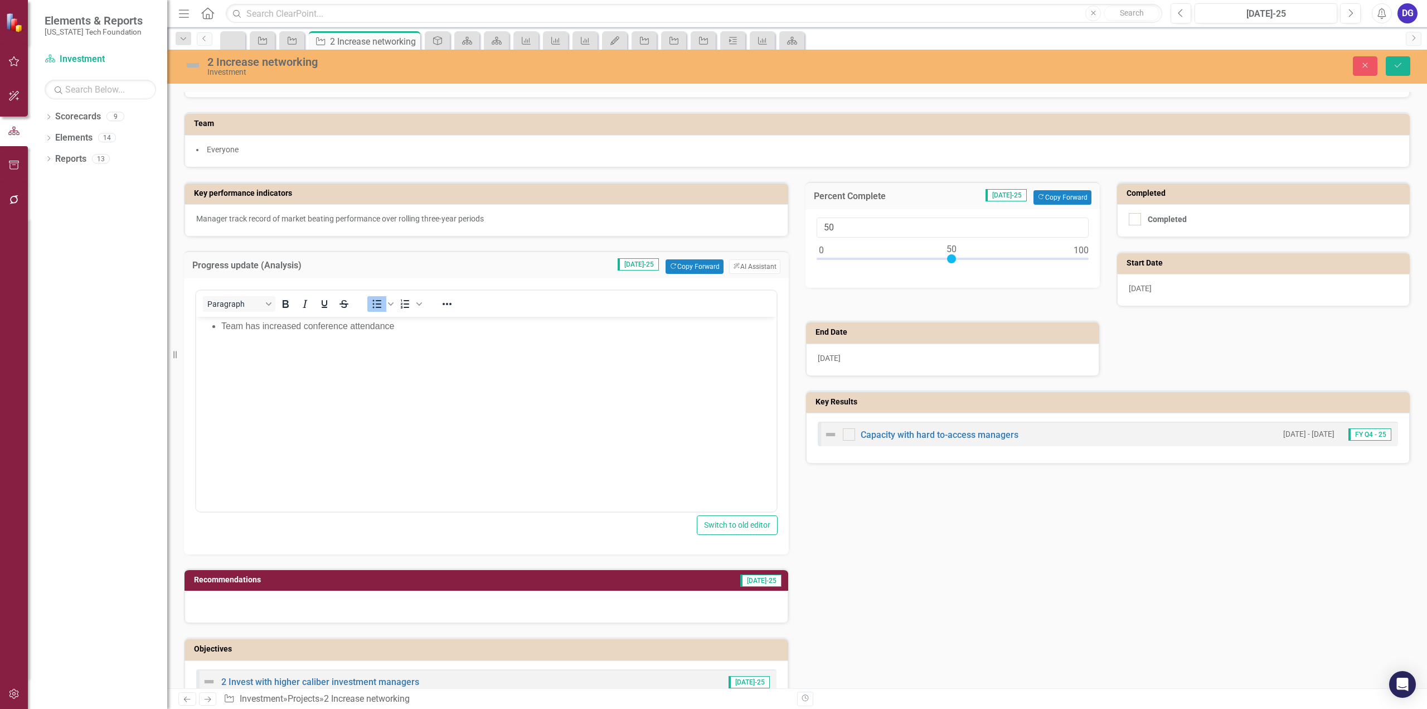
scroll to position [223, 0]
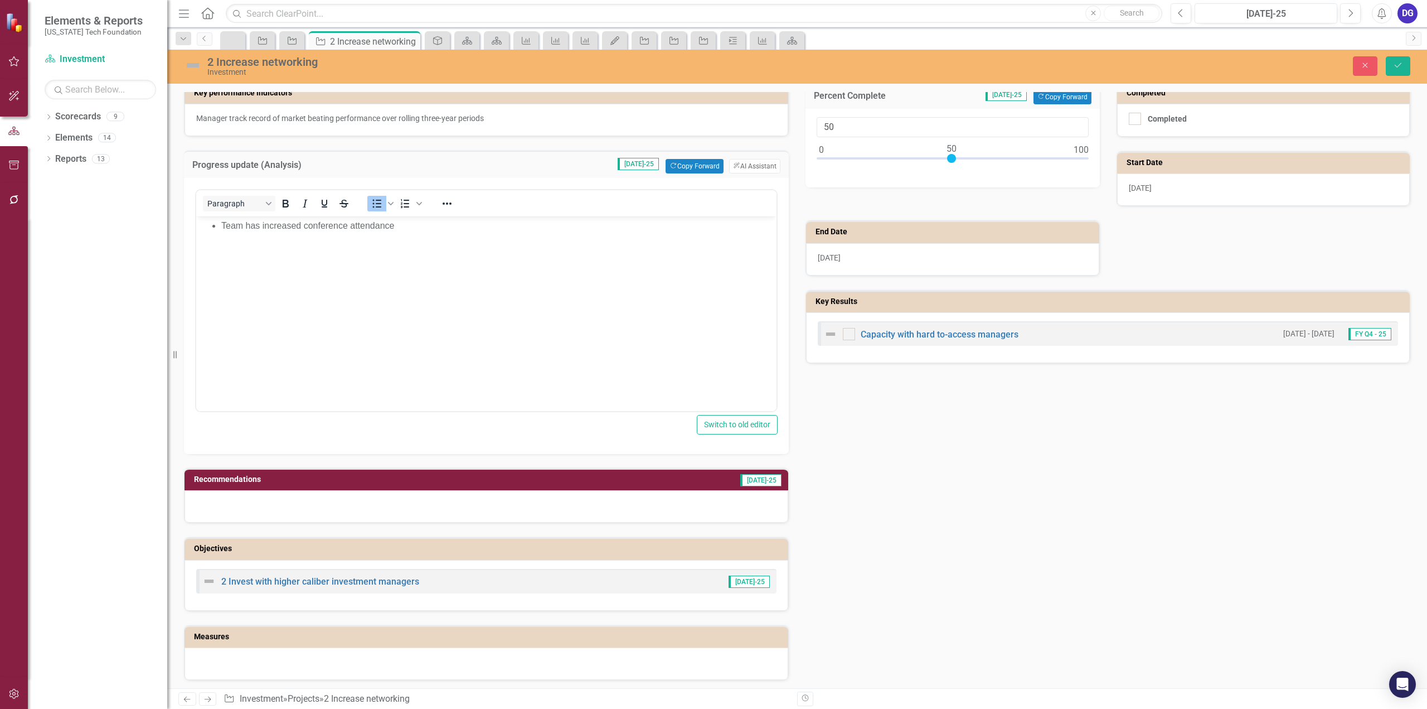
click at [435, 498] on div at bounding box center [487, 506] width 604 height 32
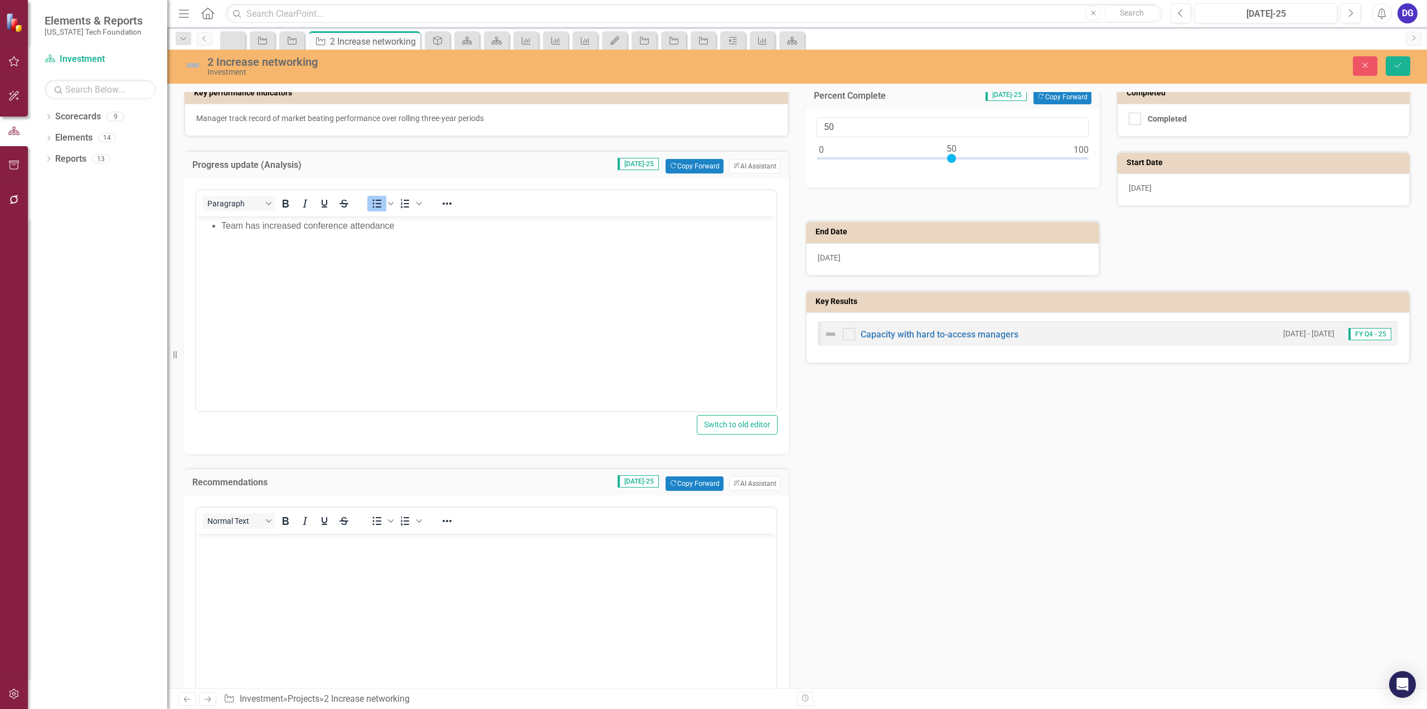
scroll to position [0, 0]
click at [437, 549] on p "Rich Text Area. Press ALT-0 for help." at bounding box center [486, 542] width 575 height 13
click at [1397, 65] on icon "Save" at bounding box center [1398, 65] width 10 height 8
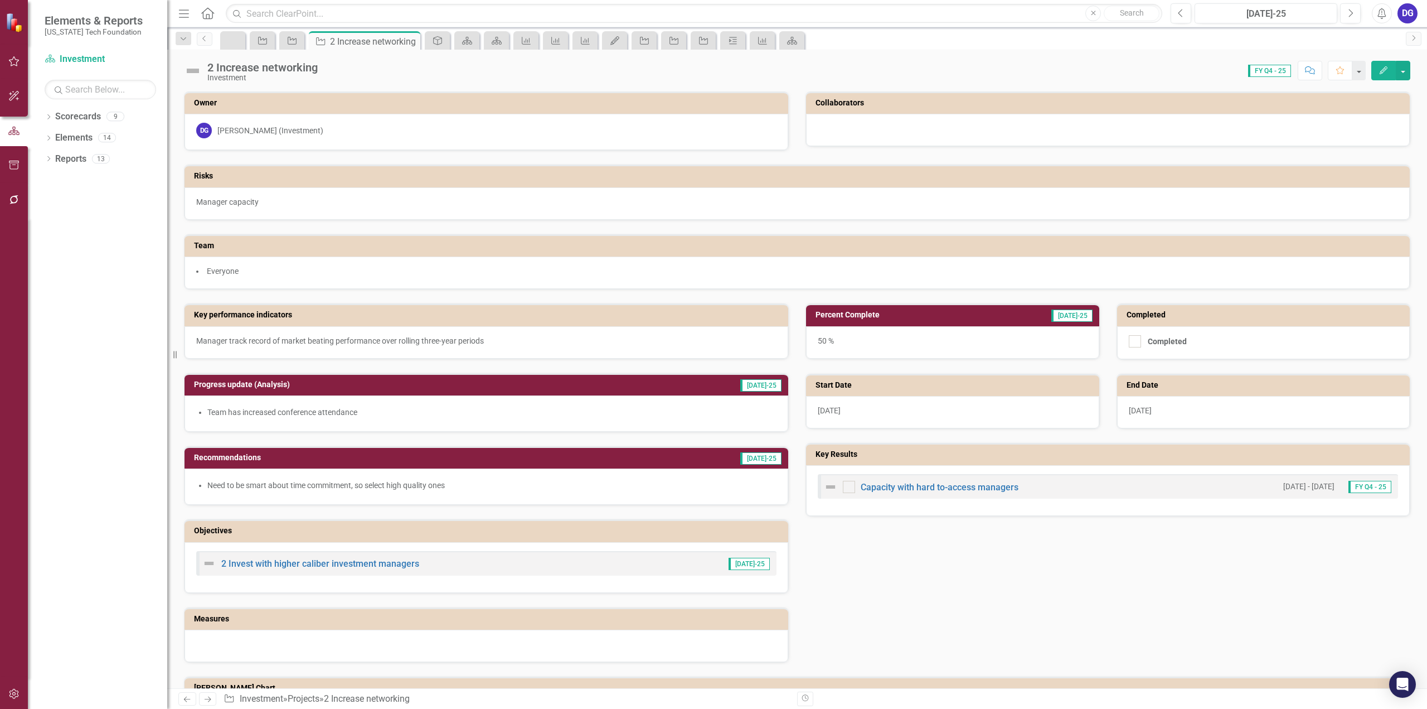
click at [207, 11] on icon "Home" at bounding box center [207, 13] width 14 height 12
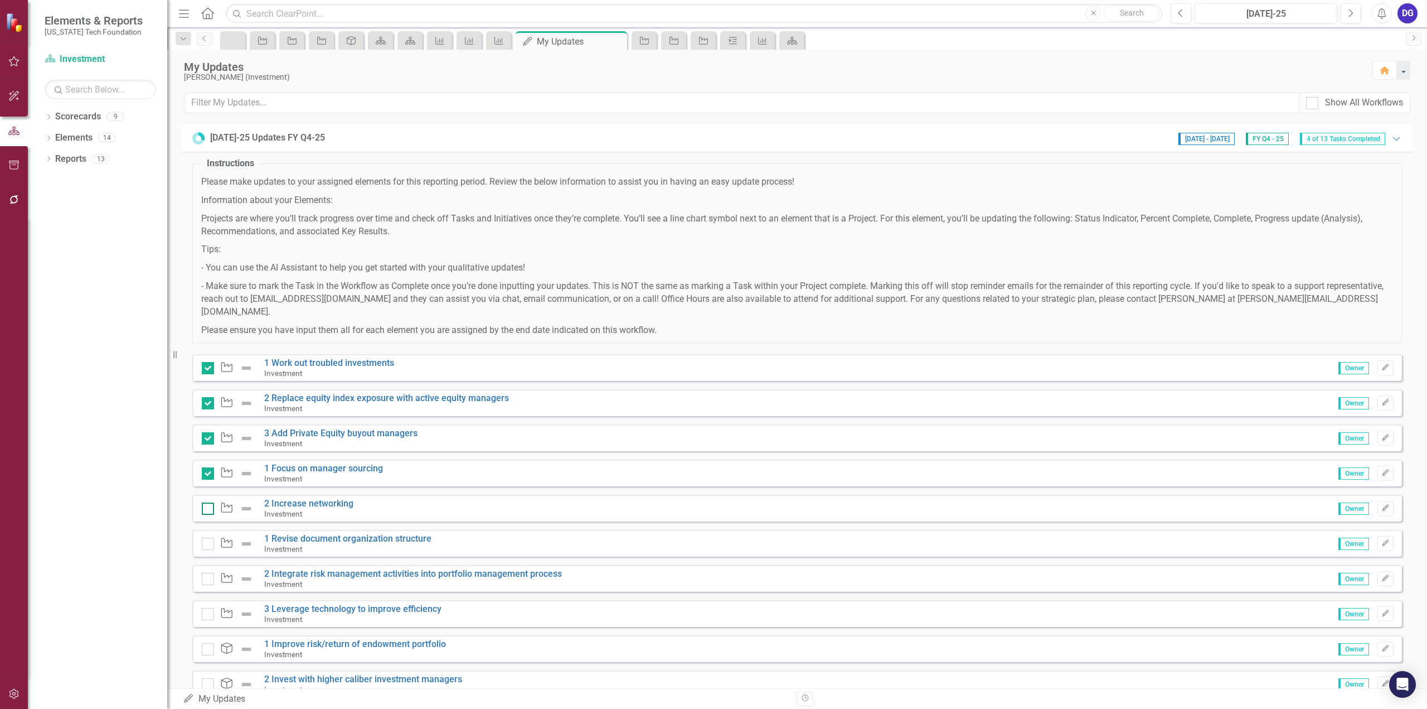
click at [211, 502] on div at bounding box center [208, 508] width 12 height 12
click at [209, 502] on input "checkbox" at bounding box center [205, 505] width 7 height 7
checkbox input "true"
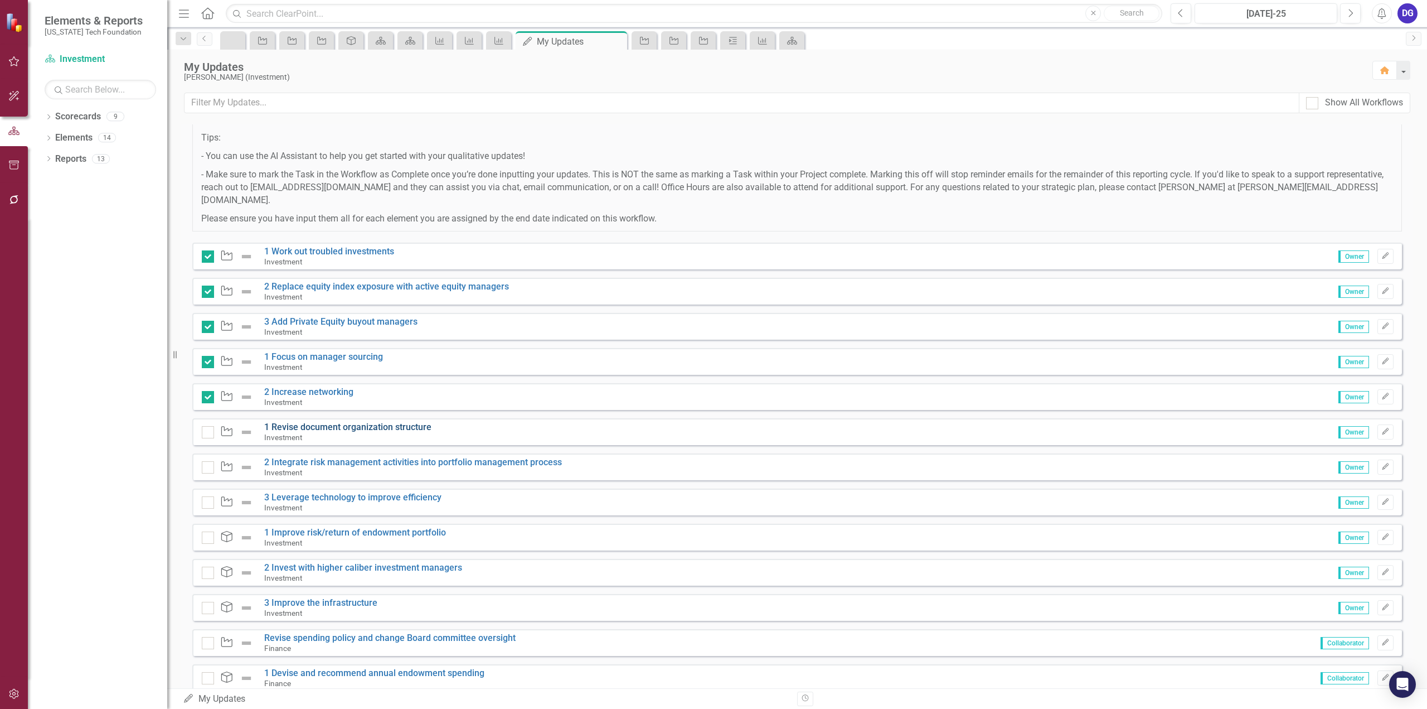
click at [384, 421] on link "1 Revise document organization structure" at bounding box center [347, 426] width 167 height 11
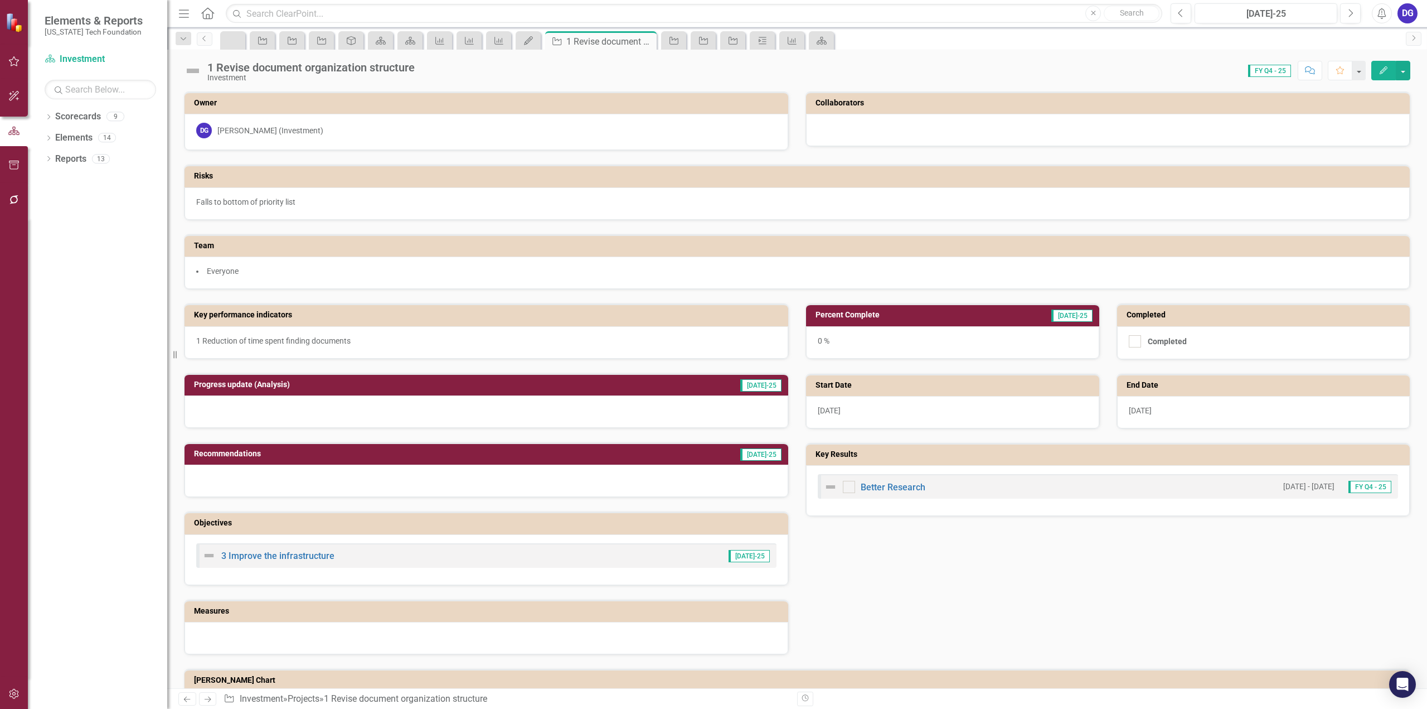
click at [405, 404] on div at bounding box center [487, 411] width 604 height 32
click at [477, 404] on div at bounding box center [487, 411] width 604 height 32
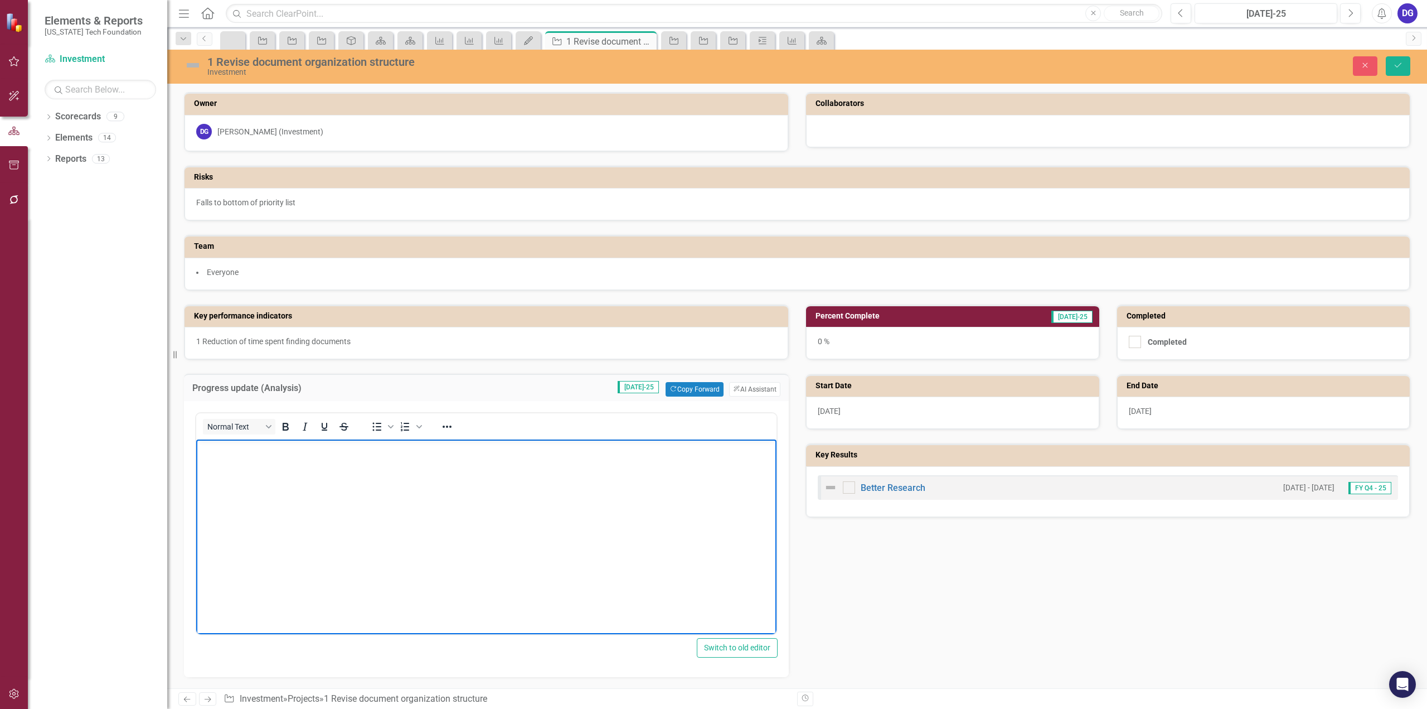
click at [469, 460] on body "Rich Text Area. Press ALT-0 for help." at bounding box center [486, 522] width 580 height 167
click at [823, 338] on div "0 %" at bounding box center [952, 343] width 293 height 32
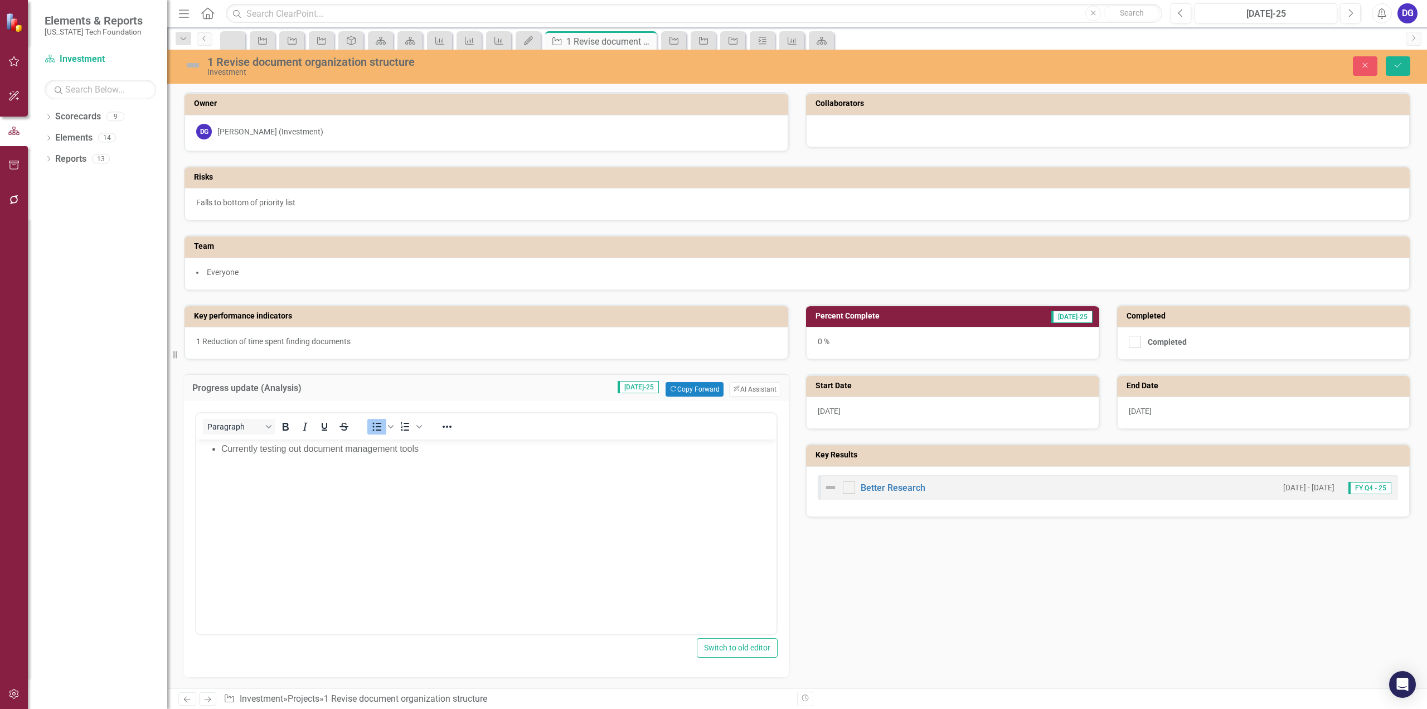
click at [819, 338] on div "0 %" at bounding box center [952, 343] width 293 height 32
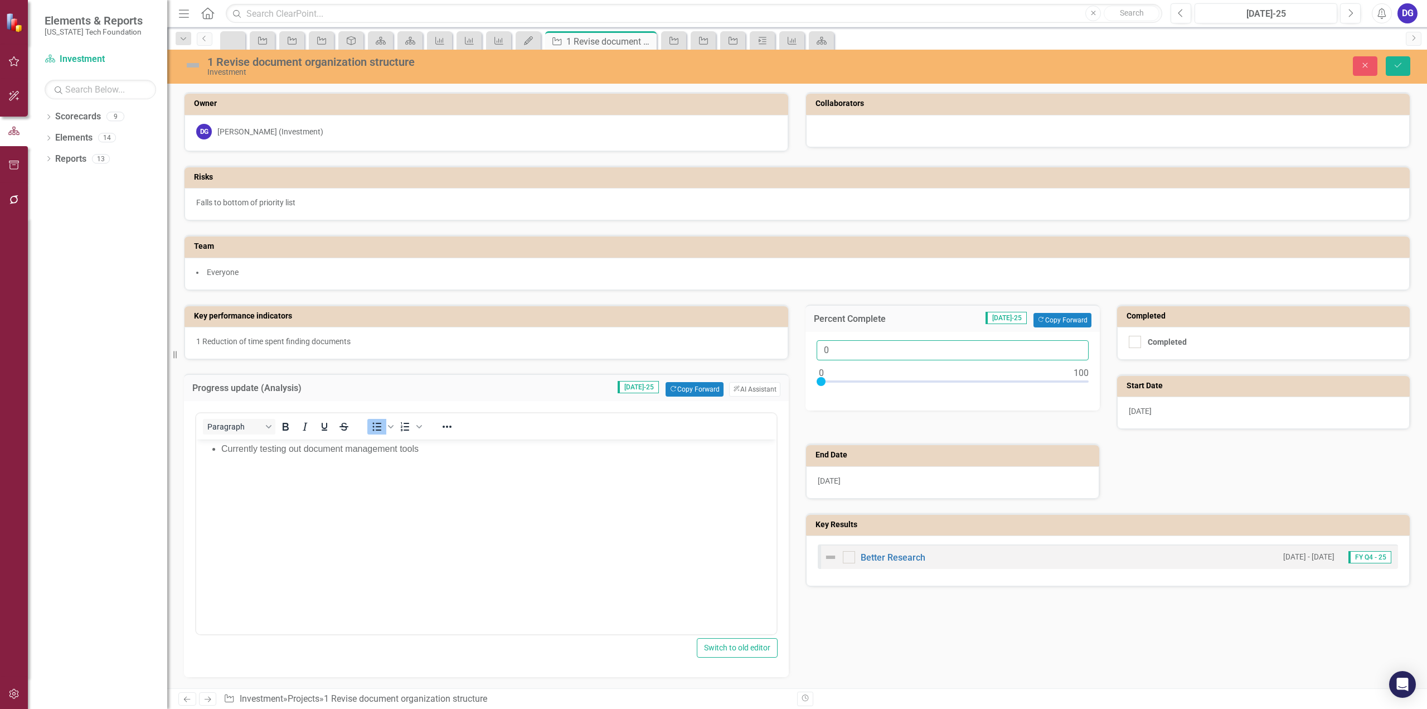
click at [821, 346] on input "0" at bounding box center [953, 350] width 272 height 21
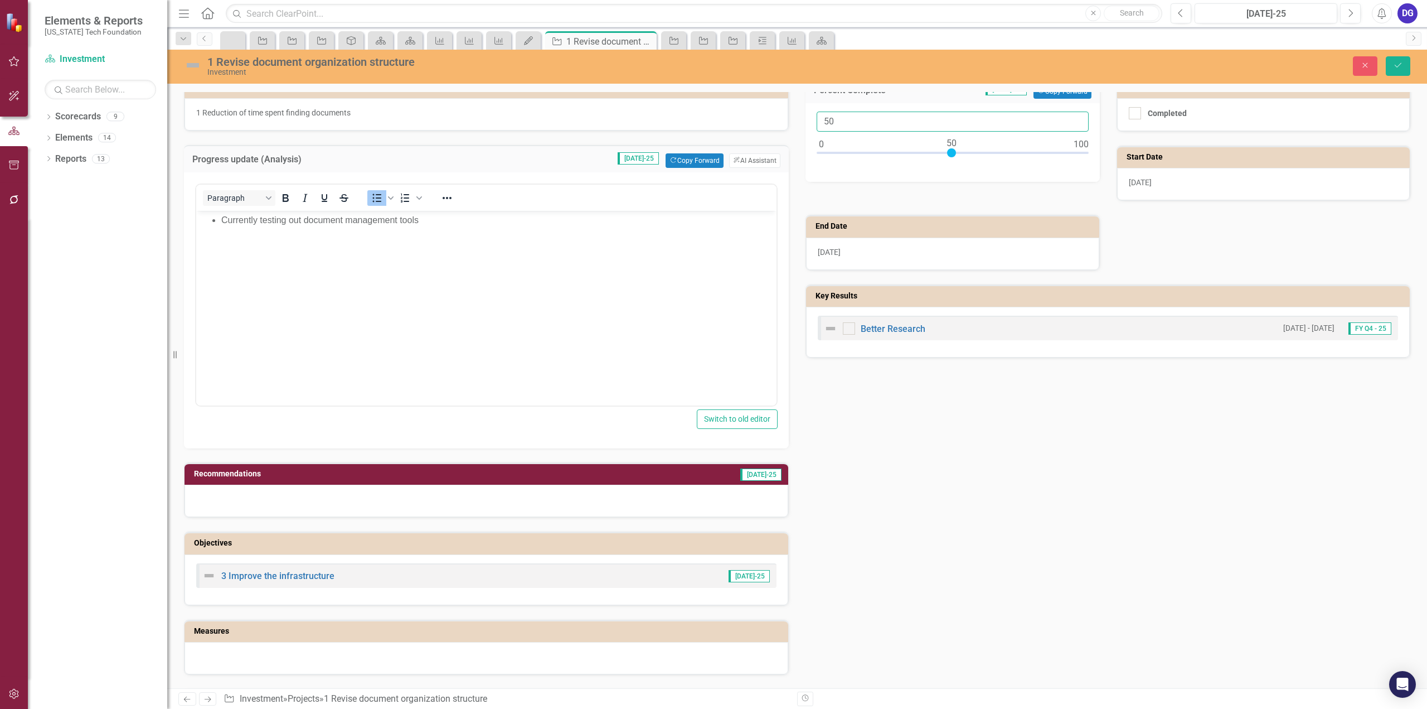
scroll to position [279, 0]
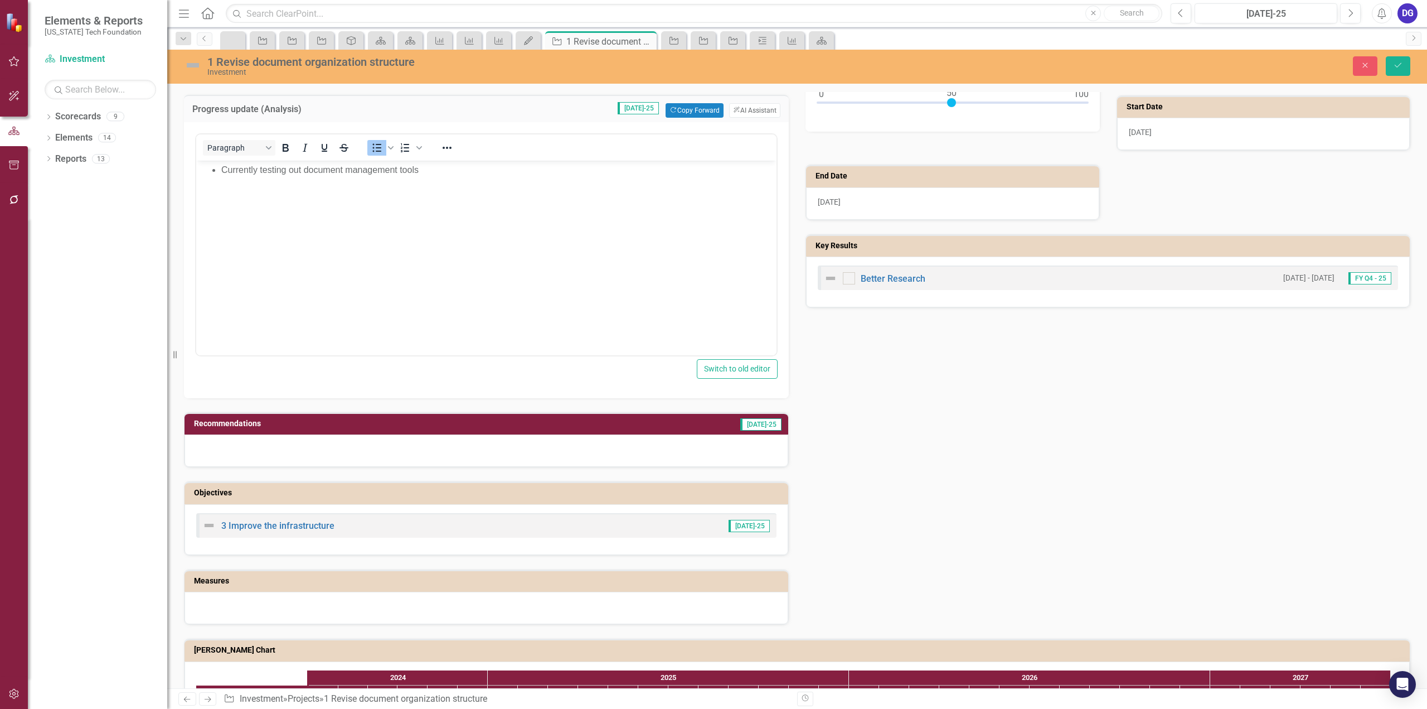
type input "50"
click at [617, 444] on div at bounding box center [487, 450] width 604 height 32
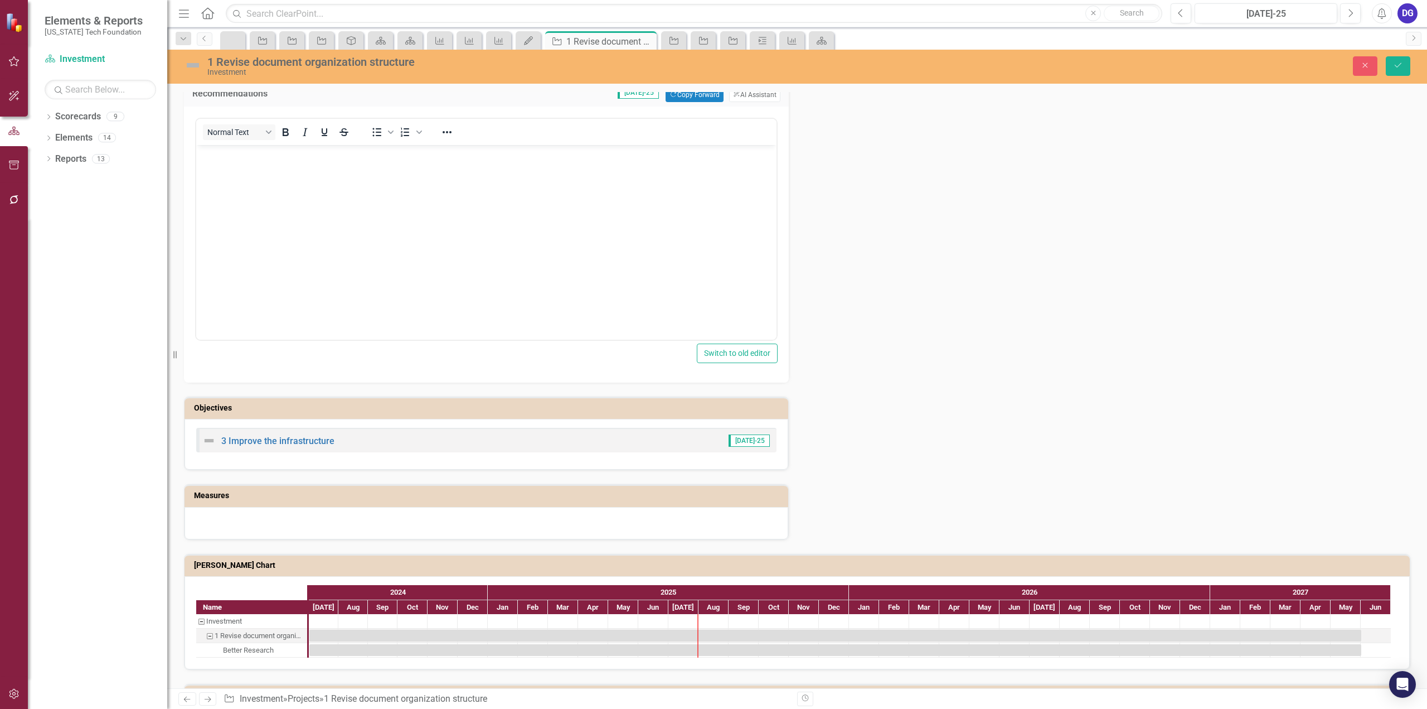
scroll to position [511, 0]
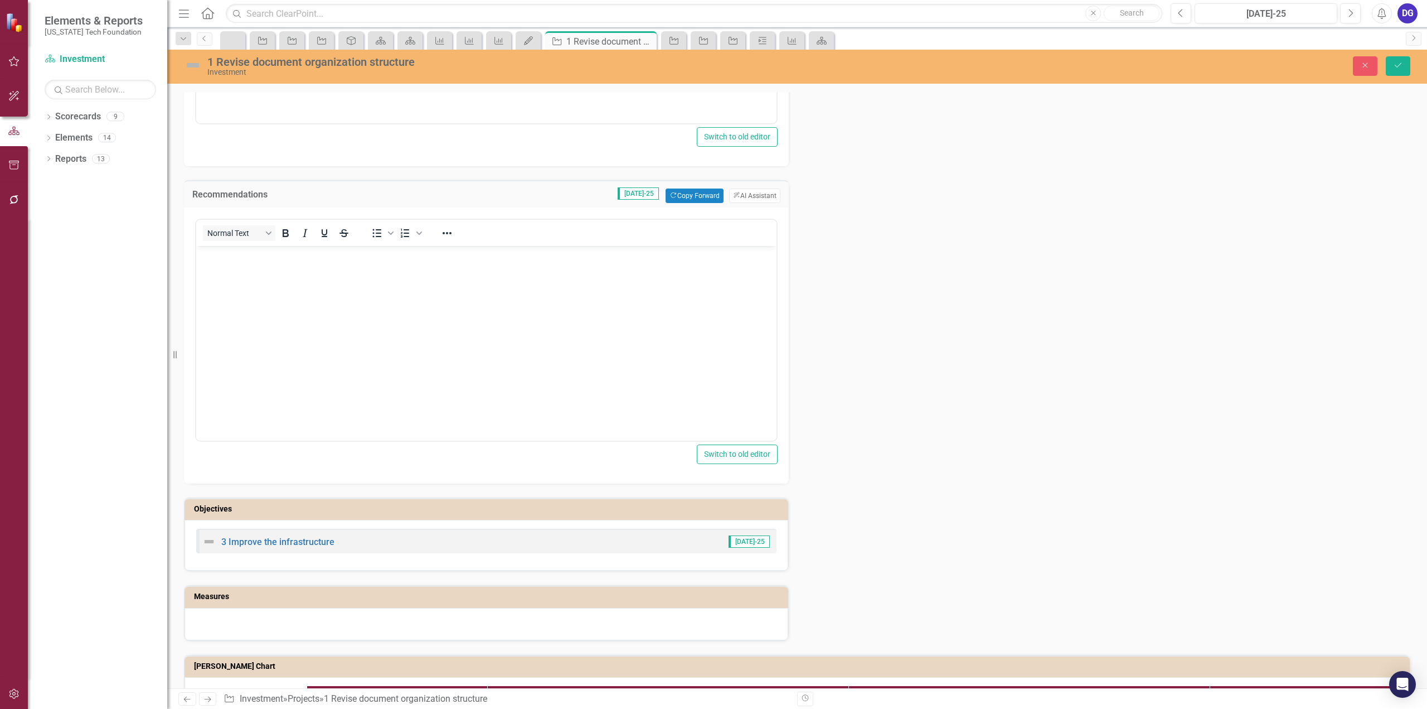
click at [495, 275] on body "Rich Text Area. Press ALT-0 for help." at bounding box center [486, 329] width 580 height 167
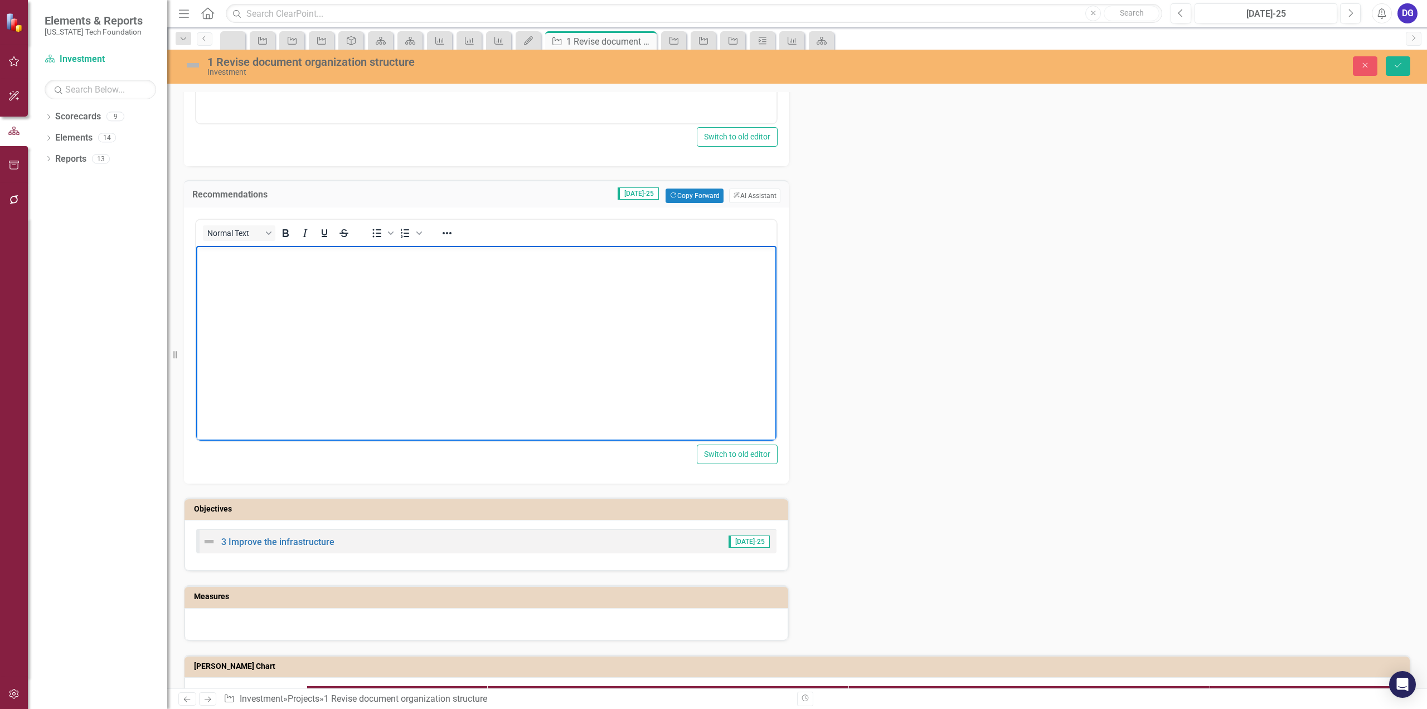
click at [495, 275] on body "Rich Text Area. Press ALT-0 for help." at bounding box center [486, 329] width 580 height 167
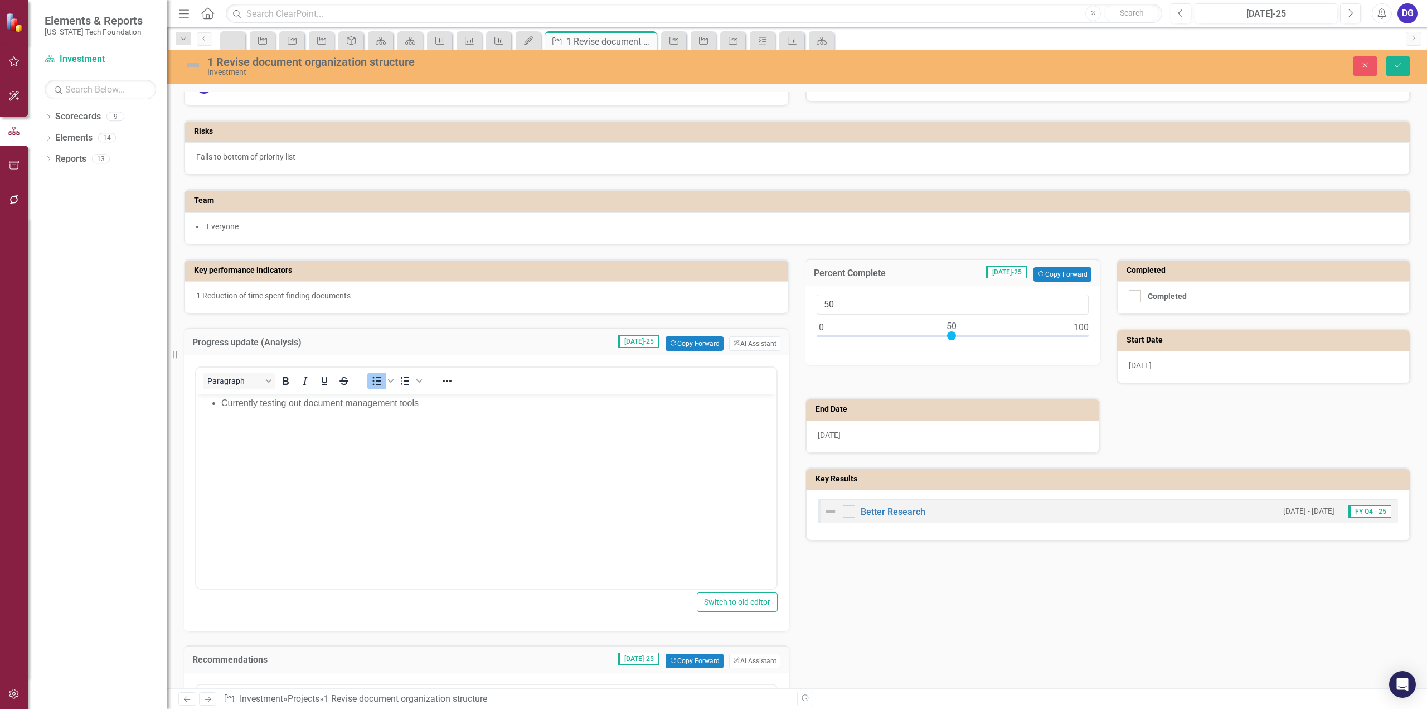
scroll to position [9, 0]
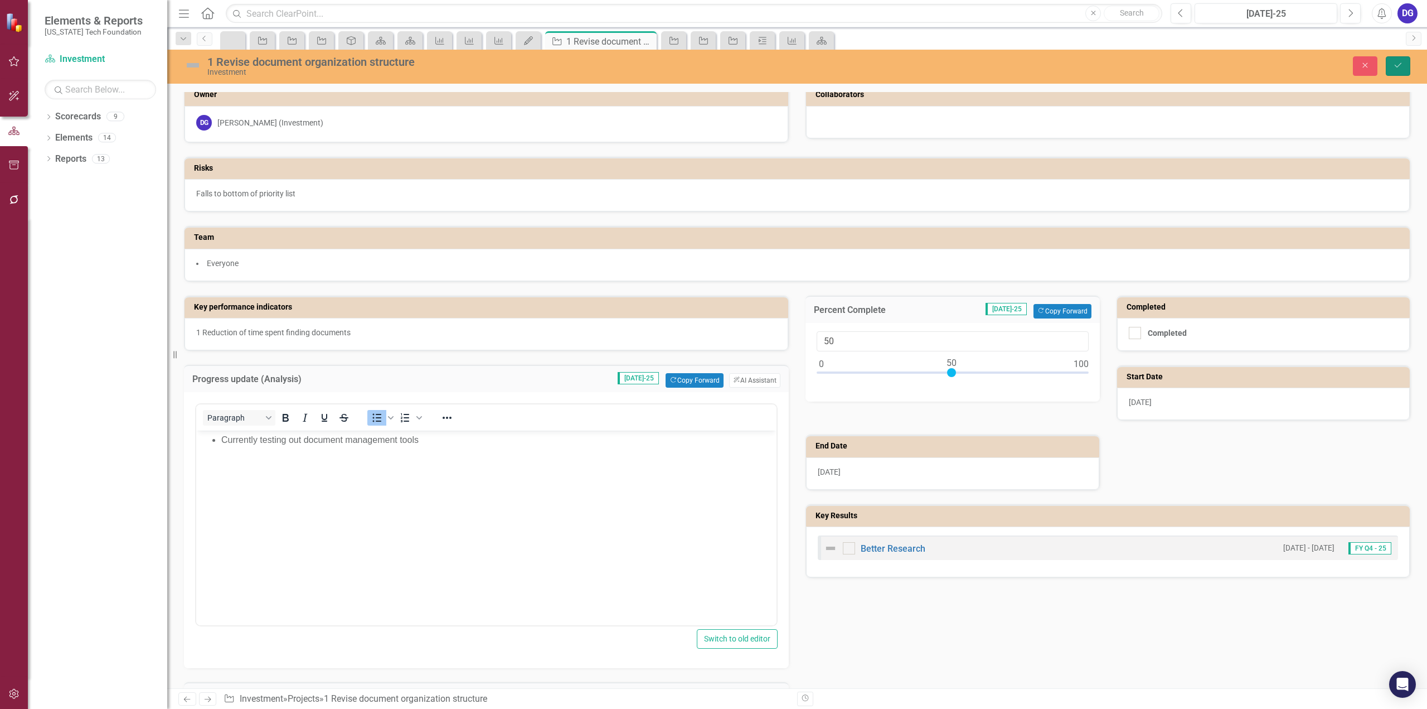
click at [1394, 66] on icon "Save" at bounding box center [1398, 65] width 10 height 8
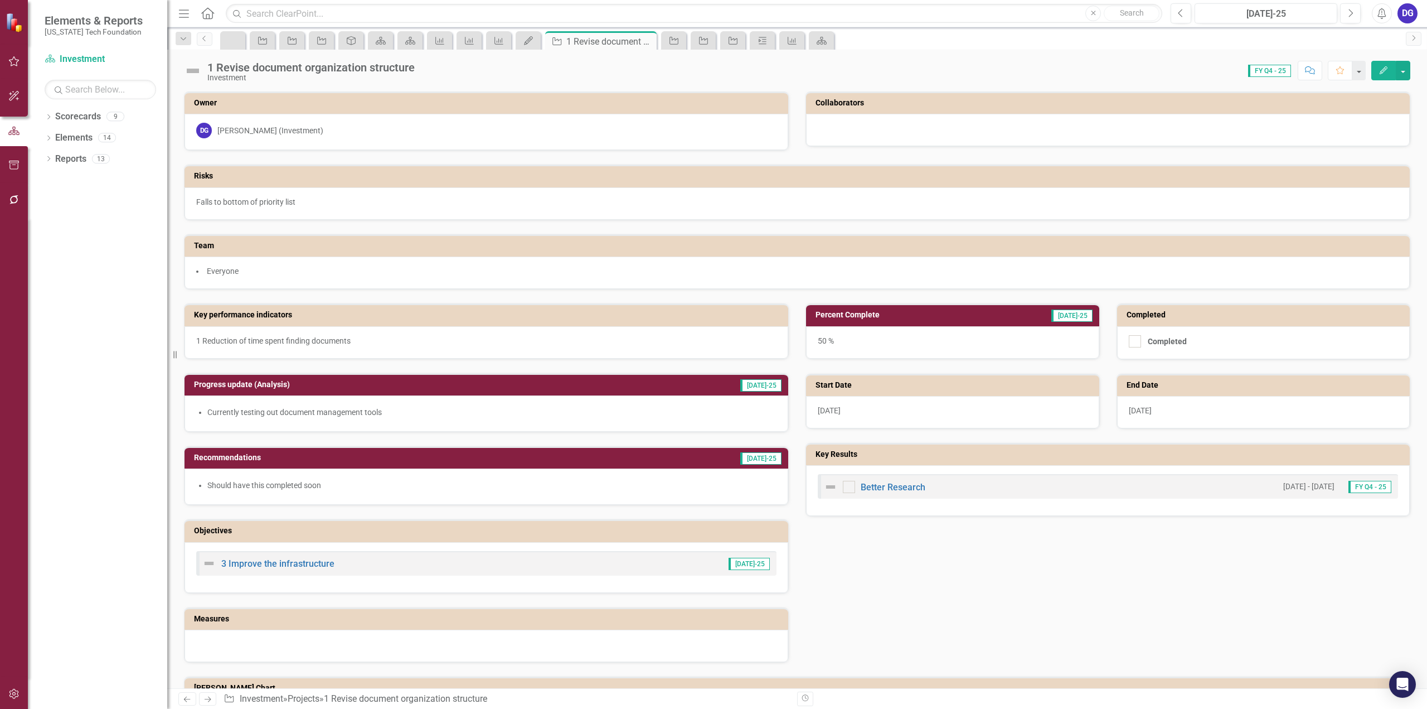
drag, startPoint x: 212, startPoint y: 7, endPoint x: 208, endPoint y: 13, distance: 7.7
click at [212, 7] on link "Home" at bounding box center [208, 13] width 14 height 17
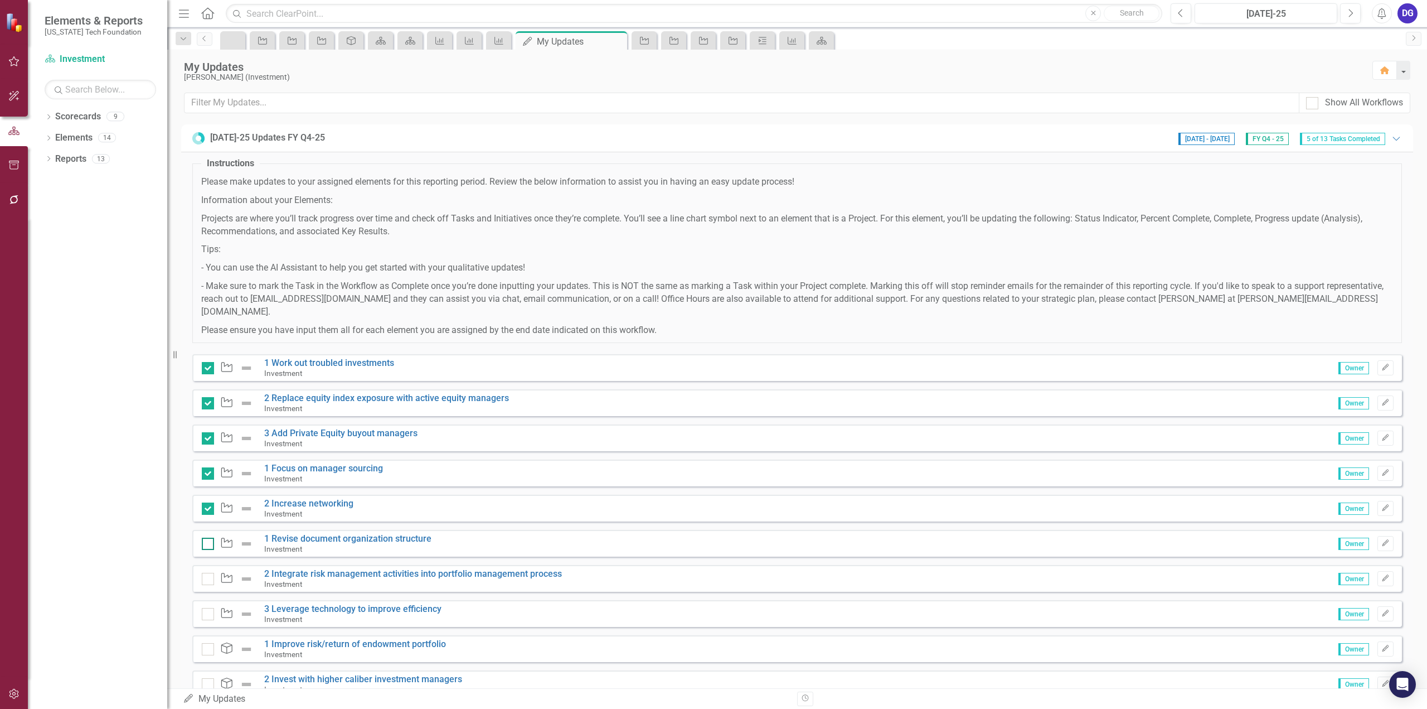
click at [205, 537] on div at bounding box center [208, 543] width 12 height 12
click at [205, 537] on input "checkbox" at bounding box center [205, 540] width 7 height 7
checkbox input "true"
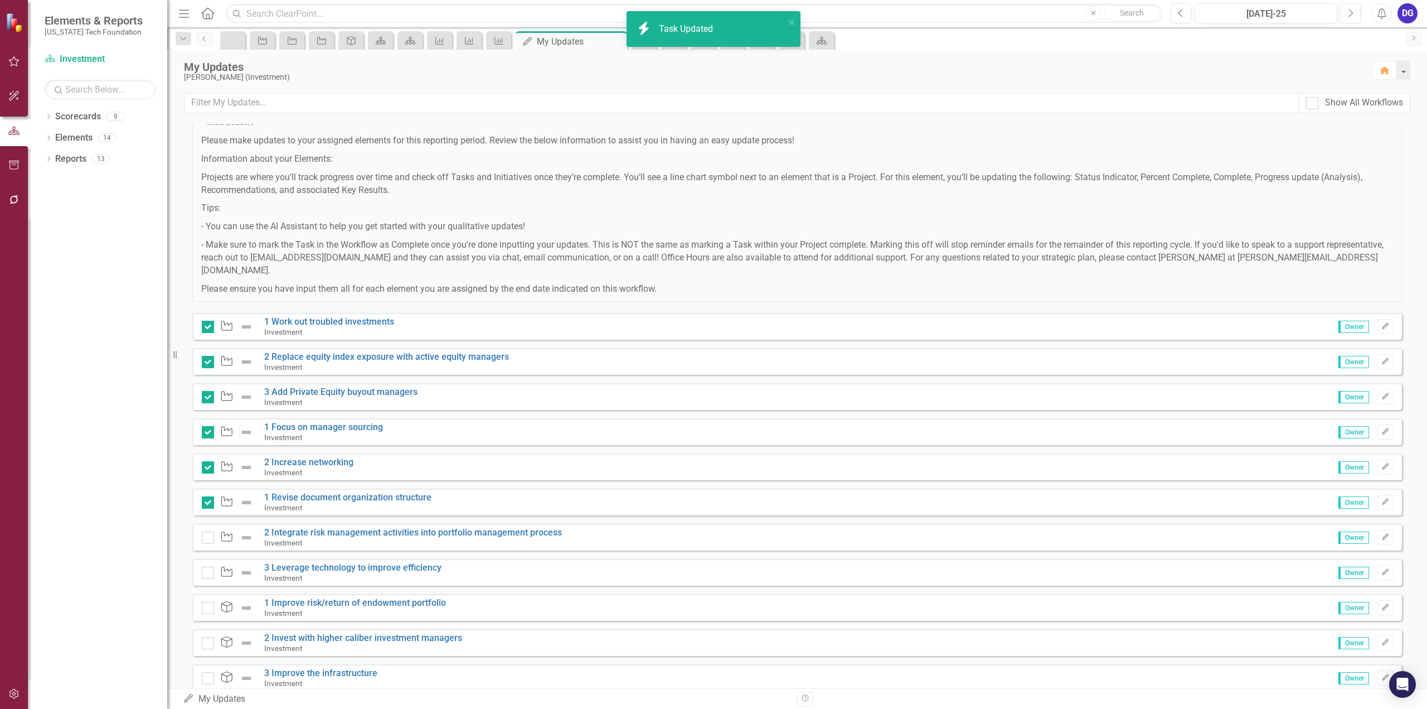
scroll to position [133, 0]
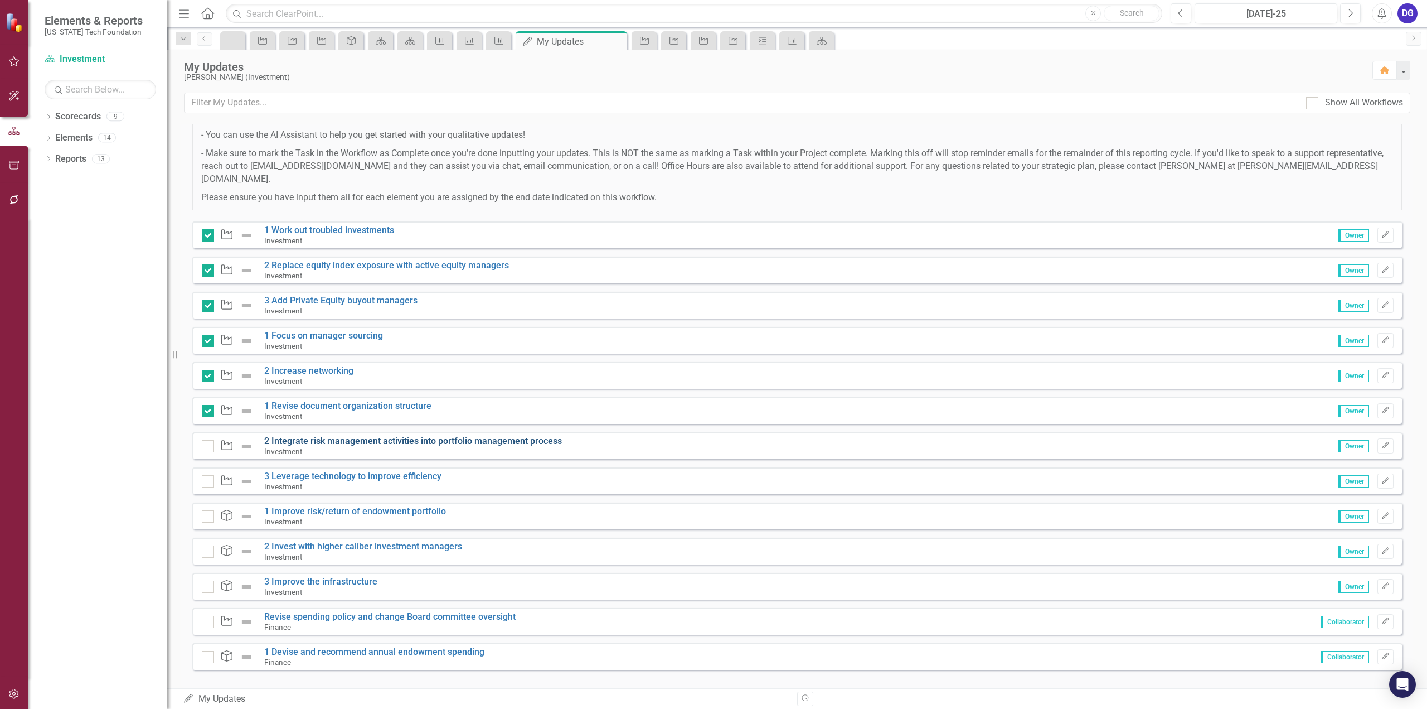
click at [398, 435] on link "2 Integrate risk management activities into portfolio management process" at bounding box center [413, 440] width 298 height 11
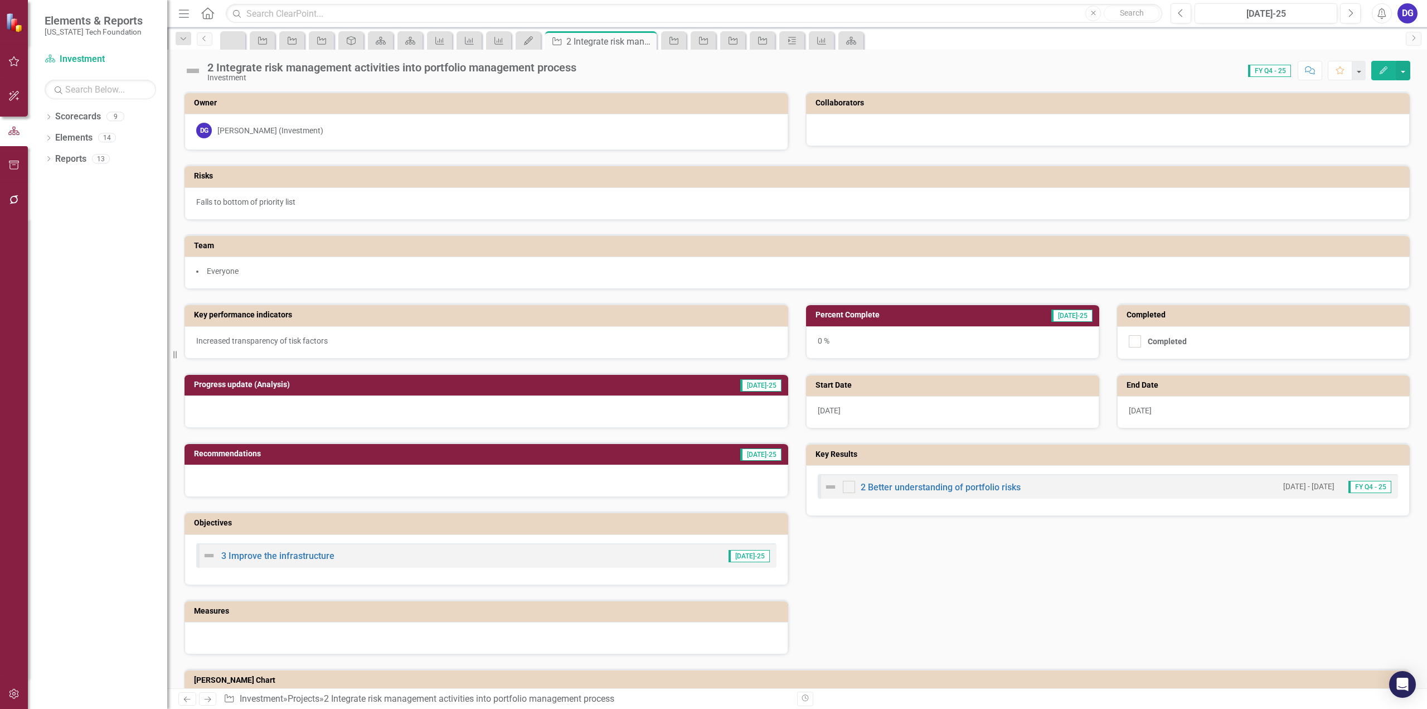
click at [604, 405] on div at bounding box center [487, 411] width 604 height 32
click at [606, 406] on div at bounding box center [487, 411] width 604 height 32
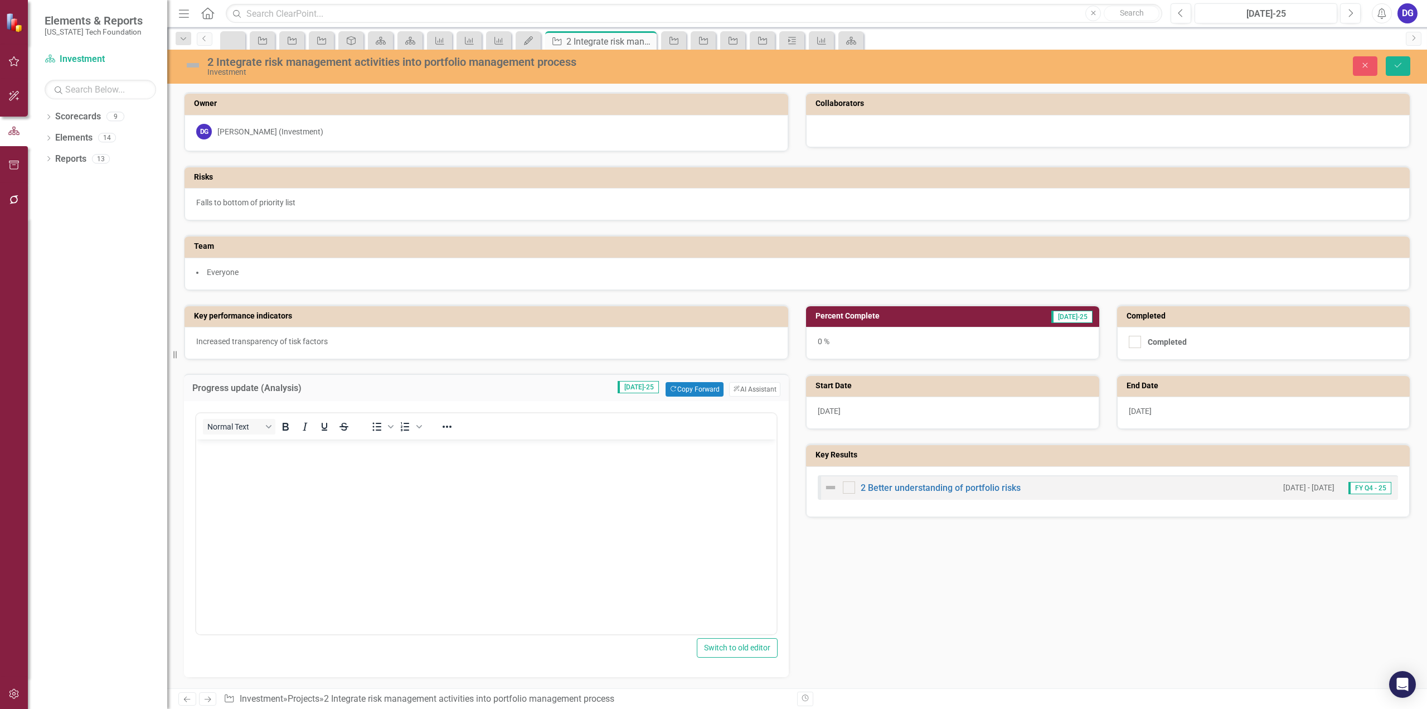
click at [598, 459] on body "Rich Text Area. Press ALT-0 for help." at bounding box center [486, 522] width 580 height 167
click at [784, 449] on div "Paragraph To open the popup, press Shift+Enter To open the popup, press Shift+E…" at bounding box center [486, 539] width 605 height 276
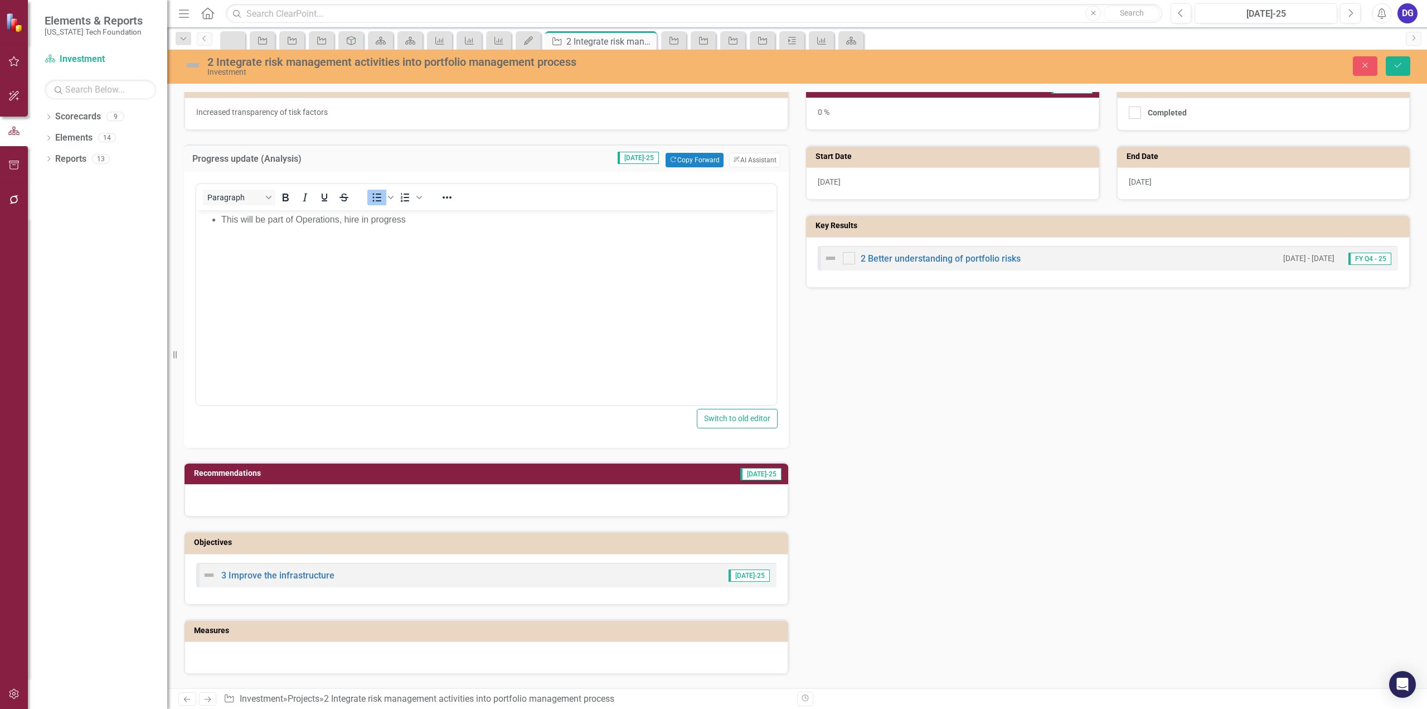
scroll to position [279, 0]
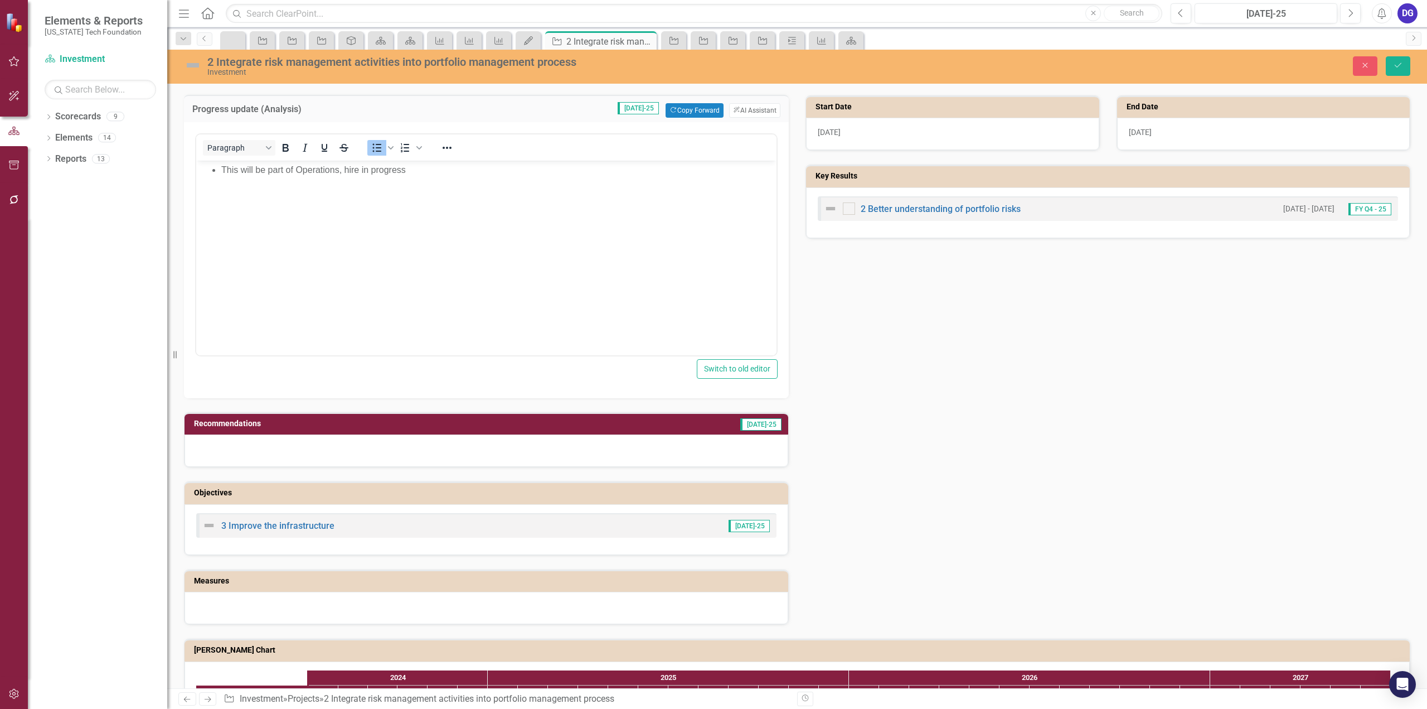
click at [386, 444] on div at bounding box center [487, 450] width 604 height 32
click at [498, 451] on div at bounding box center [487, 450] width 604 height 32
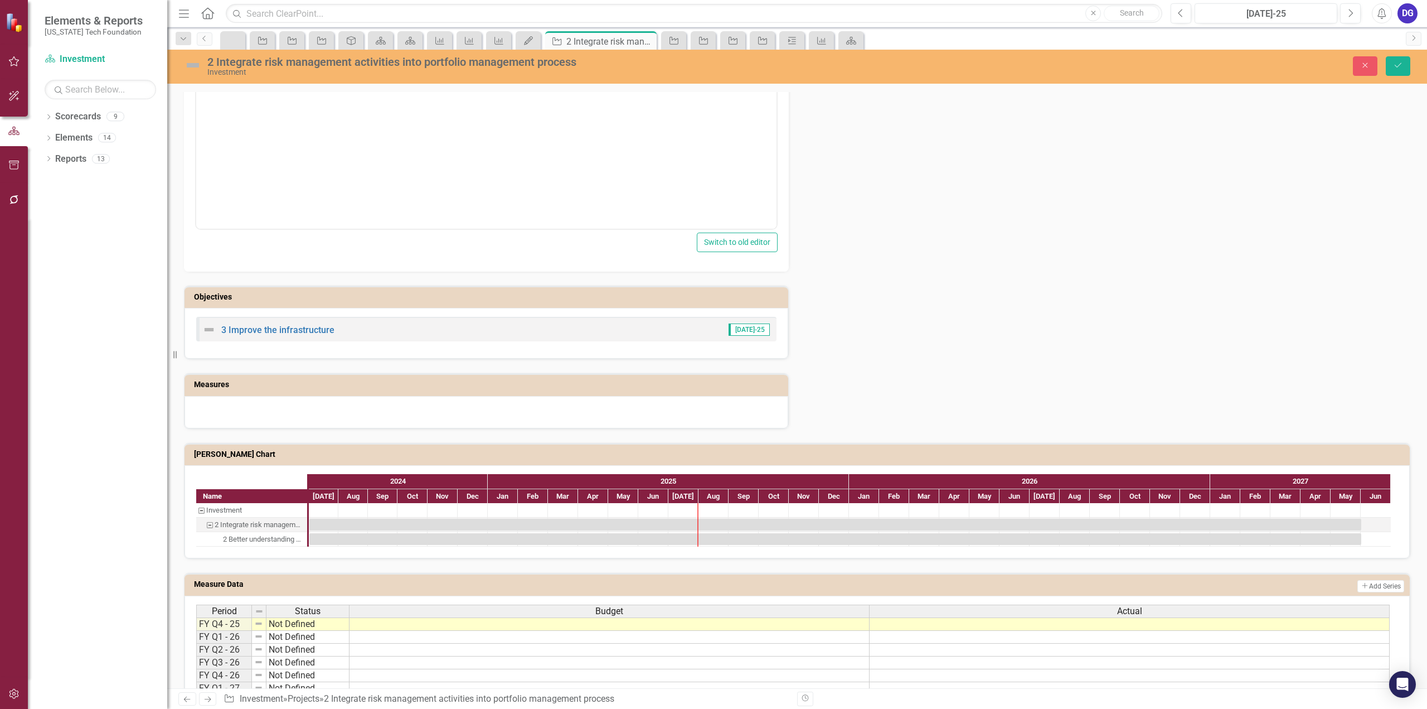
scroll to position [566, 0]
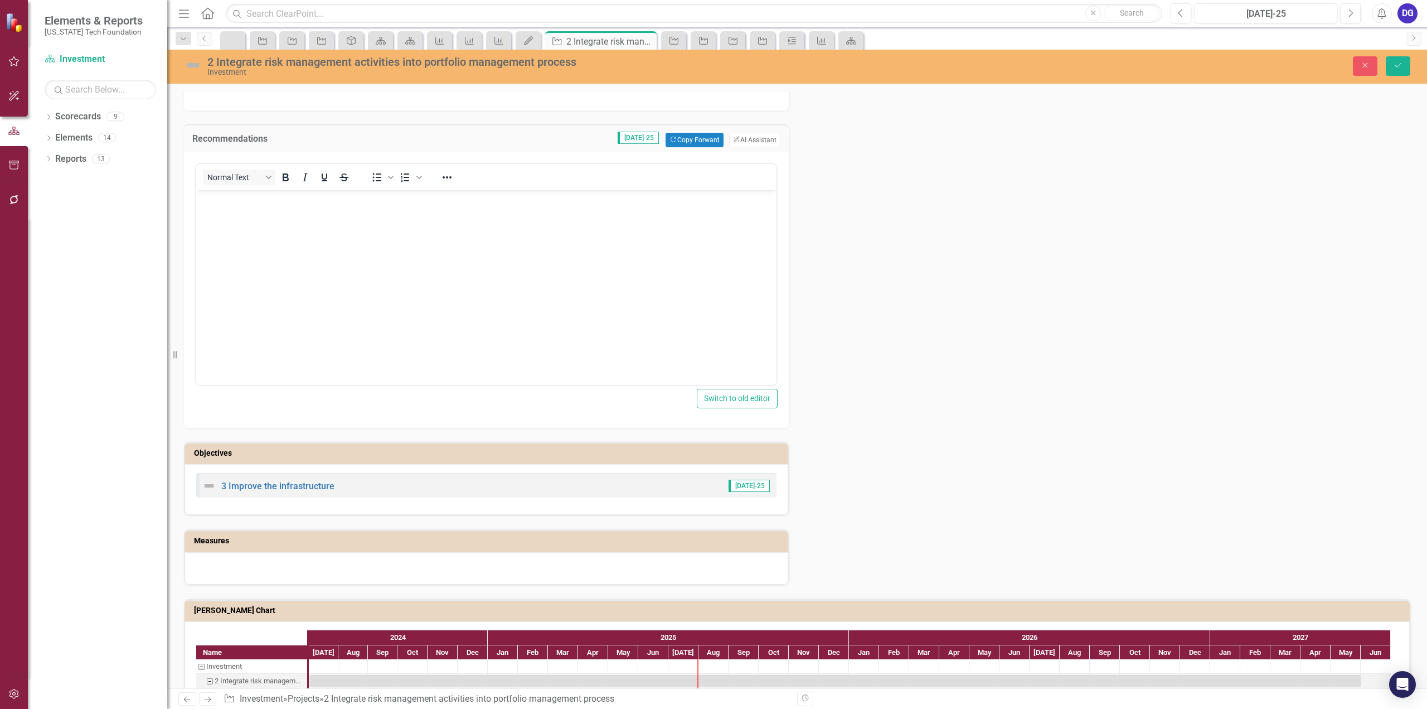
click at [266, 212] on body "Rich Text Area. Press ALT-0 for help." at bounding box center [486, 273] width 580 height 167
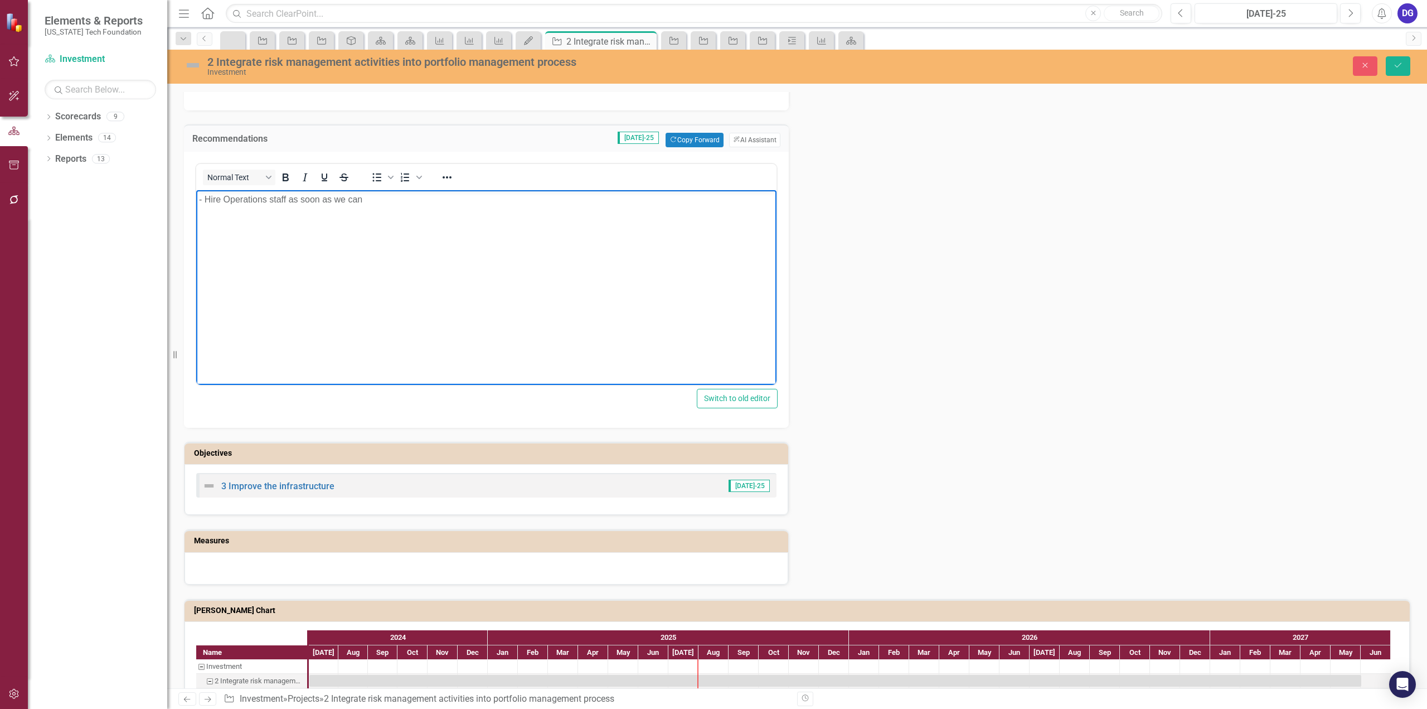
click at [784, 318] on div "Normal Text To open the popup, press Shift+Enter To open the popup, press Shift…" at bounding box center [486, 290] width 605 height 276
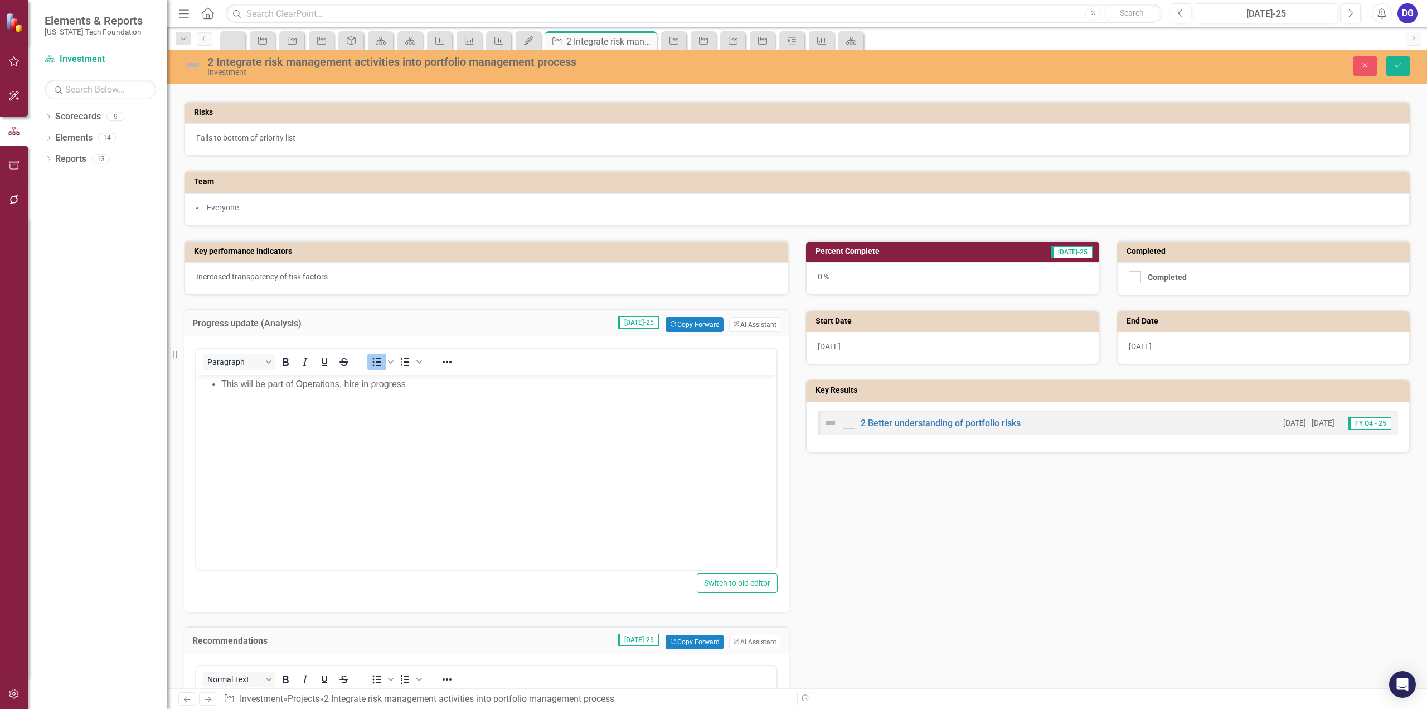
scroll to position [232, 0]
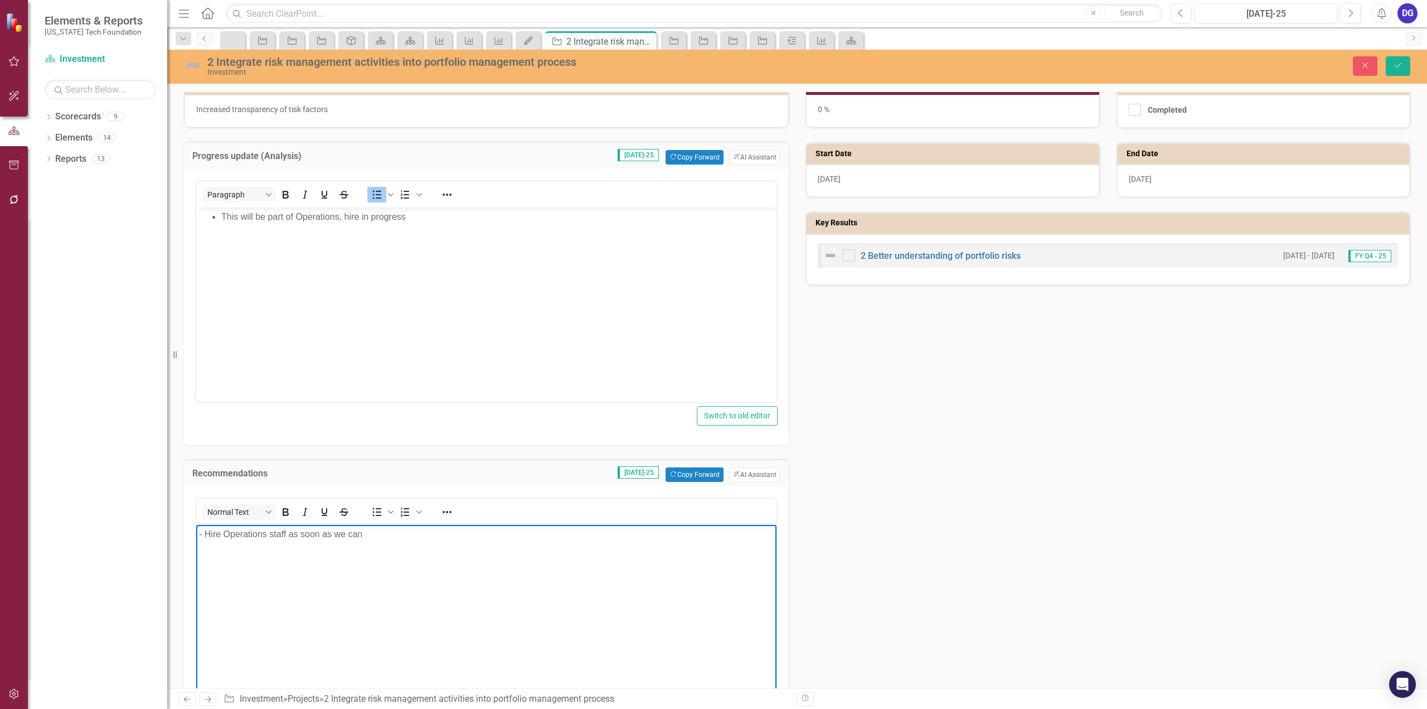
click at [207, 534] on p "- Hire Operations staff as soon as we can" at bounding box center [486, 533] width 575 height 13
click at [378, 510] on icon "Bullet list" at bounding box center [376, 511] width 13 height 13
click at [1397, 63] on icon "Save" at bounding box center [1398, 65] width 10 height 8
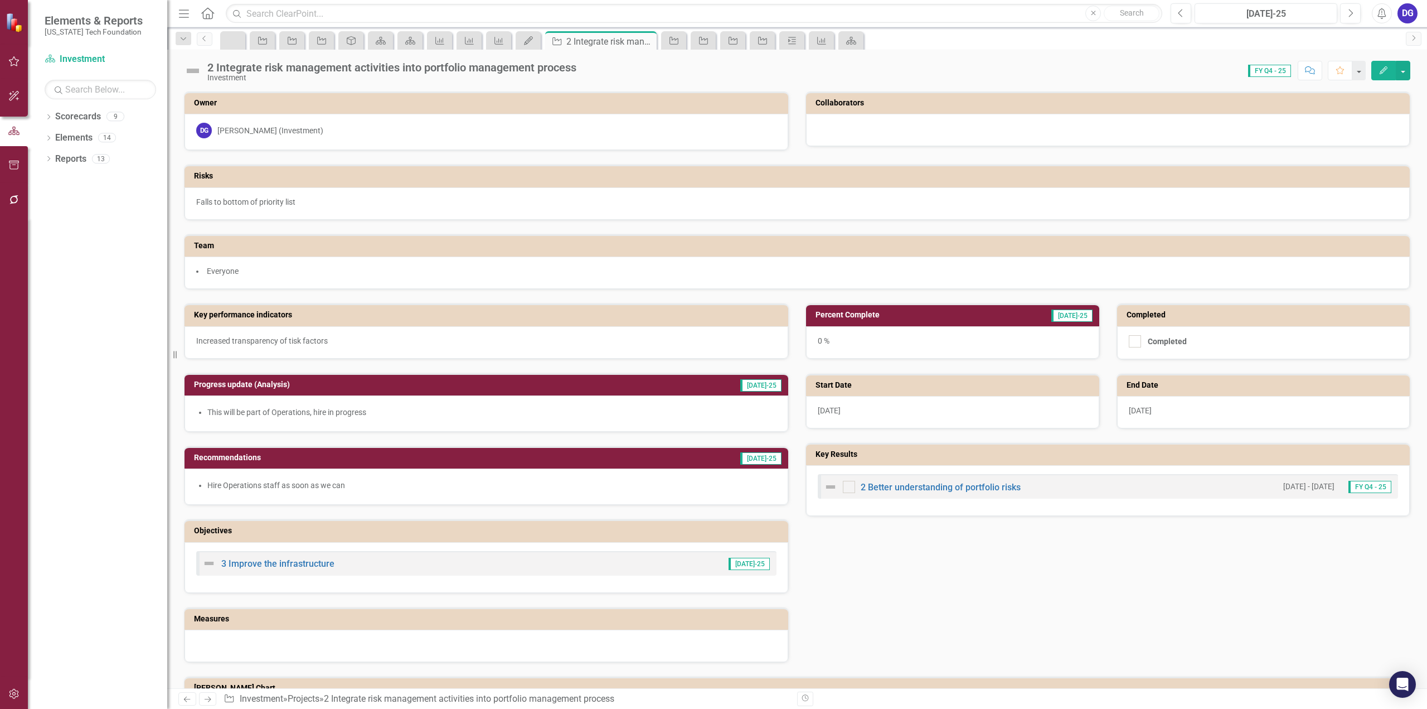
click at [206, 11] on icon "Home" at bounding box center [207, 13] width 14 height 12
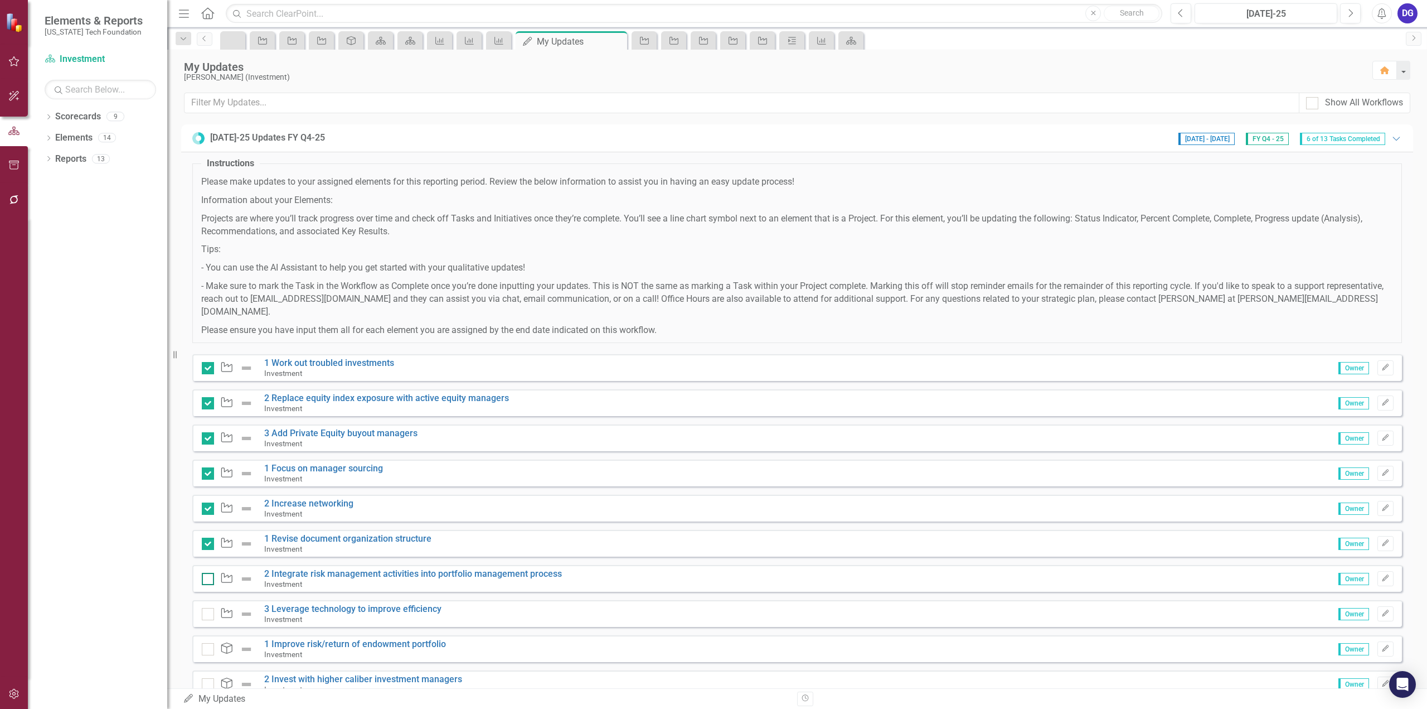
click at [212, 573] on div at bounding box center [208, 579] width 12 height 12
click at [209, 573] on input "checkbox" at bounding box center [205, 576] width 7 height 7
checkbox input "true"
click at [361, 603] on link "3 Leverage technology to improve efficiency" at bounding box center [352, 608] width 177 height 11
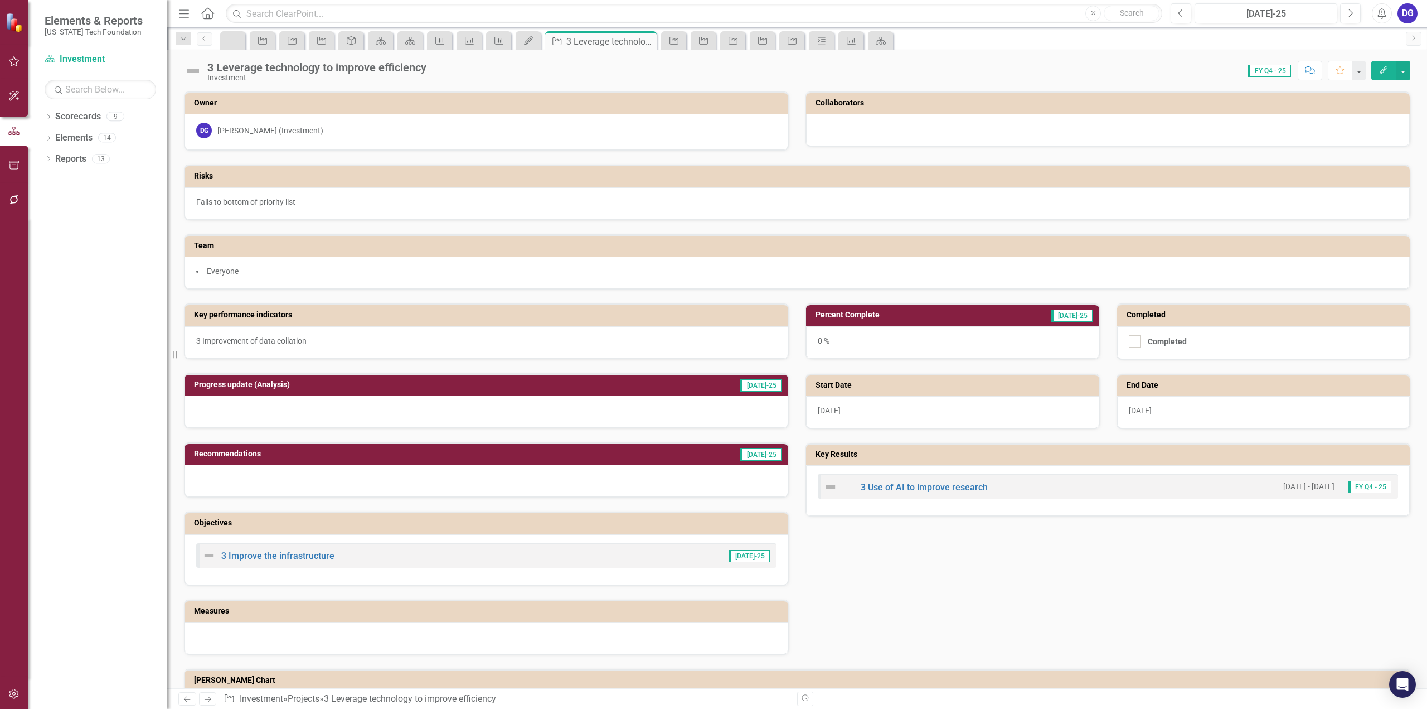
click at [468, 406] on div at bounding box center [487, 411] width 604 height 32
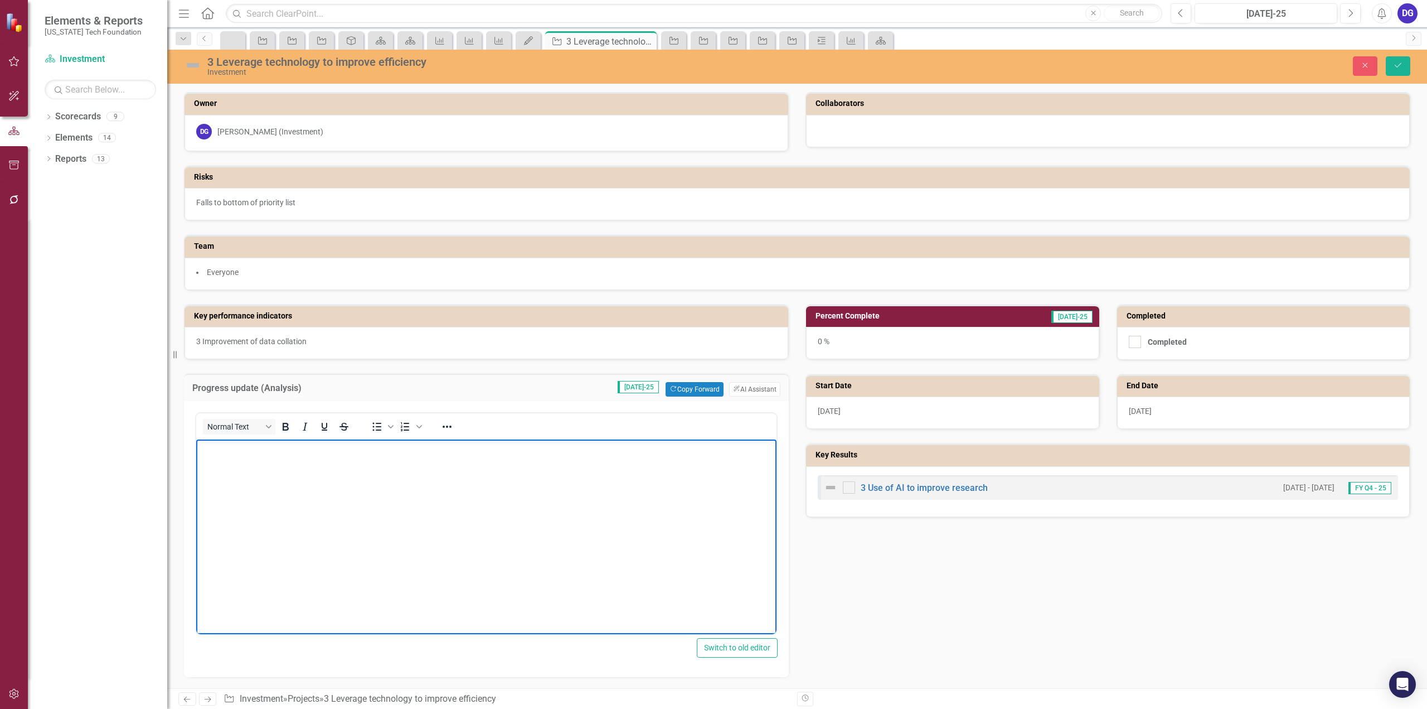
drag, startPoint x: 457, startPoint y: 447, endPoint x: 637, endPoint y: 865, distance: 455.7
click at [457, 447] on p "Rich Text Area. Press ALT-0 for help." at bounding box center [486, 448] width 575 height 13
click at [377, 426] on icon "Bullet list" at bounding box center [376, 426] width 13 height 13
click at [813, 340] on div "0 %" at bounding box center [952, 343] width 293 height 32
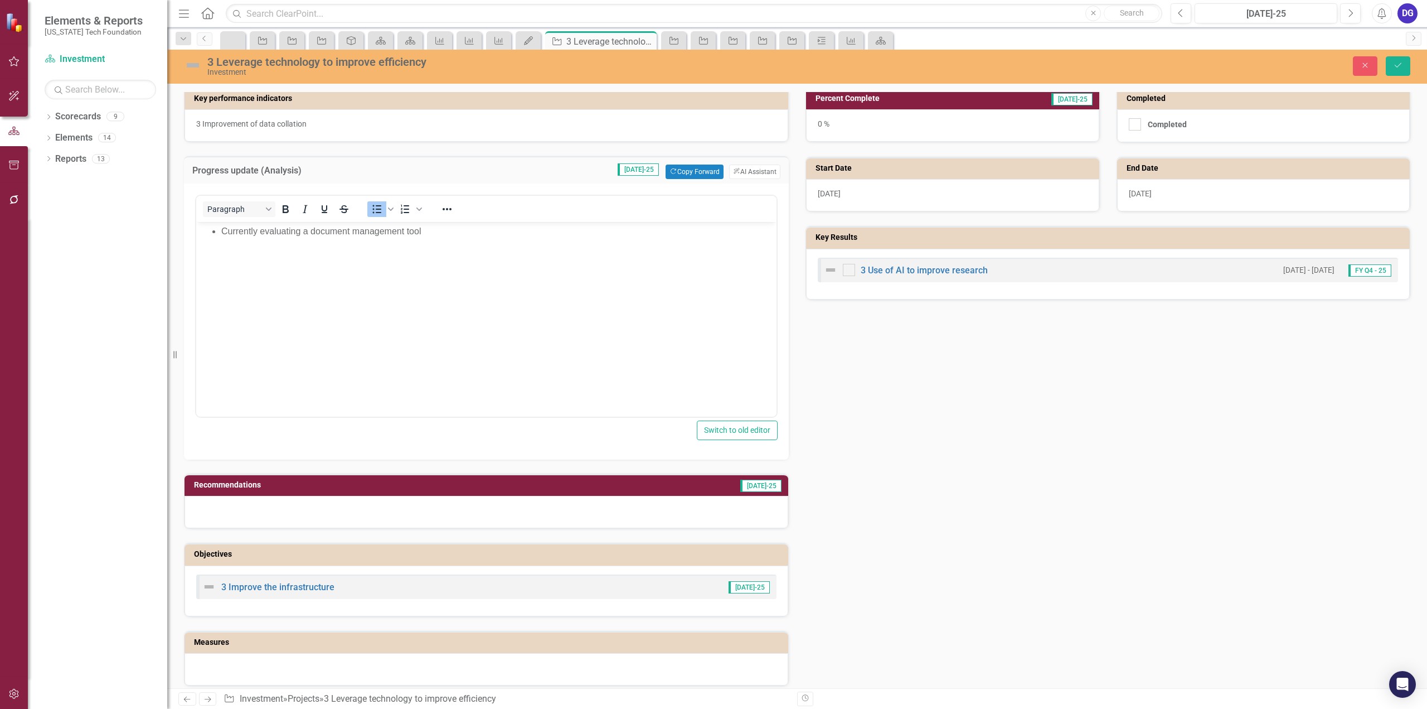
scroll to position [390, 0]
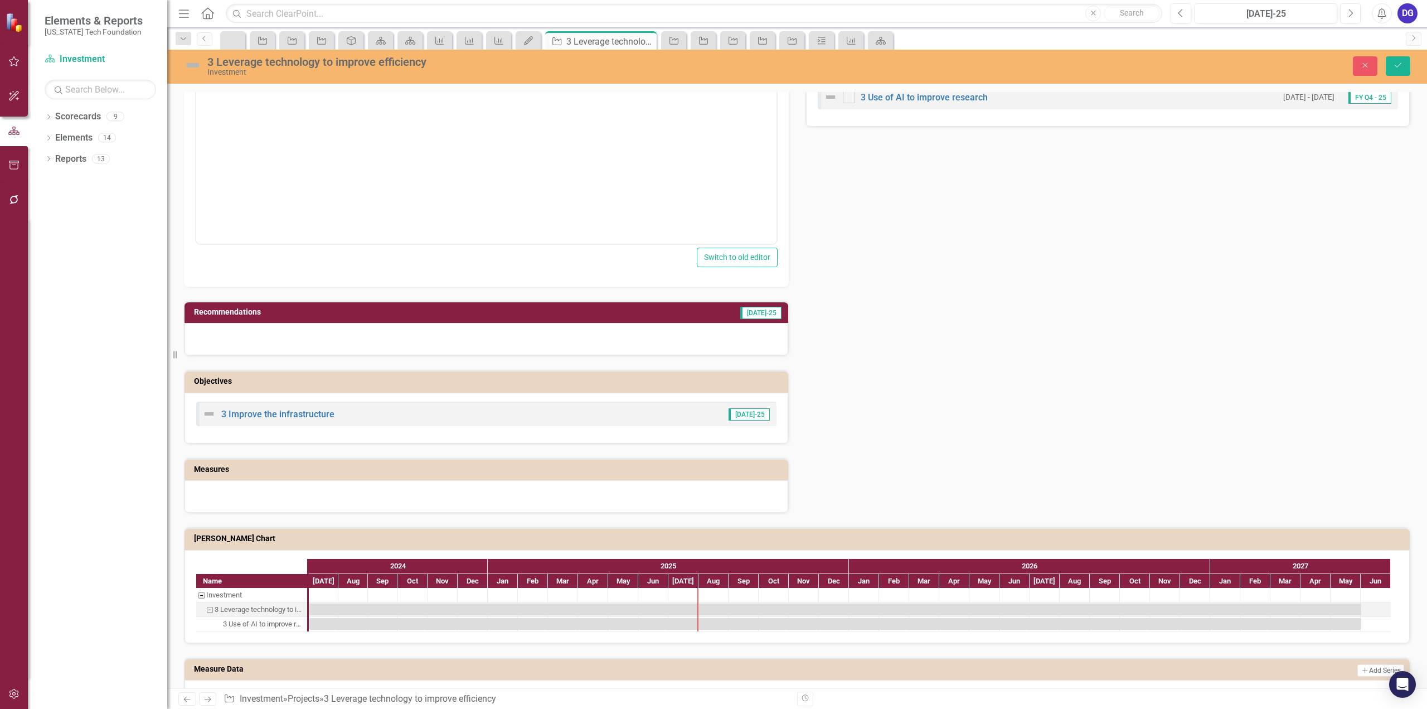
click at [647, 331] on div at bounding box center [487, 339] width 604 height 32
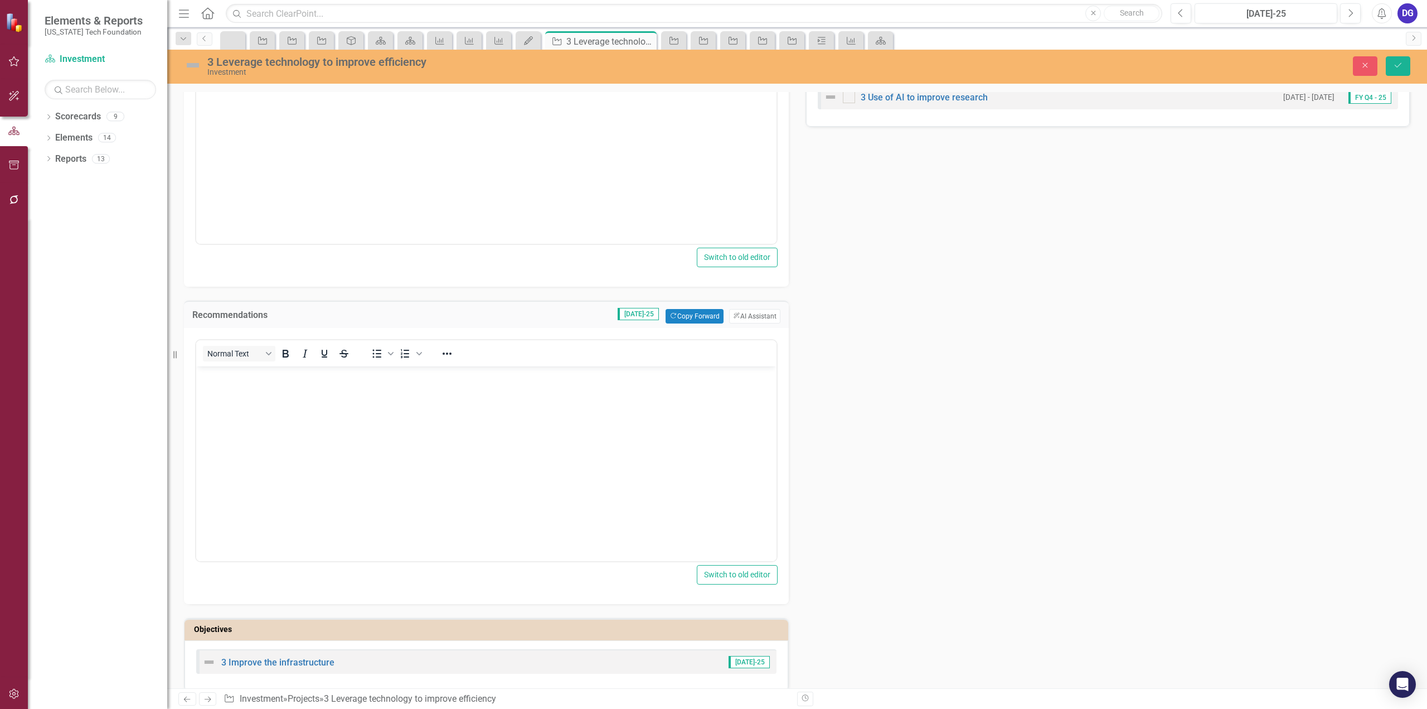
scroll to position [0, 0]
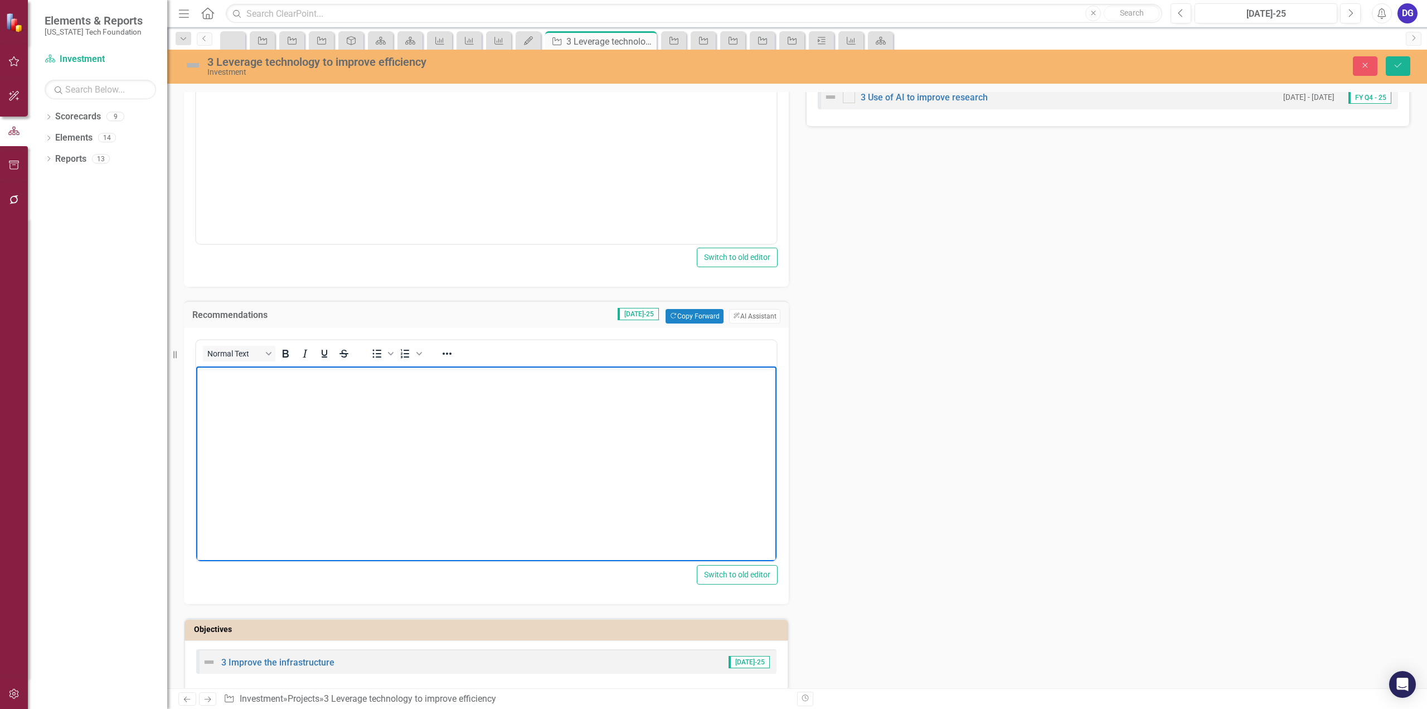
click at [588, 391] on body "Rich Text Area. Press ALT-0 for help." at bounding box center [486, 449] width 580 height 167
click at [377, 355] on icon "Bullet list" at bounding box center [376, 353] width 13 height 13
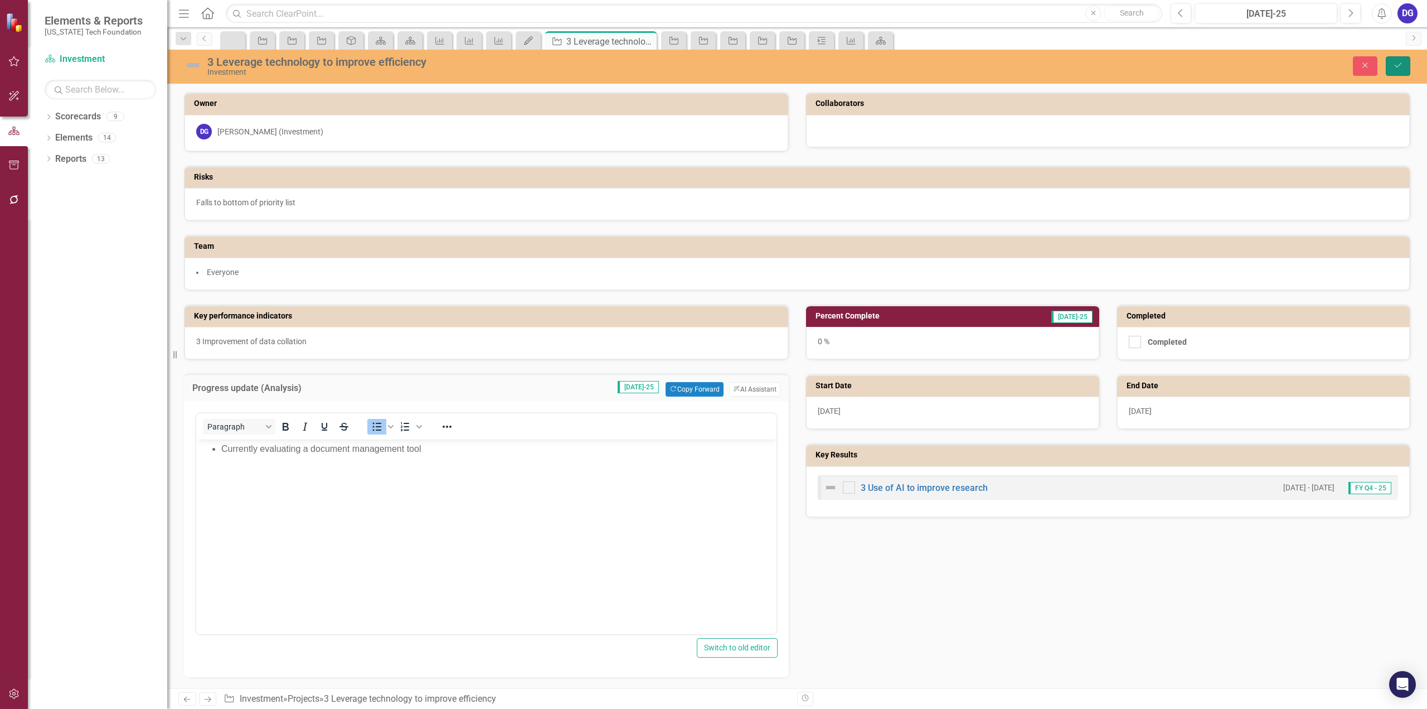
click at [1405, 63] on button "Save" at bounding box center [1398, 66] width 25 height 20
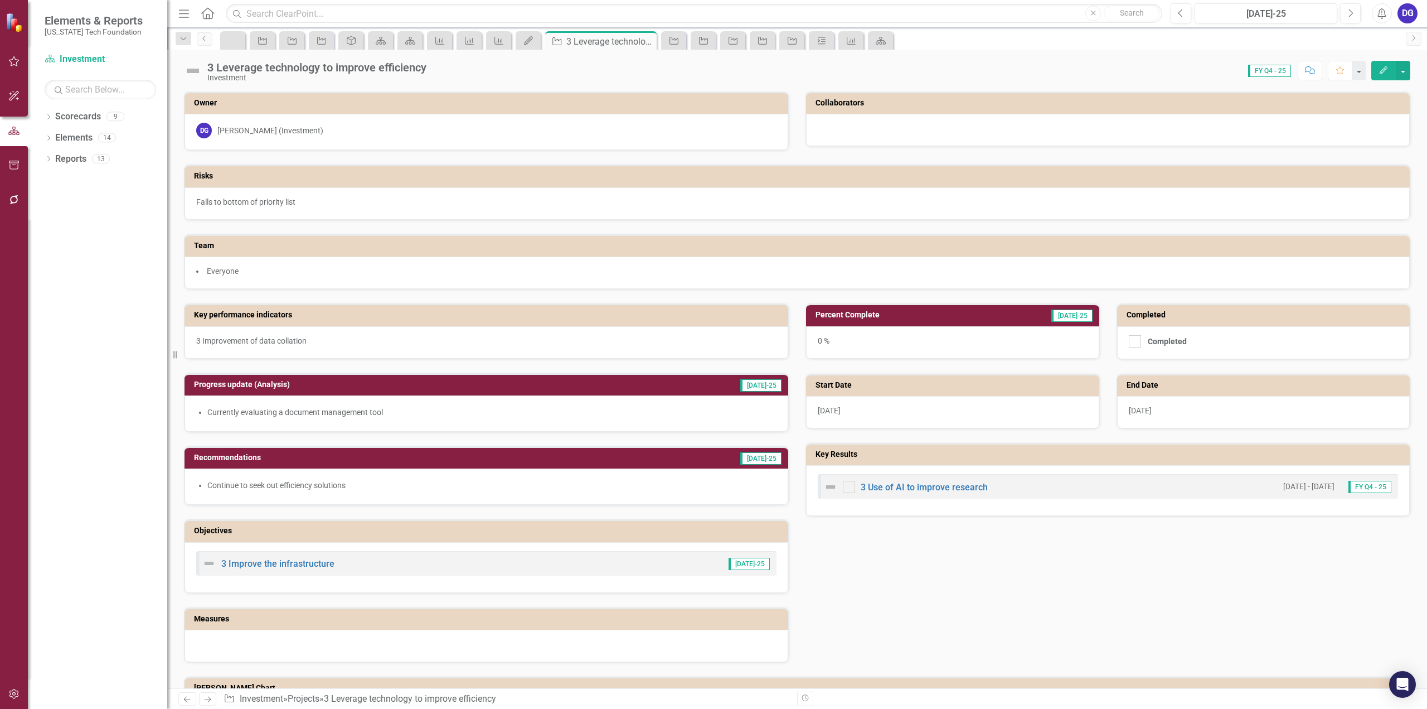
drag, startPoint x: 205, startPoint y: 11, endPoint x: 212, endPoint y: 15, distance: 8.0
click at [205, 11] on icon "Home" at bounding box center [207, 13] width 14 height 12
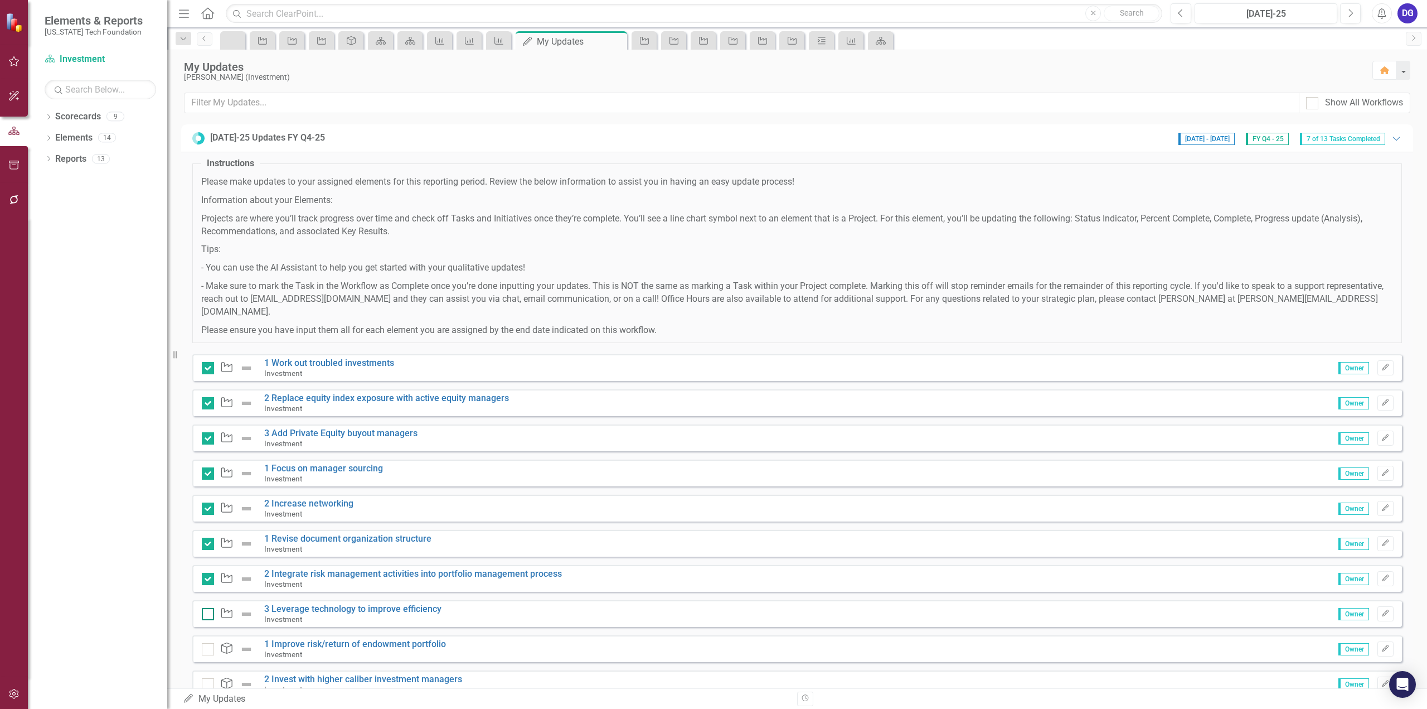
click at [211, 608] on div at bounding box center [208, 614] width 12 height 12
click at [209, 608] on input "checkbox" at bounding box center [205, 611] width 7 height 7
checkbox input "true"
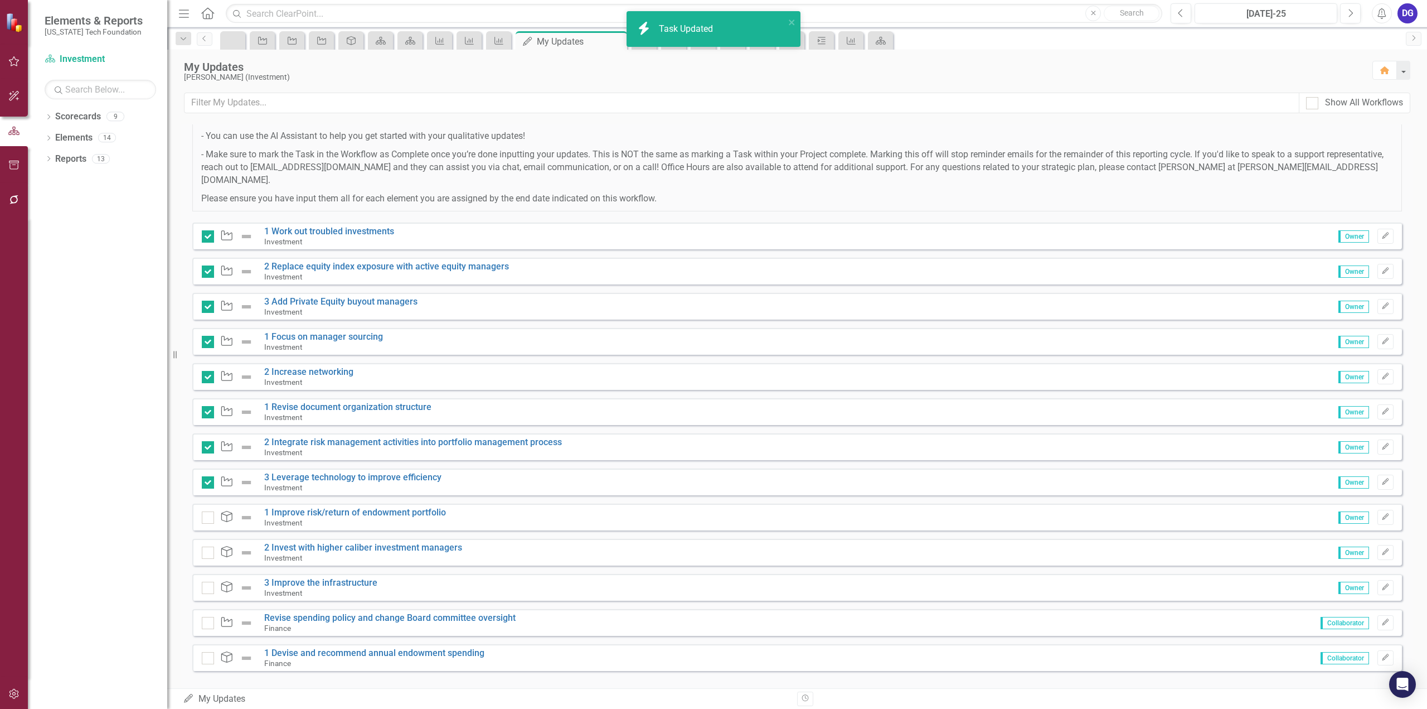
scroll to position [133, 0]
click at [382, 506] on link "1 Improve risk/return of endowment portfolio" at bounding box center [355, 511] width 182 height 11
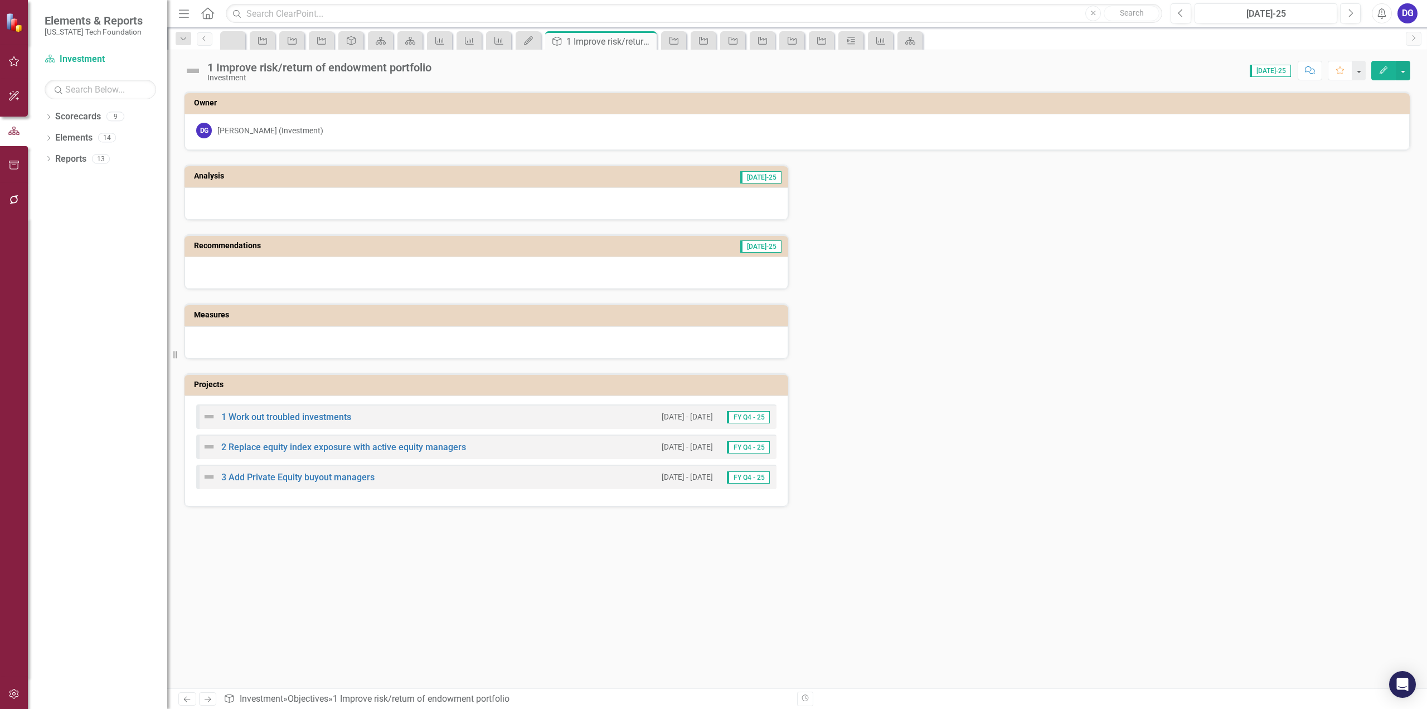
click at [212, 16] on icon at bounding box center [207, 13] width 13 height 12
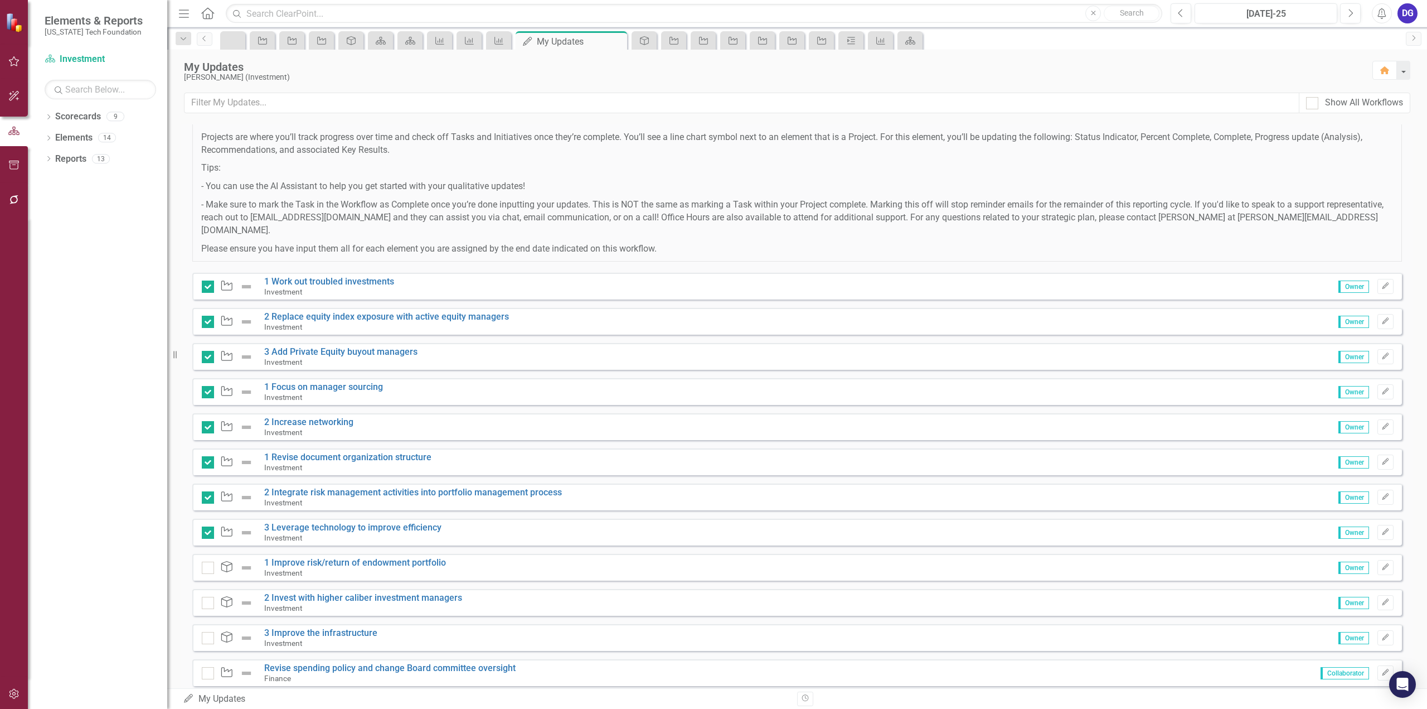
scroll to position [133, 0]
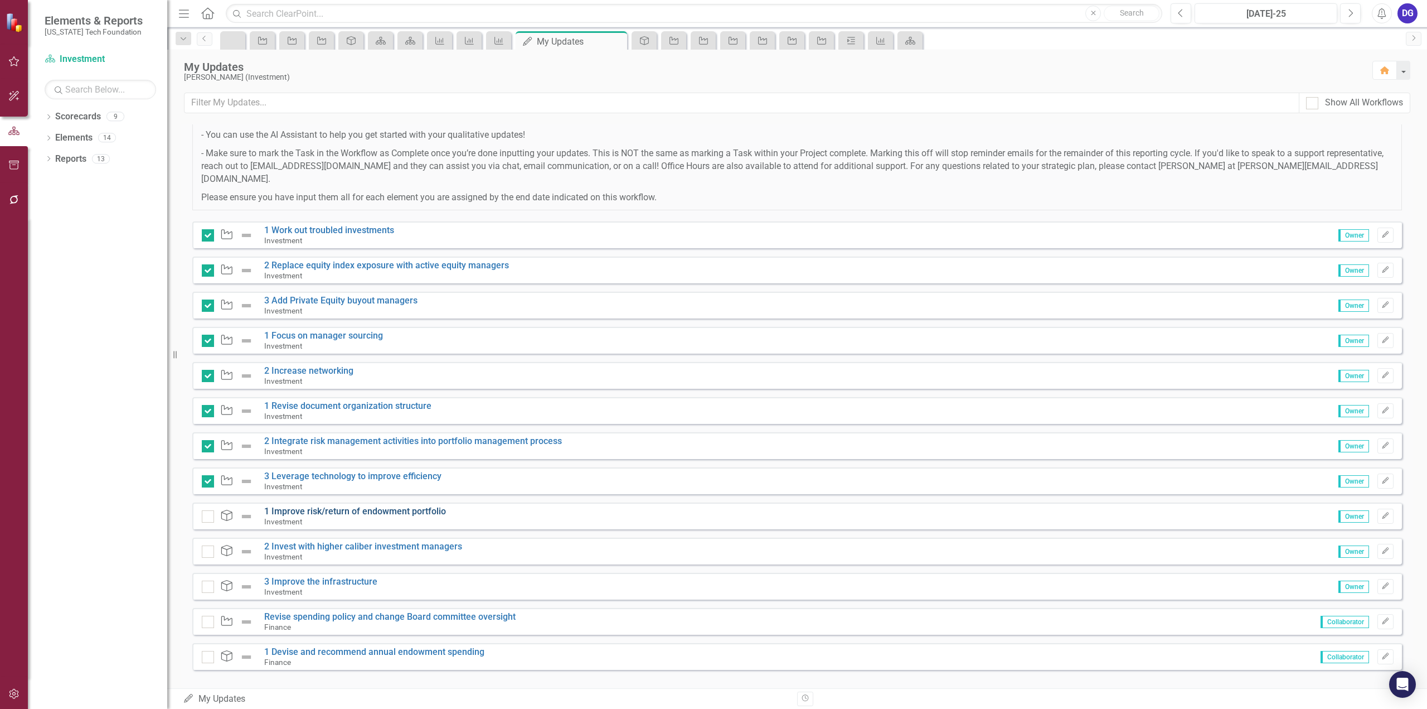
click at [356, 506] on link "1 Improve risk/return of endowment portfolio" at bounding box center [355, 511] width 182 height 11
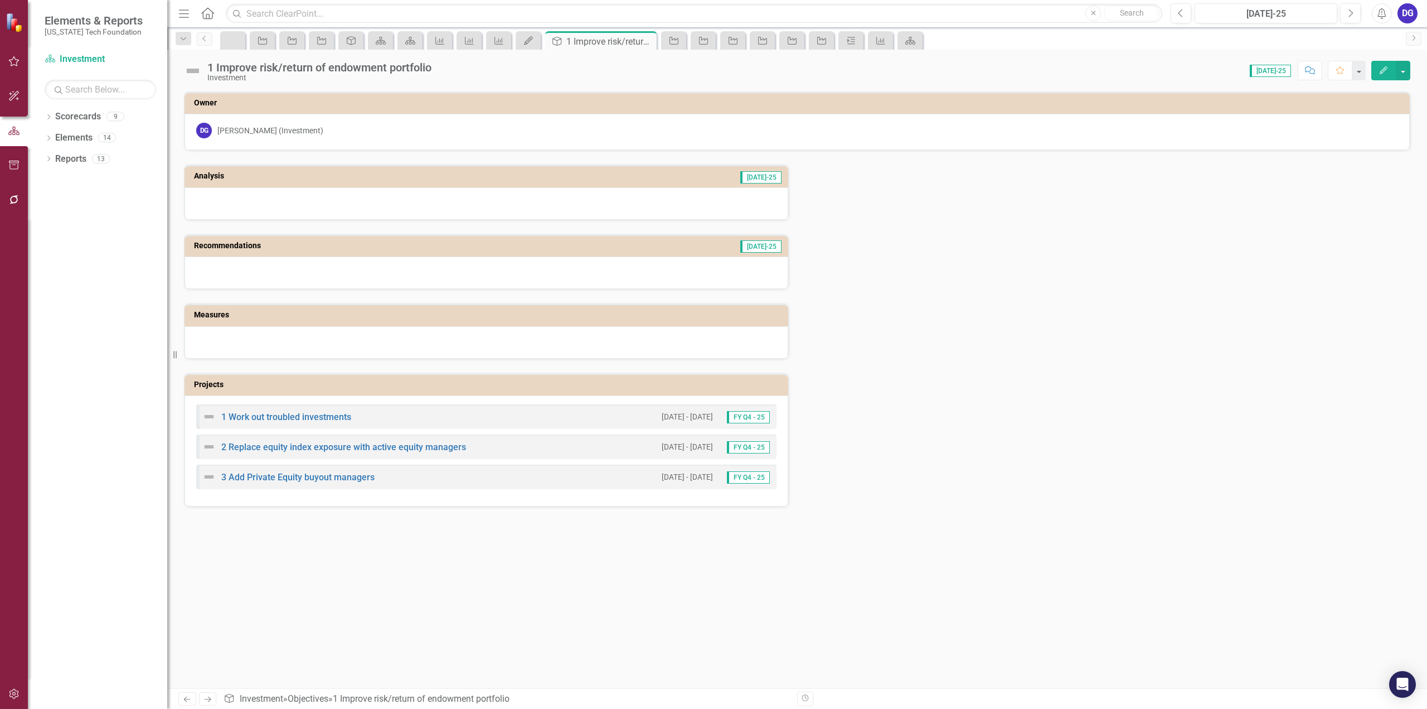
click at [334, 410] on div "1 Work out troubled investments" at bounding box center [276, 416] width 149 height 13
click at [331, 417] on link "1 Work out troubled investments" at bounding box center [286, 416] width 130 height 11
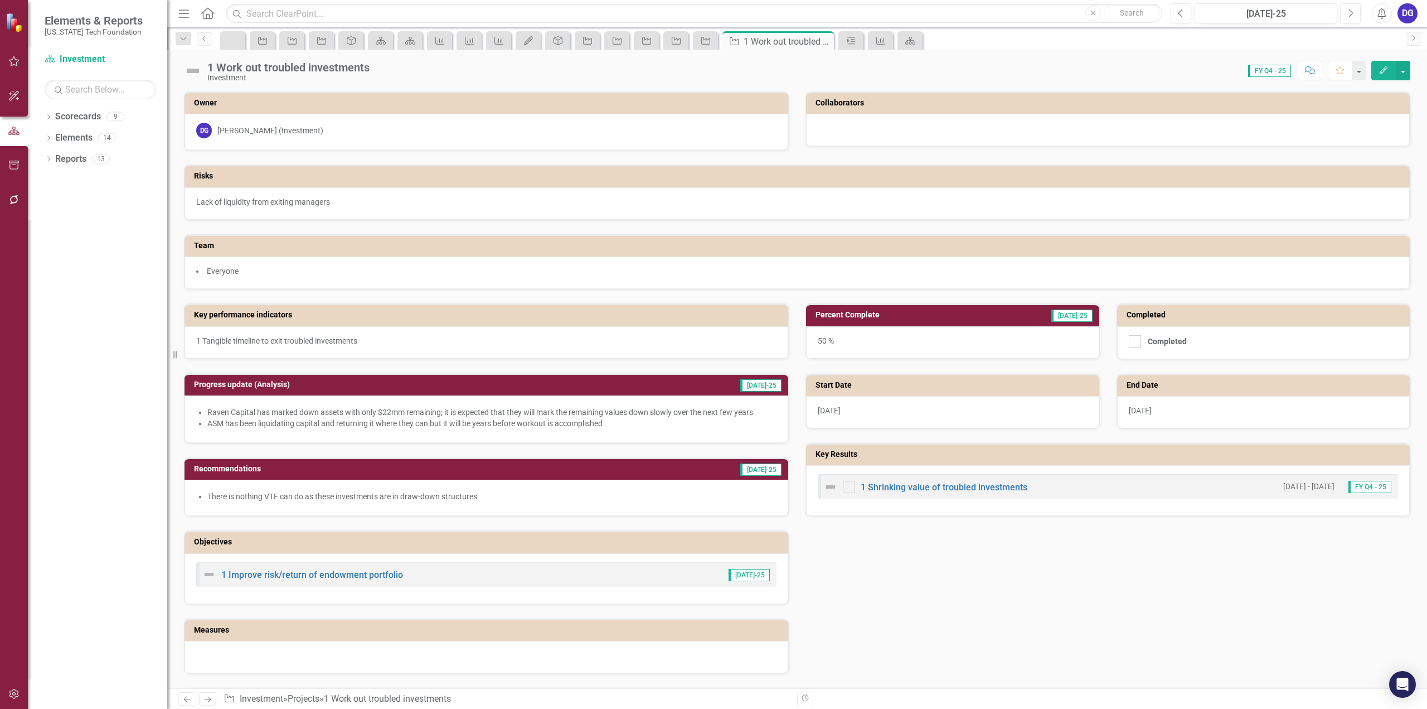
click at [212, 18] on icon at bounding box center [207, 13] width 13 height 12
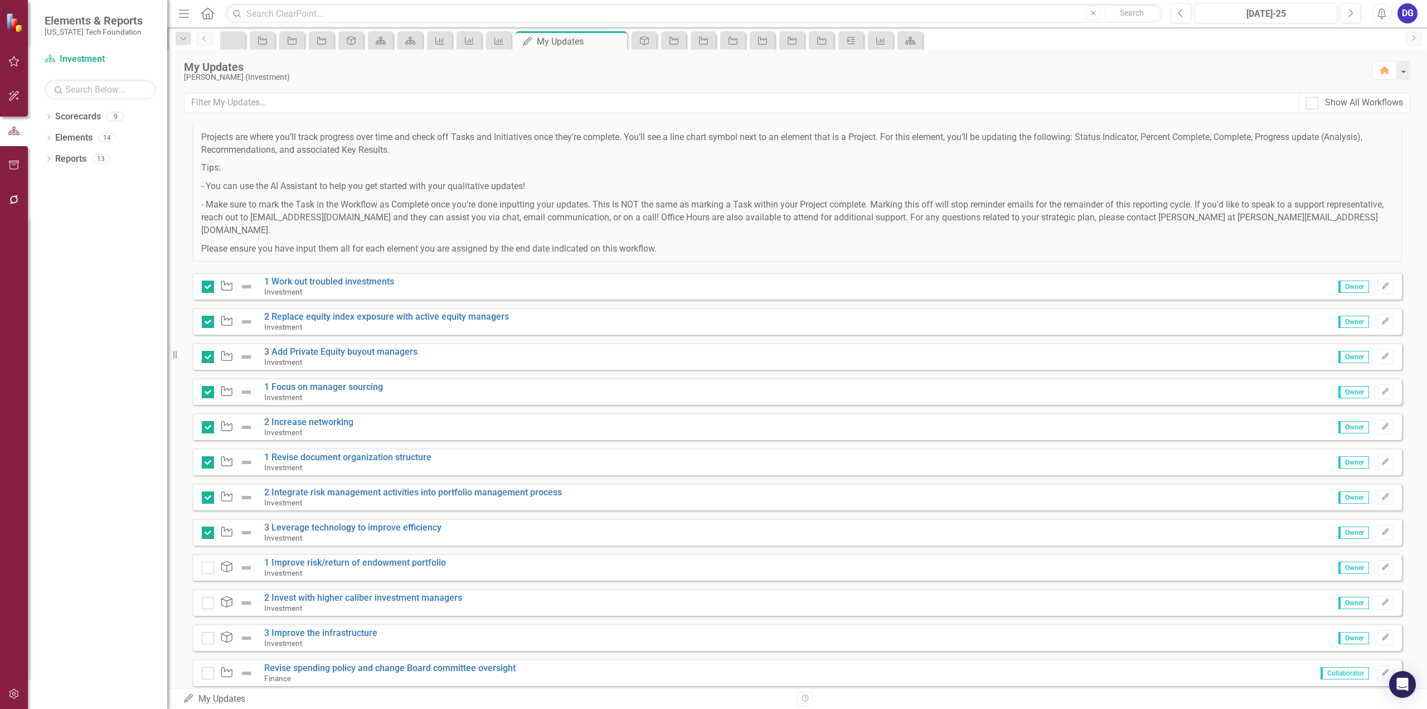
scroll to position [133, 0]
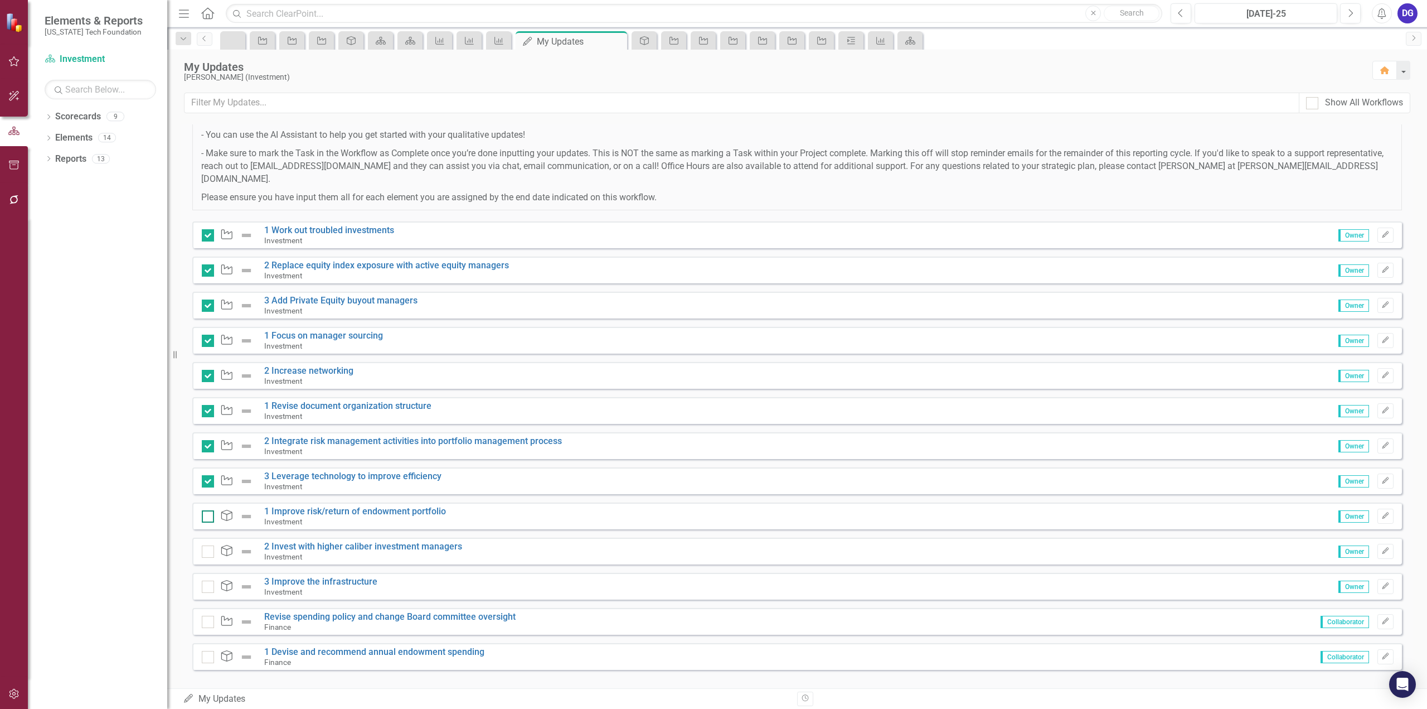
click at [208, 510] on input "checkbox" at bounding box center [205, 513] width 7 height 7
checkbox input "true"
click at [203, 545] on input "checkbox" at bounding box center [205, 548] width 7 height 7
checkbox input "true"
click at [203, 580] on div at bounding box center [208, 586] width 12 height 12
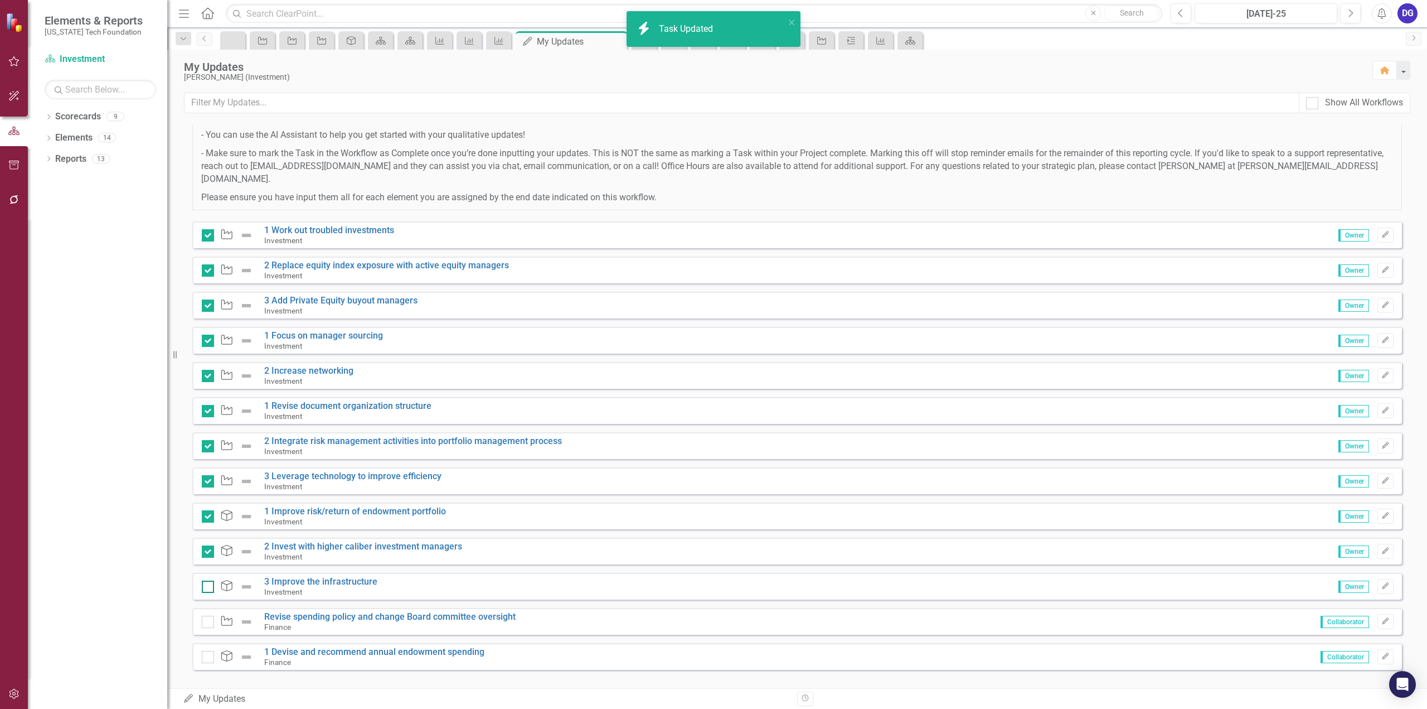
click at [203, 580] on input "checkbox" at bounding box center [205, 583] width 7 height 7
checkbox input "true"
click at [320, 611] on link "Revise spending policy and change Board committee oversight" at bounding box center [389, 616] width 251 height 11
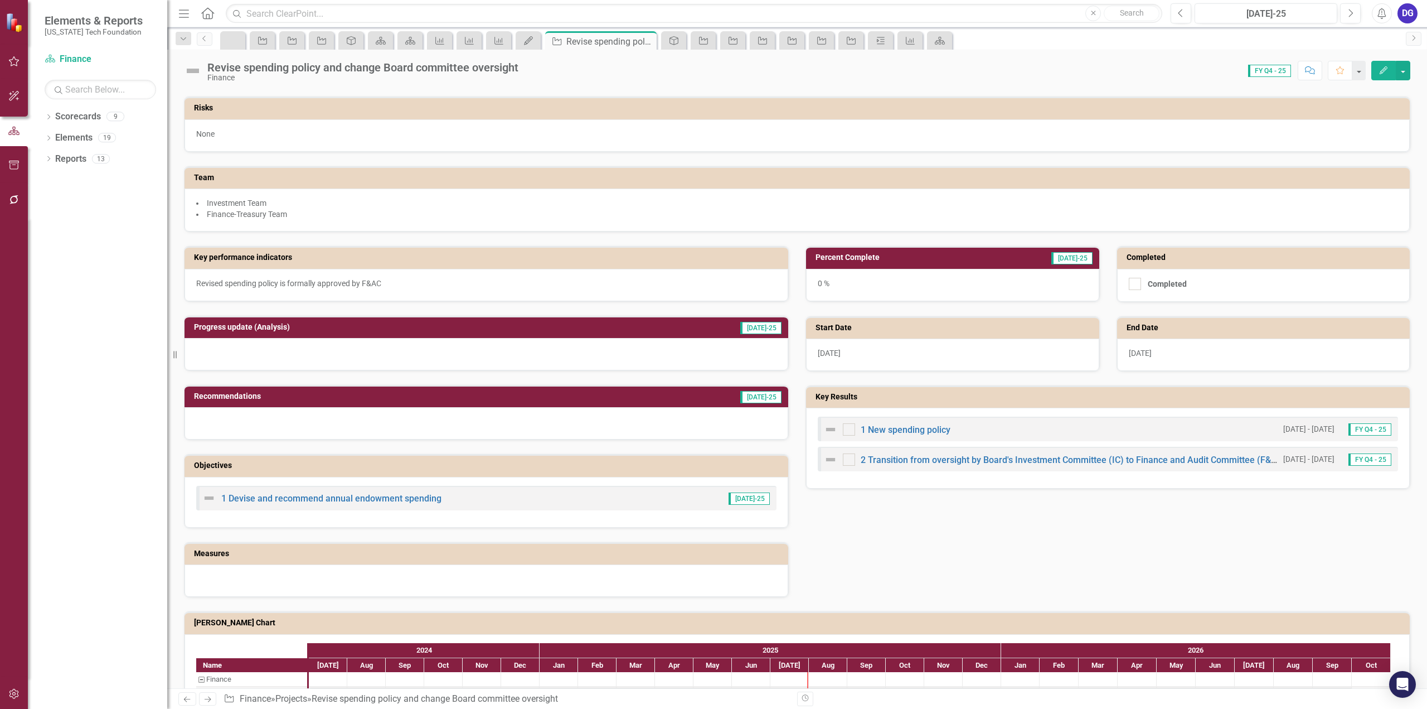
scroll to position [167, 0]
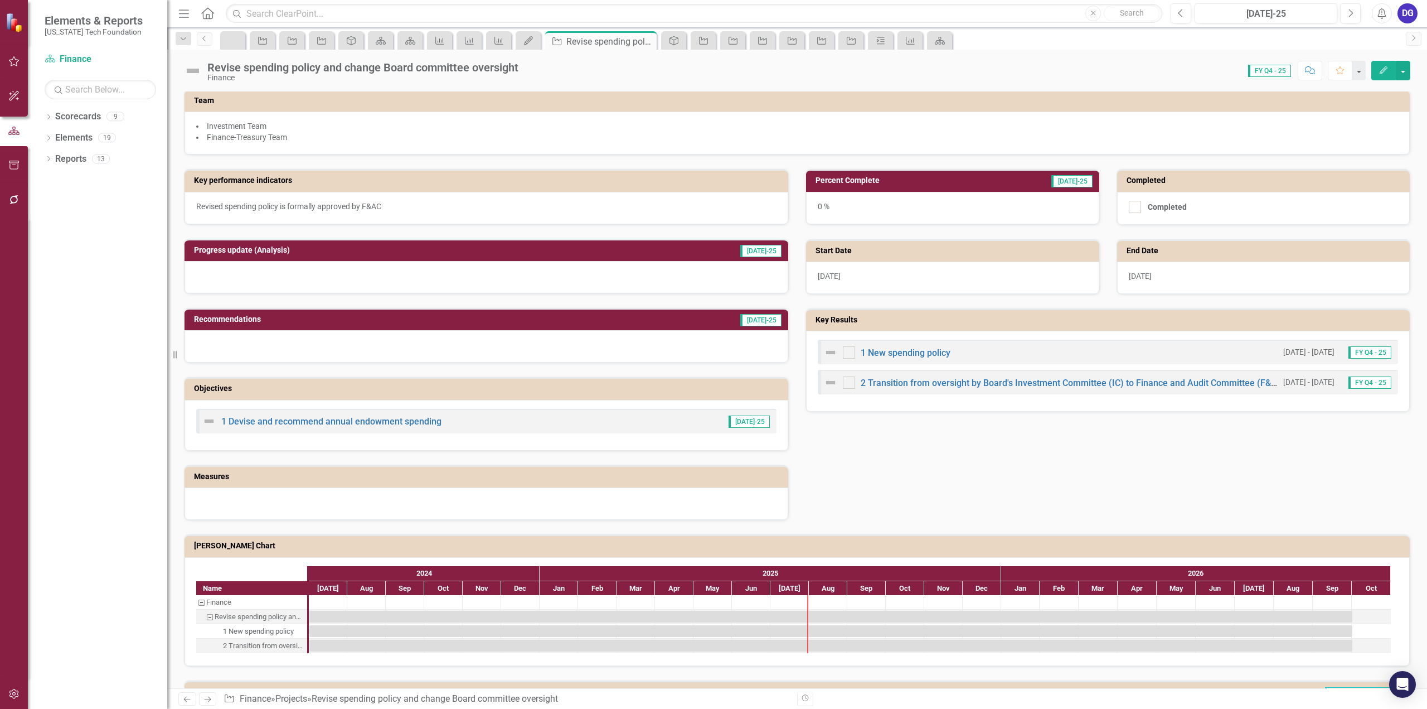
click at [208, 11] on icon "Home" at bounding box center [207, 13] width 14 height 12
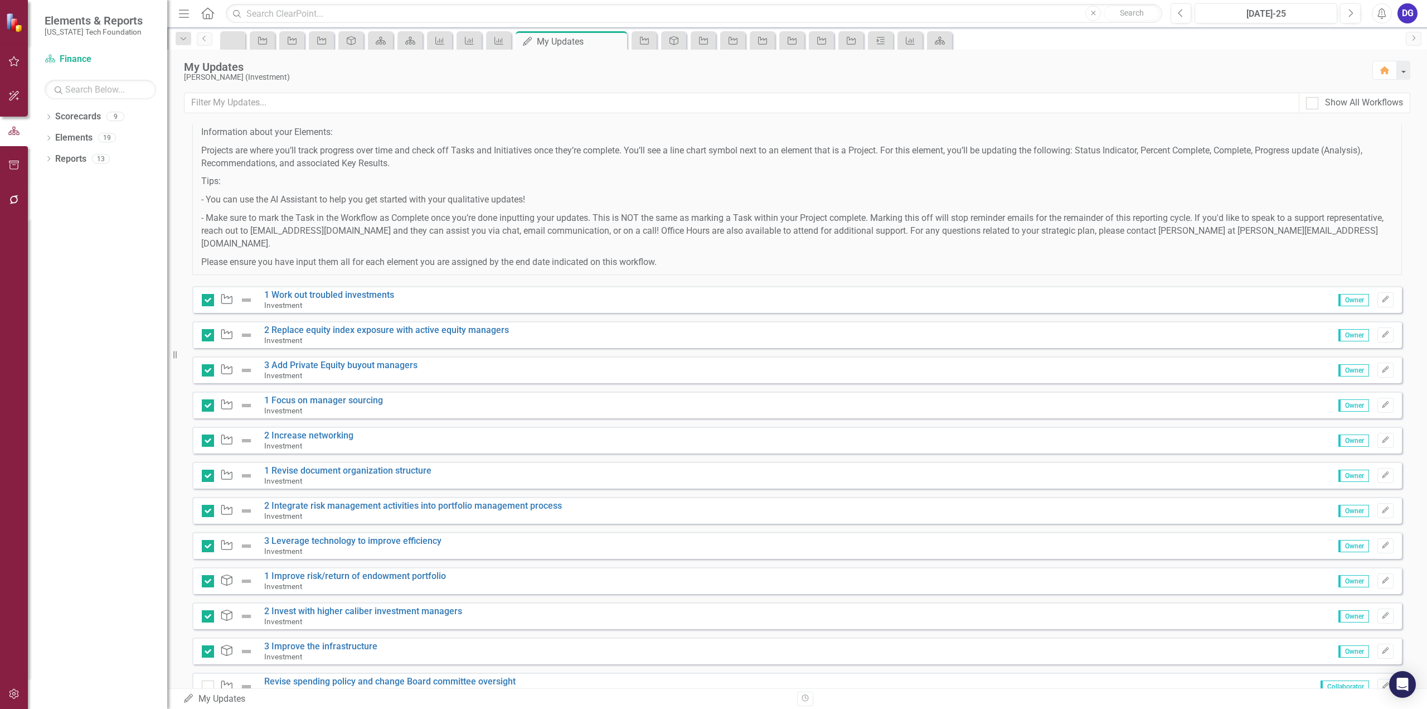
scroll to position [133, 0]
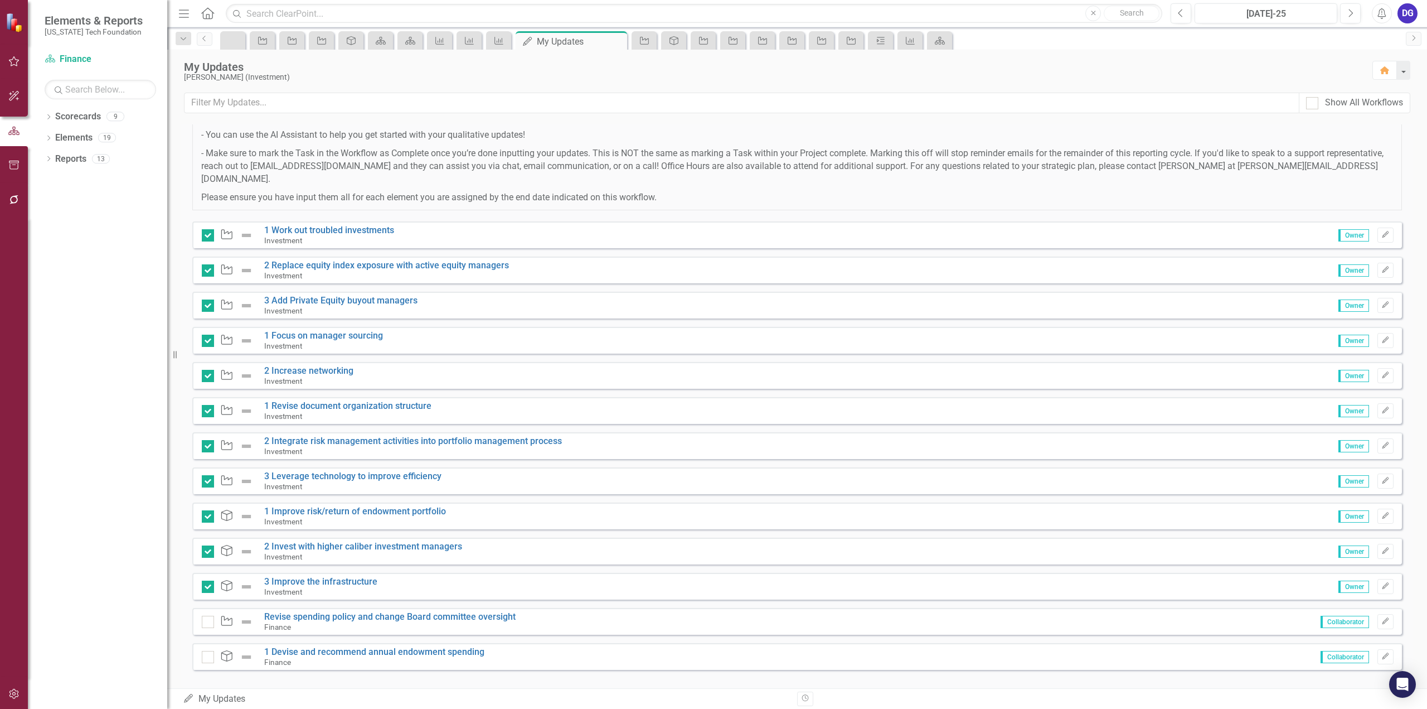
click at [1336, 615] on span "Collaborator" at bounding box center [1345, 621] width 49 height 12
click at [201, 608] on div "Project Revise spending policy and change Board committee oversight Finance Col…" at bounding box center [797, 621] width 1210 height 27
click at [208, 615] on div at bounding box center [208, 621] width 12 height 12
click at [208, 615] on input "checkbox" at bounding box center [205, 618] width 7 height 7
checkbox input "true"
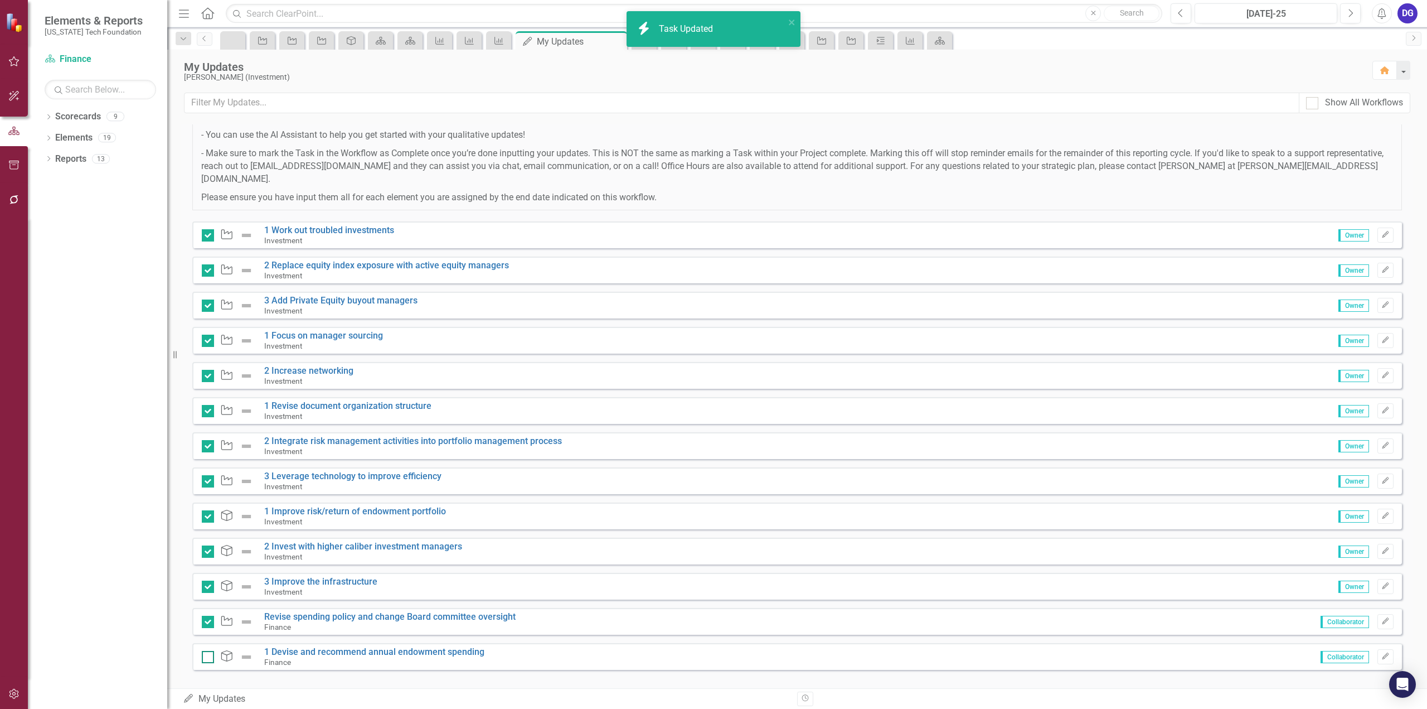
click at [207, 651] on input "checkbox" at bounding box center [205, 654] width 7 height 7
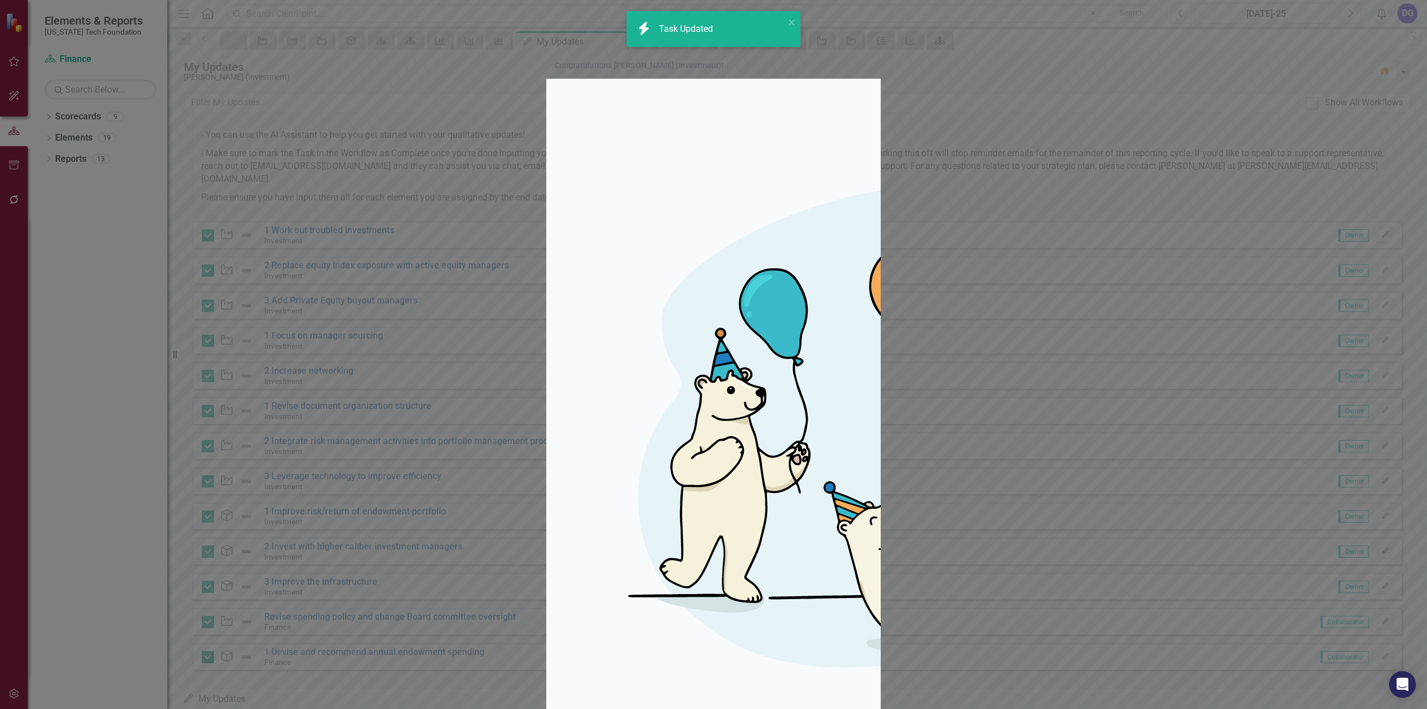
checkbox input "true"
